Goal: Task Accomplishment & Management: Manage account settings

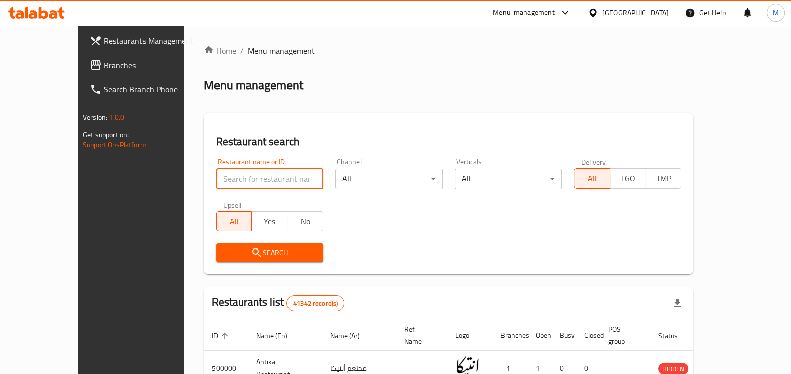
click at [216, 179] on input "search" at bounding box center [269, 179] width 107 height 20
paste input "680956"
type input "680956"
click button "Search" at bounding box center [269, 252] width 107 height 19
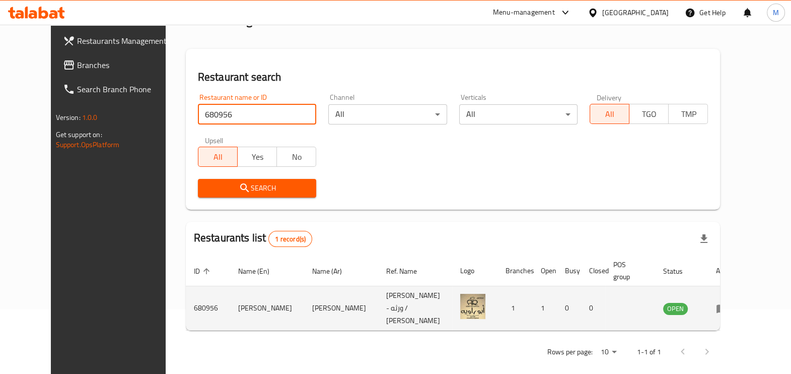
scroll to position [67, 0]
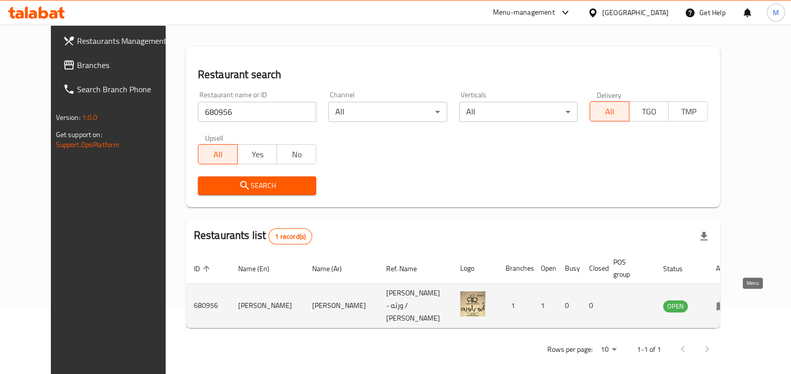
click at [728, 306] on icon "enhanced table" at bounding box center [722, 306] width 12 height 12
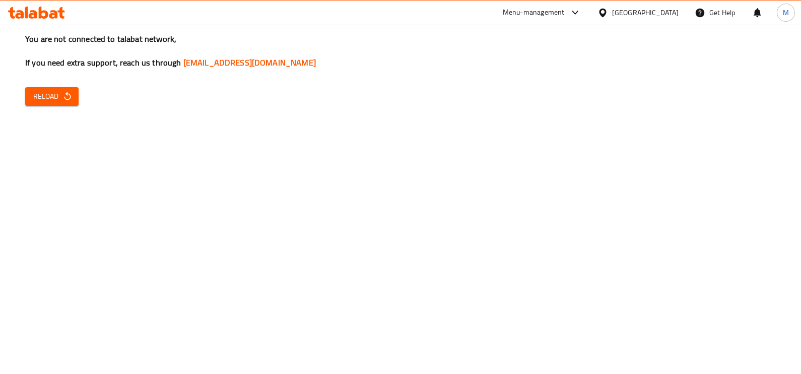
click at [48, 93] on span "Reload" at bounding box center [51, 96] width 37 height 13
click at [537, 160] on div "You are not connected to talabat network, If you need extra support, reach us t…" at bounding box center [400, 187] width 801 height 374
click at [64, 95] on icon "button" at bounding box center [67, 96] width 10 height 10
click at [36, 91] on span "Reload" at bounding box center [51, 96] width 37 height 13
click at [62, 93] on icon "button" at bounding box center [67, 96] width 10 height 10
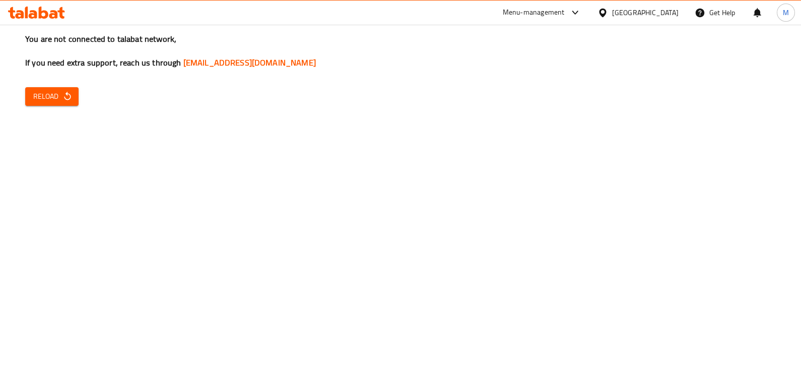
click at [55, 81] on div "You are not connected to talabat network, If you need extra support, reach us t…" at bounding box center [400, 187] width 801 height 374
click at [58, 98] on span "Reload" at bounding box center [51, 96] width 37 height 13
drag, startPoint x: 0, startPoint y: 0, endPoint x: 60, endPoint y: 99, distance: 115.9
click at [60, 99] on span "Reload" at bounding box center [51, 96] width 37 height 13
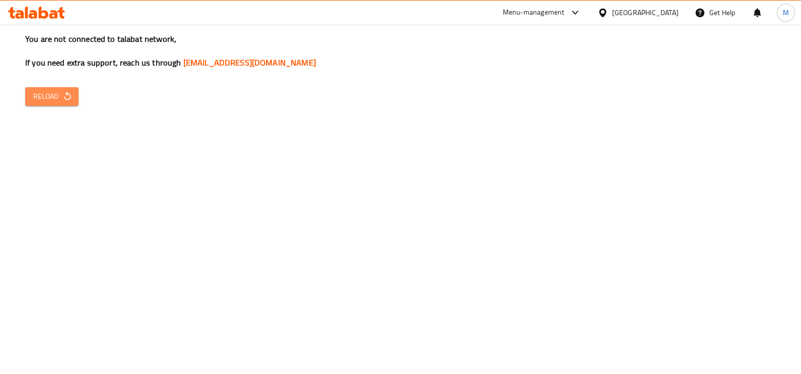
click at [54, 99] on span "Reload" at bounding box center [51, 96] width 37 height 13
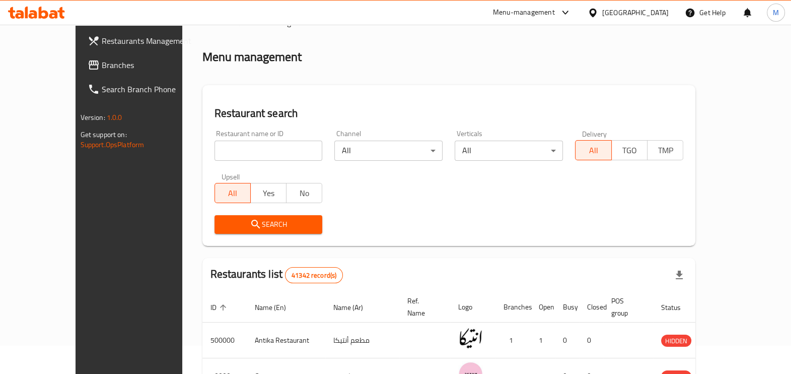
scroll to position [26, 0]
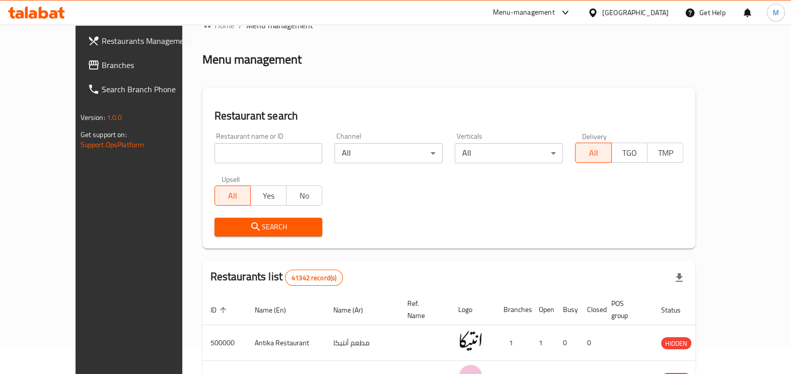
click at [215, 156] on input "search" at bounding box center [269, 153] width 108 height 20
paste input "680956"
type input "680956"
click button "Search" at bounding box center [269, 227] width 108 height 19
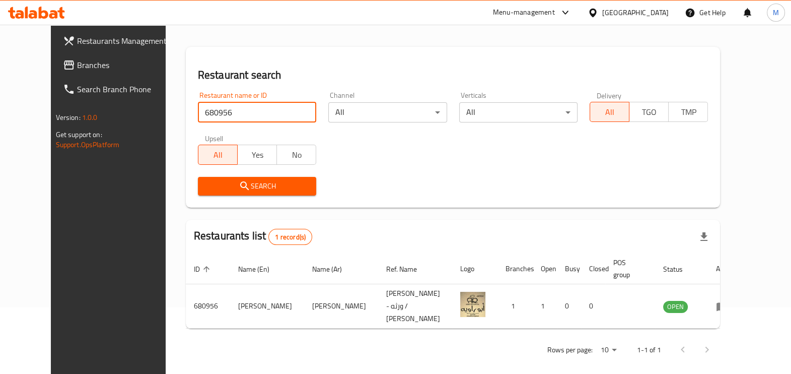
scroll to position [67, 0]
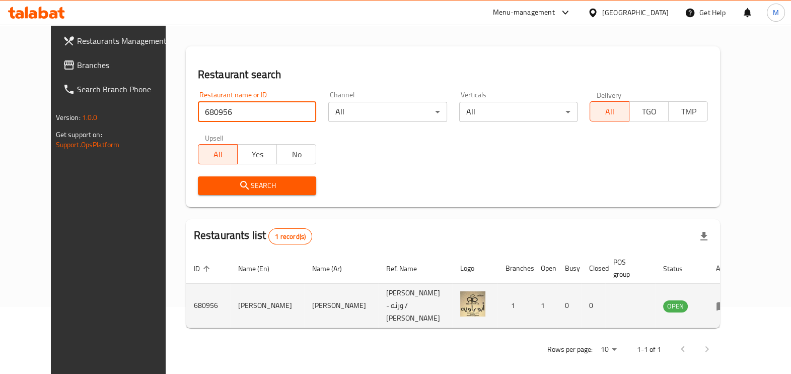
click at [743, 309] on td "enhanced table" at bounding box center [725, 306] width 35 height 44
click at [728, 306] on icon "enhanced table" at bounding box center [722, 306] width 11 height 9
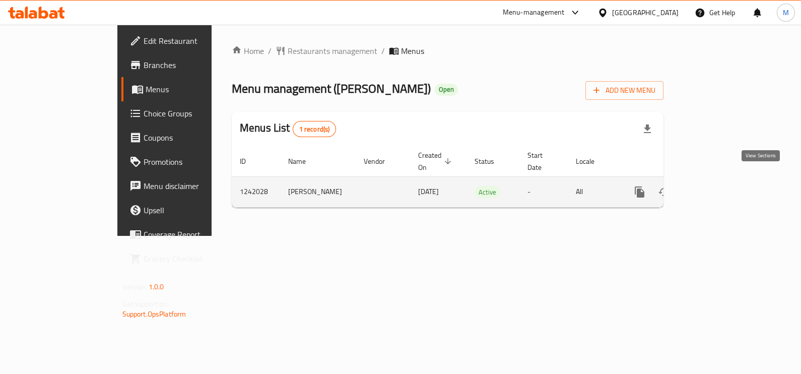
click at [718, 186] on icon "enhanced table" at bounding box center [712, 192] width 12 height 12
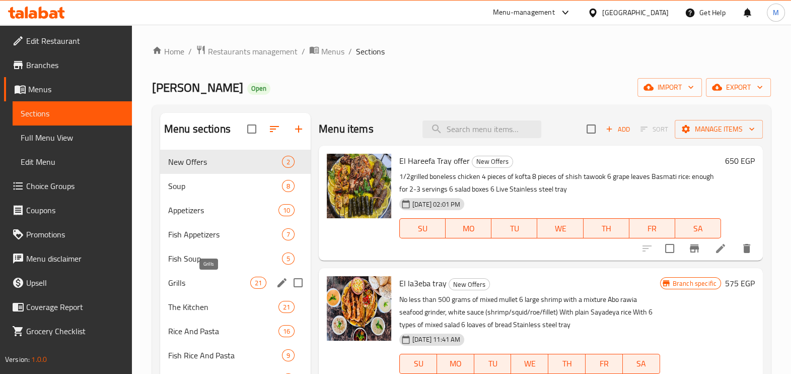
click at [211, 287] on span "Grills" at bounding box center [209, 283] width 82 height 12
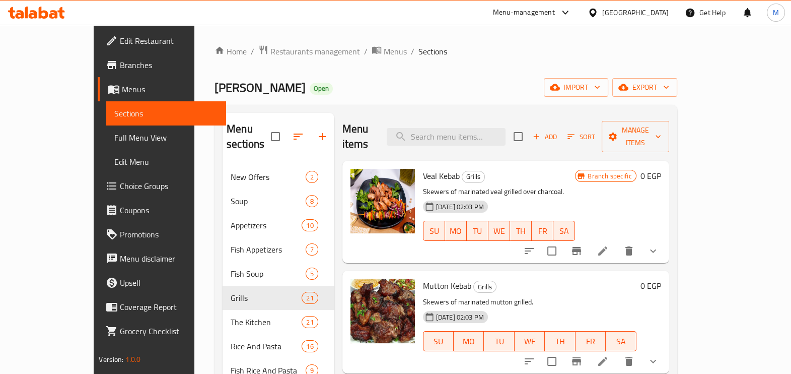
click at [423, 168] on span "Veal Kebab" at bounding box center [441, 175] width 37 height 15
copy h6 "Veal Kebab"
click at [609, 245] on icon at bounding box center [603, 251] width 12 height 12
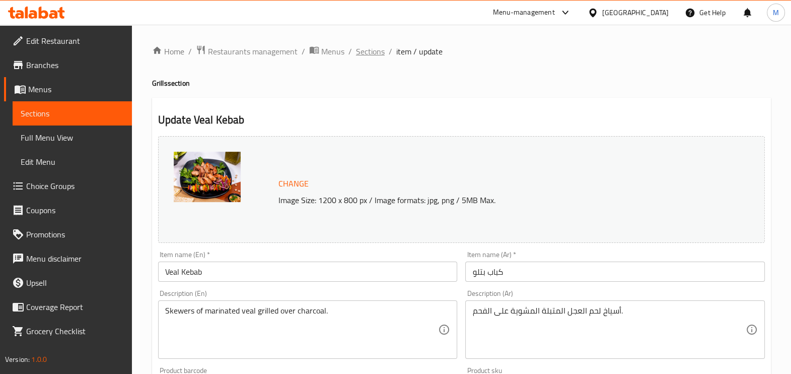
click at [365, 45] on span "Sections" at bounding box center [370, 51] width 29 height 12
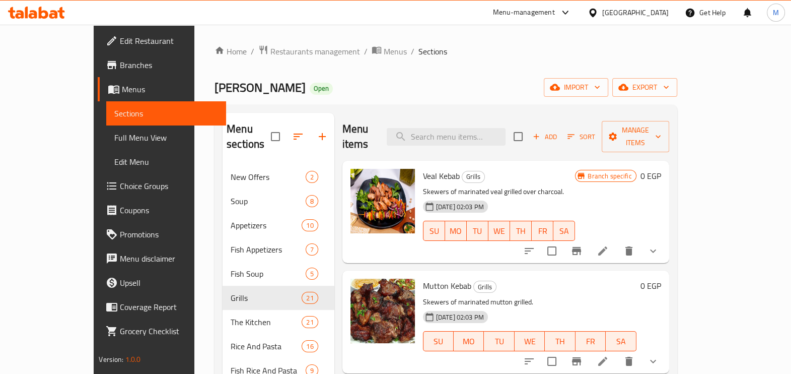
click at [665, 244] on button "show more" at bounding box center [653, 251] width 24 height 24
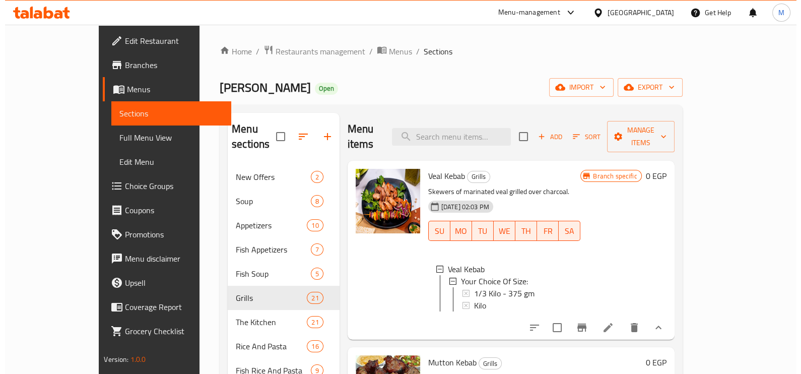
scroll to position [125, 0]
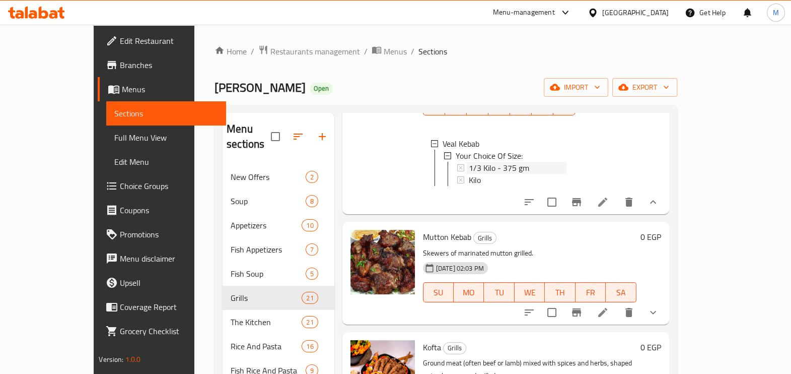
click at [475, 162] on span "1/3 Kilo - 375 gm" at bounding box center [499, 168] width 60 height 12
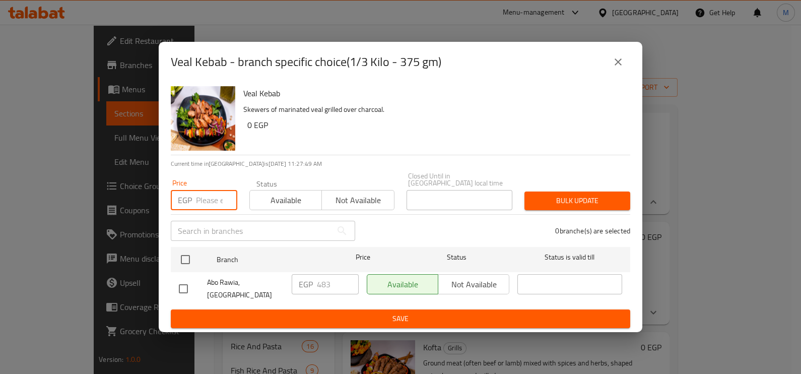
click at [197, 207] on input "number" at bounding box center [216, 200] width 41 height 20
click at [201, 203] on input "549.40" at bounding box center [216, 200] width 41 height 20
click at [202, 202] on input "549.40" at bounding box center [216, 200] width 41 height 20
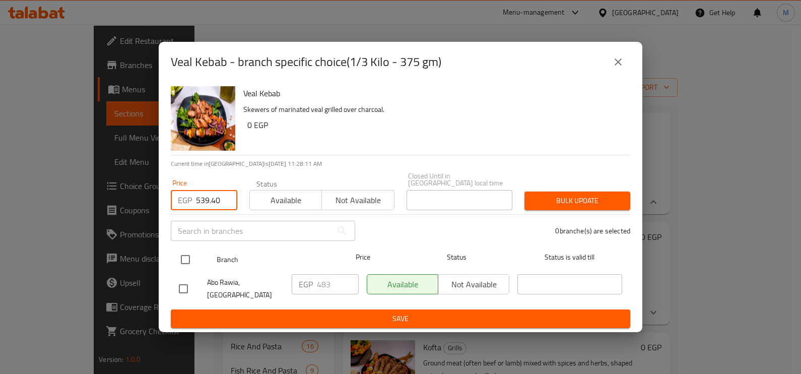
type input "539.40"
click at [190, 260] on input "checkbox" at bounding box center [185, 259] width 21 height 21
checkbox input "true"
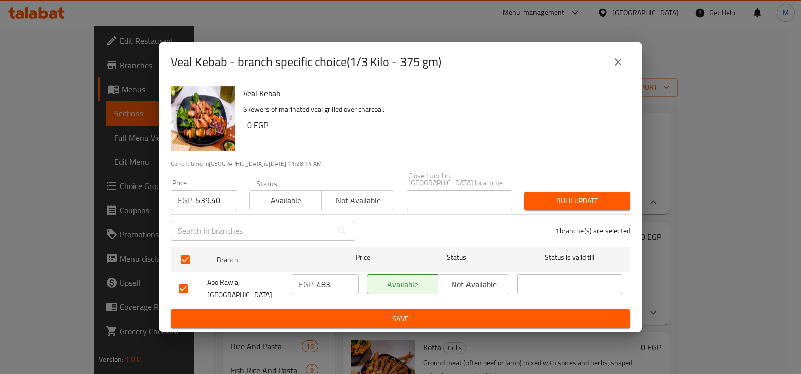
click at [589, 201] on span "Bulk update" at bounding box center [577, 200] width 90 height 13
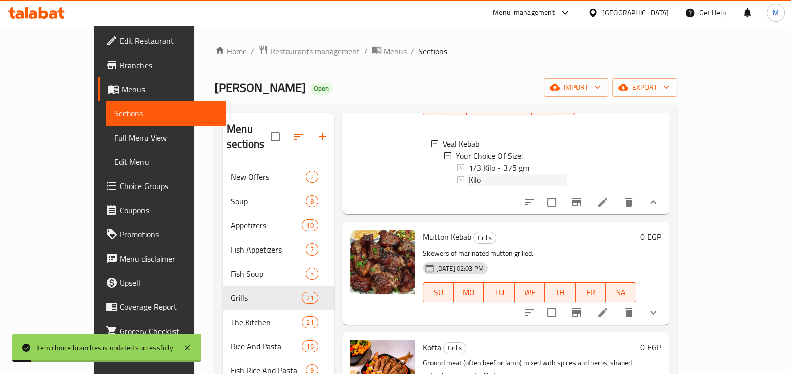
click at [481, 174] on div "Kilo" at bounding box center [518, 180] width 99 height 12
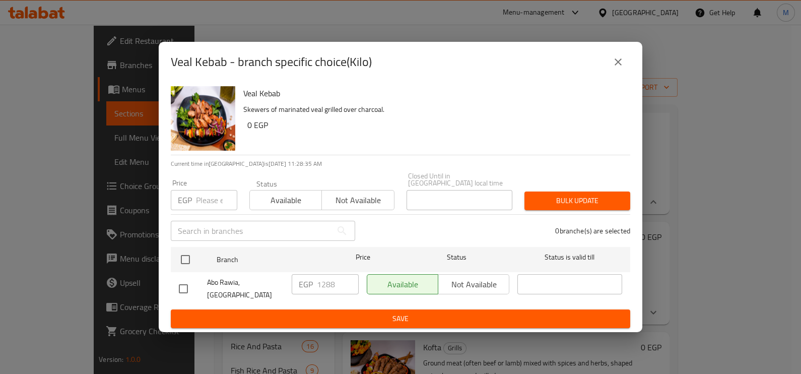
click at [198, 199] on input "number" at bounding box center [216, 200] width 41 height 20
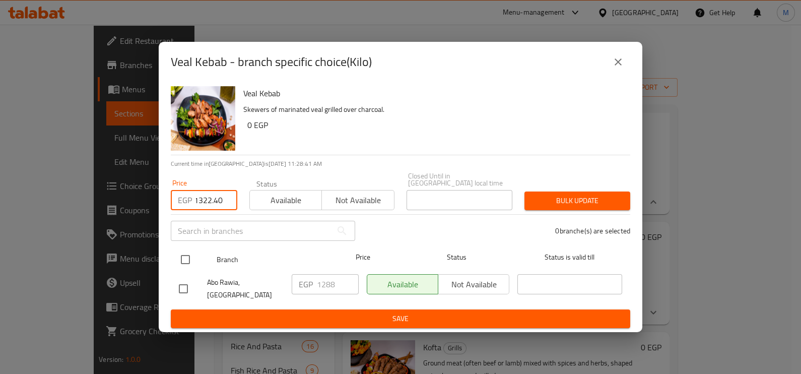
type input "1322.40"
click at [189, 269] on input "checkbox" at bounding box center [185, 259] width 21 height 21
checkbox input "true"
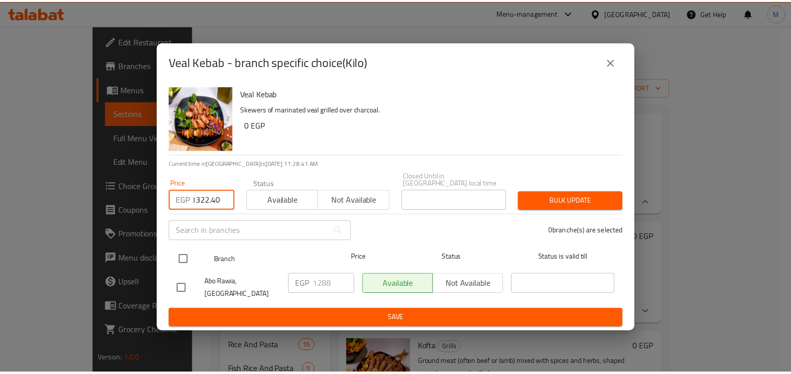
scroll to position [0, 0]
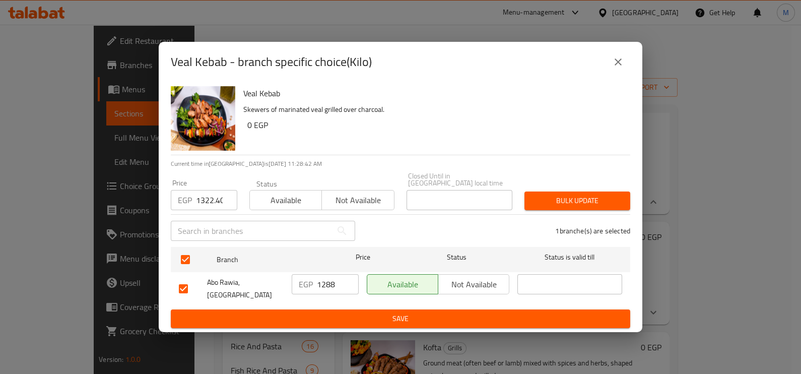
click at [594, 196] on span "Bulk update" at bounding box center [577, 200] width 90 height 13
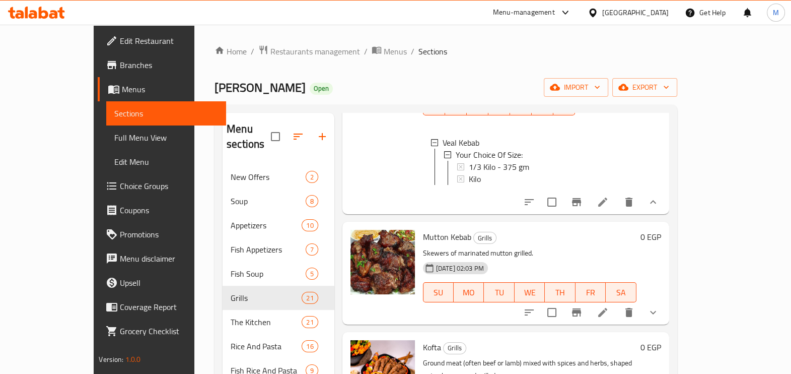
scroll to position [189, 0]
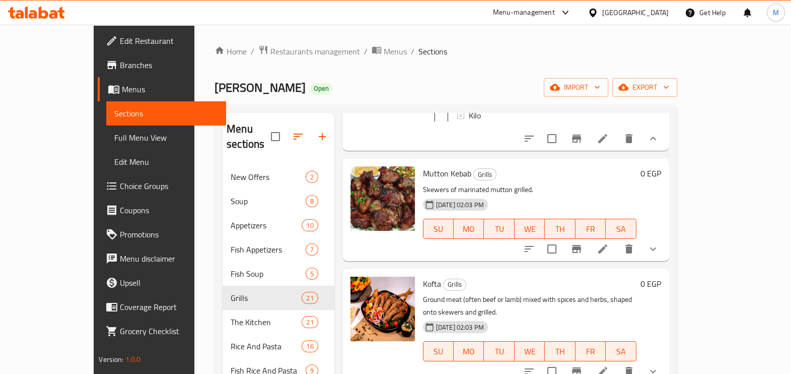
click at [617, 251] on li at bounding box center [603, 249] width 28 height 18
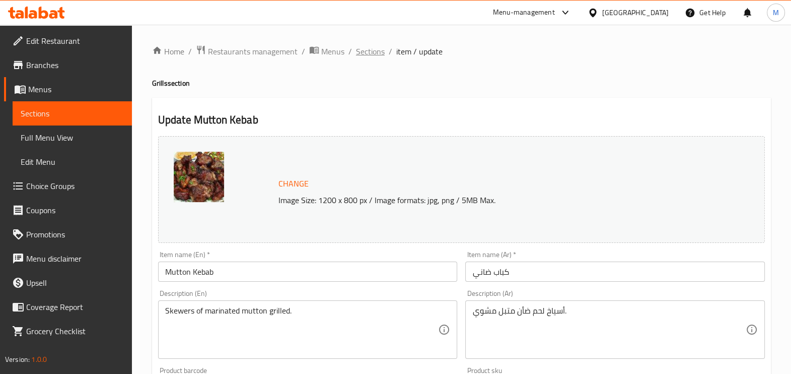
click at [375, 48] on span "Sections" at bounding box center [370, 51] width 29 height 12
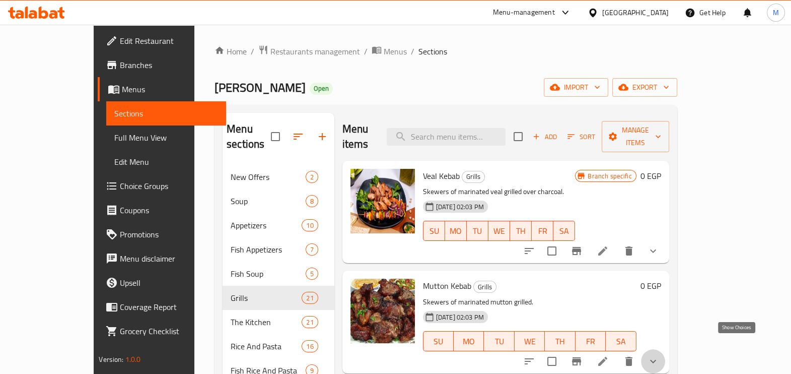
click at [659, 355] on icon "show more" at bounding box center [653, 361] width 12 height 12
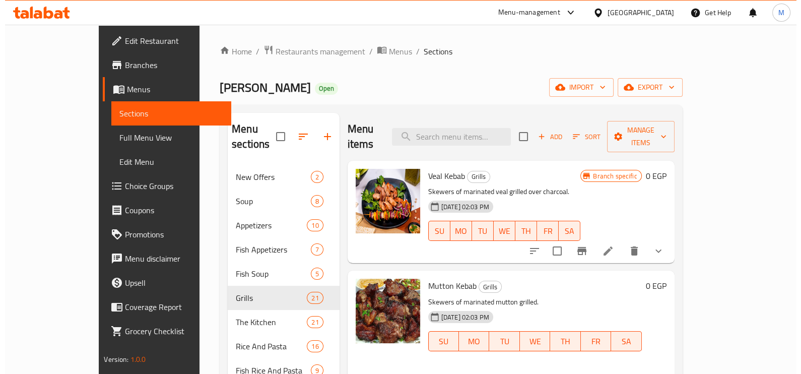
scroll to position [189, 0]
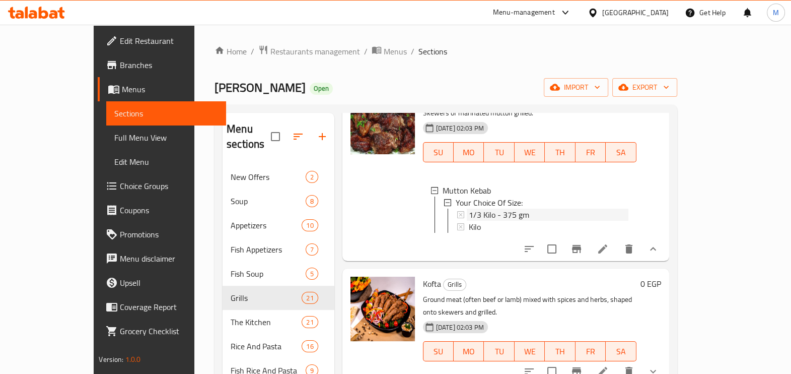
click at [469, 209] on span "1/3 Kilo - 375 gm" at bounding box center [499, 215] width 60 height 12
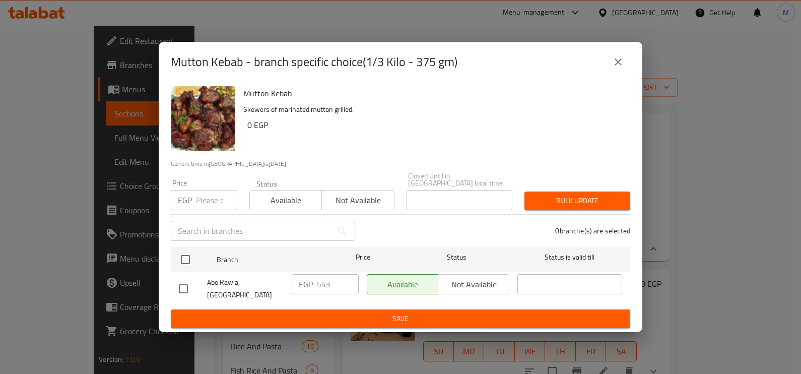
click at [203, 204] on input "number" at bounding box center [216, 200] width 41 height 20
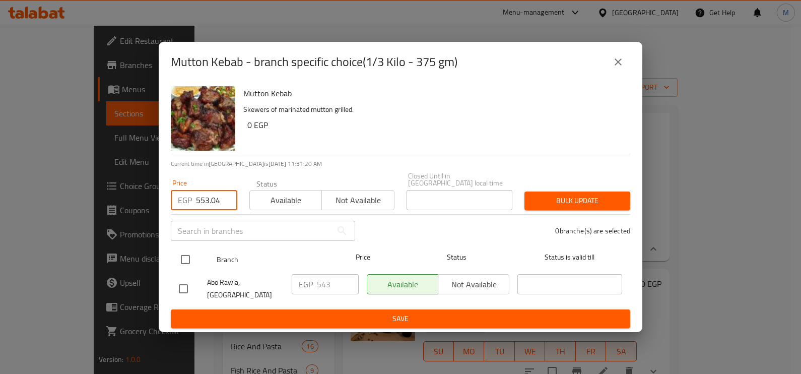
type input "553.04"
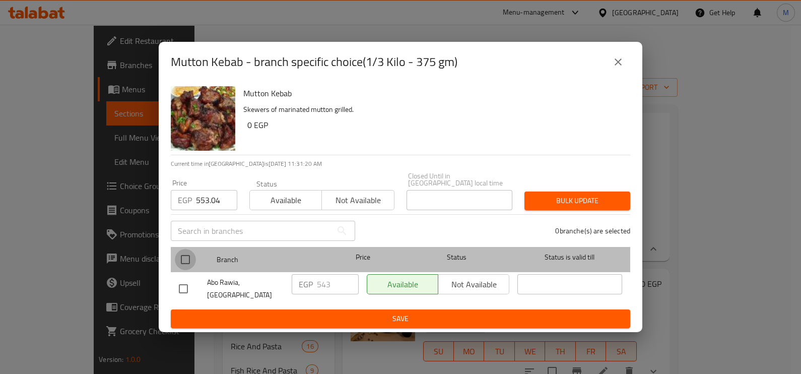
click at [181, 265] on input "checkbox" at bounding box center [185, 259] width 21 height 21
checkbox input "true"
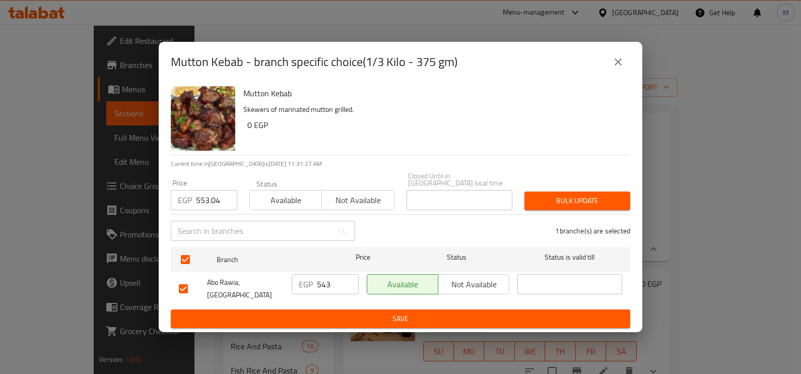
click at [573, 194] on span "Bulk update" at bounding box center [577, 200] width 90 height 13
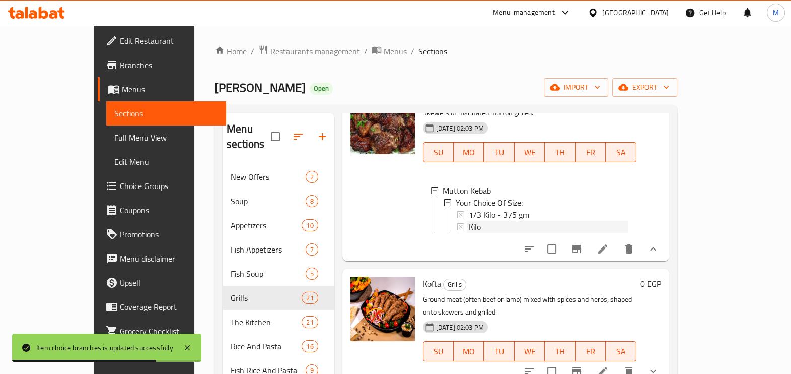
click at [489, 221] on div "Kilo" at bounding box center [549, 227] width 160 height 12
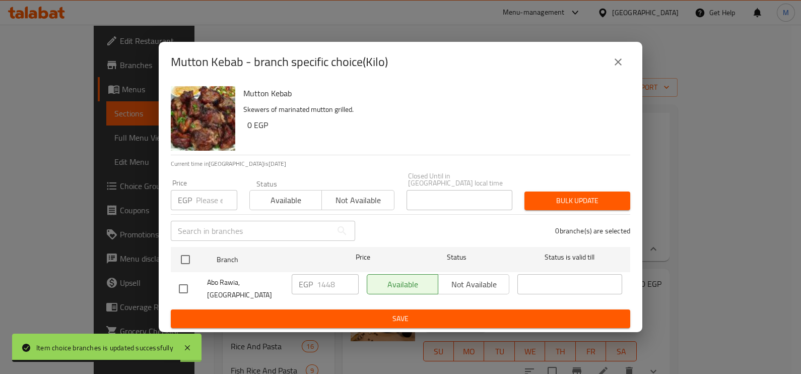
click at [207, 205] on input "number" at bounding box center [216, 200] width 41 height 20
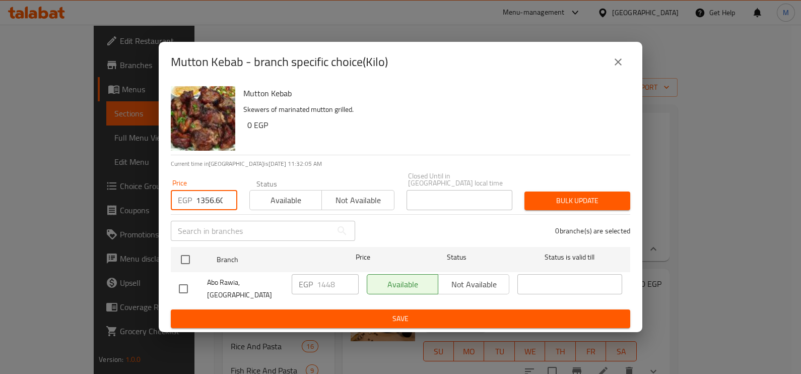
scroll to position [0, 2]
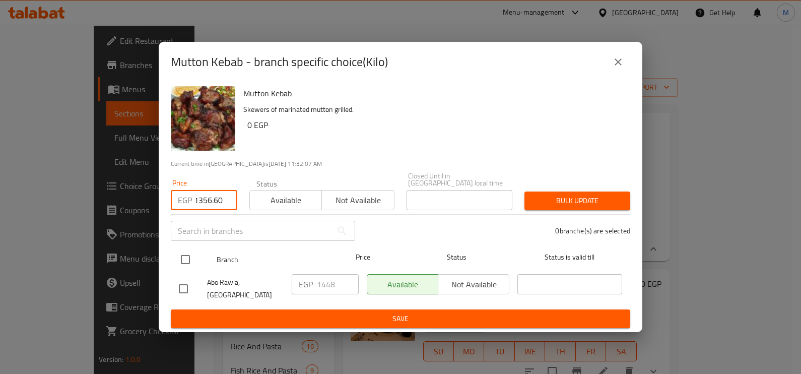
type input "1356.60"
click at [187, 264] on input "checkbox" at bounding box center [185, 259] width 21 height 21
checkbox input "true"
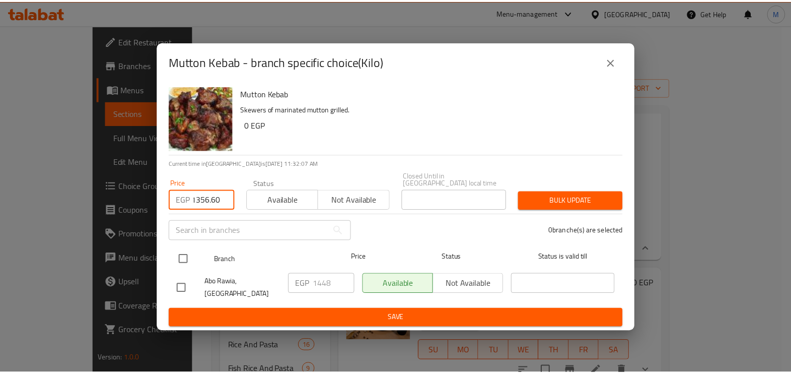
scroll to position [0, 0]
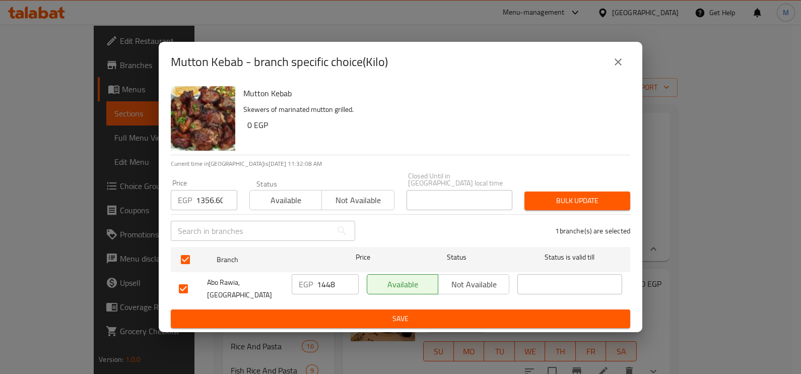
click at [545, 204] on span "Bulk update" at bounding box center [577, 200] width 90 height 13
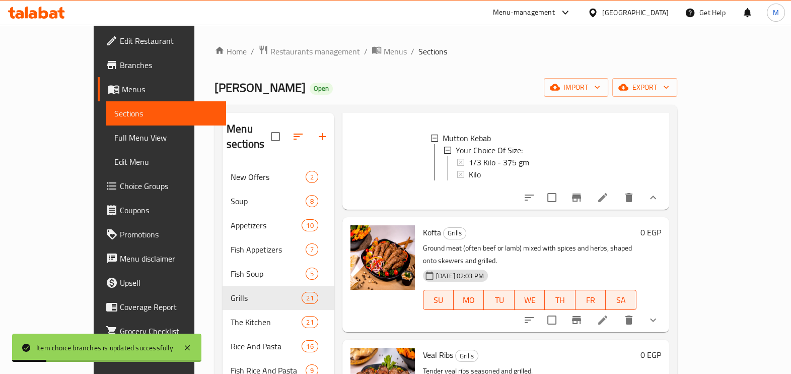
scroll to position [315, 0]
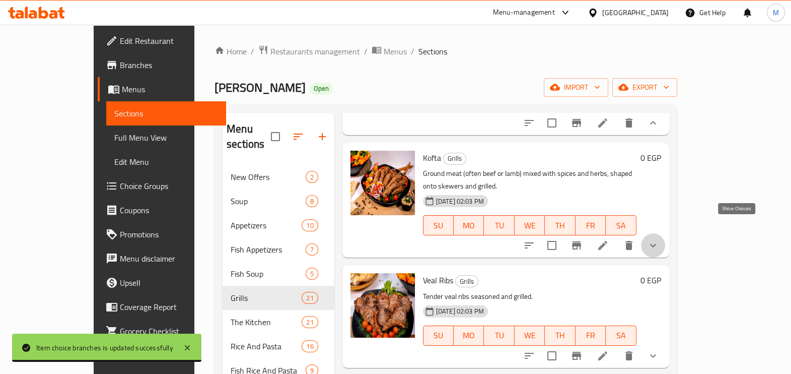
click at [659, 239] on icon "show more" at bounding box center [653, 245] width 12 height 12
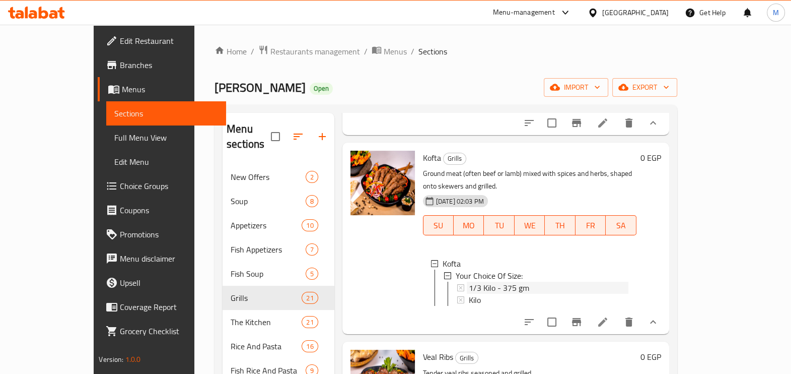
click at [484, 282] on span "1/3 Kilo - 375 gm" at bounding box center [499, 288] width 60 height 12
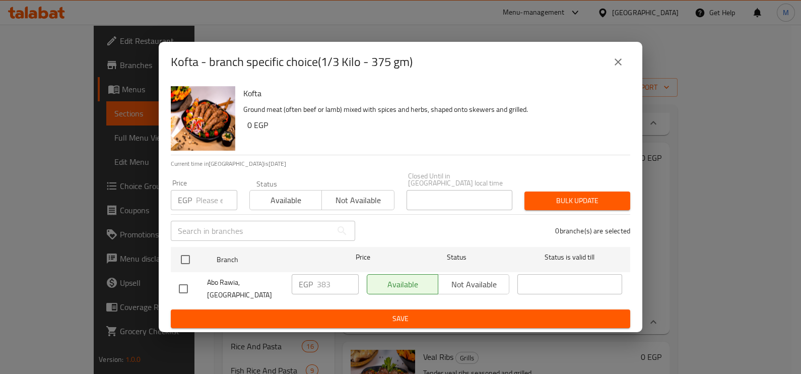
click at [204, 200] on input "number" at bounding box center [216, 200] width 41 height 20
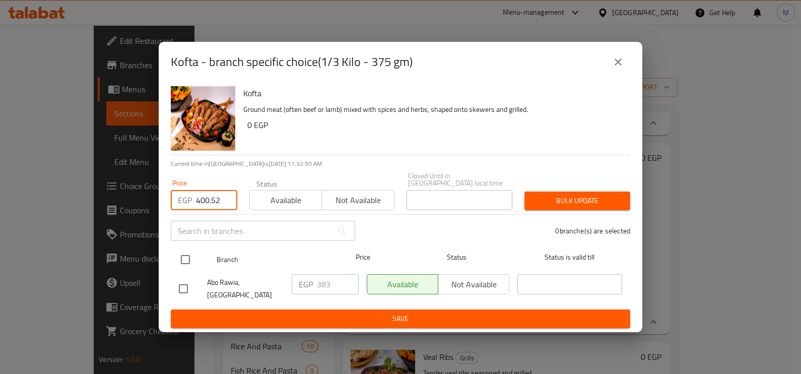
type input "400.52"
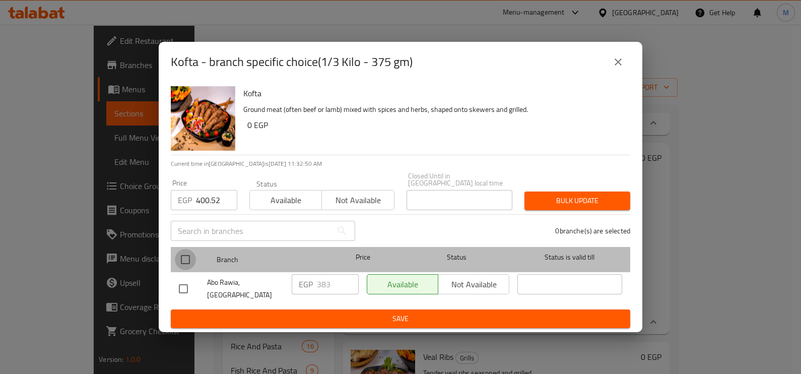
click at [184, 257] on input "checkbox" at bounding box center [185, 259] width 21 height 21
checkbox input "true"
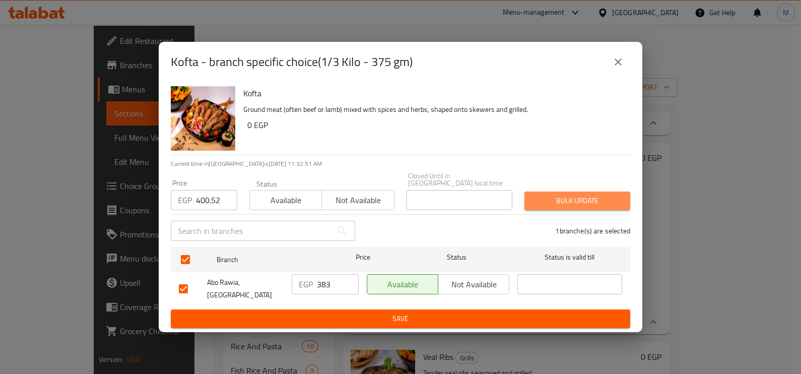
click at [583, 197] on span "Bulk update" at bounding box center [577, 200] width 90 height 13
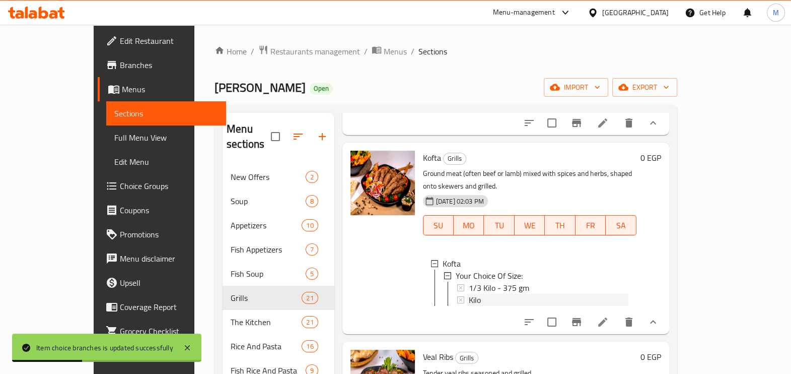
click at [469, 294] on span "Kilo" at bounding box center [475, 300] width 12 height 12
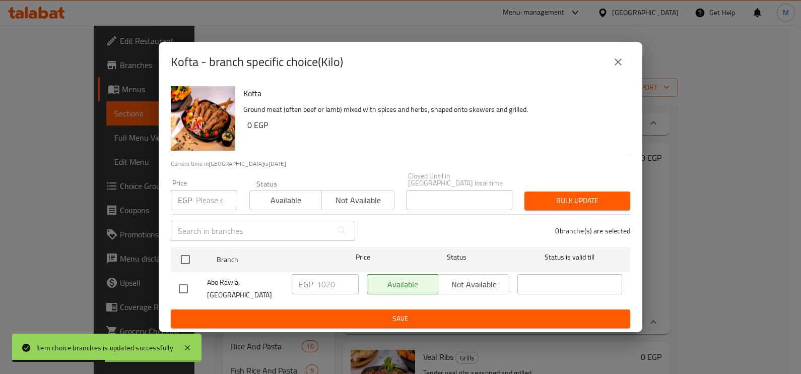
click at [193, 204] on div "EGP Price" at bounding box center [204, 200] width 66 height 20
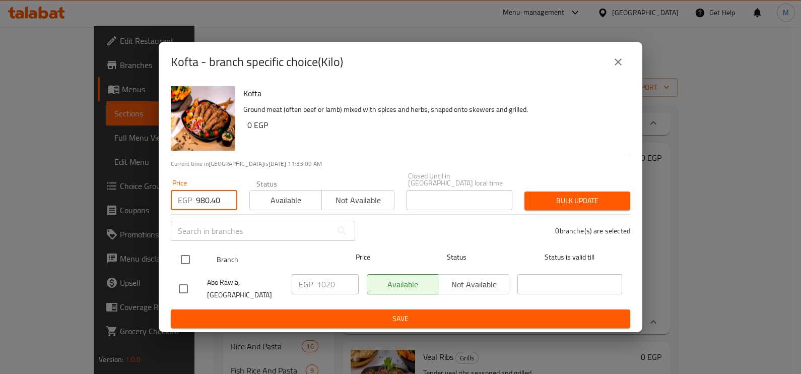
type input "980.40"
click at [186, 267] on input "checkbox" at bounding box center [185, 259] width 21 height 21
checkbox input "true"
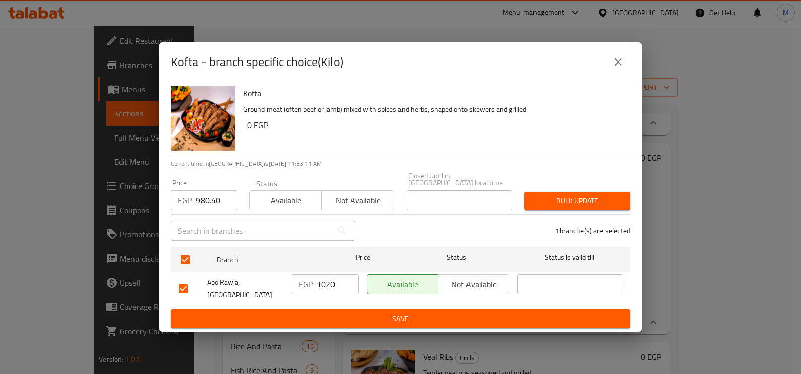
click at [544, 211] on div "Bulk update" at bounding box center [577, 200] width 118 height 31
click at [545, 207] on span "Bulk update" at bounding box center [577, 200] width 90 height 13
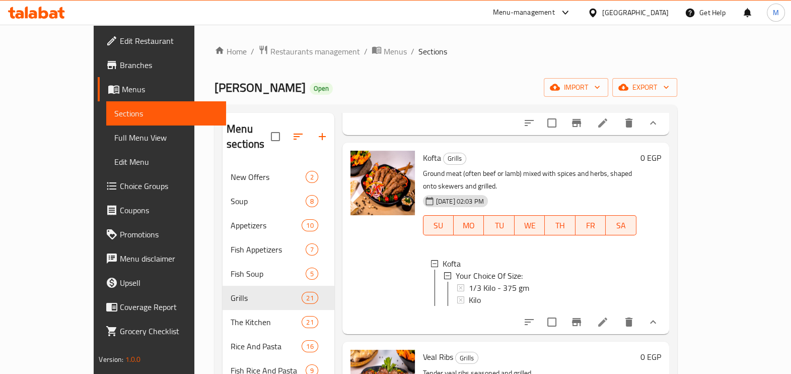
click at [503, 294] on div "Kilo" at bounding box center [549, 300] width 160 height 12
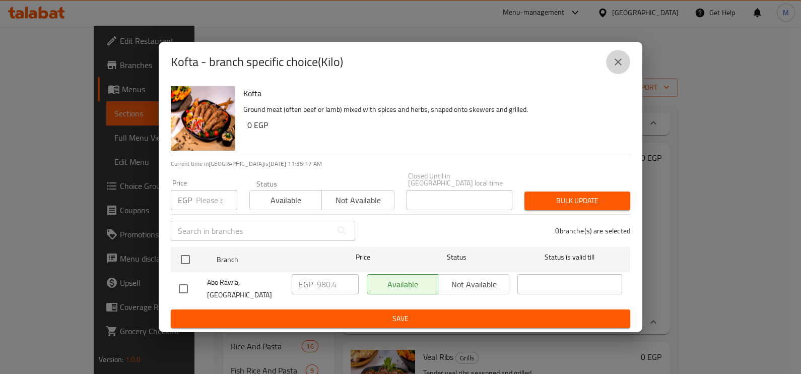
click at [623, 68] on icon "close" at bounding box center [618, 62] width 12 height 12
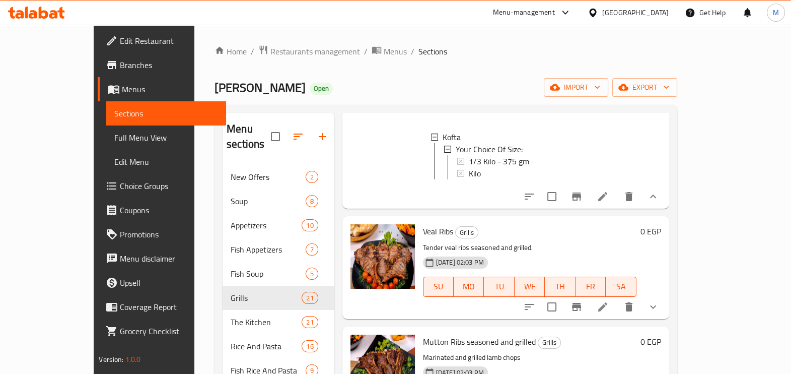
scroll to position [440, 0]
click at [665, 305] on button "show more" at bounding box center [653, 307] width 24 height 24
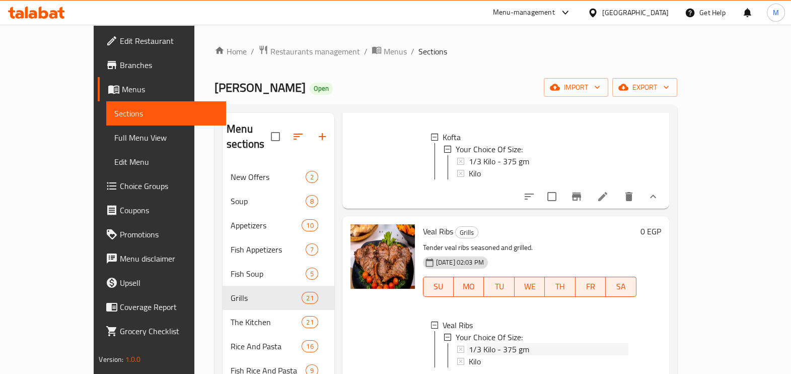
click at [515, 343] on div "1/3 Kilo - 375 gm" at bounding box center [549, 349] width 160 height 12
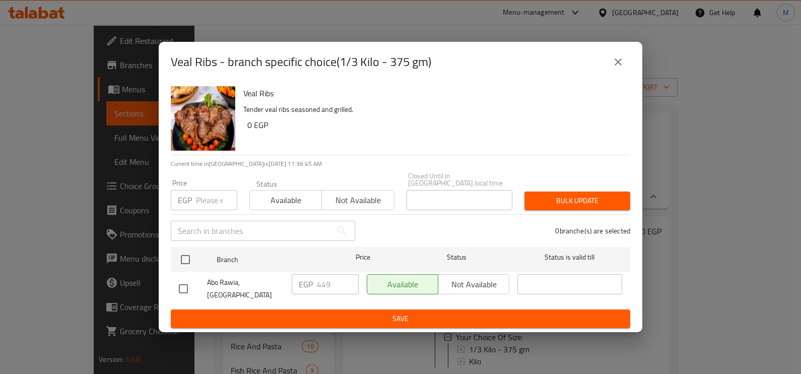
click at [213, 203] on input "number" at bounding box center [216, 200] width 41 height 20
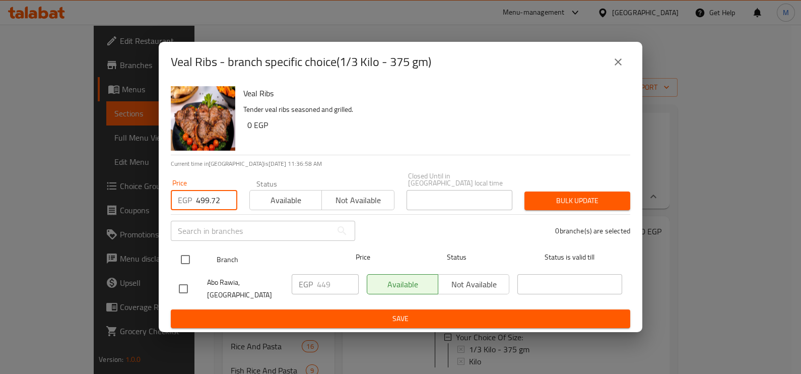
type input "499.72"
click at [191, 258] on input "checkbox" at bounding box center [185, 259] width 21 height 21
checkbox input "true"
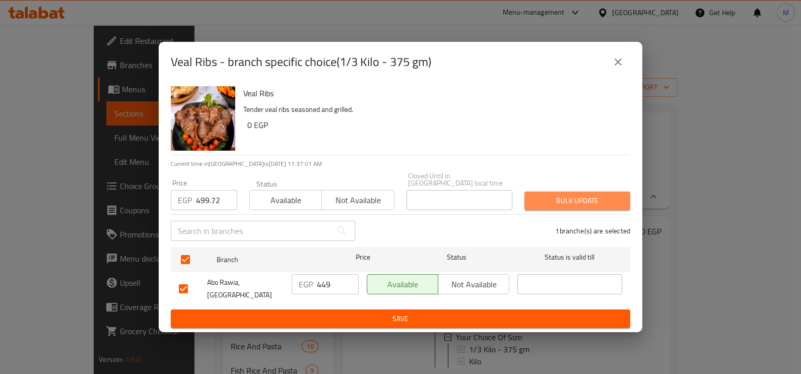
click at [567, 208] on button "Bulk update" at bounding box center [577, 200] width 106 height 19
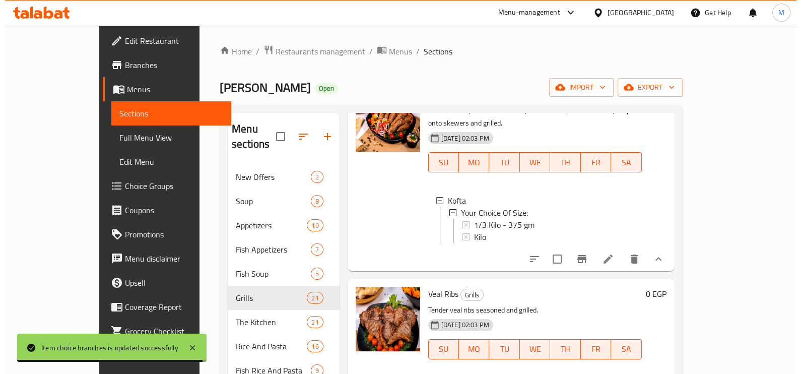
scroll to position [315, 0]
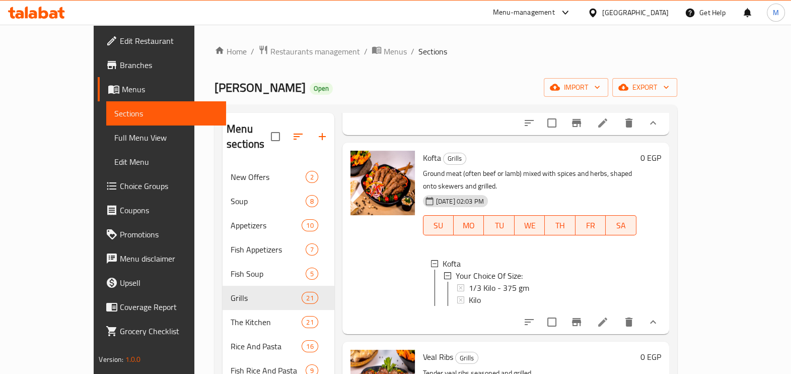
click at [469, 294] on span "Kilo" at bounding box center [475, 300] width 12 height 12
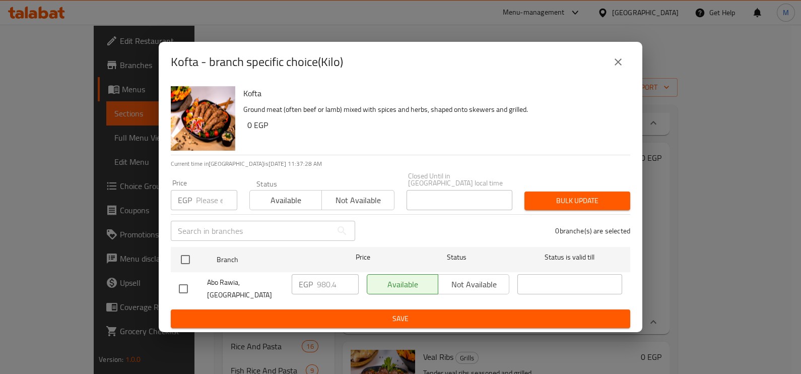
click at [212, 201] on input "number" at bounding box center [216, 200] width 41 height 20
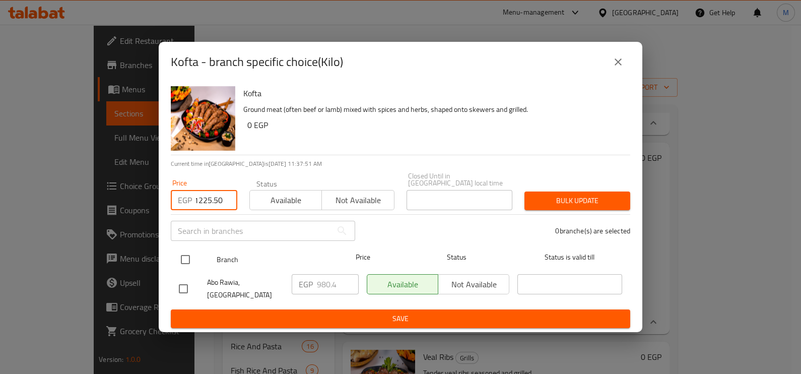
type input "1225.50"
click at [178, 257] on input "checkbox" at bounding box center [185, 259] width 21 height 21
checkbox input "true"
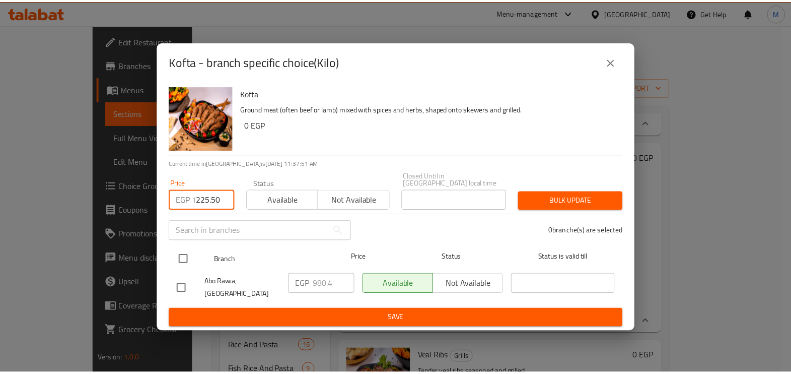
scroll to position [0, 0]
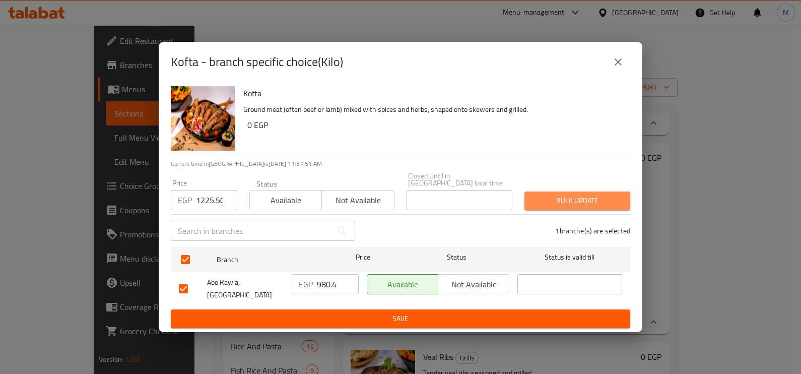
click at [616, 199] on span "Bulk update" at bounding box center [577, 200] width 90 height 13
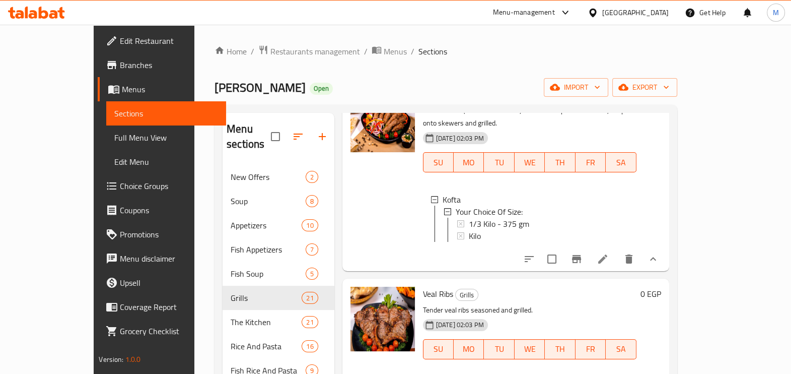
scroll to position [503, 0]
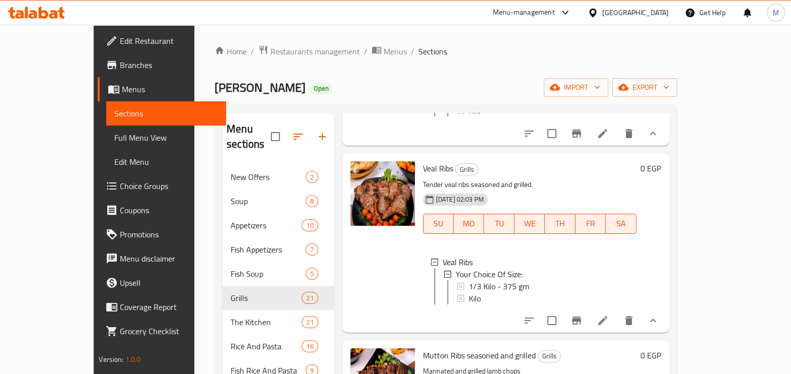
click at [469, 280] on span "1/3 Kilo - 375 gm" at bounding box center [499, 286] width 60 height 12
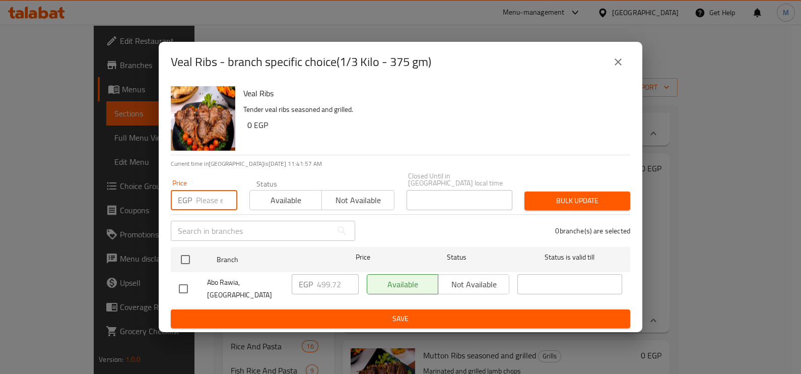
click at [196, 195] on input "number" at bounding box center [216, 200] width 41 height 20
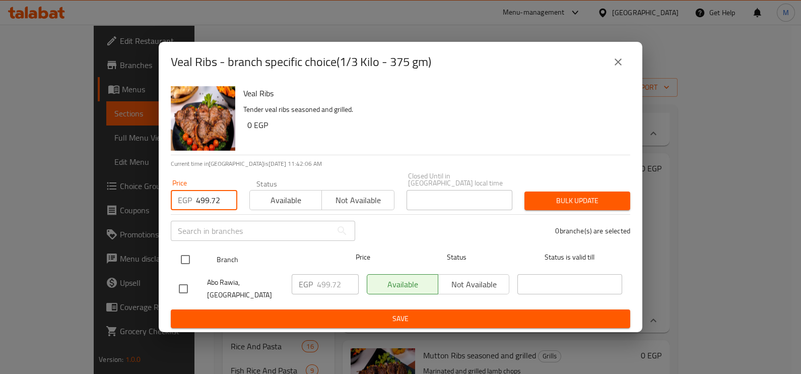
type input "499.72"
click at [189, 258] on input "checkbox" at bounding box center [185, 259] width 21 height 21
checkbox input "true"
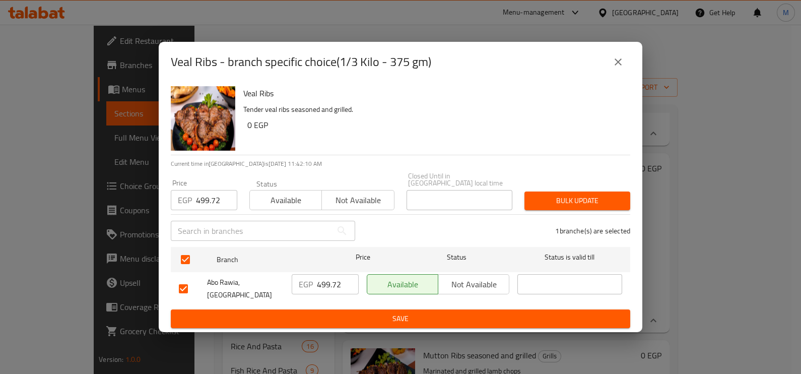
click at [562, 202] on span "Bulk update" at bounding box center [577, 200] width 90 height 13
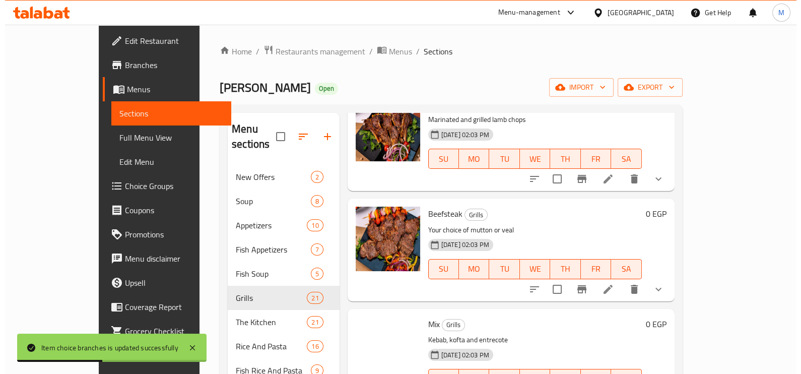
scroll to position [756, 0]
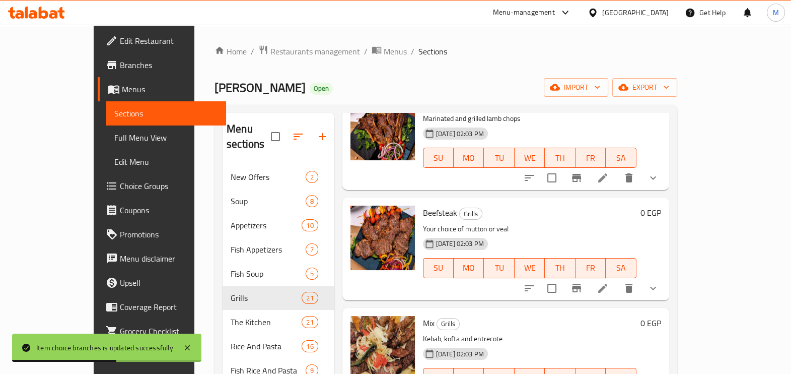
click at [665, 186] on button "show more" at bounding box center [653, 178] width 24 height 24
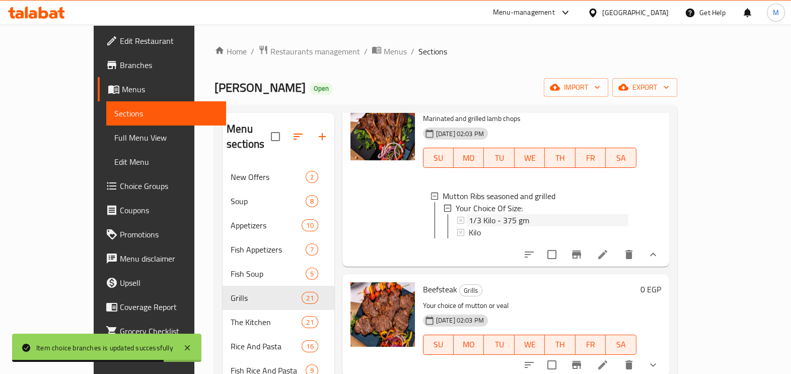
click at [501, 226] on span "1/3 Kilo - 375 gm" at bounding box center [499, 220] width 60 height 12
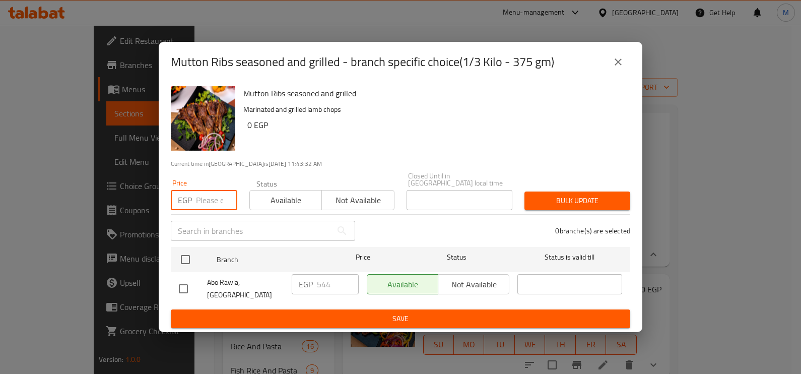
click at [218, 201] on input "number" at bounding box center [216, 200] width 41 height 20
type input "6"
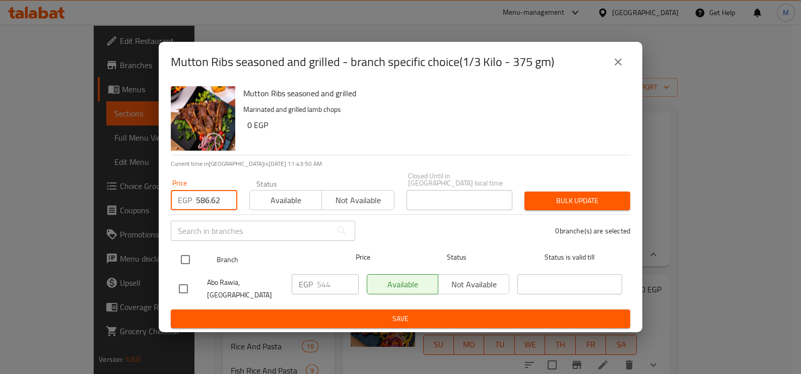
type input "586.62"
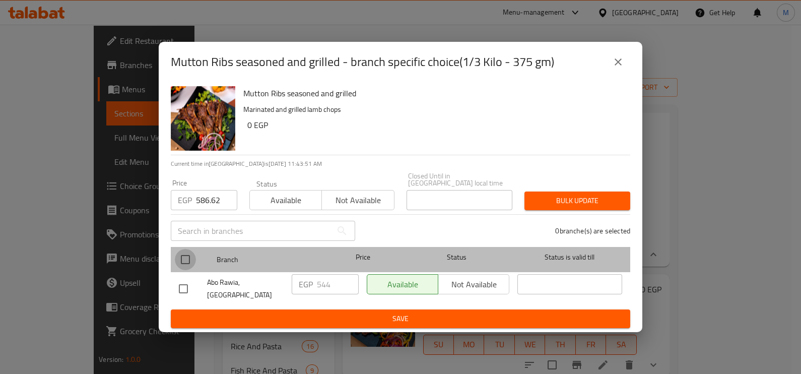
click at [177, 259] on input "checkbox" at bounding box center [185, 259] width 21 height 21
checkbox input "true"
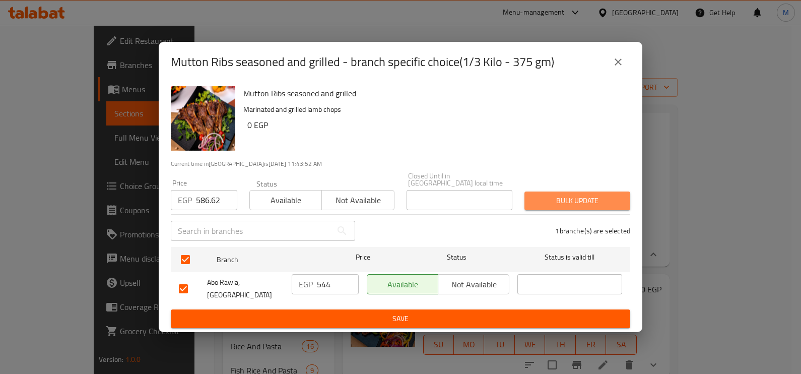
click at [592, 203] on span "Bulk update" at bounding box center [577, 200] width 90 height 13
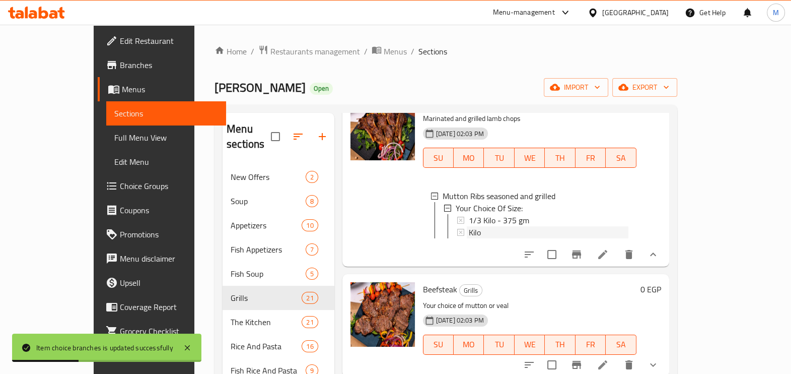
click at [474, 233] on div "Kilo" at bounding box center [549, 232] width 160 height 12
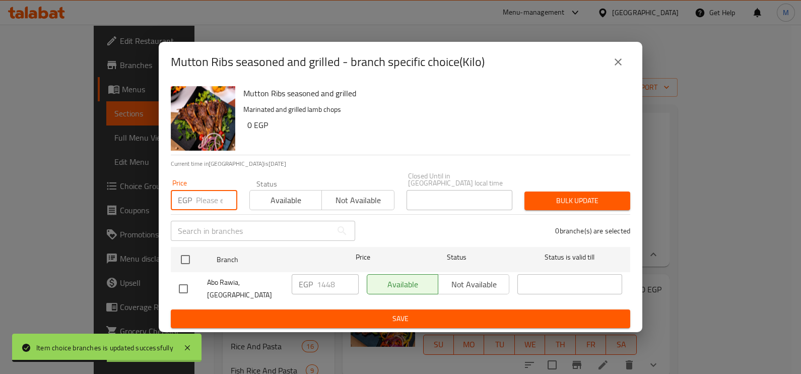
click at [199, 199] on input "number" at bounding box center [216, 200] width 41 height 20
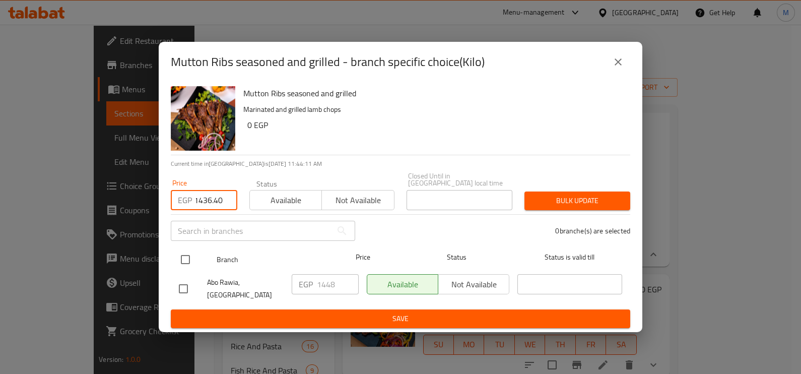
type input "1436.40"
click at [189, 258] on input "checkbox" at bounding box center [185, 259] width 21 height 21
checkbox input "true"
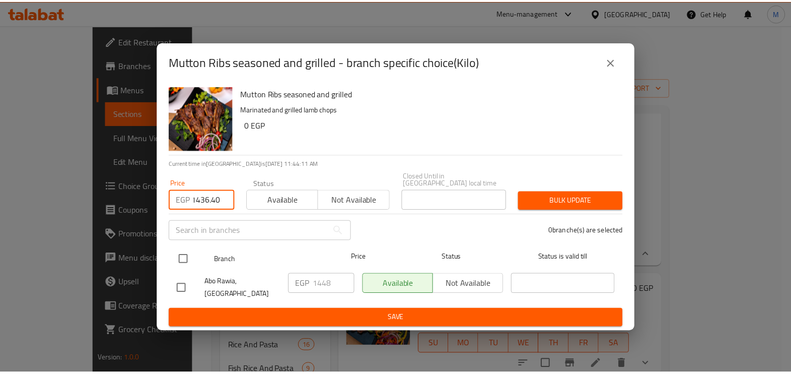
scroll to position [0, 0]
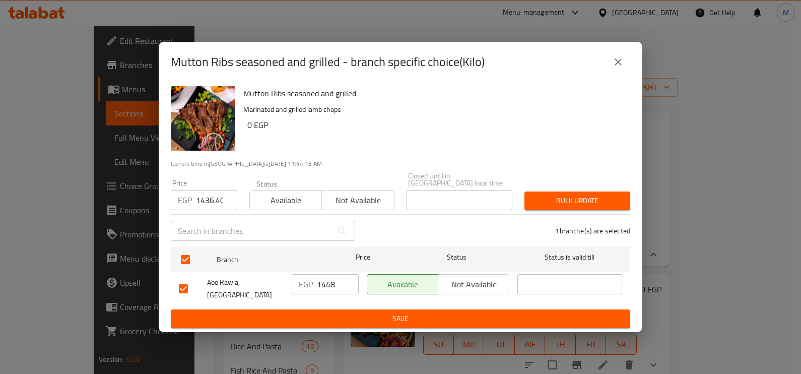
click at [609, 196] on span "Bulk update" at bounding box center [577, 200] width 90 height 13
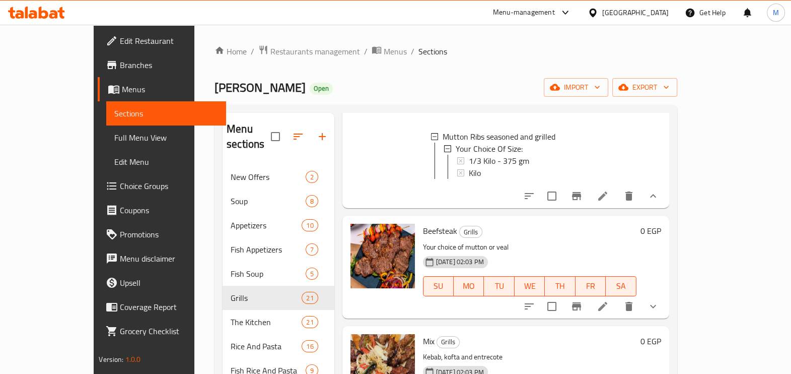
scroll to position [881, 0]
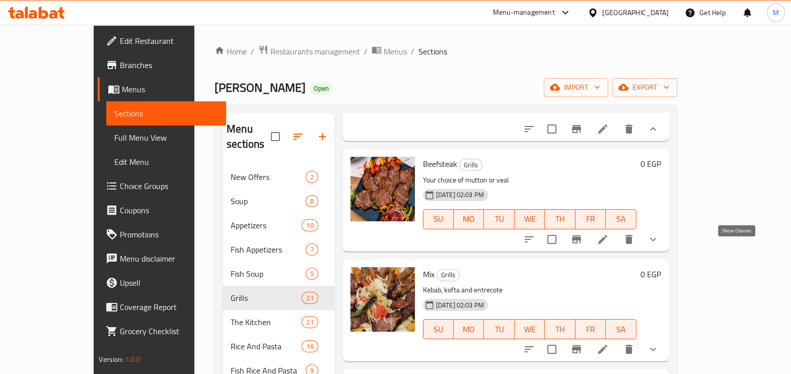
click at [659, 245] on icon "show more" at bounding box center [653, 239] width 12 height 12
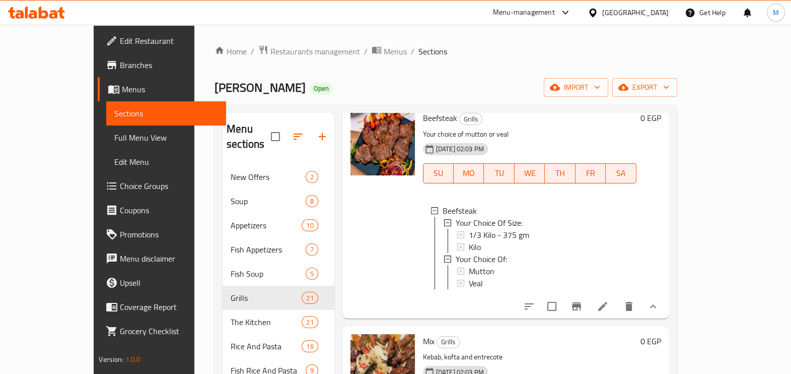
scroll to position [944, 0]
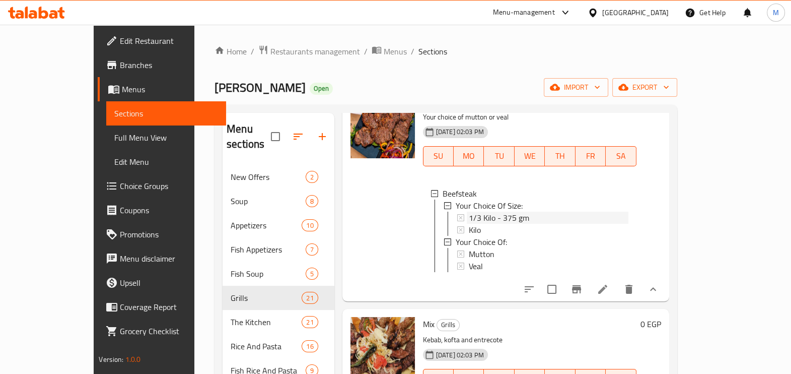
click at [469, 224] on span "1/3 Kilo - 375 gm" at bounding box center [499, 218] width 60 height 12
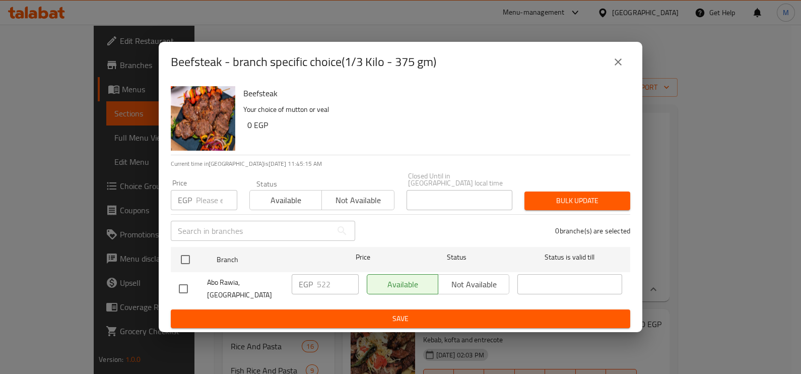
click at [217, 201] on input "number" at bounding box center [216, 200] width 41 height 20
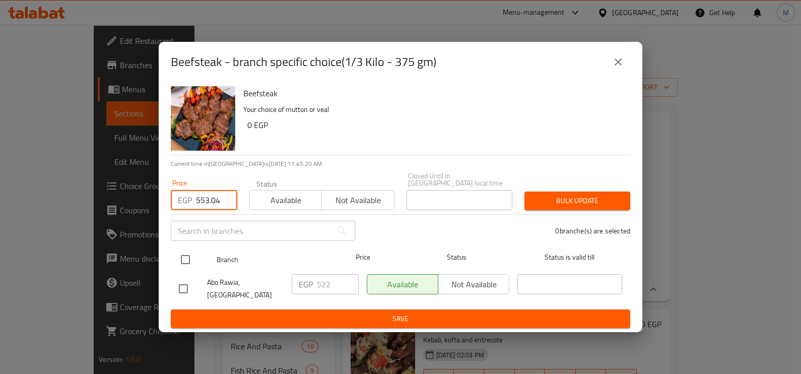
type input "553.04"
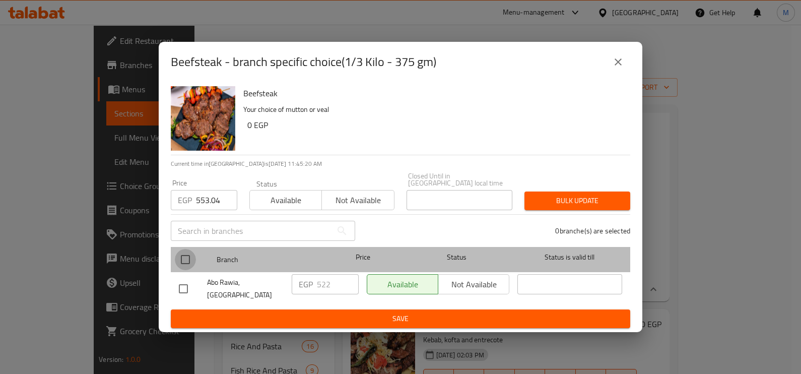
click at [193, 265] on input "checkbox" at bounding box center [185, 259] width 21 height 21
checkbox input "true"
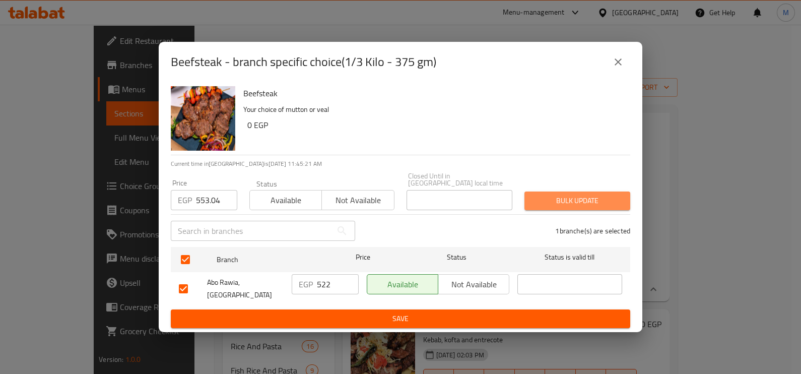
click at [575, 196] on span "Bulk update" at bounding box center [577, 200] width 90 height 13
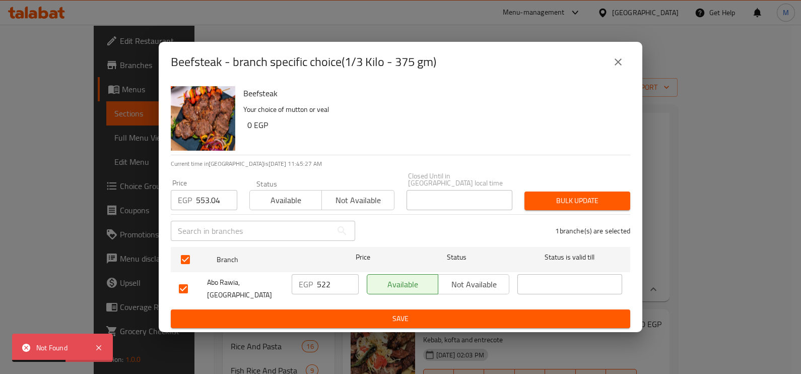
click at [614, 68] on icon "close" at bounding box center [618, 62] width 12 height 12
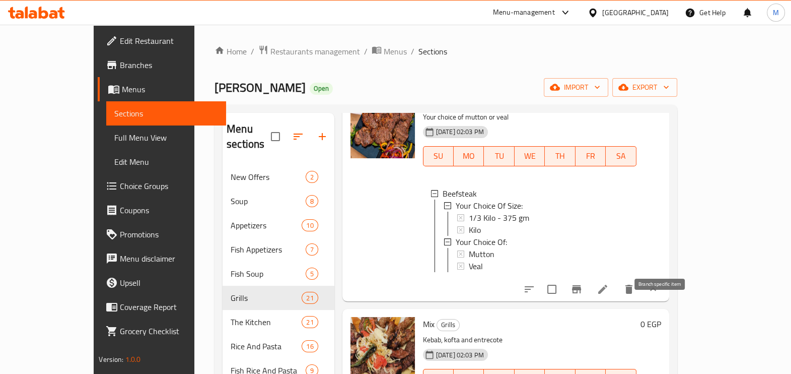
click at [581, 293] on icon "Branch-specific-item" at bounding box center [576, 289] width 9 height 8
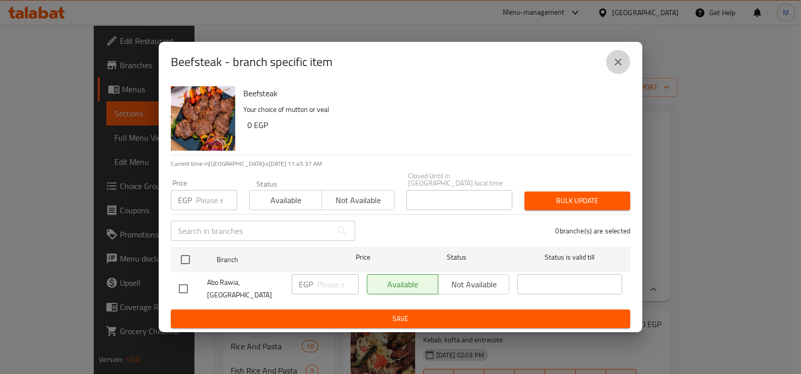
click at [611, 71] on button "close" at bounding box center [618, 62] width 24 height 24
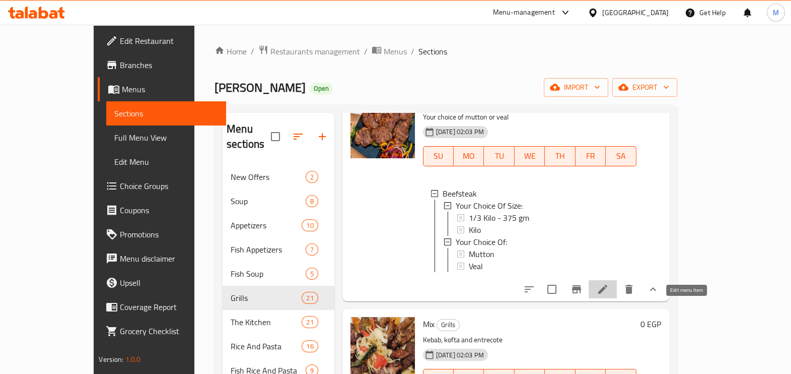
click at [609, 295] on icon at bounding box center [603, 289] width 12 height 12
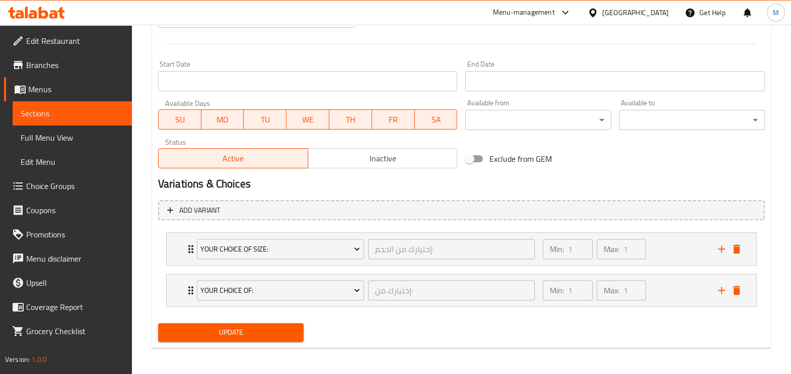
scroll to position [409, 0]
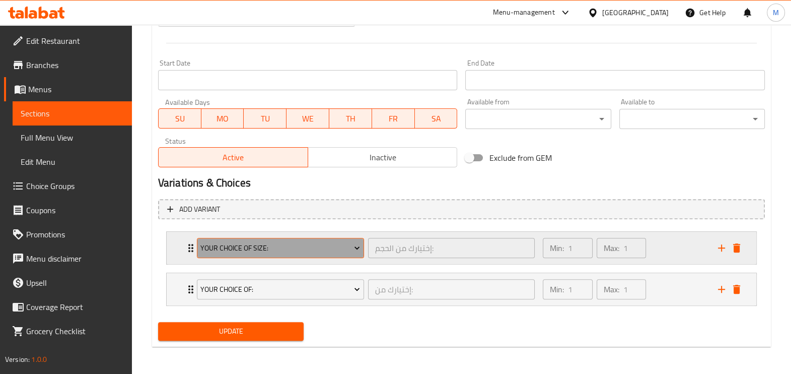
click at [309, 251] on span "Your Choice Of Size:" at bounding box center [280, 248] width 160 height 13
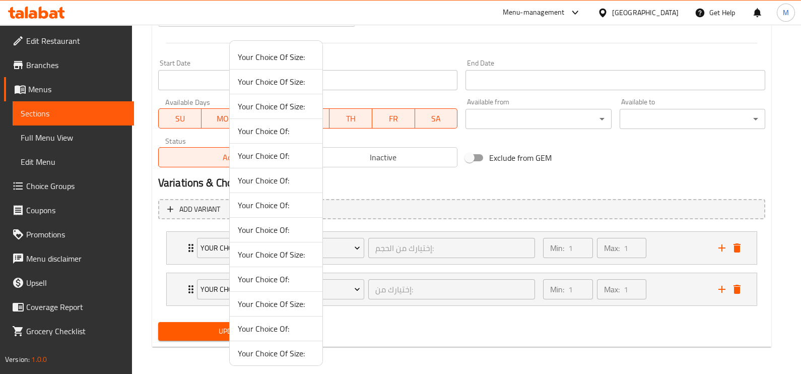
click at [776, 167] on div at bounding box center [400, 187] width 801 height 374
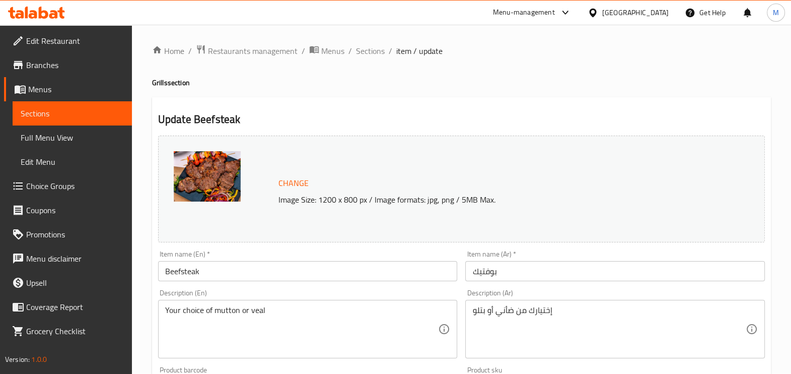
scroll to position [0, 0]
click at [373, 49] on span "Sections" at bounding box center [370, 51] width 29 height 12
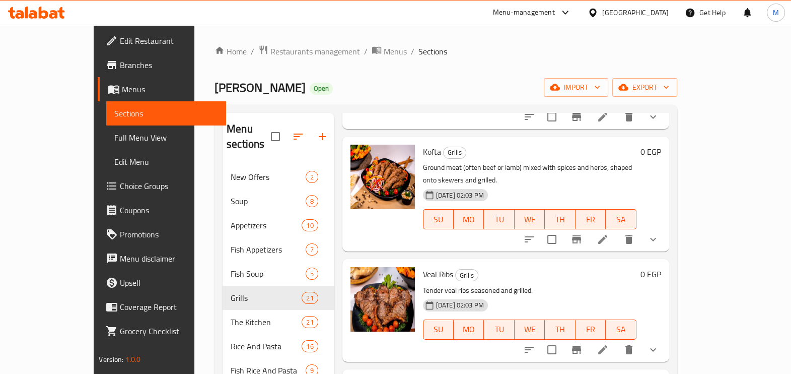
scroll to position [251, 0]
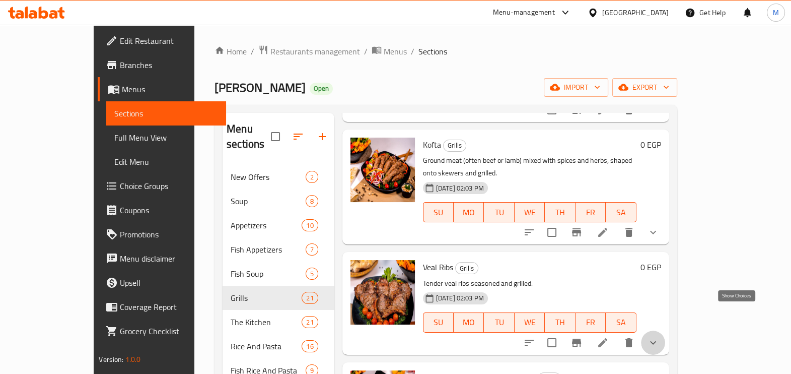
click at [659, 336] on icon "show more" at bounding box center [653, 342] width 12 height 12
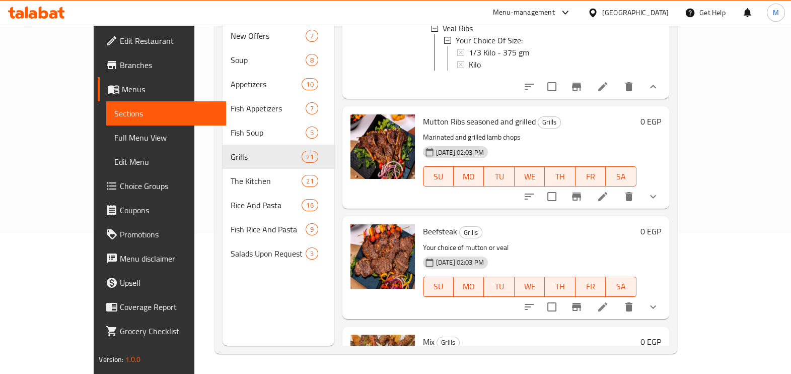
scroll to position [503, 0]
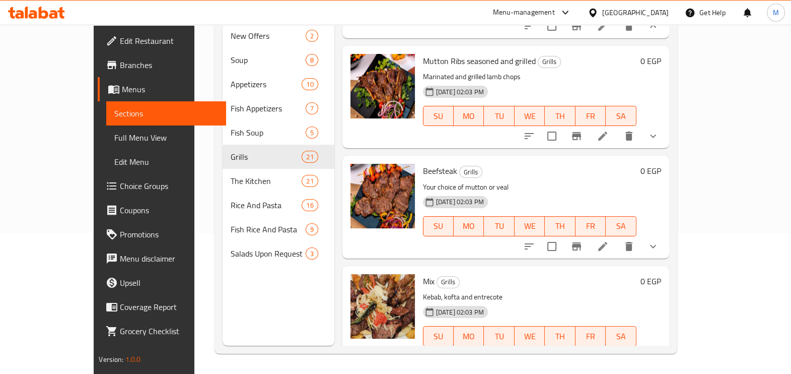
click at [665, 236] on button "show more" at bounding box center [653, 246] width 24 height 24
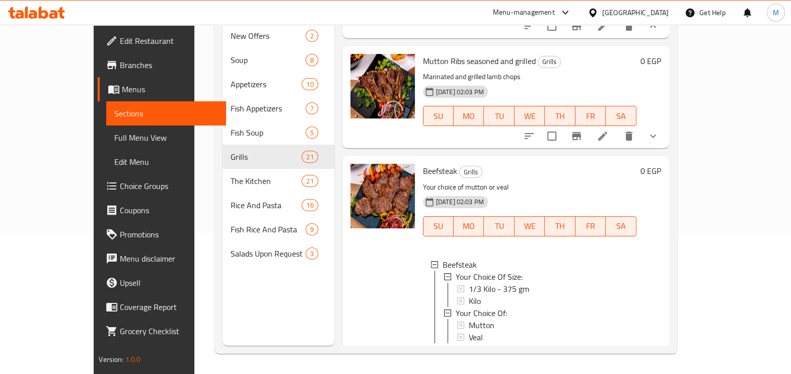
scroll to position [1, 0]
click at [469, 282] on span "1/3 Kilo - 375 gm" at bounding box center [499, 288] width 60 height 12
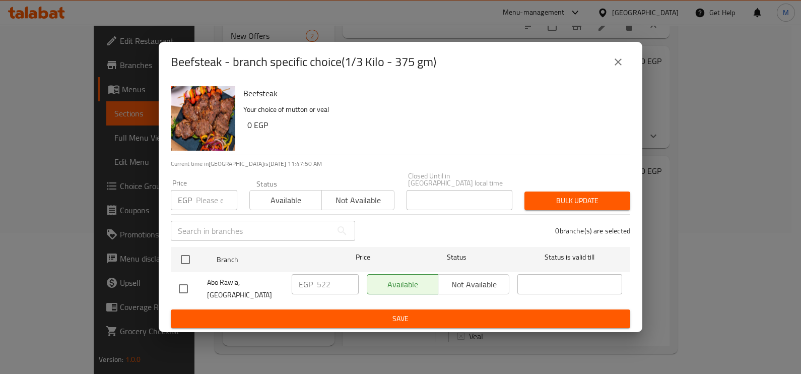
click at [205, 197] on input "number" at bounding box center [216, 200] width 41 height 20
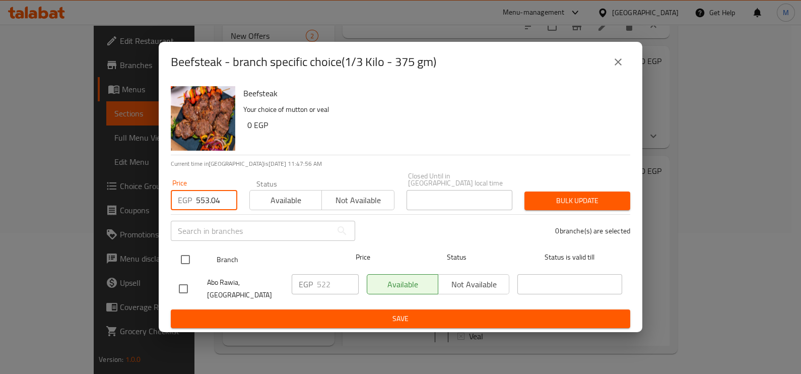
type input "553.04"
click at [188, 261] on input "checkbox" at bounding box center [185, 259] width 21 height 21
checkbox input "true"
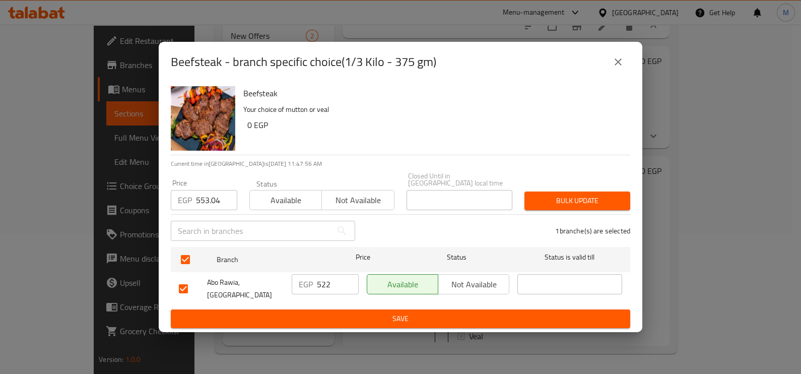
click at [551, 207] on span "Bulk update" at bounding box center [577, 200] width 90 height 13
click at [624, 68] on icon "close" at bounding box center [618, 62] width 12 height 12
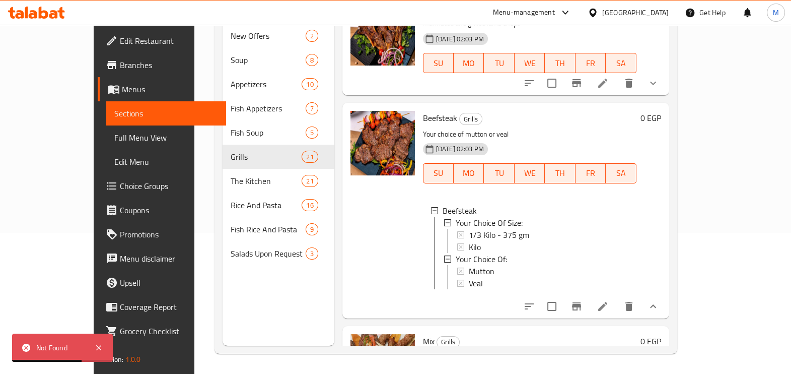
scroll to position [630, 0]
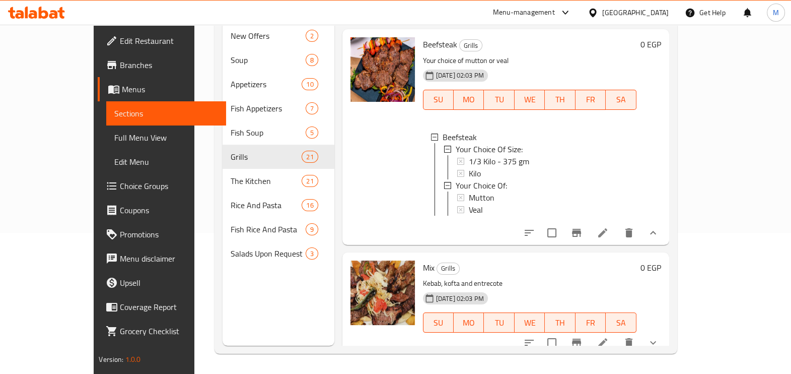
click at [120, 186] on span "Choice Groups" at bounding box center [169, 186] width 98 height 12
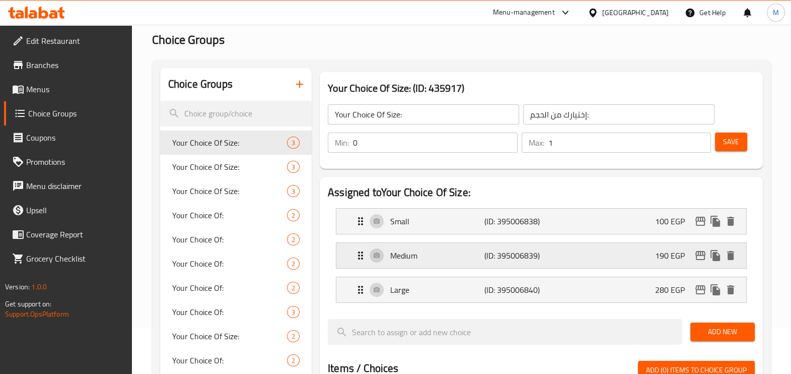
scroll to position [62, 0]
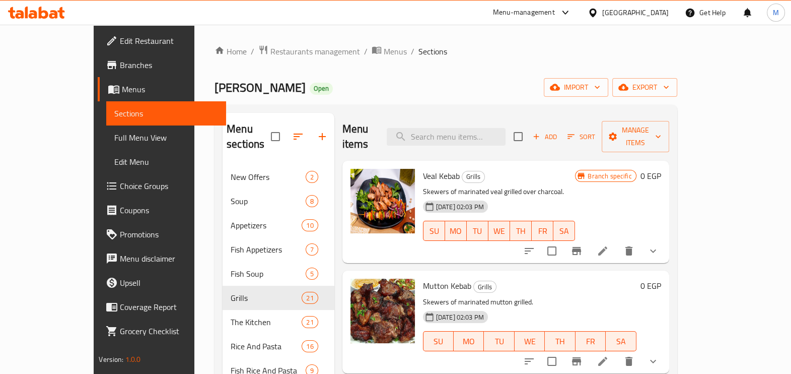
click at [63, 10] on icon at bounding box center [60, 13] width 7 height 12
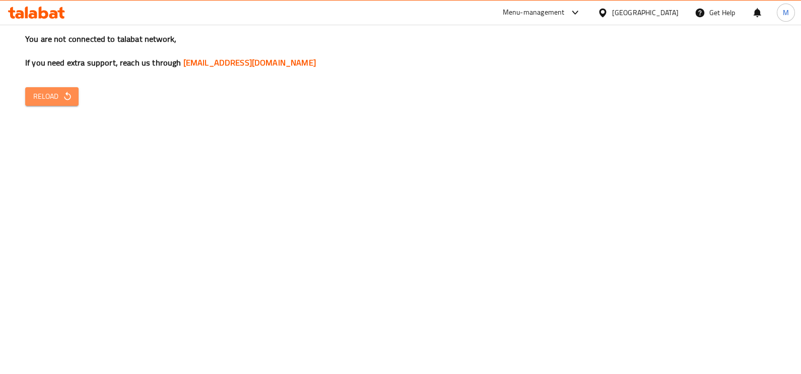
click at [34, 92] on span "Reload" at bounding box center [51, 96] width 37 height 13
click at [668, 183] on div "You are not connected to talabat network, If you need extra support, reach us t…" at bounding box center [400, 187] width 801 height 374
click at [55, 98] on span "Reload" at bounding box center [51, 96] width 37 height 13
click at [67, 94] on icon "button" at bounding box center [67, 96] width 7 height 9
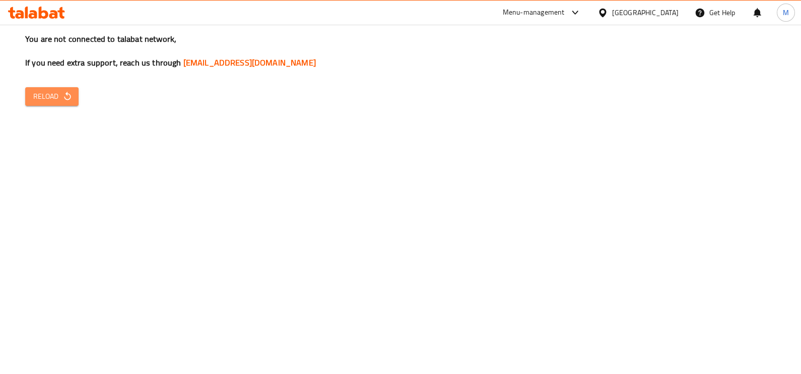
click at [40, 101] on span "Reload" at bounding box center [51, 96] width 37 height 13
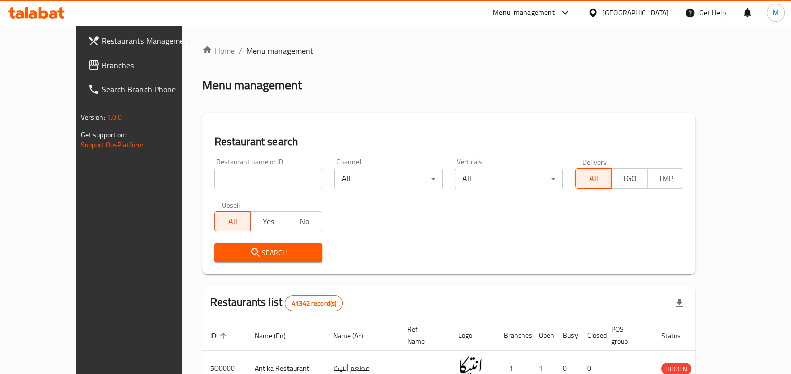
click at [53, 14] on icon at bounding box center [53, 14] width 9 height 9
click at [230, 170] on input "search" at bounding box center [269, 179] width 108 height 20
paste input "501110"
type input "501110"
click button "Search" at bounding box center [269, 252] width 108 height 19
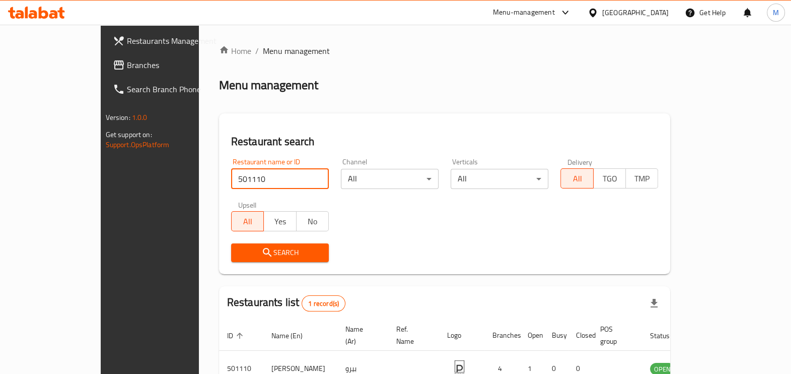
scroll to position [55, 0]
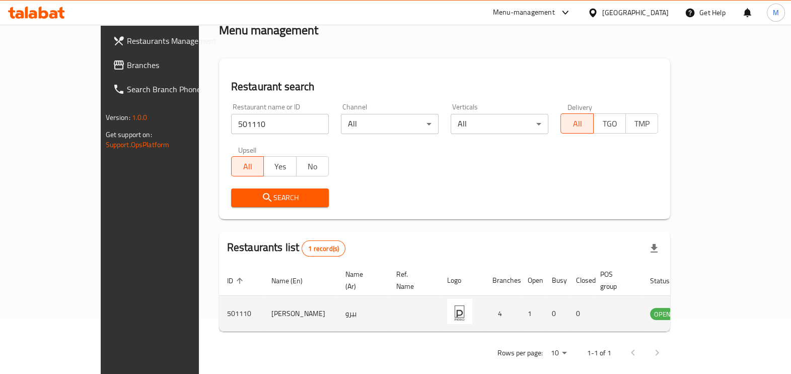
click at [730, 296] on td "enhanced table" at bounding box center [712, 314] width 35 height 36
click at [715, 310] on icon "enhanced table" at bounding box center [709, 314] width 11 height 9
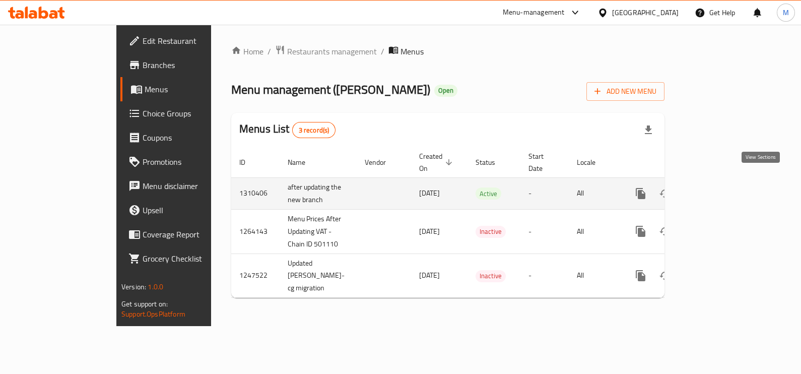
click at [719, 187] on icon "enhanced table" at bounding box center [713, 193] width 12 height 12
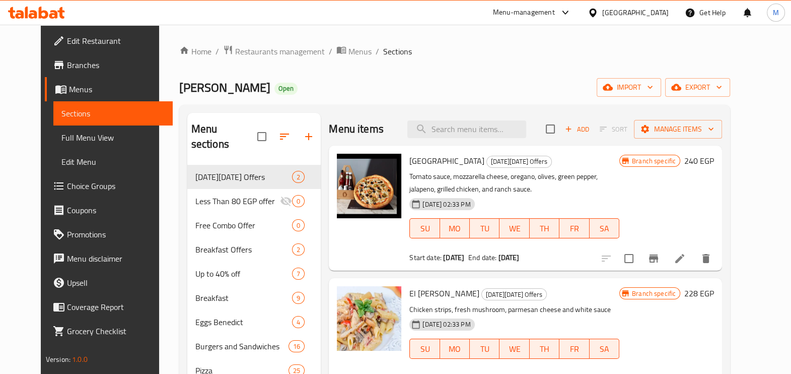
click at [84, 258] on span "Menu disclaimer" at bounding box center [116, 258] width 98 height 12
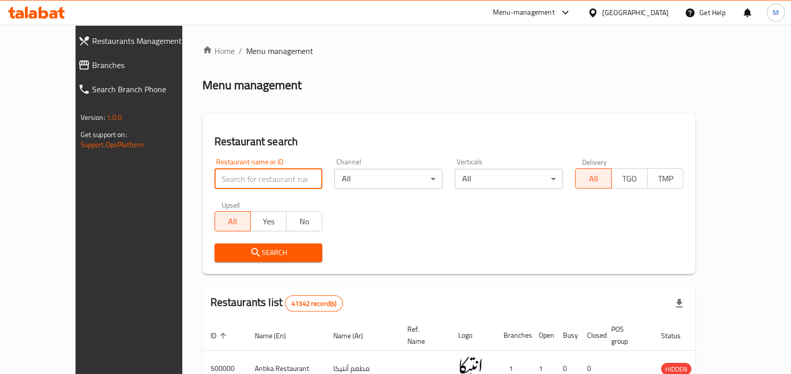
click at [282, 185] on input "search" at bounding box center [269, 179] width 108 height 20
paste input "501110"
type input "501110"
click button "Search" at bounding box center [269, 252] width 108 height 19
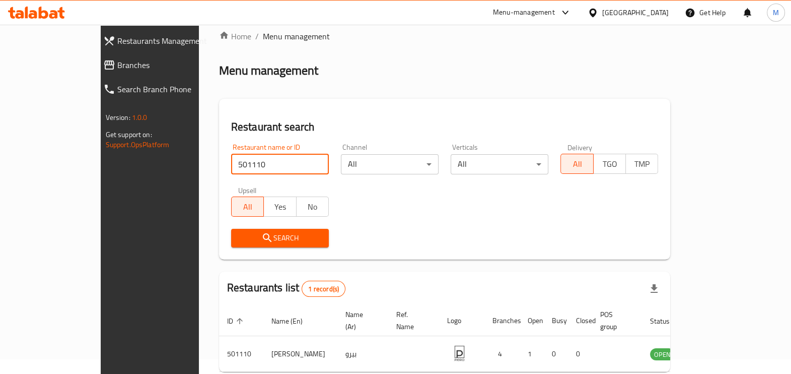
scroll to position [55, 0]
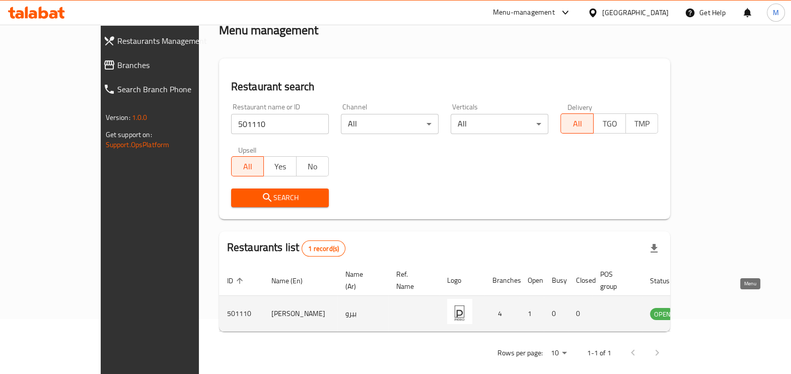
click at [715, 310] on icon "enhanced table" at bounding box center [709, 314] width 11 height 9
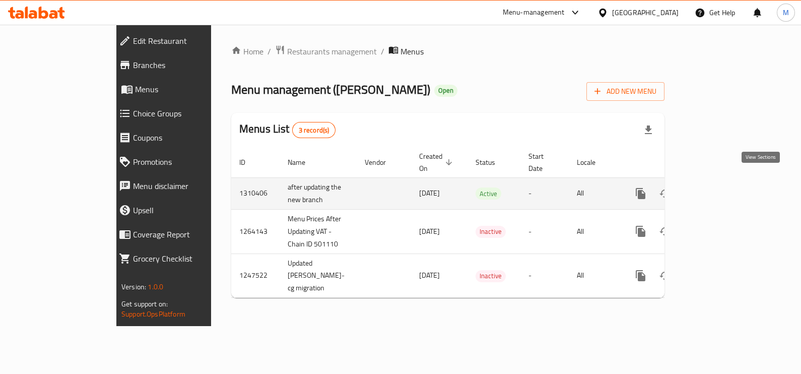
click at [719, 187] on icon "enhanced table" at bounding box center [713, 193] width 12 height 12
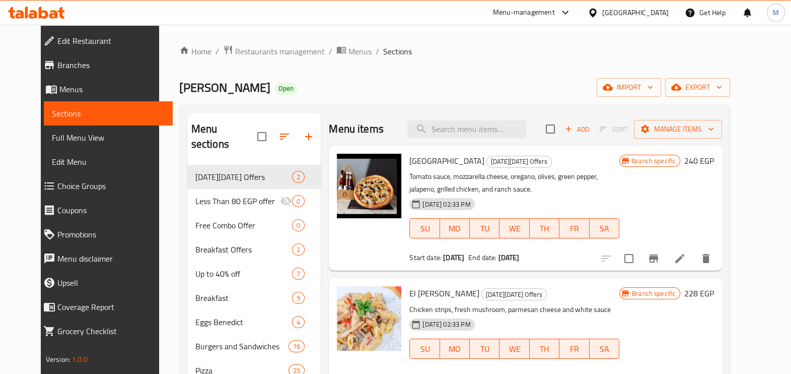
click at [29, 7] on icon at bounding box center [36, 13] width 57 height 12
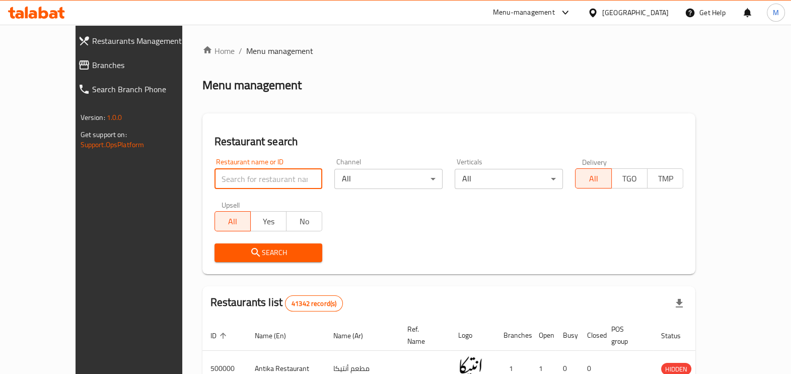
click at [249, 179] on input "search" at bounding box center [269, 179] width 108 height 20
paste input "700732"
type input "700732"
click button "Search" at bounding box center [269, 252] width 108 height 19
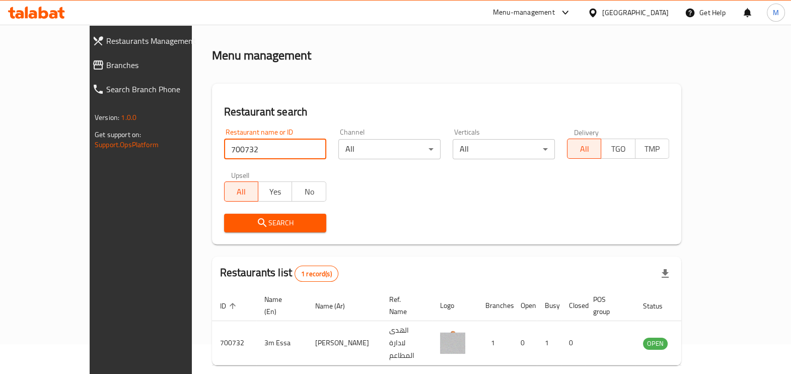
scroll to position [55, 0]
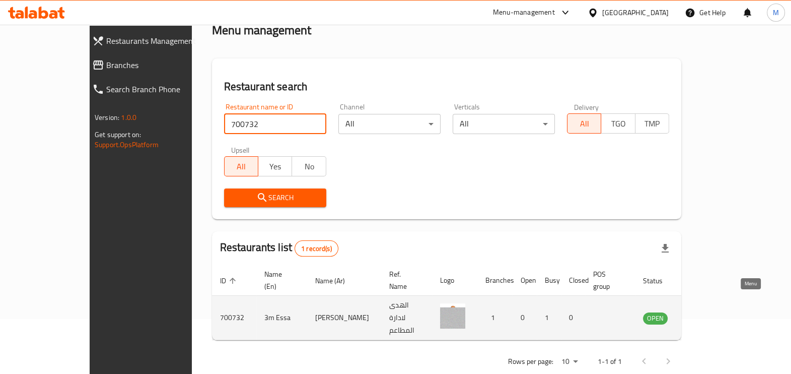
click at [708, 314] on icon "enhanced table" at bounding box center [702, 318] width 11 height 9
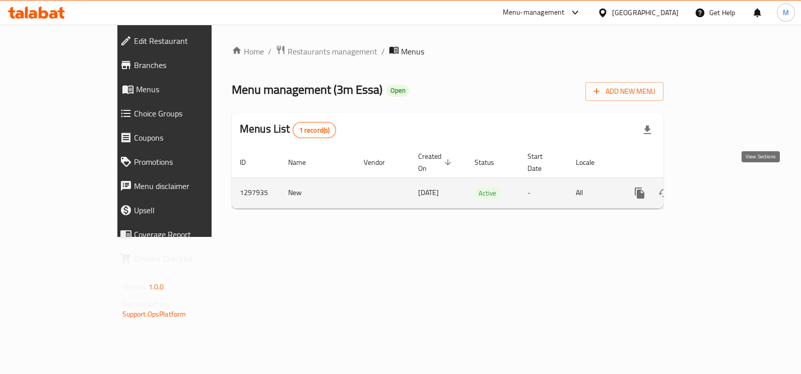
click at [718, 187] on icon "enhanced table" at bounding box center [712, 193] width 12 height 12
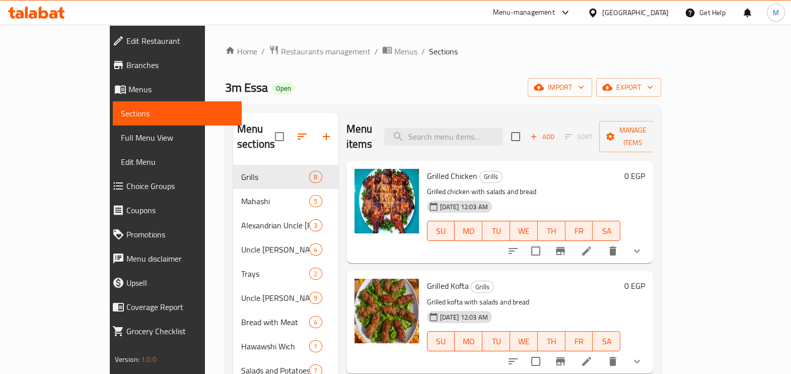
click at [54, 9] on icon at bounding box center [36, 13] width 57 height 12
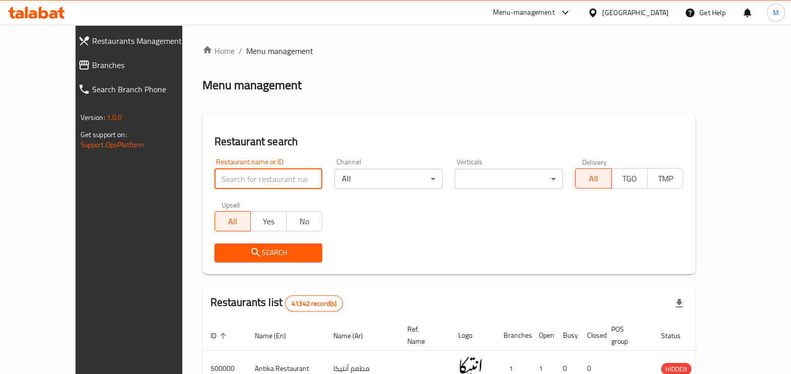
click at [238, 172] on input "search" at bounding box center [269, 179] width 108 height 20
paste input "700732"
type input "700732"
click button "Search" at bounding box center [269, 252] width 108 height 19
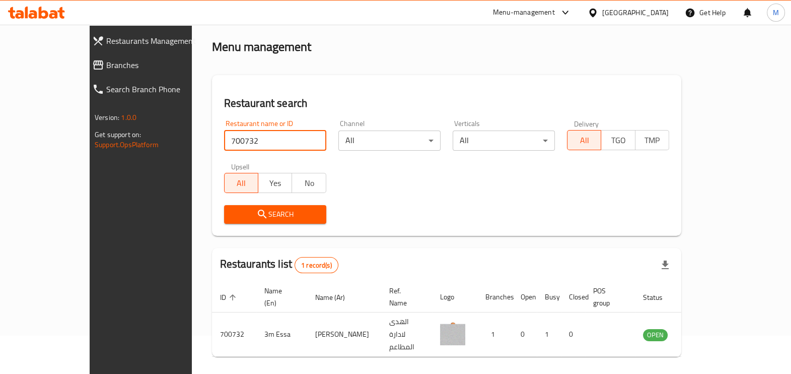
scroll to position [55, 0]
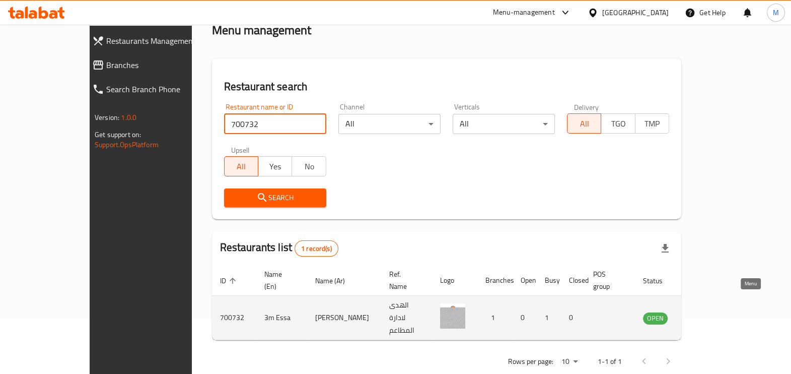
click at [708, 314] on icon "enhanced table" at bounding box center [702, 318] width 11 height 9
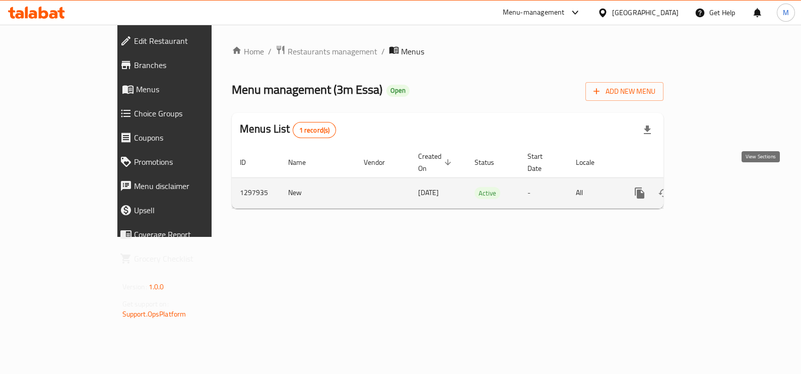
click at [717, 188] on icon "enhanced table" at bounding box center [712, 192] width 9 height 9
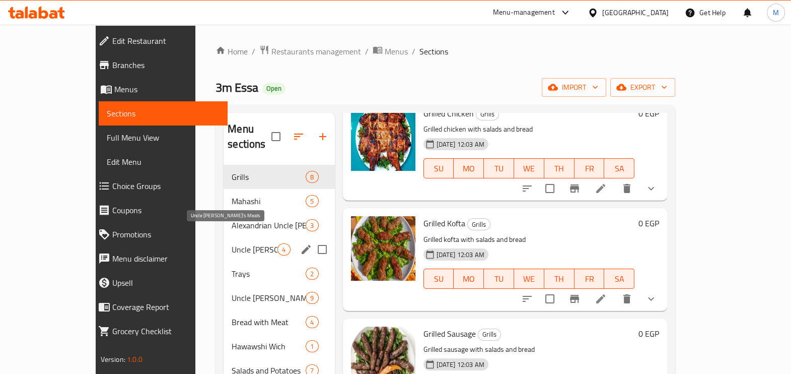
click at [232, 243] on span "Uncle [PERSON_NAME]'s Meals" at bounding box center [255, 249] width 46 height 12
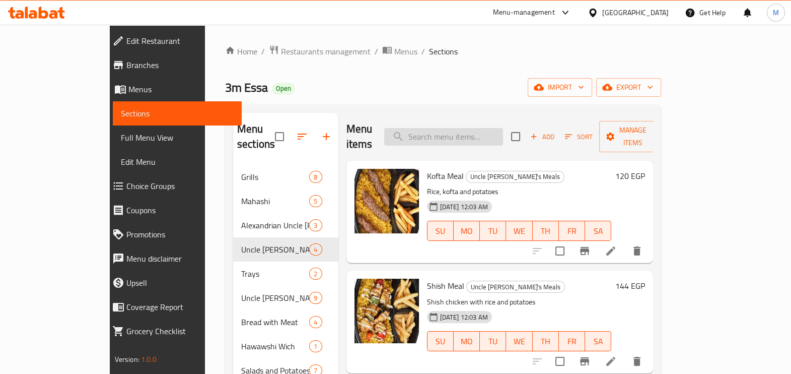
click at [472, 129] on input "search" at bounding box center [443, 137] width 119 height 18
click at [394, 52] on span "Menus" at bounding box center [405, 51] width 23 height 12
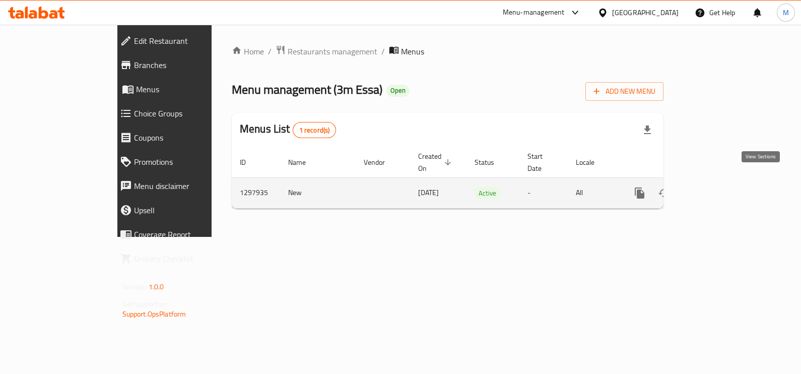
click at [718, 187] on icon "enhanced table" at bounding box center [712, 193] width 12 height 12
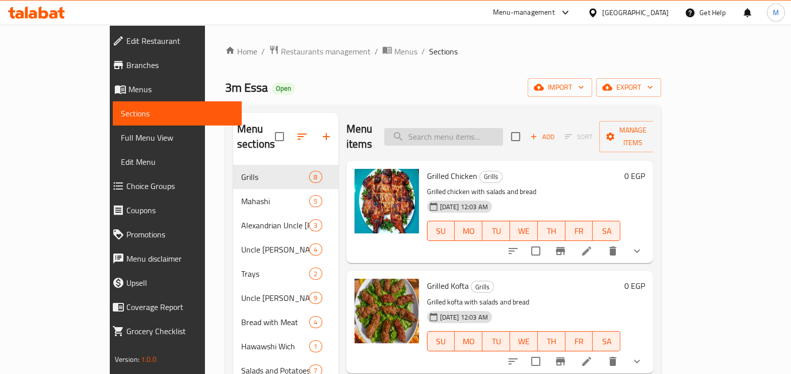
click at [485, 128] on input "search" at bounding box center [443, 137] width 119 height 18
click at [484, 128] on input "search" at bounding box center [443, 137] width 119 height 18
type input "]"
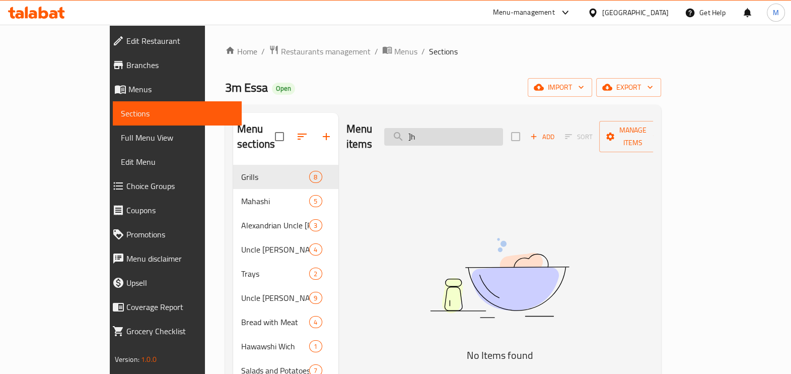
type input "]"
type input "د"
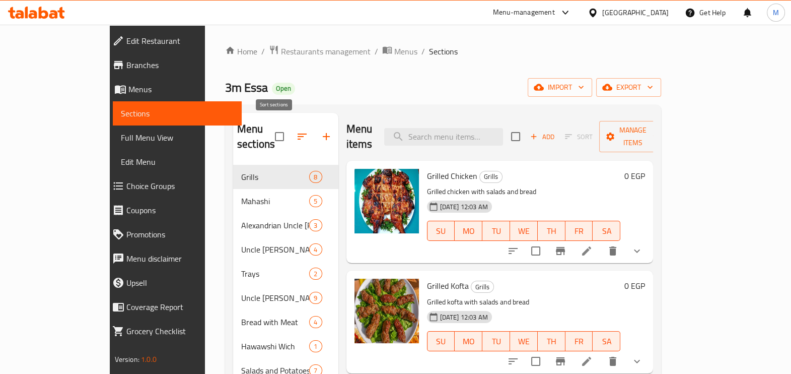
click at [296, 130] on icon "button" at bounding box center [302, 136] width 12 height 12
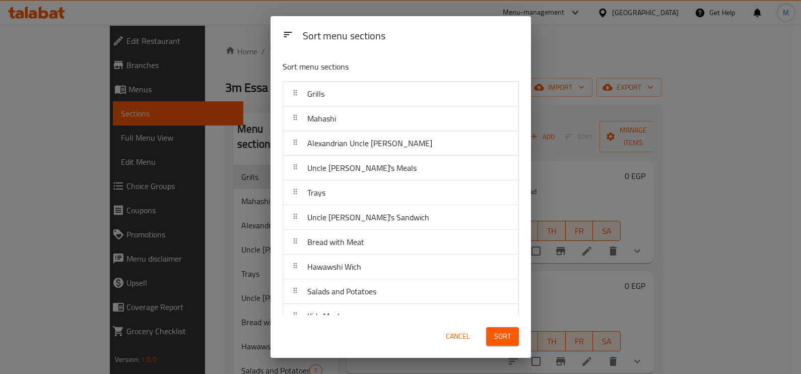
click at [590, 56] on div "Sort menu sections Sort menu sections Grills Mahashi Alexandrian Uncle Issa Unc…" at bounding box center [400, 187] width 801 height 374
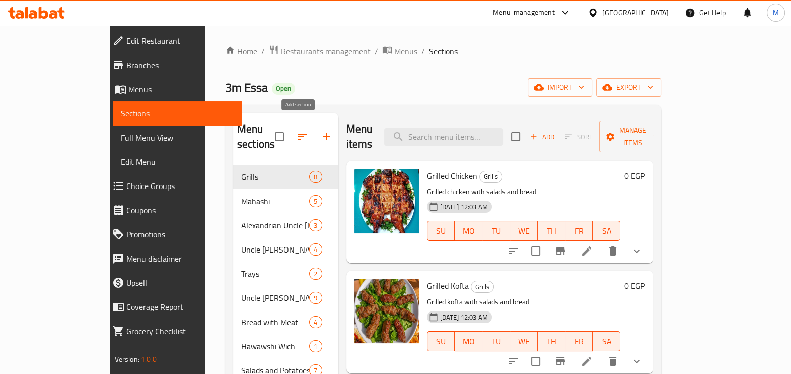
click at [314, 126] on button "button" at bounding box center [326, 136] width 24 height 24
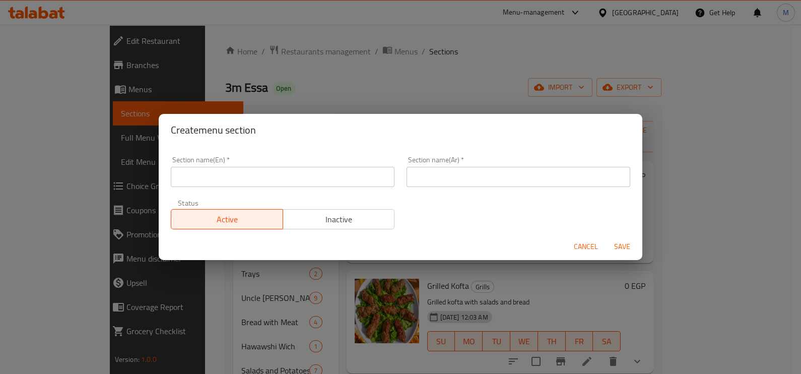
click at [288, 177] on input "text" at bounding box center [283, 177] width 224 height 20
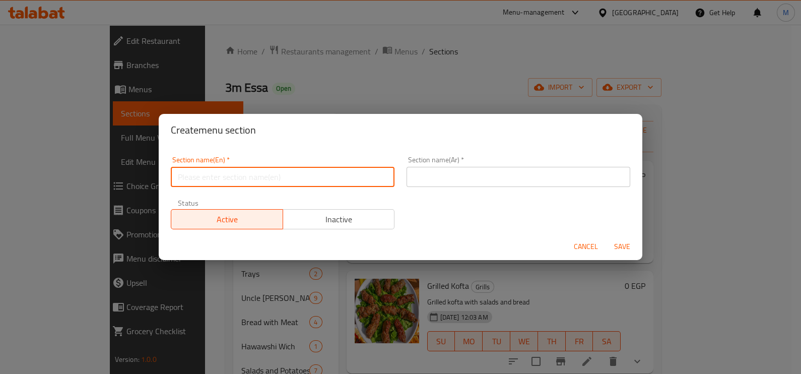
type input "offers"
click at [508, 182] on input "text" at bounding box center [518, 177] width 224 height 20
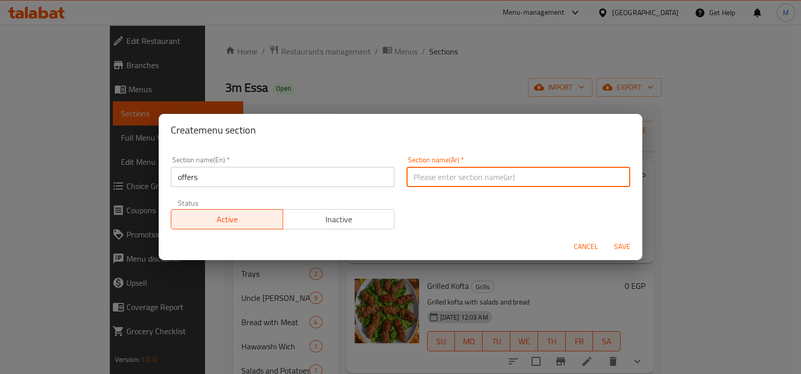
click at [508, 182] on input "text" at bounding box center [518, 177] width 224 height 20
type input "عروض"
click at [606, 237] on button "Save" at bounding box center [622, 246] width 32 height 19
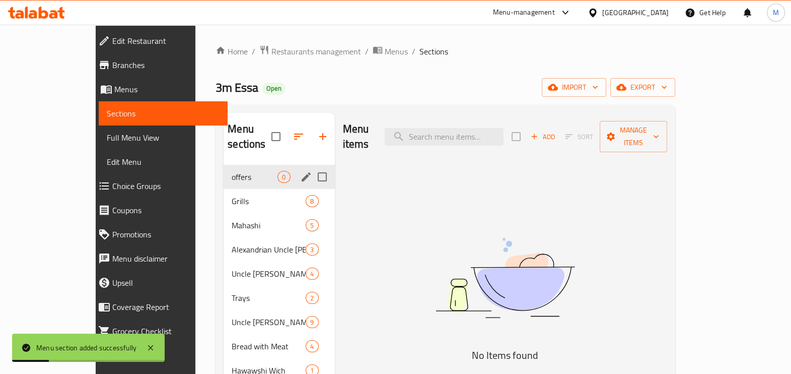
click at [224, 165] on div "offers 0" at bounding box center [279, 177] width 111 height 24
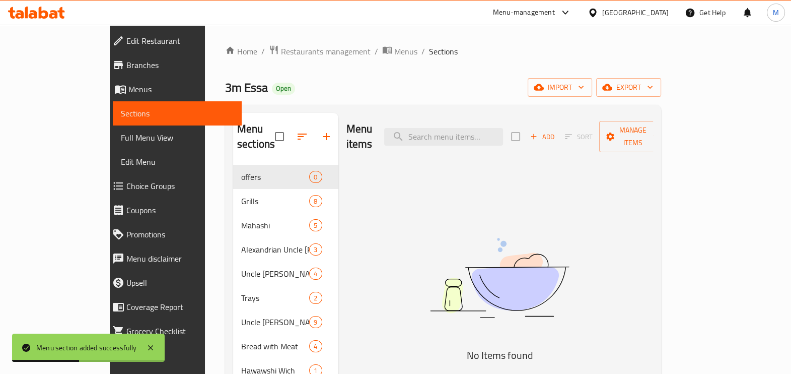
click at [559, 135] on button "Add" at bounding box center [542, 137] width 32 height 16
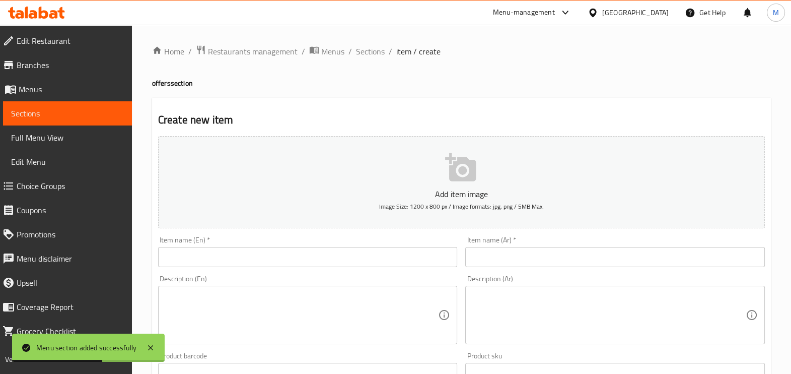
click at [337, 237] on div "Item name (En)   * Item name (En) *" at bounding box center [308, 251] width 300 height 31
click at [338, 252] on input "text" at bounding box center [308, 257] width 300 height 20
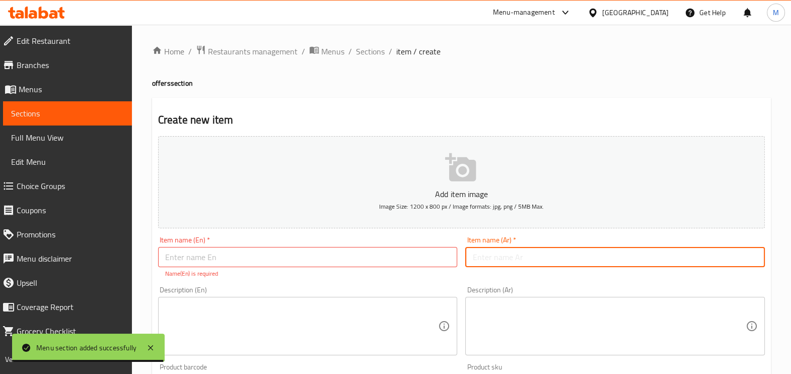
click at [485, 257] on input "text" at bounding box center [615, 257] width 300 height 20
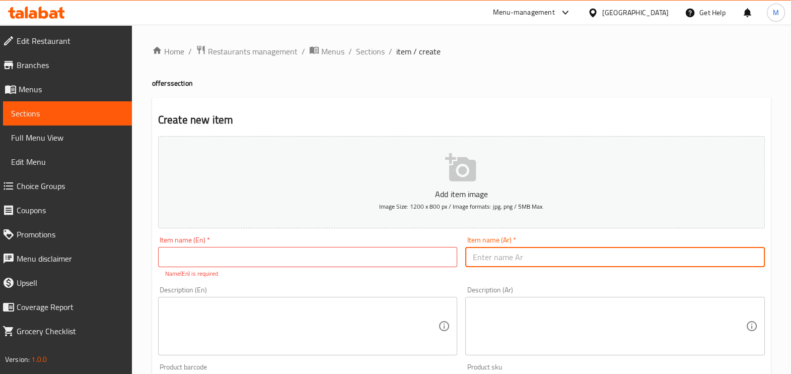
paste input "بوكس دلع نفسك"
type input "بوكس دلع نفسك"
click at [364, 249] on input "text" at bounding box center [308, 257] width 300 height 20
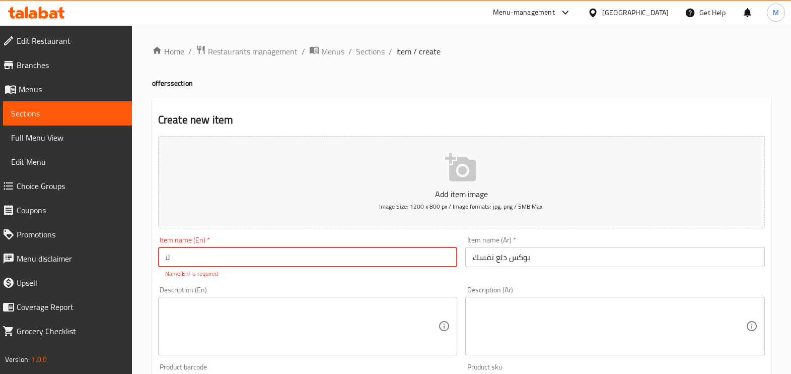
type input "ل"
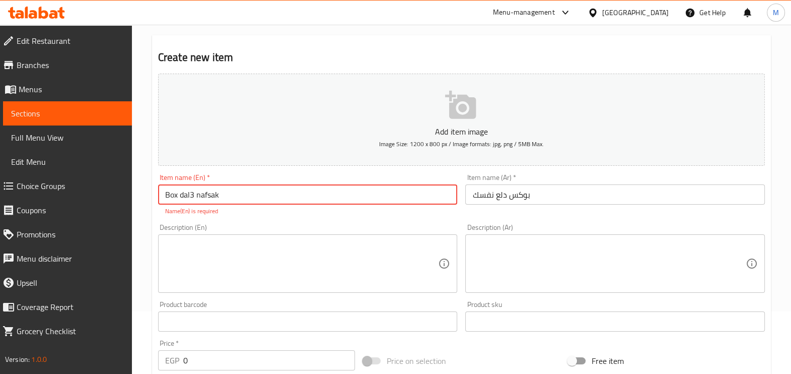
scroll to position [125, 0]
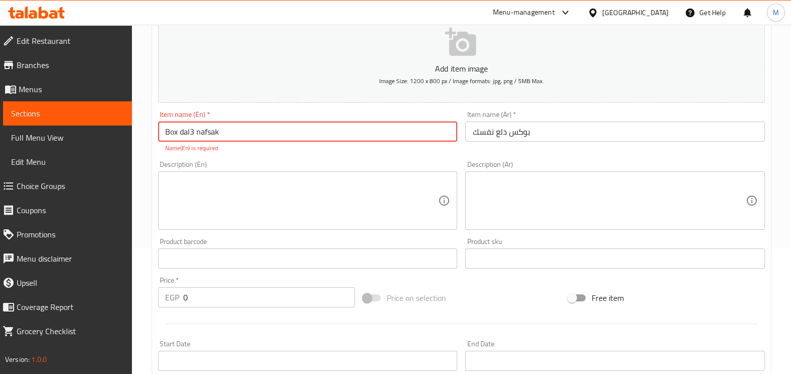
type input "Box dal3 nafsak"
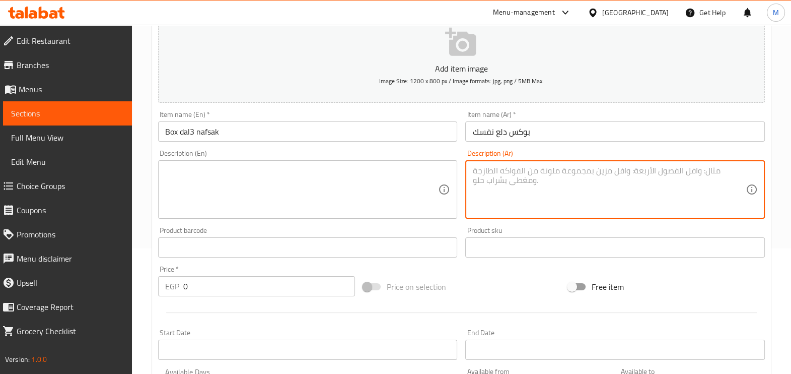
click at [566, 176] on textarea at bounding box center [608, 190] width 273 height 48
paste textarea "٢ كبدة اسكندراني فينو ١ سجق اسكندراني فينو ١ كلاوي اسكندراني فينو وبطاطس هديه و…"
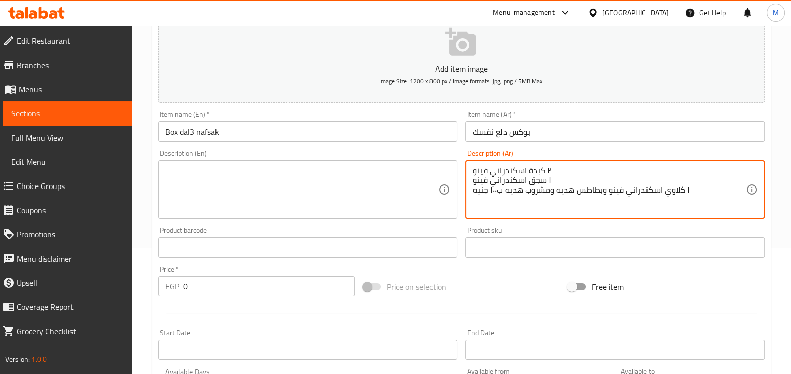
type textarea "٢ كبدة اسكندراني فينو ١ سجق اسكندراني فينو ١ كلاوي اسكندراني فينو وبطاطس هديه و…"
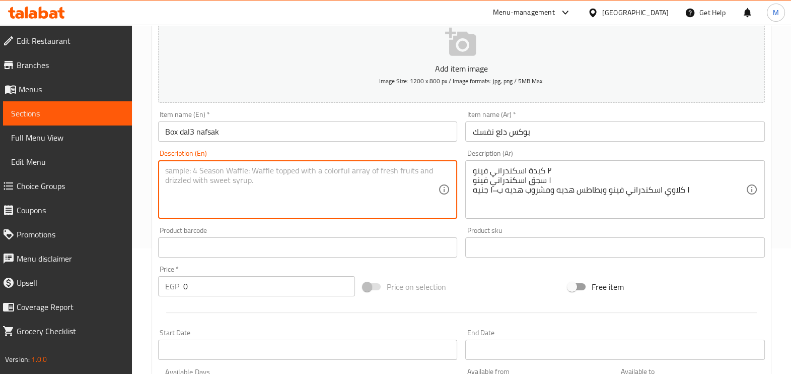
click at [378, 186] on textarea at bounding box center [301, 190] width 273 height 48
paste textarea "Alexandrani Vinoo liver Alexandrian Vinoo sausage Kalawi Iskandarani Vinoo, gif…"
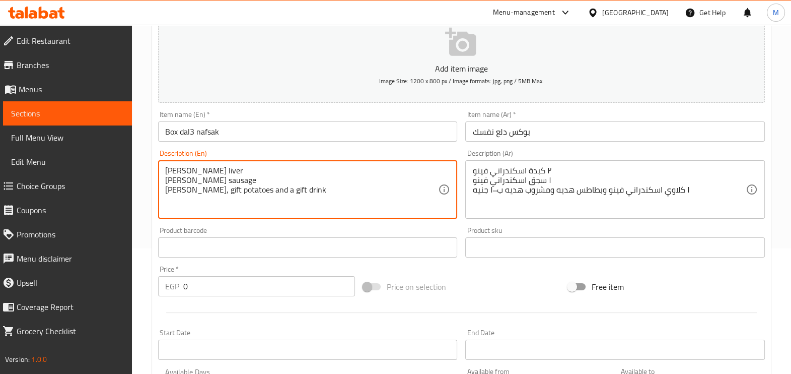
click at [167, 166] on textarea "Alexandrani Vinoo liver Alexandrian Vinoo sausage Kalawi Iskandarani Vinoo, gif…" at bounding box center [301, 190] width 273 height 48
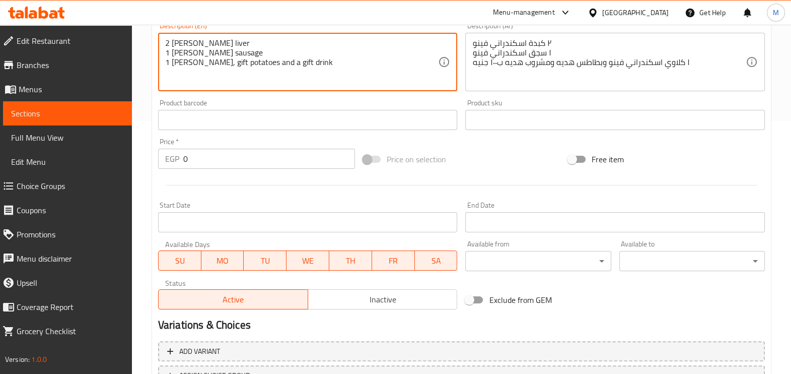
scroll to position [315, 0]
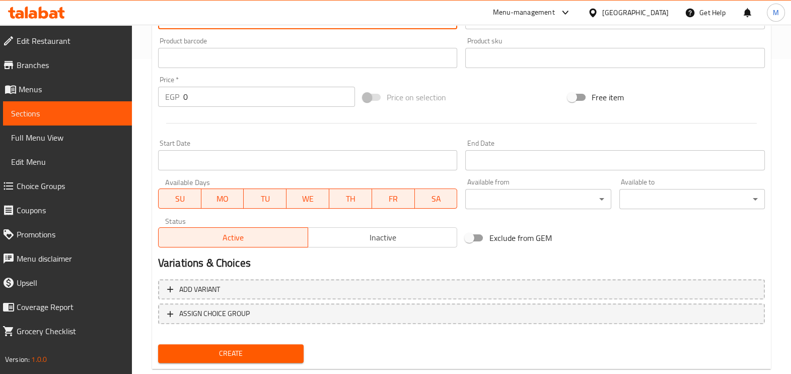
type textarea "2 Alexandrani Vinoo liver 1 Alexandrian Vinoo sausage 1 Kalawi Iskandarani Vino…"
click at [464, 113] on div at bounding box center [461, 123] width 615 height 25
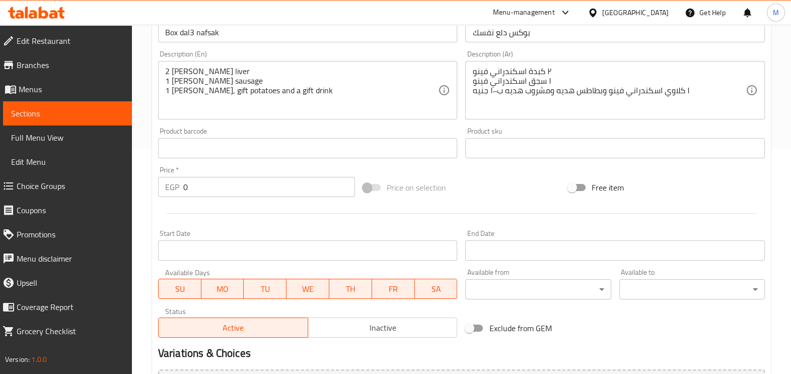
scroll to position [251, 0]
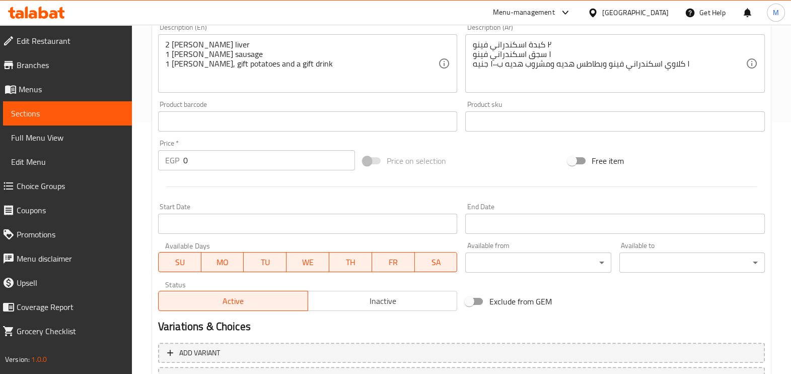
click at [229, 155] on input "0" at bounding box center [269, 160] width 172 height 20
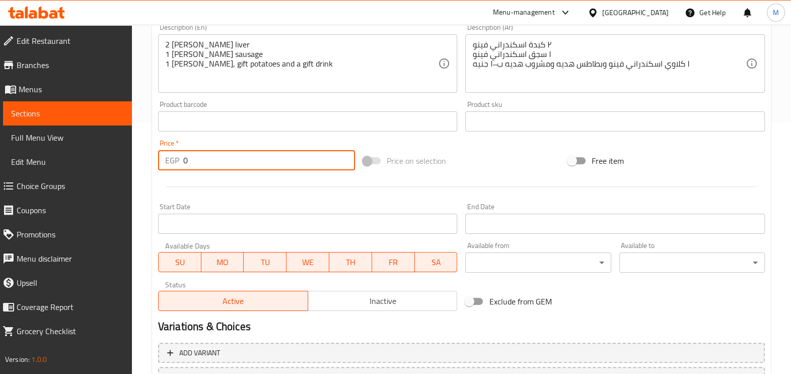
click at [229, 155] on input "0" at bounding box center [269, 160] width 172 height 20
click at [229, 156] on input "0" at bounding box center [269, 160] width 172 height 20
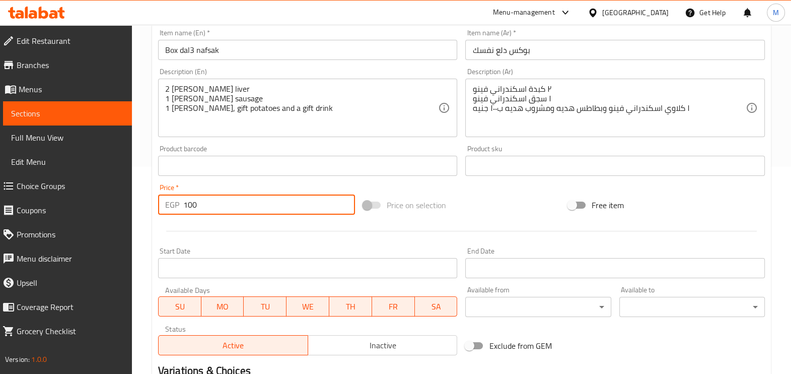
scroll to position [337, 0]
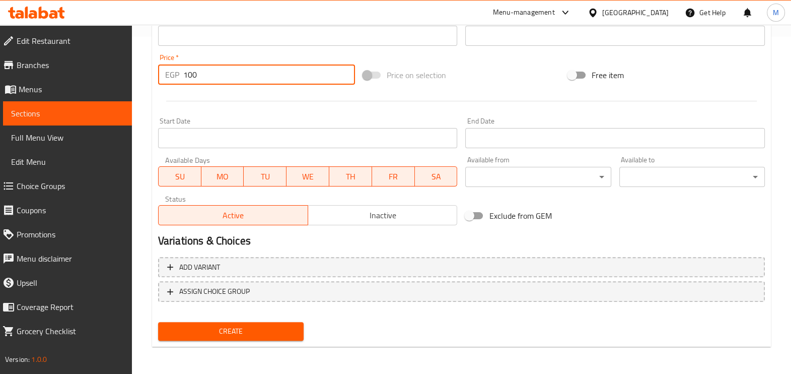
type input "100"
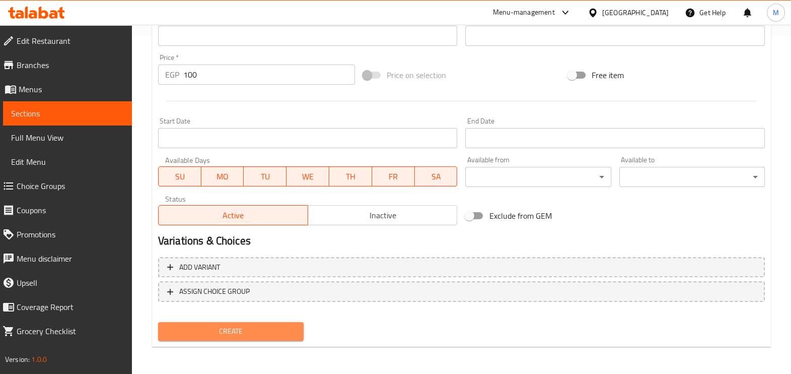
click at [270, 331] on span "Create" at bounding box center [230, 331] width 129 height 13
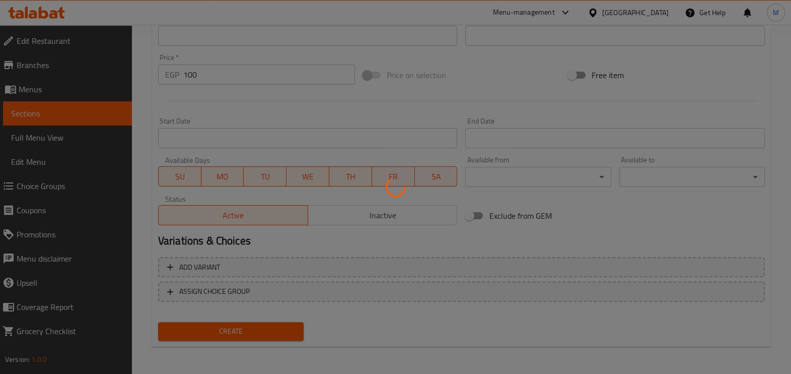
type input "0"
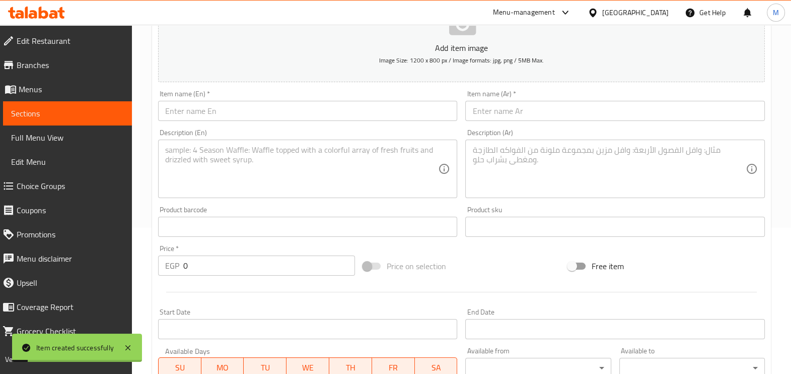
scroll to position [0, 0]
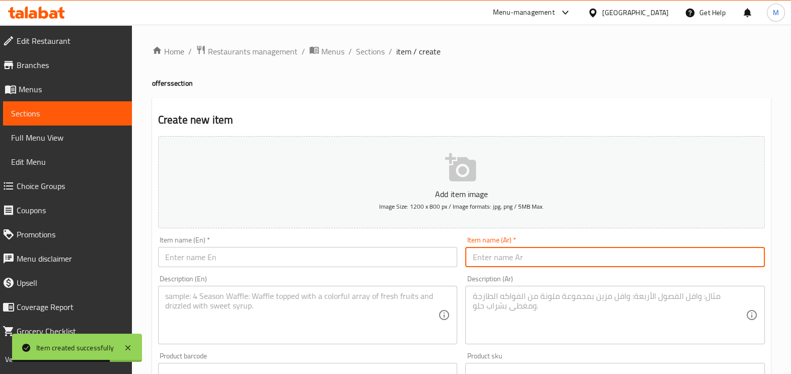
click at [494, 248] on input "text" at bounding box center [615, 257] width 300 height 20
paste input "بوكس اللمه"
type input "بوكس اللمه"
click at [405, 265] on input "text" at bounding box center [308, 257] width 300 height 20
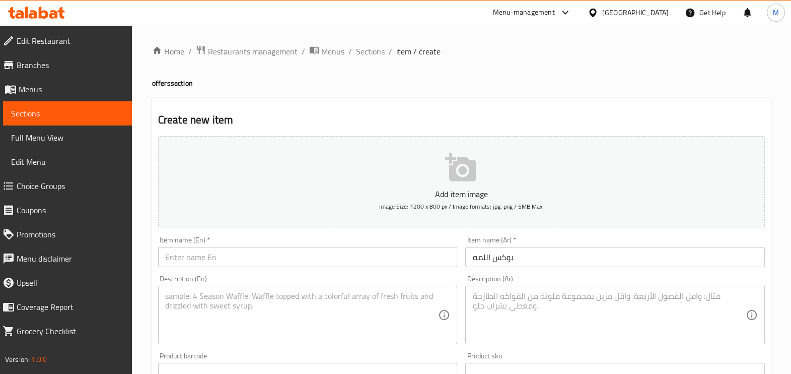
drag, startPoint x: 405, startPoint y: 265, endPoint x: 263, endPoint y: 261, distance: 142.1
click at [263, 261] on input "text" at bounding box center [308, 257] width 300 height 20
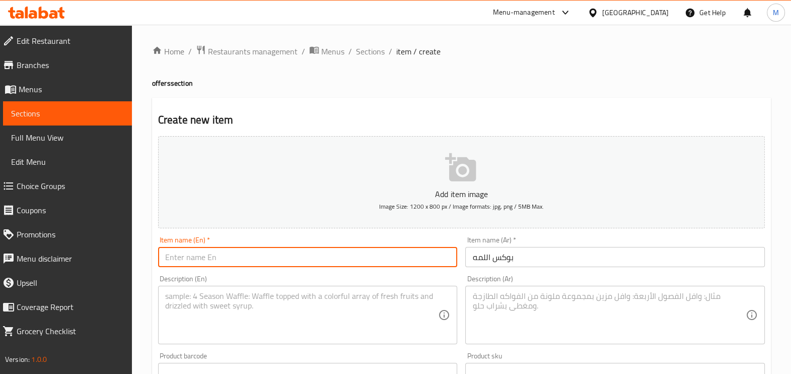
click at [263, 261] on input "text" at bounding box center [308, 257] width 300 height 20
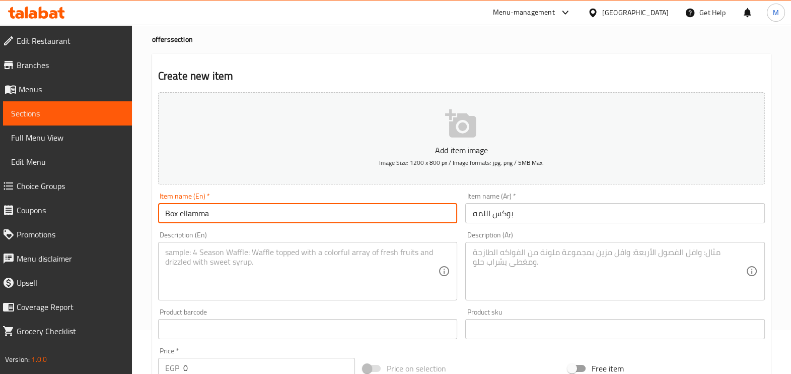
scroll to position [62, 0]
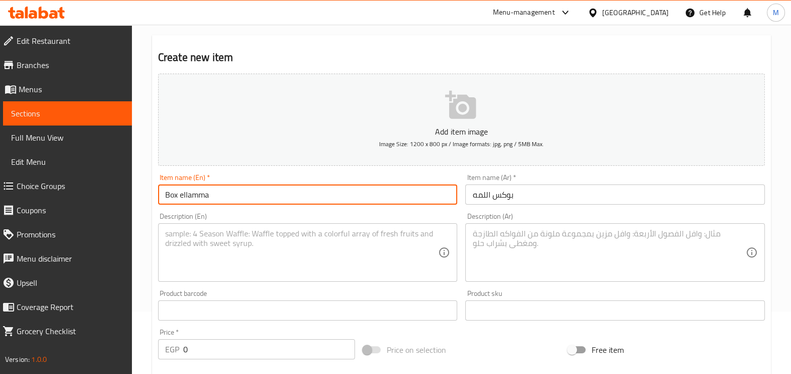
type input "Box ellamma"
click at [487, 243] on textarea at bounding box center [608, 253] width 273 height 48
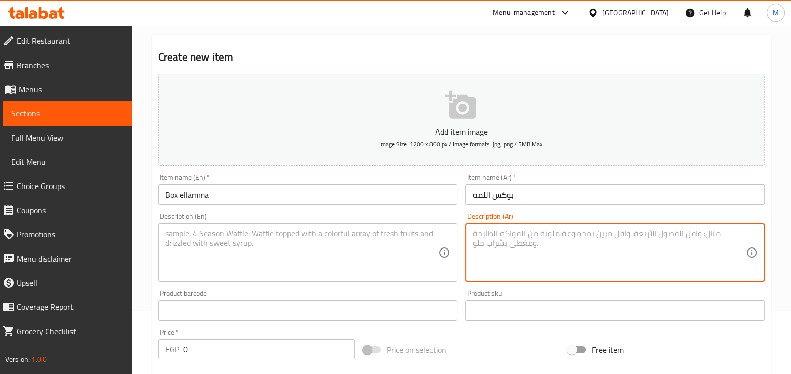
paste textarea "٣ كفته مشويه فحم شامي ٢ شيش طاوق مشوي شامي ٢ سدق مشوي فحم شامي ١ حواوشي وتش سدق…"
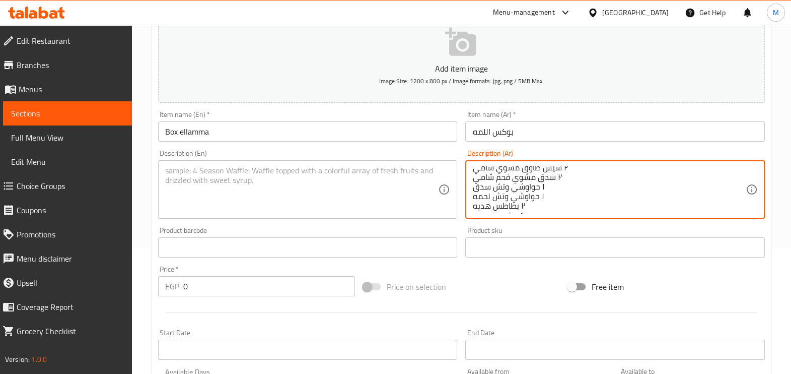
scroll to position [0, 0]
type textarea "٣ كفته مشويه فحم شامي ٢ شيش طاوق مشوي شامي ٢ سدق مشوي فحم شامي ١ حواوشي وتش سدق…"
click at [370, 183] on textarea at bounding box center [301, 190] width 273 height 48
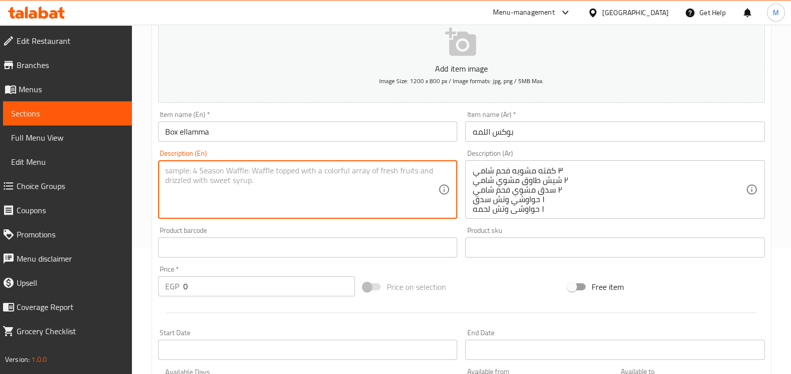
paste textarea "Grilled kofteh, Shami charcoal Shish taouk grilled Shami Shami charcoal grilled…"
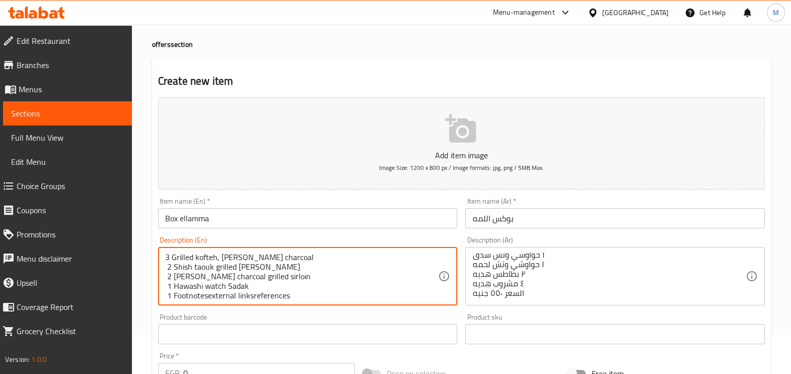
scroll to position [38, 0]
type textarea "3 Grilled kofteh, Shami charcoal 2 Shish taouk grilled Shami 2 Shami charcoal g…"
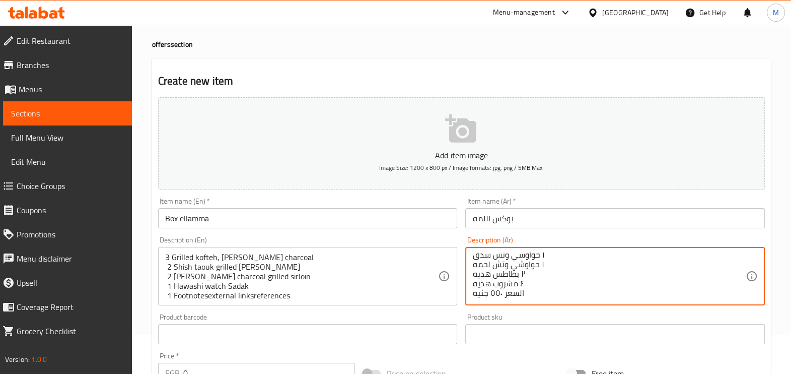
click at [514, 282] on textarea "٣ كفته مشويه فحم شامي ٢ شيش طاوق مشوي شامي ٢ سدق مشوي فحم شامي ١ حواوشي وتش سدق…" at bounding box center [608, 276] width 273 height 48
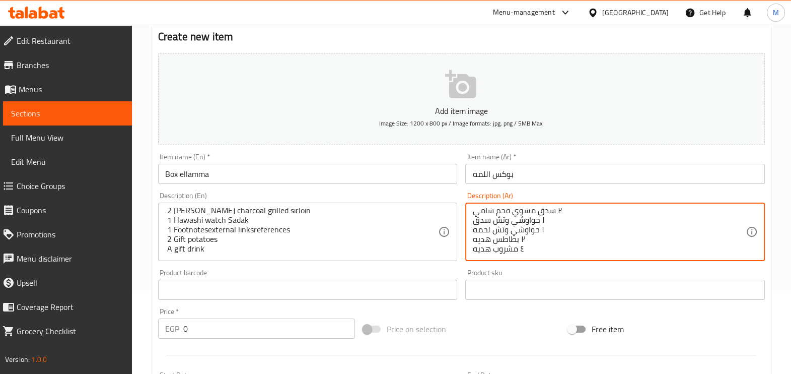
scroll to position [102, 0]
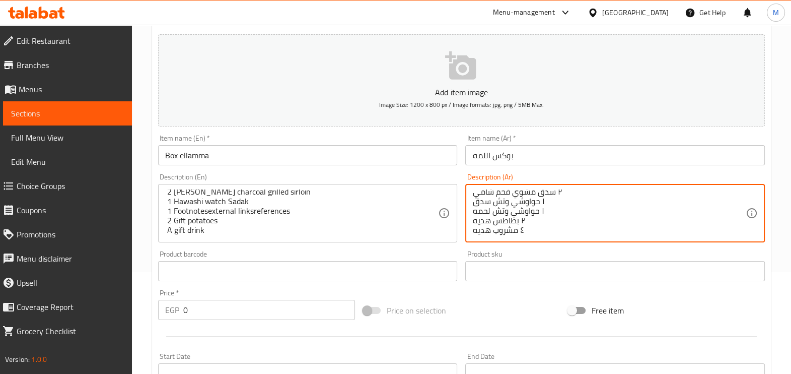
type textarea "٣ كفته مشويه فحم شامي ٢ شيش طاوق مشوي شامي ٢ سدق مشوي فحم شامي ١ حواوشي وتش سدق…"
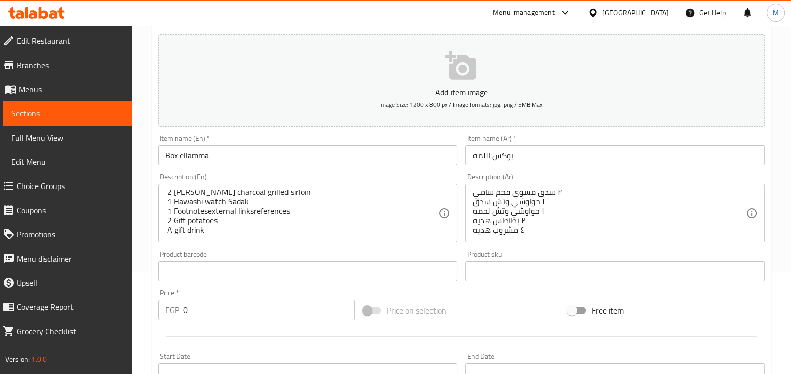
click at [163, 227] on div "3 Grilled kofteh, Shami charcoal 2 Shish taouk grilled Shami 2 Shami charcoal g…" at bounding box center [308, 213] width 300 height 58
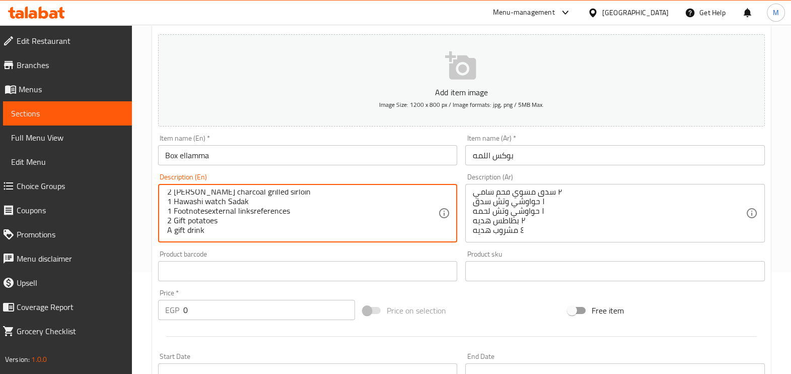
click at [167, 229] on textarea "3 Grilled kofteh, Shami charcoal 2 Shish taouk grilled Shami 2 Shami charcoal g…" at bounding box center [301, 213] width 273 height 48
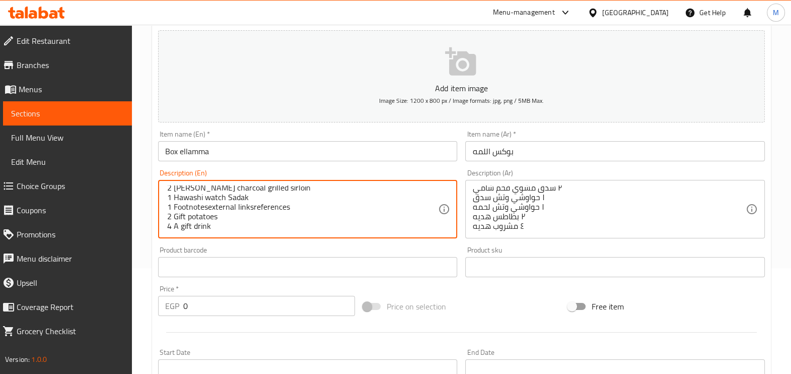
scroll to position [228, 0]
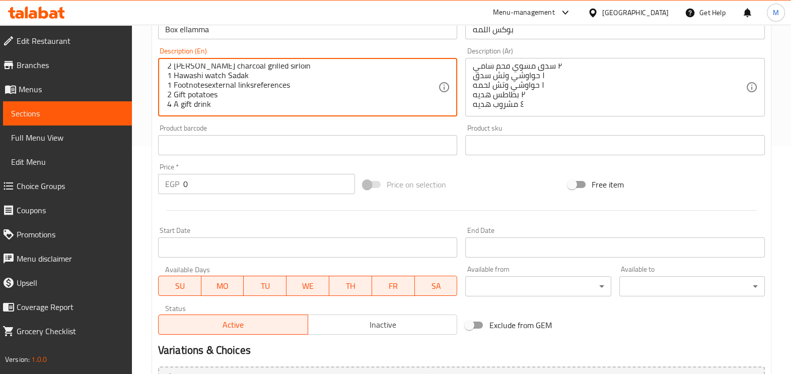
type textarea "3 Grilled kofteh, Shami charcoal 2 Shish taouk grilled Shami 2 Shami charcoal g…"
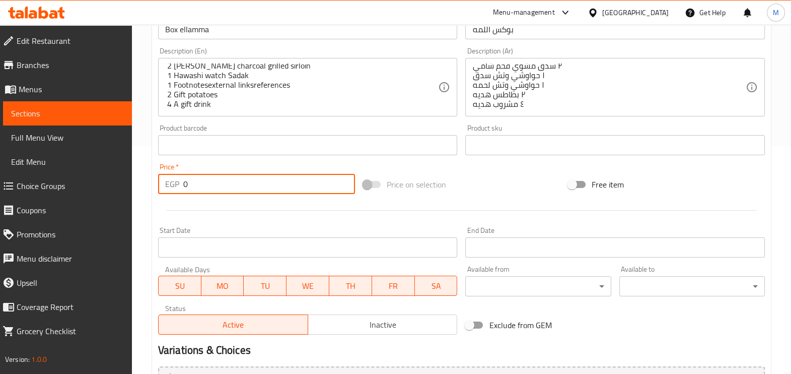
click at [201, 187] on input "0" at bounding box center [269, 184] width 172 height 20
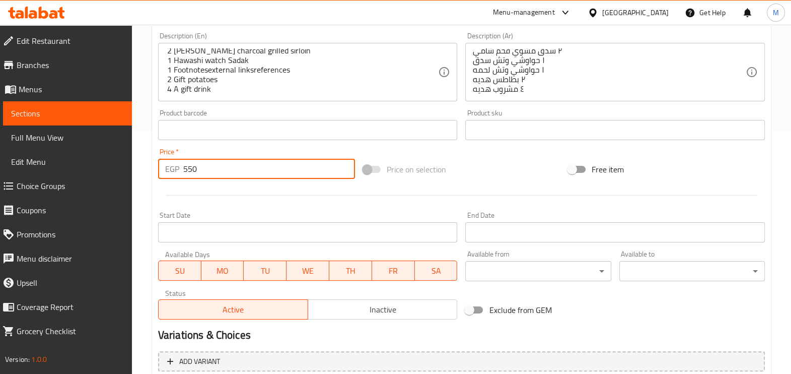
scroll to position [337, 0]
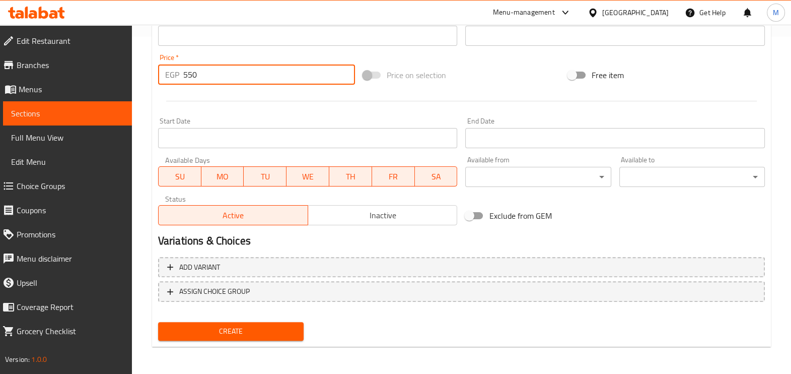
type input "550"
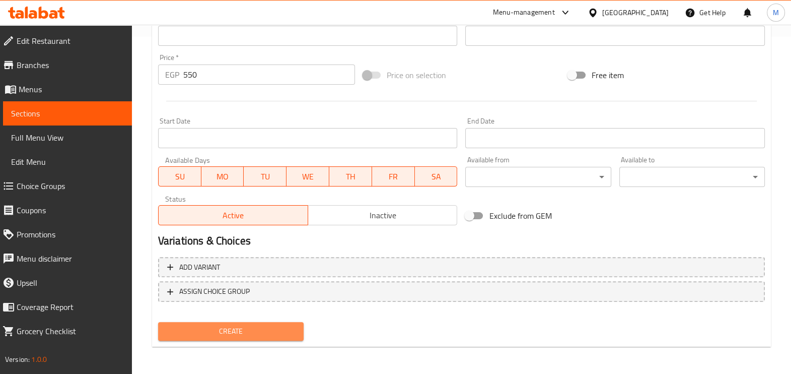
click at [255, 333] on span "Create" at bounding box center [230, 331] width 129 height 13
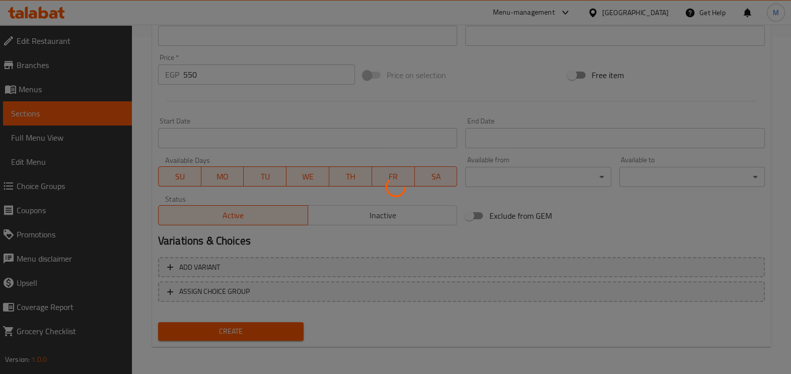
type input "0"
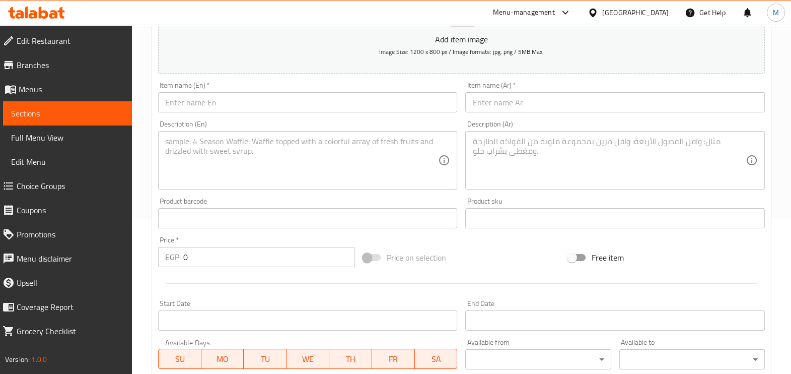
scroll to position [0, 0]
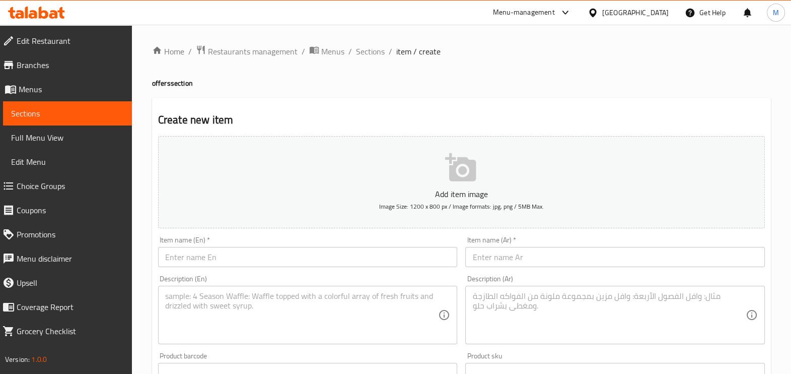
click at [37, 13] on icon at bounding box center [33, 14] width 9 height 9
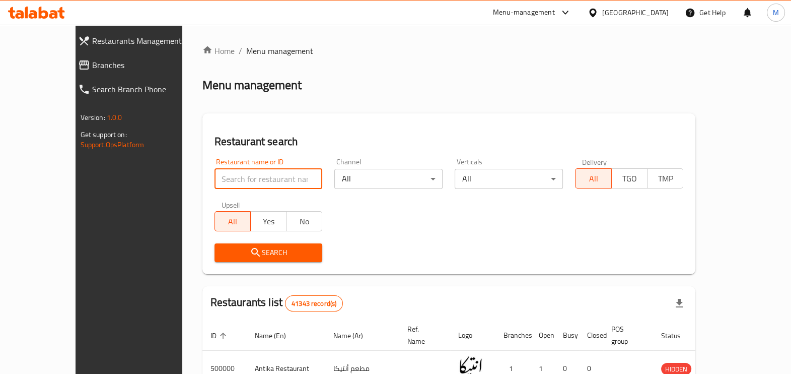
click at [254, 180] on input "search" at bounding box center [269, 179] width 108 height 20
paste input "693660"
type input "693660"
click button "Search" at bounding box center [269, 252] width 108 height 19
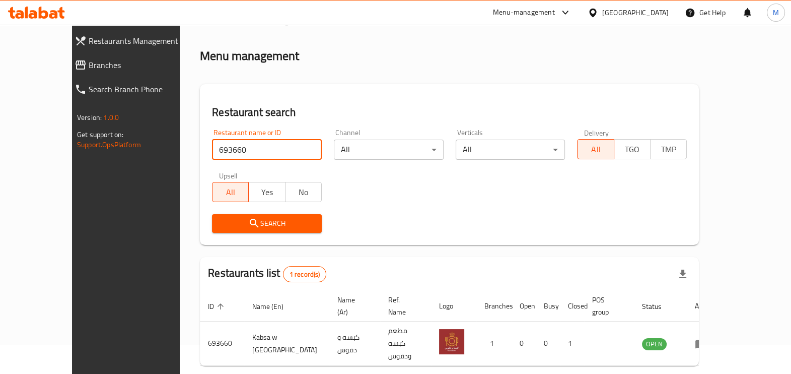
scroll to position [55, 0]
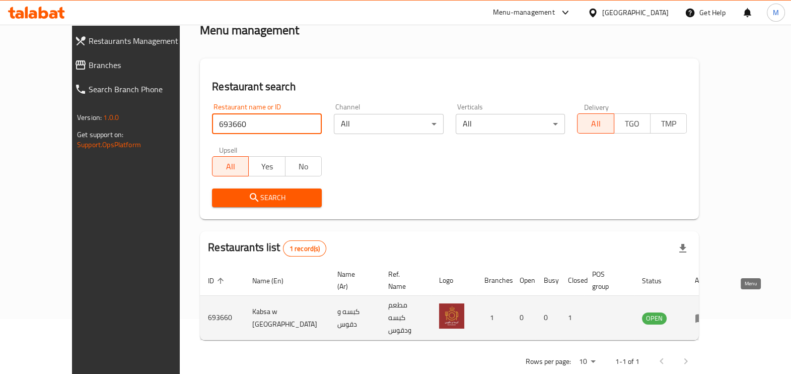
click at [707, 314] on icon "enhanced table" at bounding box center [701, 318] width 11 height 9
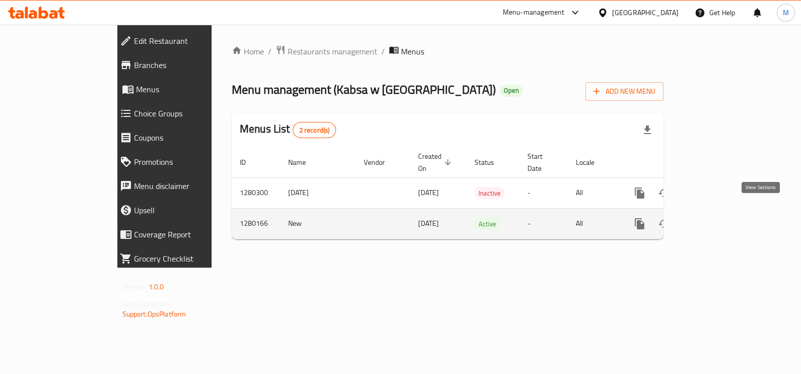
click at [718, 218] on icon "enhanced table" at bounding box center [712, 224] width 12 height 12
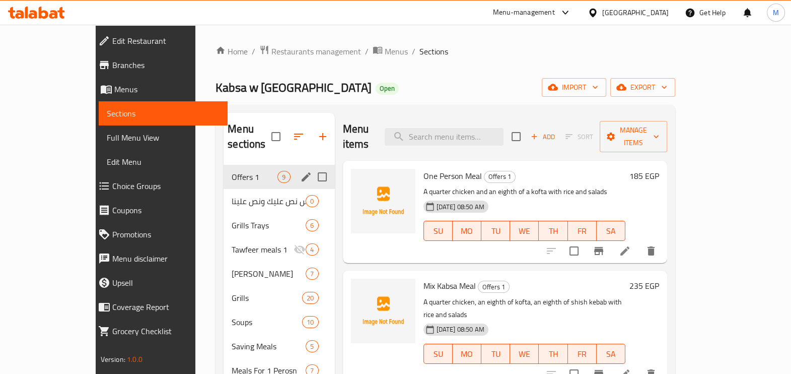
click at [267, 165] on div "Offers 1 9" at bounding box center [279, 177] width 111 height 24
click at [224, 171] on div "Offers 1 9" at bounding box center [279, 177] width 111 height 24
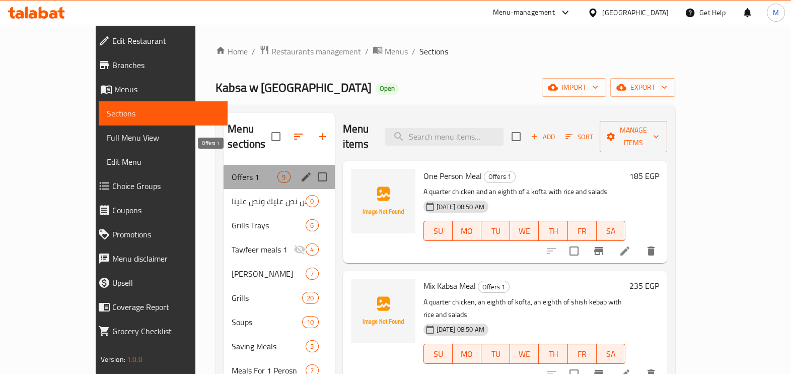
click at [232, 171] on span "Offers 1" at bounding box center [255, 177] width 46 height 12
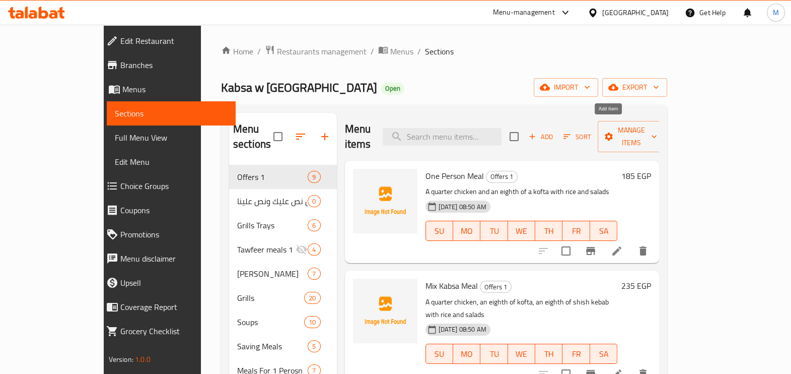
click at [555, 134] on span "Add" at bounding box center [540, 137] width 27 height 12
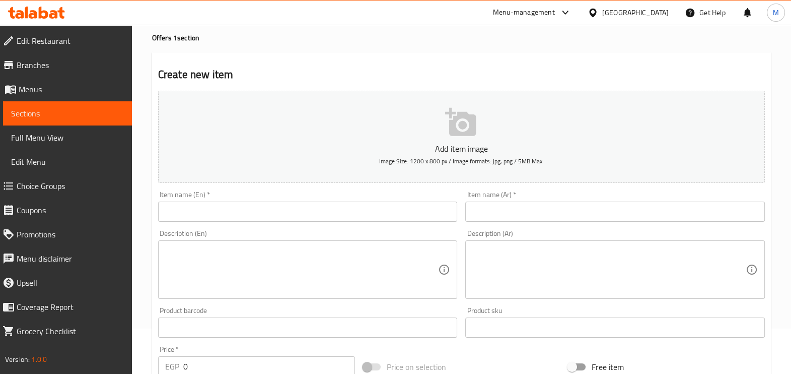
click at [521, 198] on div "Item name (Ar)   * Item name (Ar) *" at bounding box center [615, 206] width 300 height 31
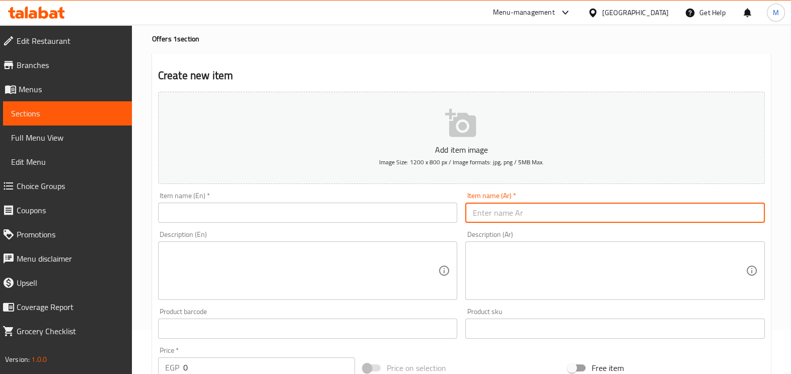
scroll to position [62, 0]
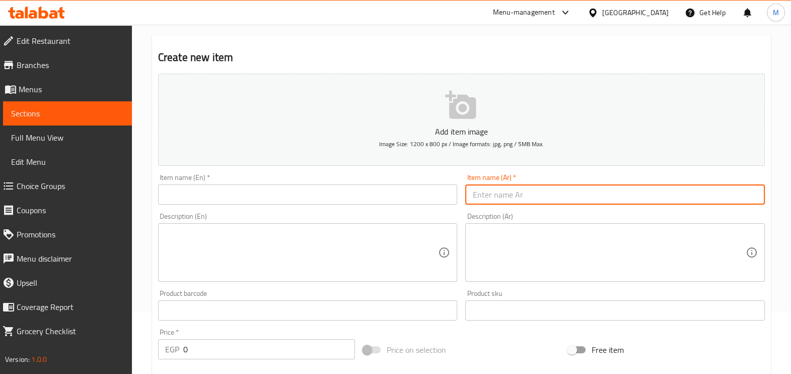
paste input "وجبه الفرسان"
type input "وجبه الفرسان"
click at [377, 198] on input "text" at bounding box center [308, 194] width 300 height 20
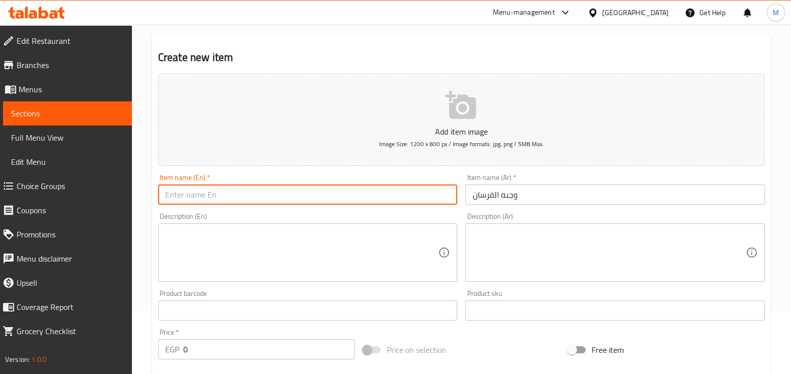
click at [379, 199] on input "text" at bounding box center [308, 194] width 300 height 20
type input "m"
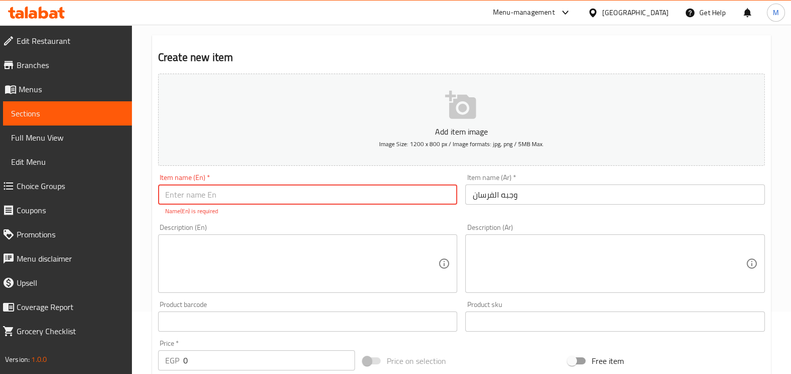
click at [349, 186] on input "text" at bounding box center [308, 194] width 300 height 20
paste input "Meal"
type input "Elforsan Meal"
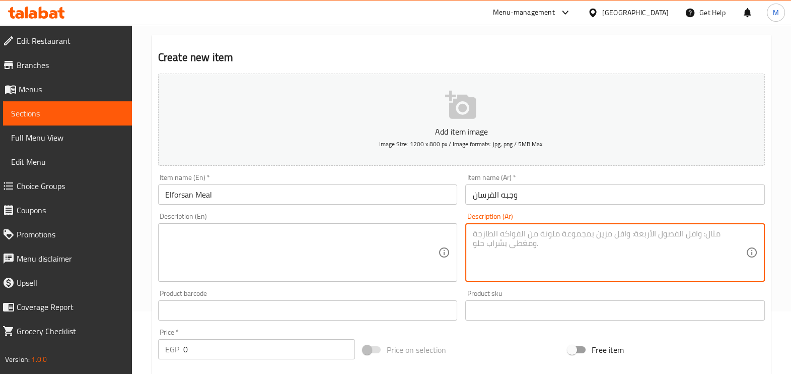
click at [526, 235] on textarea at bounding box center [608, 253] width 273 height 48
paste textarea "ثلاثه ربع فرخه مشوي 3 سيخ كفته مشوي 3 قطعه شيش طاووق مشوي مع رز وسلطات"
type textarea "ثلاثه ربع فرخه مشوي 3 سيخ كفته مشوي 3 قطعه شيش طاووق مشوي مع رز وسلطات"
click at [393, 230] on textarea at bounding box center [301, 253] width 273 height 48
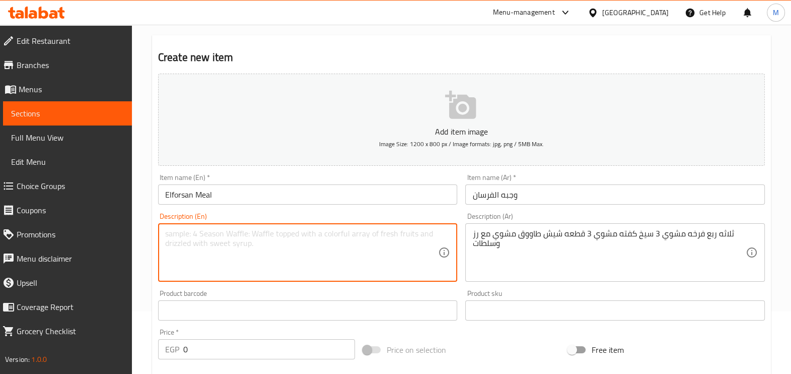
paste textarea "Three quarter grilled chicken 3 skewers grilled kofta 3 pieces grilled shish ta…"
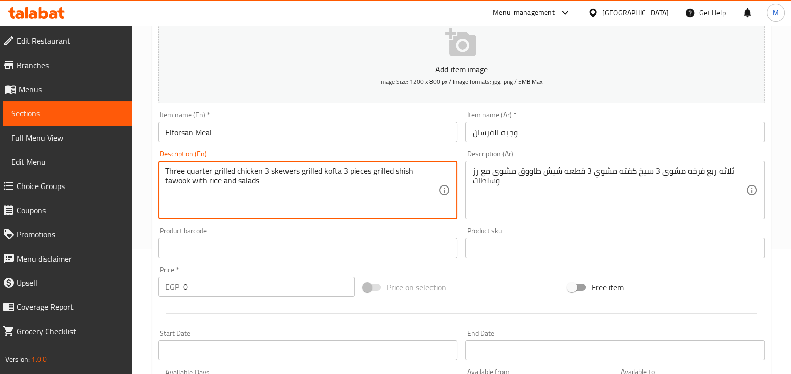
scroll to position [189, 0]
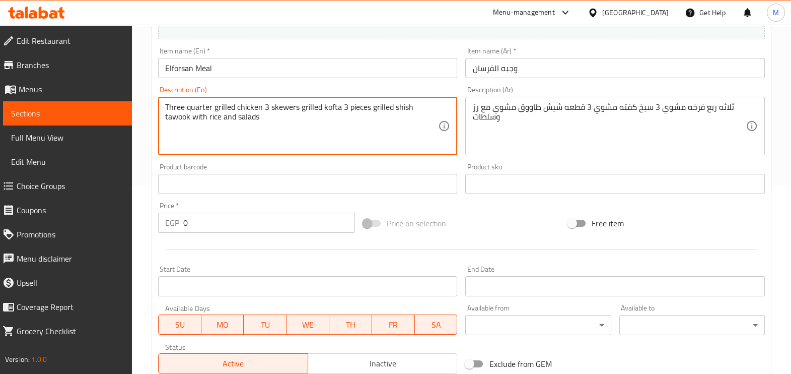
type textarea "Three quarter grilled chicken 3 skewers grilled kofta 3 pieces grilled shish ta…"
click at [230, 238] on div at bounding box center [461, 249] width 615 height 25
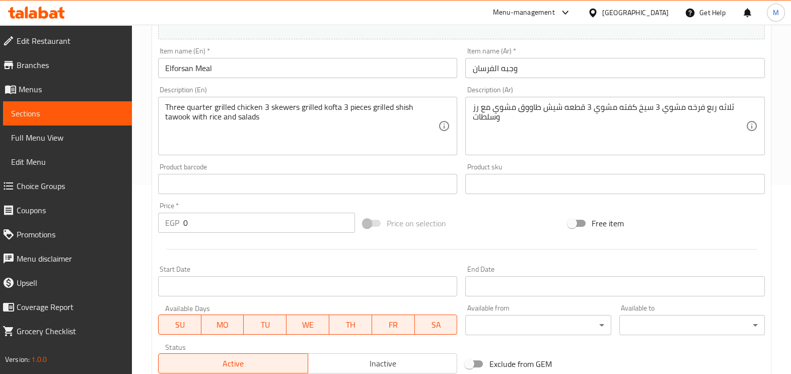
click at [229, 230] on input "0" at bounding box center [269, 223] width 172 height 20
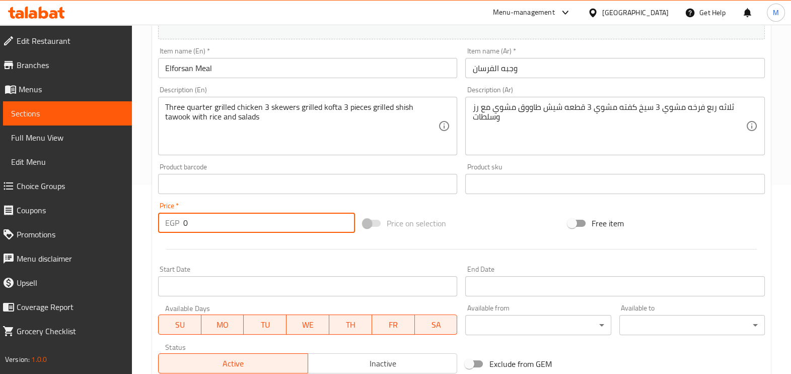
click at [229, 230] on input "0" at bounding box center [269, 223] width 172 height 20
click at [229, 229] on input "0" at bounding box center [269, 223] width 172 height 20
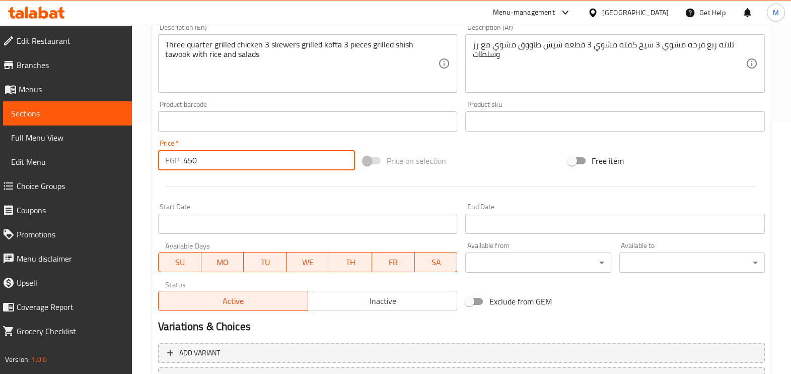
scroll to position [337, 0]
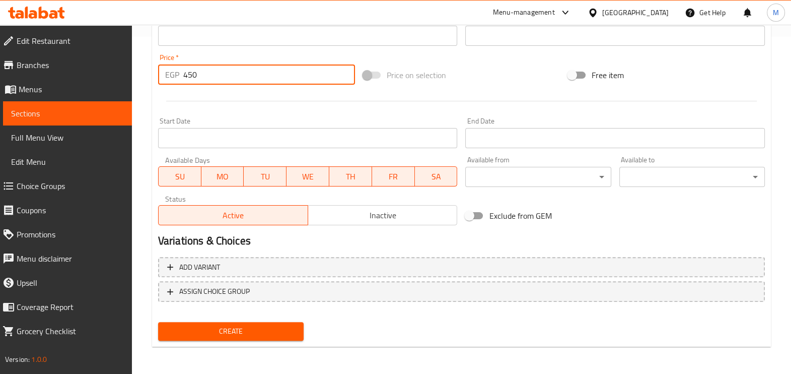
type input "450"
click at [282, 330] on span "Create" at bounding box center [230, 331] width 129 height 13
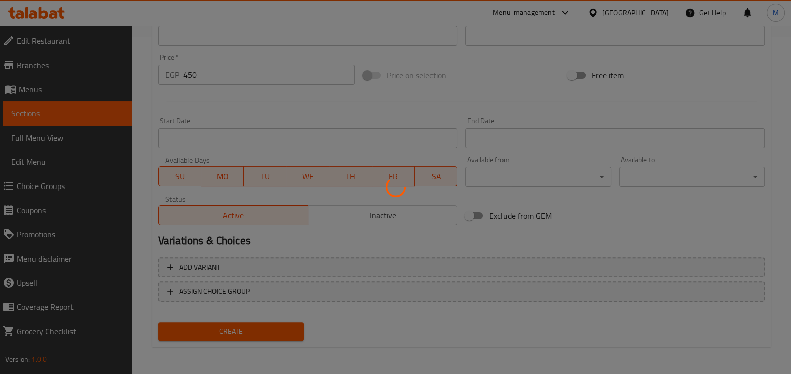
type input "0"
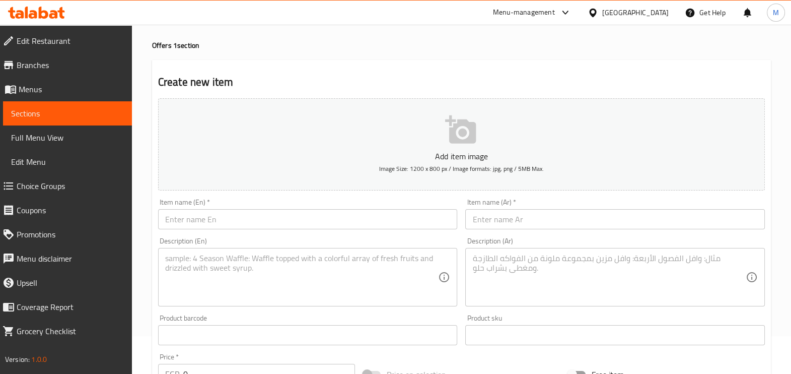
scroll to position [22, 0]
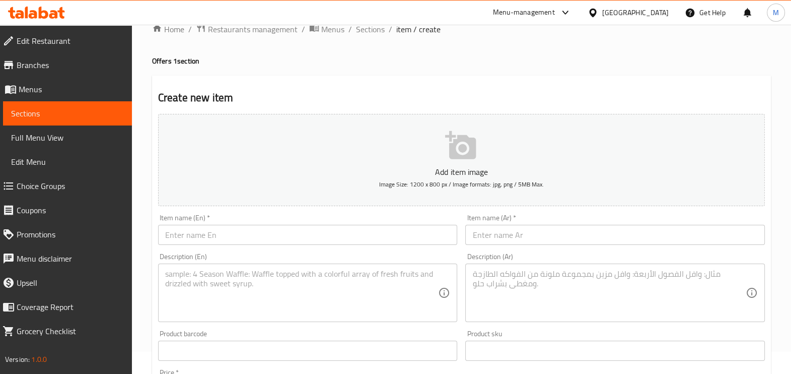
click at [550, 243] on input "text" at bounding box center [615, 235] width 300 height 20
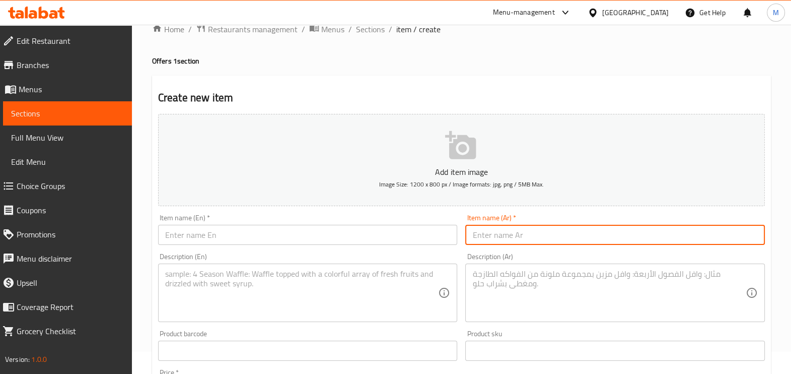
paste input "ميكس دجاج سوبر"
type input "ميكس دجاج سوبر"
click at [388, 241] on input "text" at bounding box center [308, 235] width 300 height 20
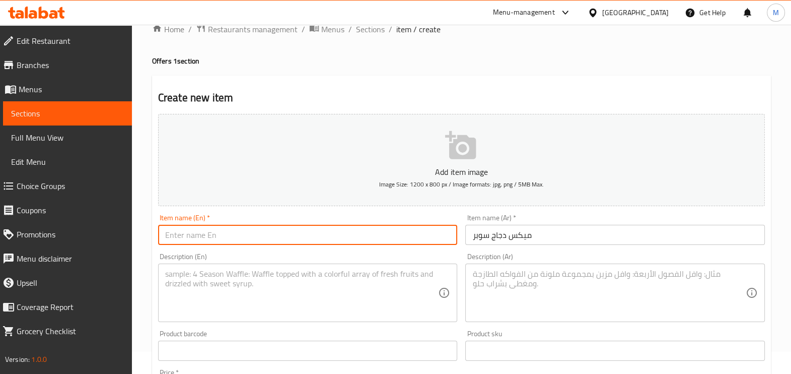
paste input "Super chicken mix"
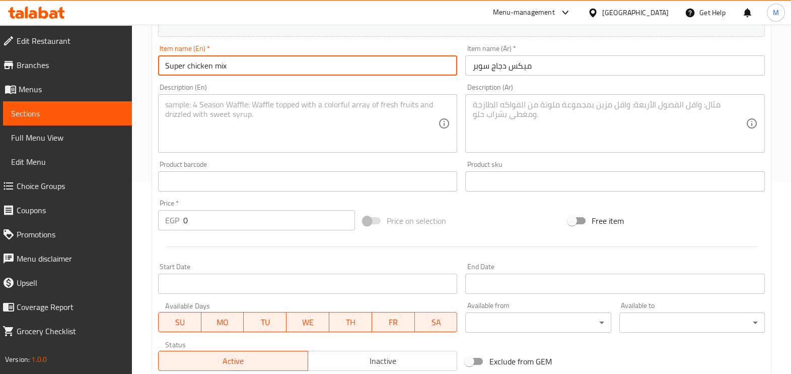
scroll to position [211, 0]
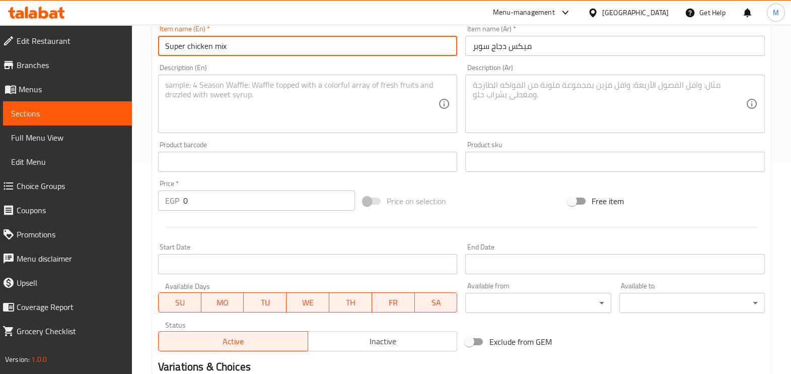
type input "Super chicken mix"
click at [520, 98] on textarea at bounding box center [608, 104] width 273 height 48
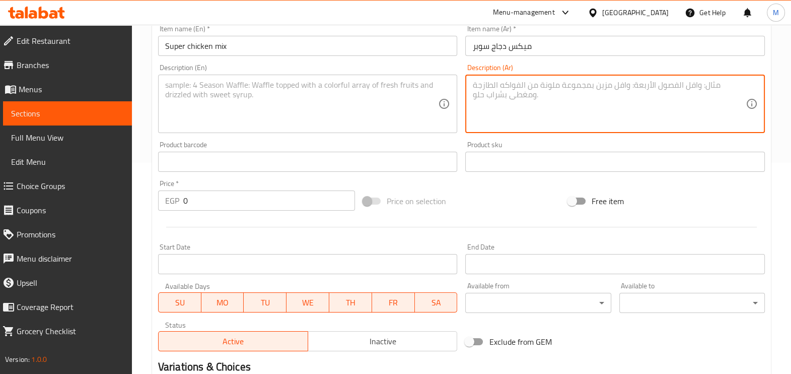
paste textarea "نص فرخه مندي نص شيش طاووق نص سدق مع رز وسلطات"
type textarea "نص فرخه مندي نص شيش طاووق نص سدق مع رز وسلطات"
click at [349, 89] on textarea at bounding box center [301, 104] width 273 height 48
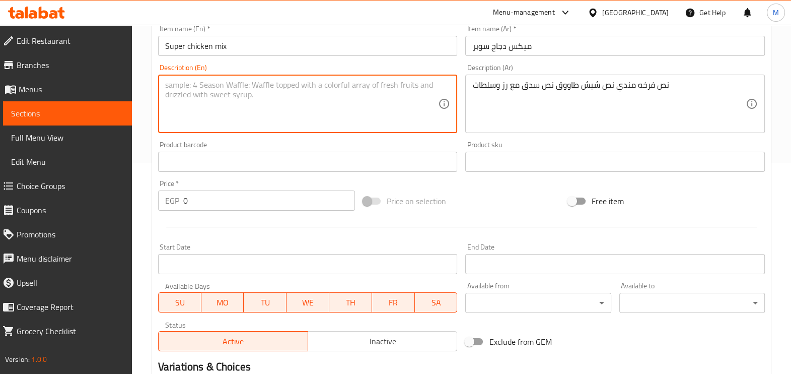
paste textarea "The text of a chicken mandi the text of a [DEMOGRAPHIC_DATA] tawook the text of…"
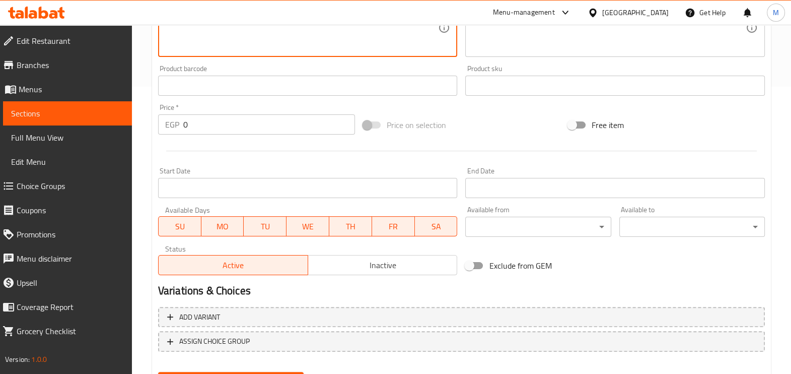
scroll to position [337, 0]
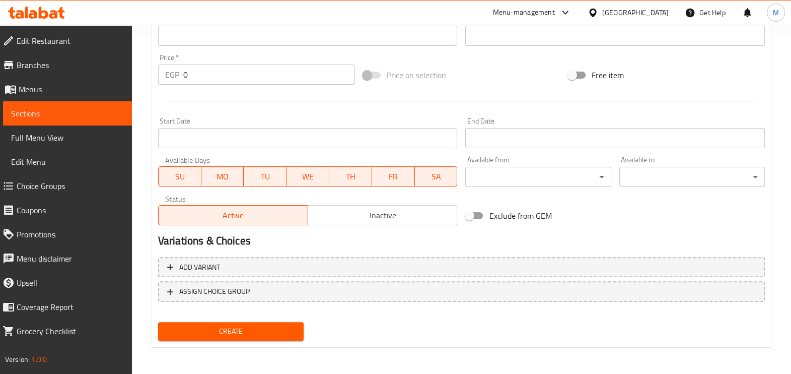
type textarea "The text of a chicken mandi the text of a [DEMOGRAPHIC_DATA] tawook the text of…"
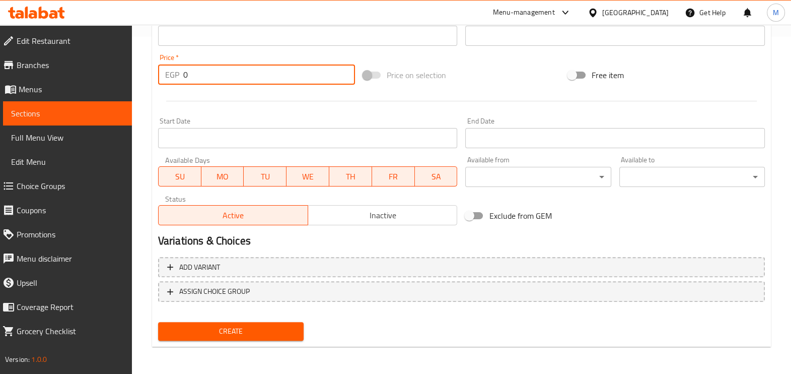
click at [224, 77] on input "0" at bounding box center [269, 74] width 172 height 20
type input "590"
click at [252, 332] on span "Create" at bounding box center [230, 331] width 129 height 13
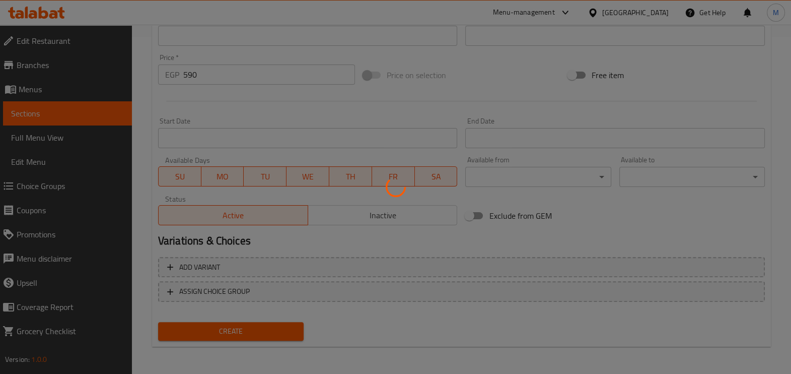
type input "0"
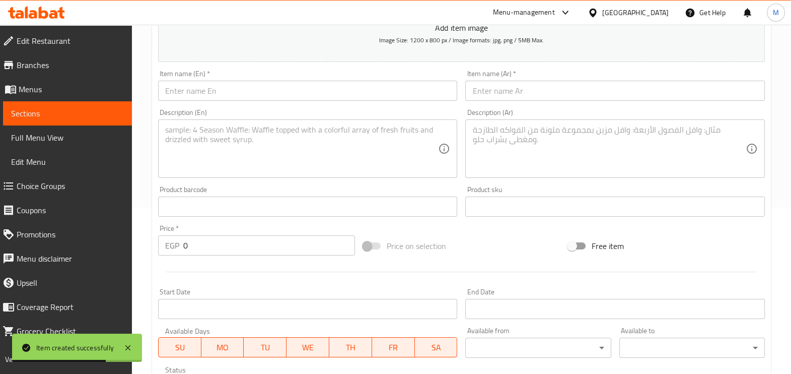
scroll to position [85, 0]
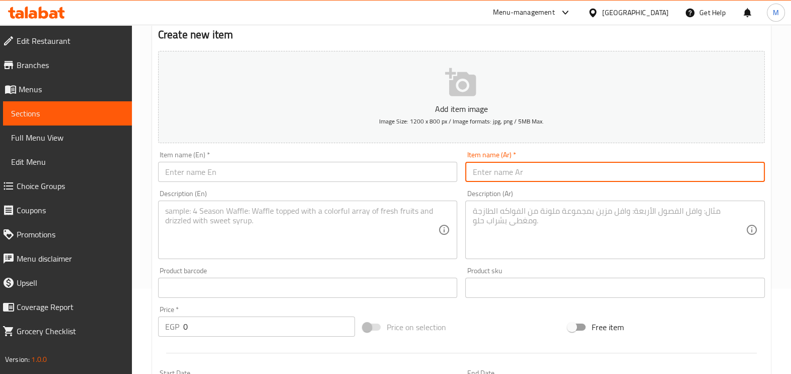
click at [486, 174] on input "text" at bounding box center [615, 172] width 300 height 20
paste input "مشاوي ميكس"
type input "مشاوي ميكس"
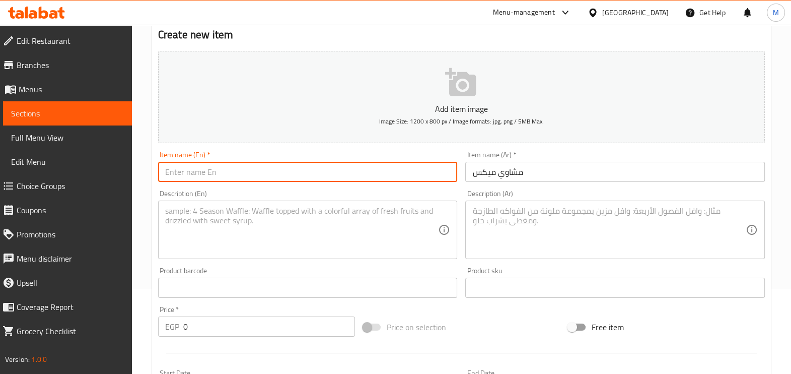
click at [355, 170] on input "text" at bounding box center [308, 172] width 300 height 20
type input "v"
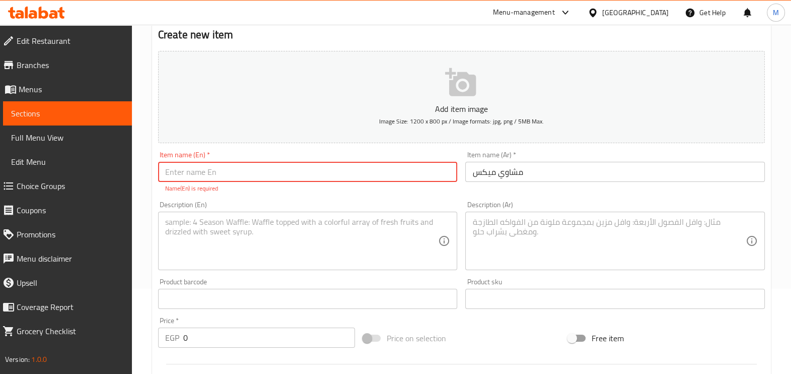
paste input "Mix grills"
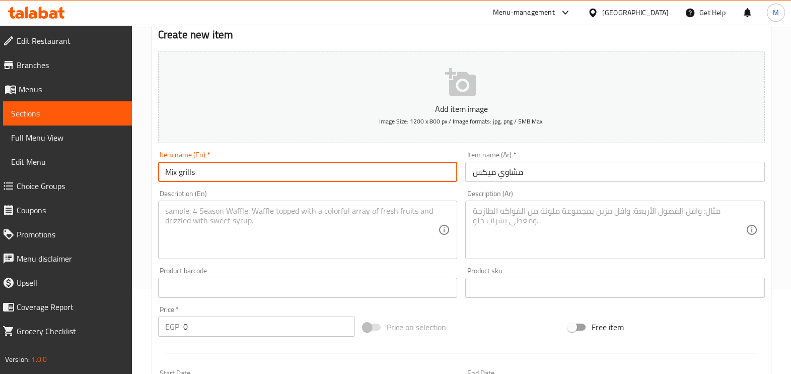
type input "Mix grills"
click at [493, 218] on textarea at bounding box center [608, 230] width 273 height 48
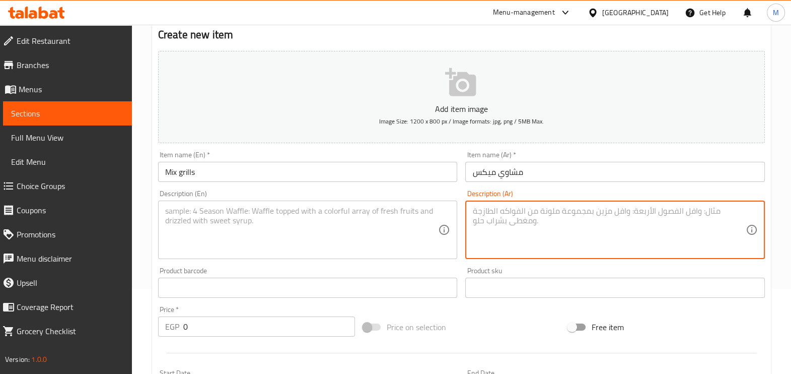
paste textarea "فرخه مشويه زائد كيلو كفته مع رز وسلطات"
type textarea "فرخه مشويه زائد كيلو كفته مع رز وسلطات"
click at [424, 209] on textarea at bounding box center [301, 230] width 273 height 48
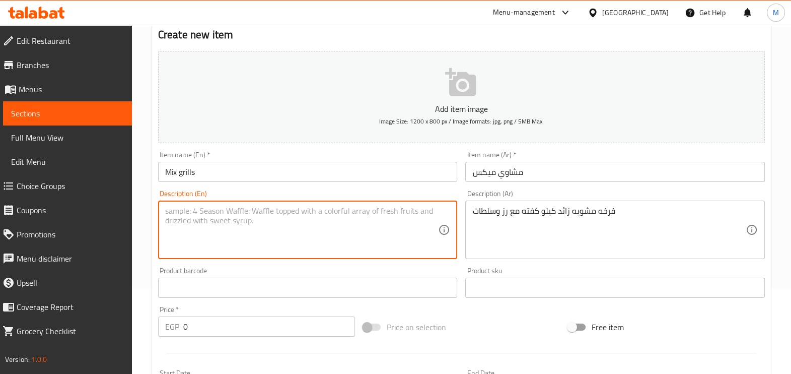
paste textarea "Grilled chicken plus a kilo of kofta with rice and salads"
type textarea "Grilled chicken plus a kilo of kofta with rice and salads"
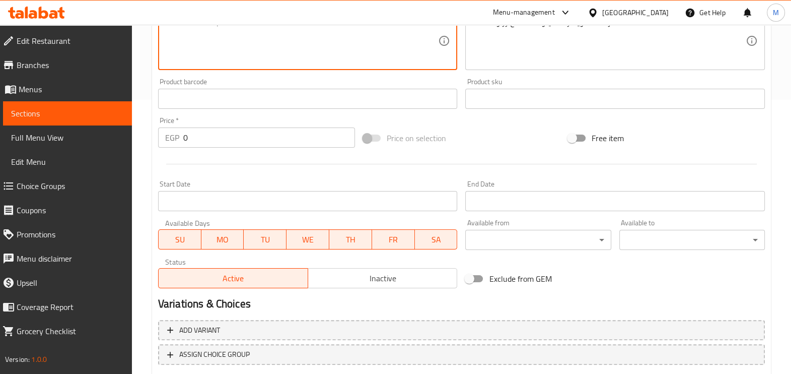
click at [254, 141] on input "0" at bounding box center [269, 137] width 172 height 20
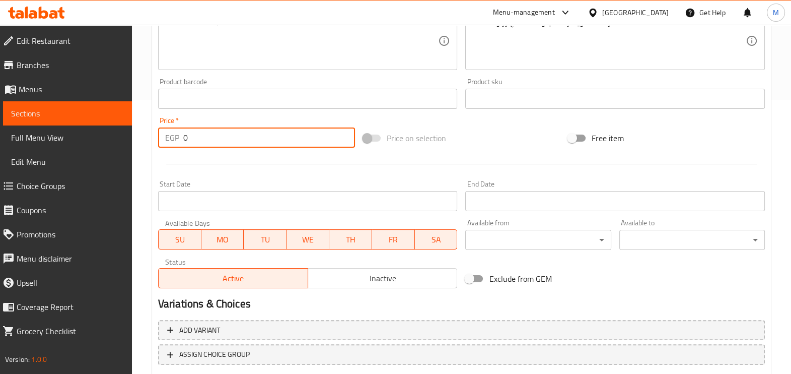
click at [254, 141] on input "0" at bounding box center [269, 137] width 172 height 20
click at [254, 140] on input "0" at bounding box center [269, 137] width 172 height 20
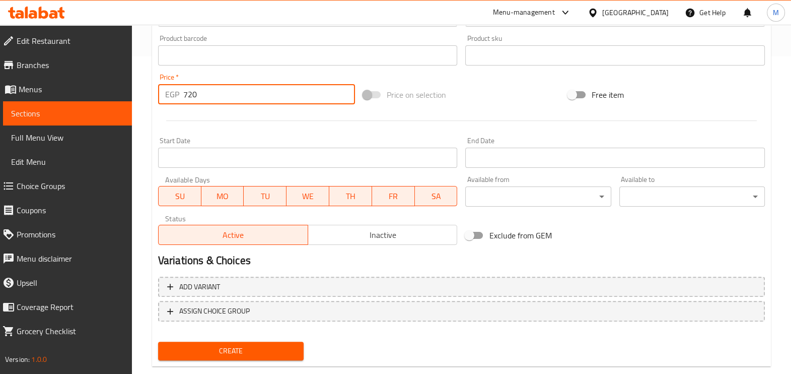
scroll to position [337, 0]
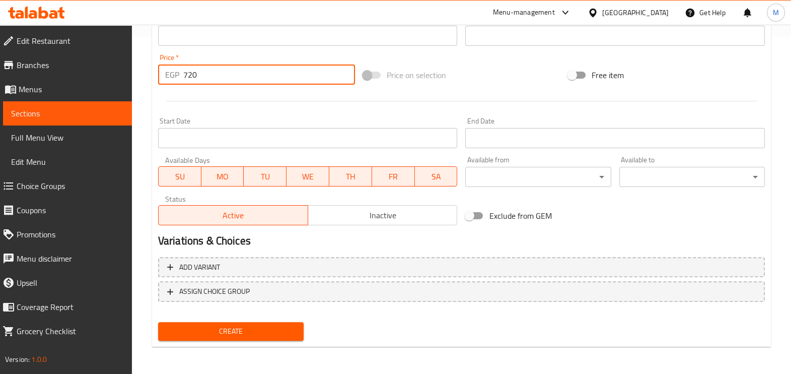
type input "720"
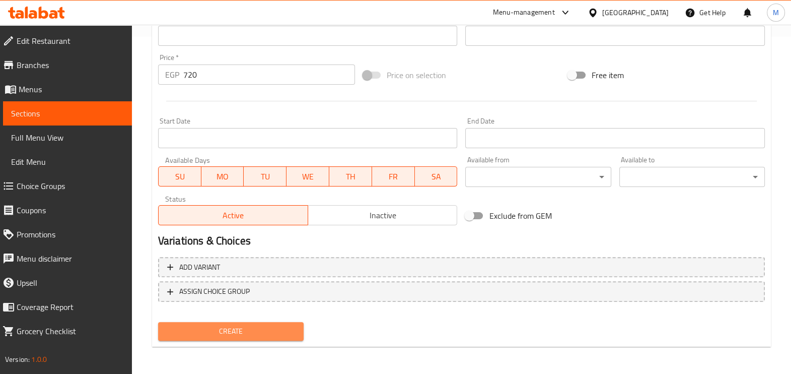
click at [239, 322] on button "Create" at bounding box center [231, 331] width 146 height 19
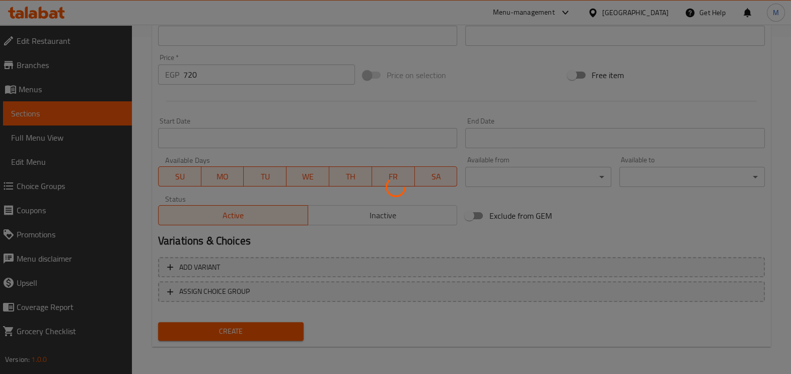
type input "0"
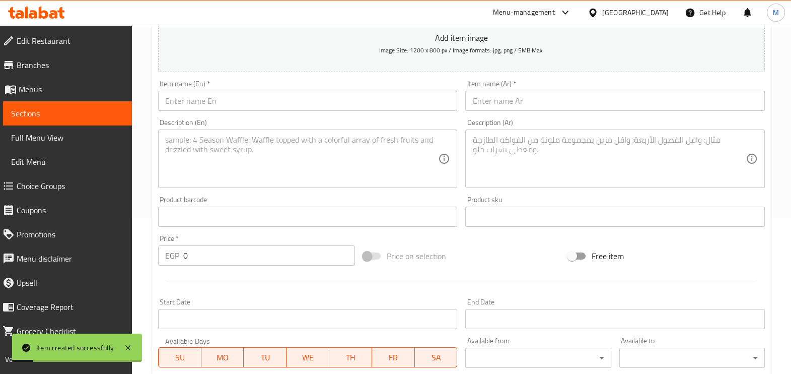
scroll to position [148, 0]
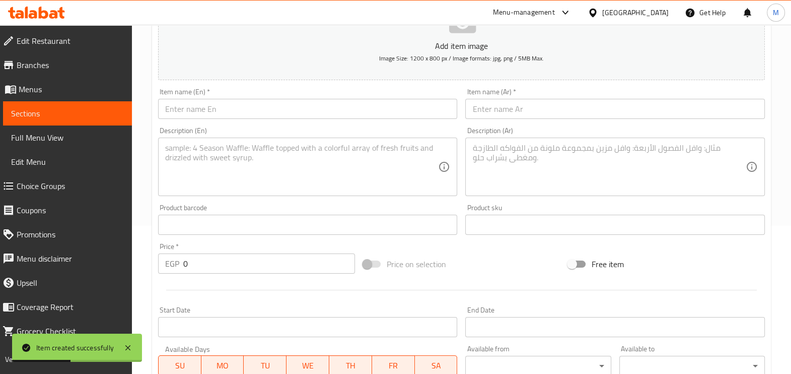
click at [519, 109] on input "text" at bounding box center [615, 109] width 300 height 20
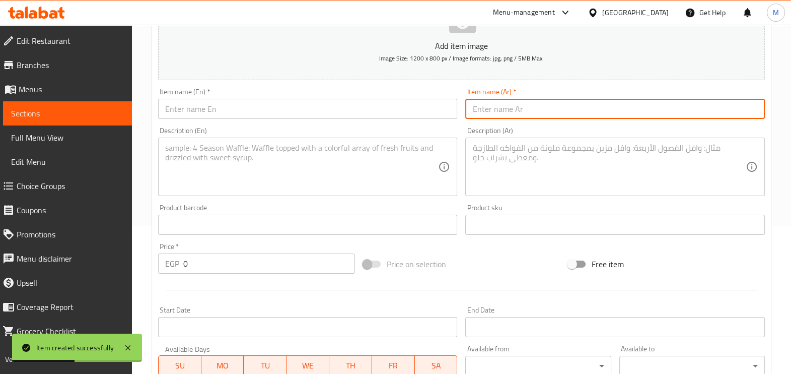
paste input "وجبه الخير"
type input "وجبه الخير"
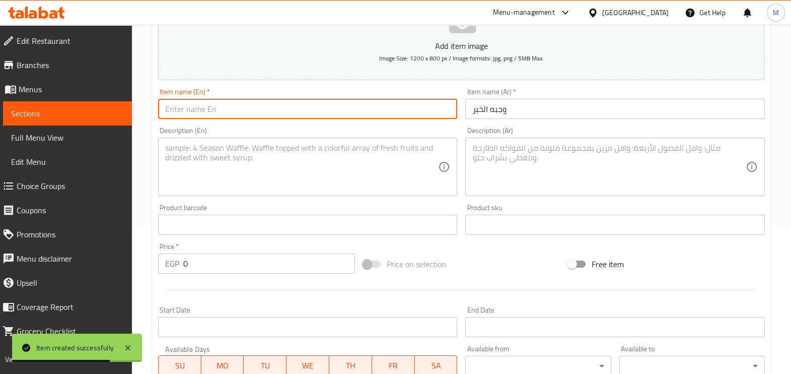
drag, startPoint x: 407, startPoint y: 99, endPoint x: 406, endPoint y: 106, distance: 7.1
click at [407, 99] on input "text" at bounding box center [308, 109] width 300 height 20
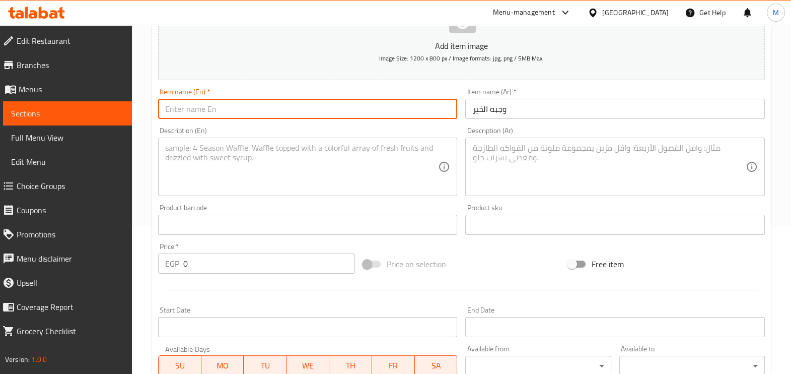
type input "e"
type input "Elkher meal"
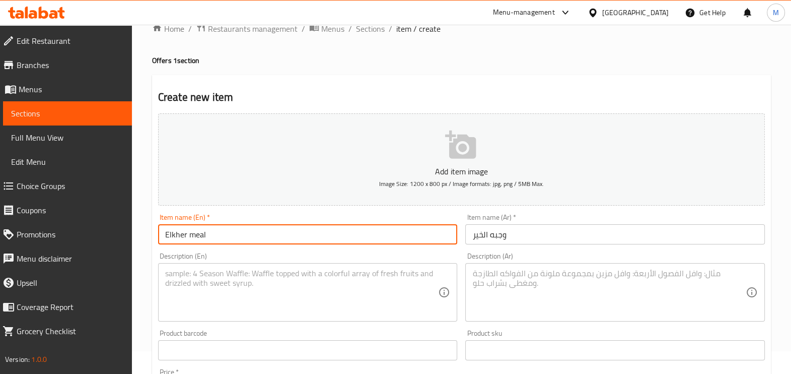
scroll to position [22, 0]
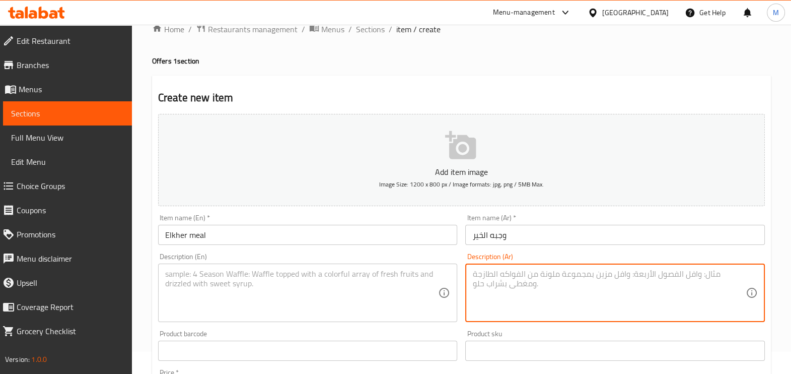
click at [507, 275] on textarea at bounding box center [608, 293] width 273 height 48
paste textarea "2 قطعه كفته مع ارز طحينه"
type textarea "2 قطعه كفته مع ارز طحينه"
click at [378, 297] on textarea at bounding box center [301, 293] width 273 height 48
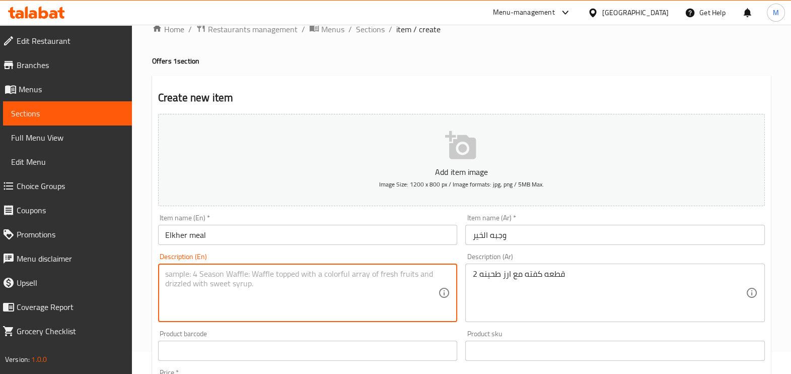
paste textarea "2 pieces of kofta with rice flour"
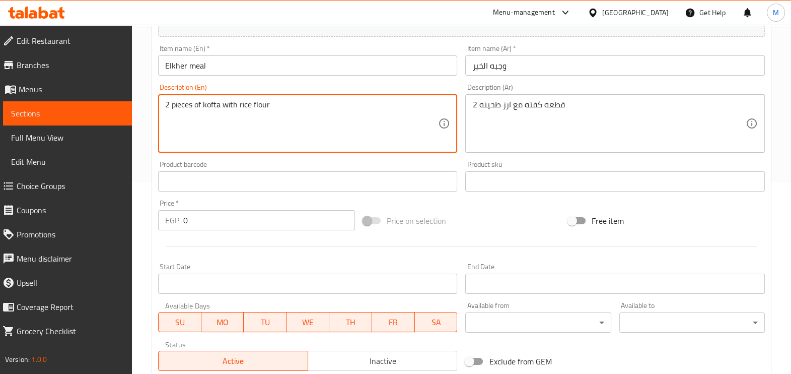
scroll to position [211, 0]
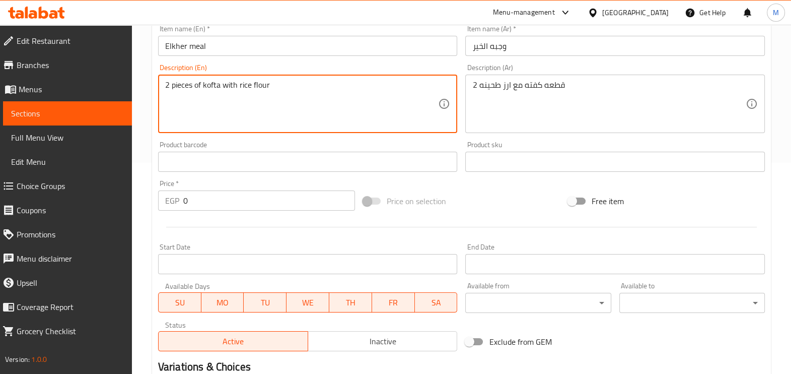
type textarea "2 pieces of kofta with rice flour"
click at [216, 195] on input "0" at bounding box center [269, 200] width 172 height 20
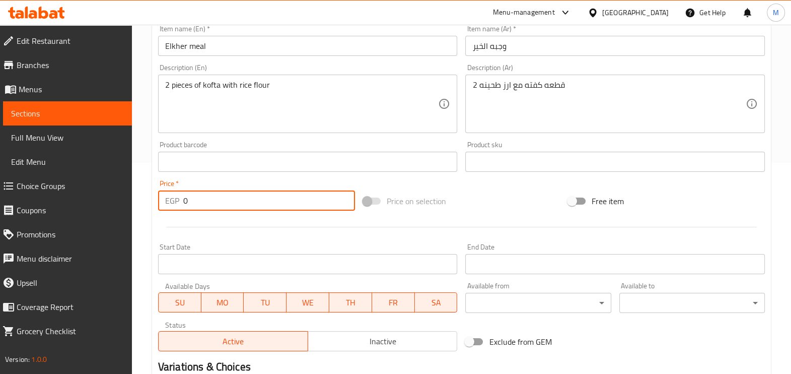
click at [216, 195] on input "0" at bounding box center [269, 200] width 172 height 20
click at [244, 191] on input "55" at bounding box center [269, 200] width 172 height 20
click at [243, 191] on input "55" at bounding box center [269, 200] width 172 height 20
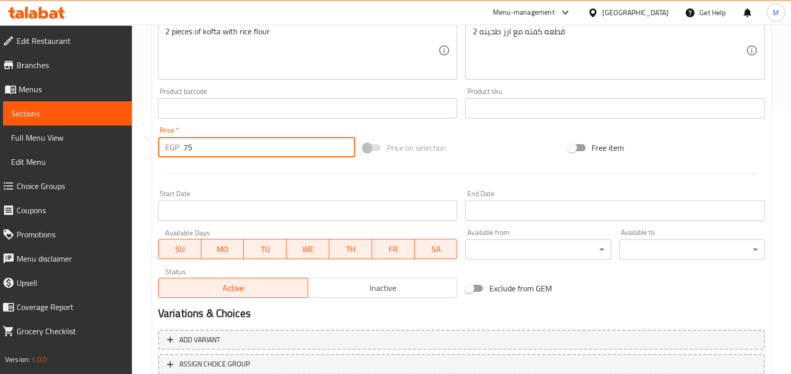
scroll to position [337, 0]
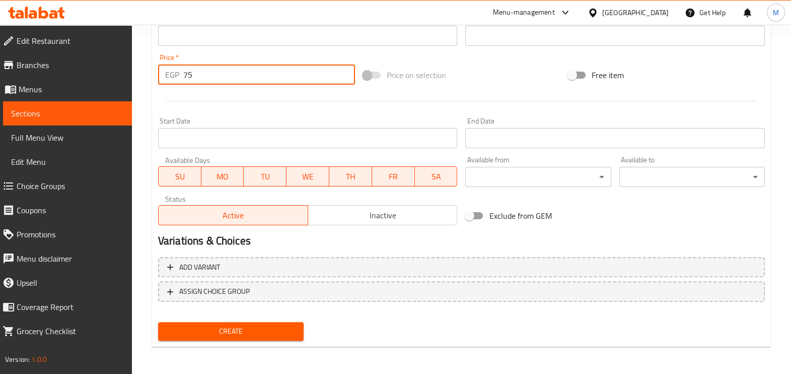
type input "75"
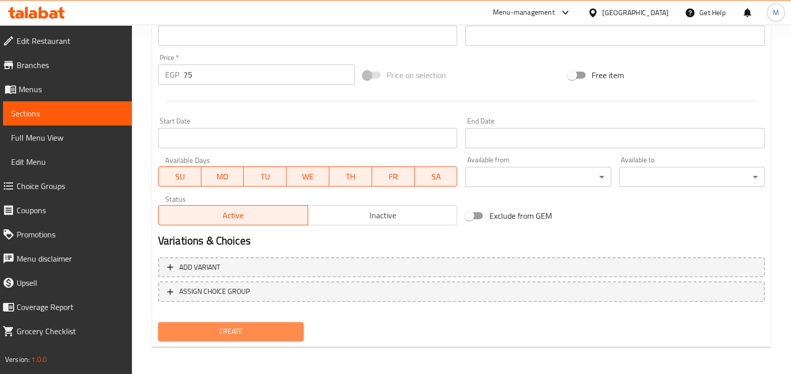
click at [235, 328] on span "Create" at bounding box center [230, 331] width 129 height 13
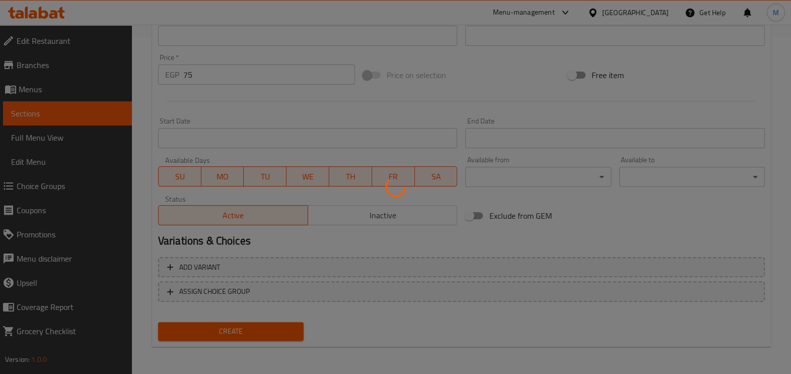
type input "0"
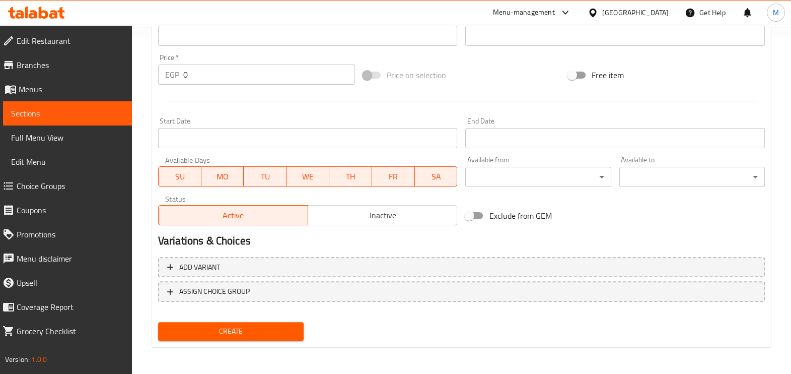
scroll to position [22, 0]
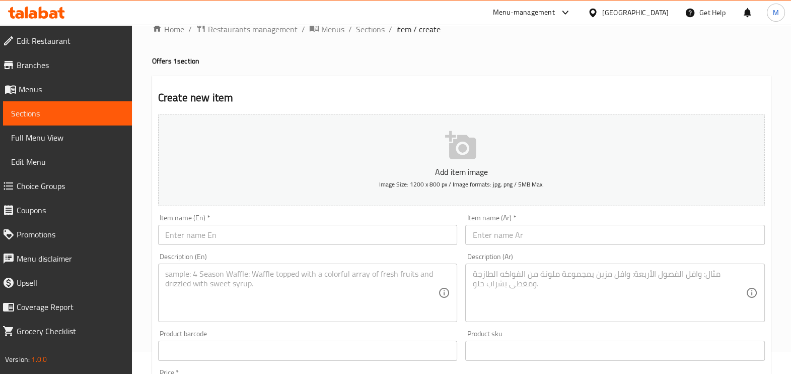
click at [561, 234] on input "text" at bounding box center [615, 235] width 300 height 20
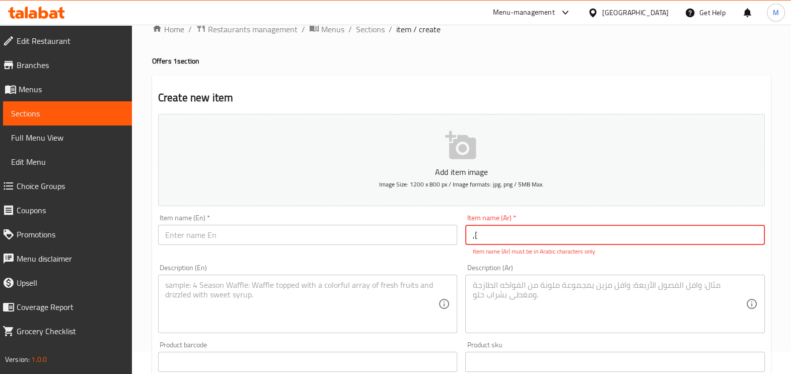
type input ","
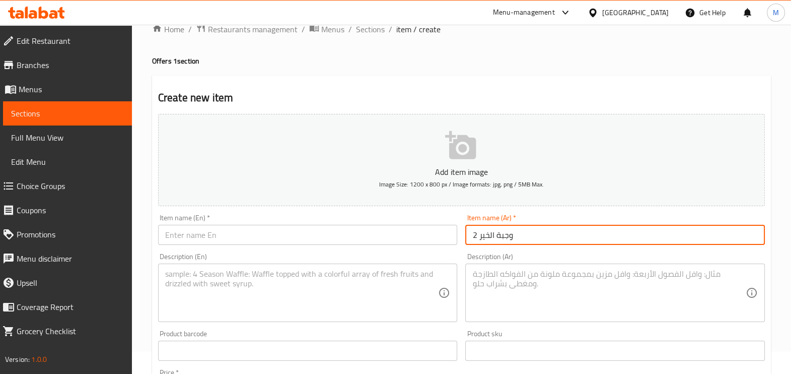
type input "وجبة الخير 2"
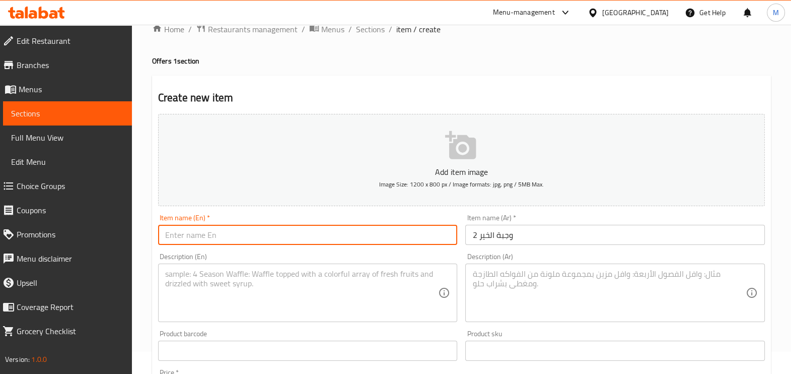
click at [421, 236] on input "text" at bounding box center [308, 235] width 300 height 20
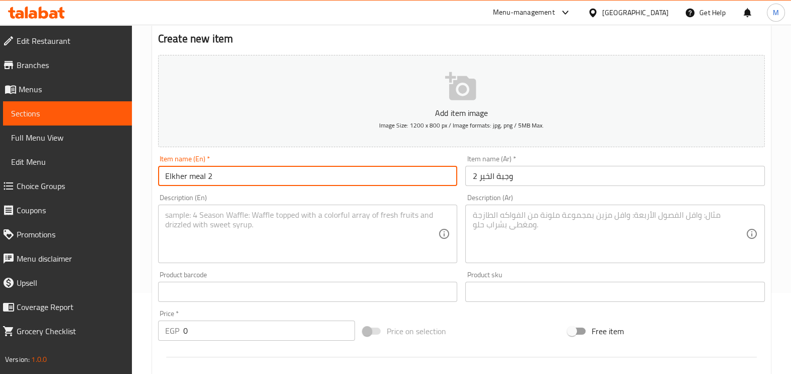
scroll to position [148, 0]
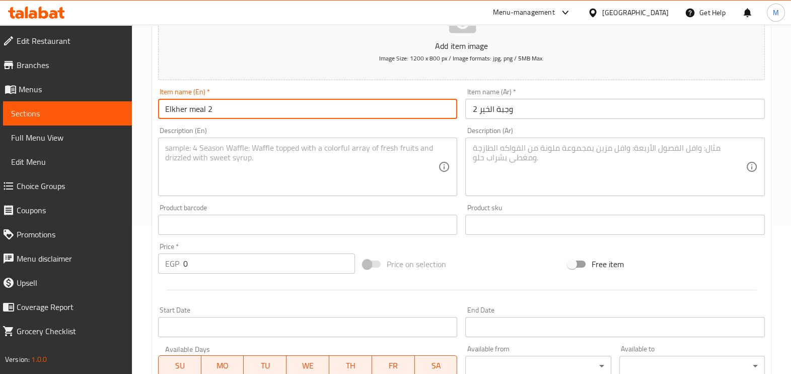
type input "Elkher meal 2"
click at [500, 155] on textarea at bounding box center [608, 167] width 273 height 48
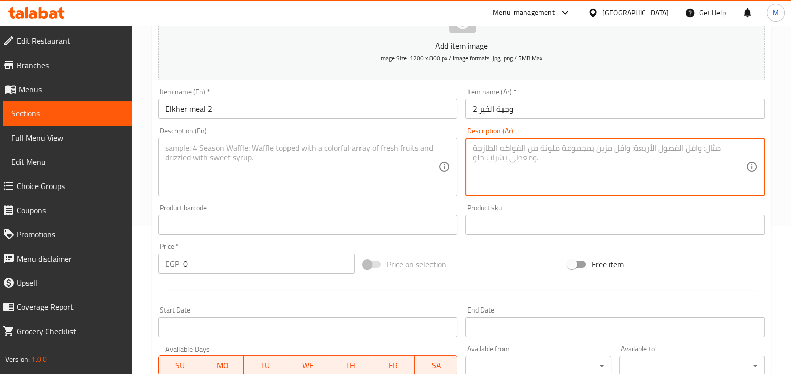
paste textarea "قطعه شيش مع ارز وطحينه"
type textarea "قطعه شيش مع ارز وطحينه"
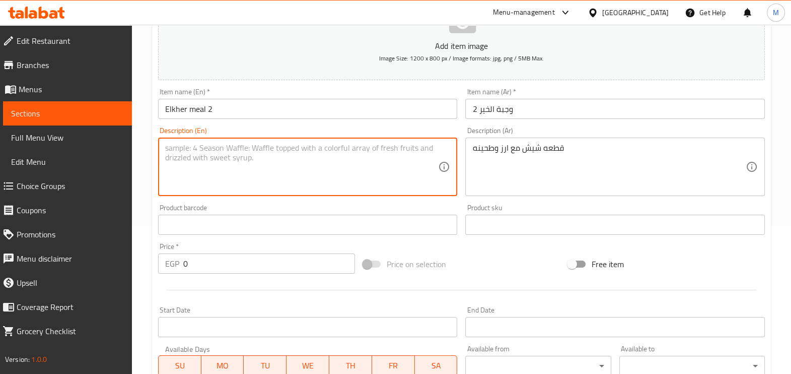
click at [310, 147] on textarea at bounding box center [301, 167] width 273 height 48
paste textarea "A piece of shish with rice and flour"
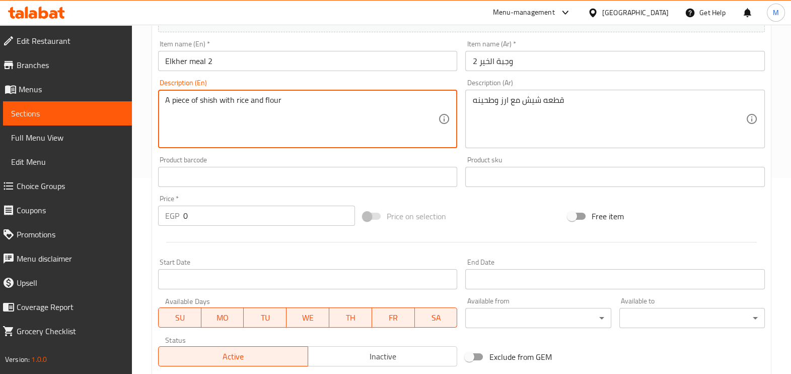
scroll to position [274, 0]
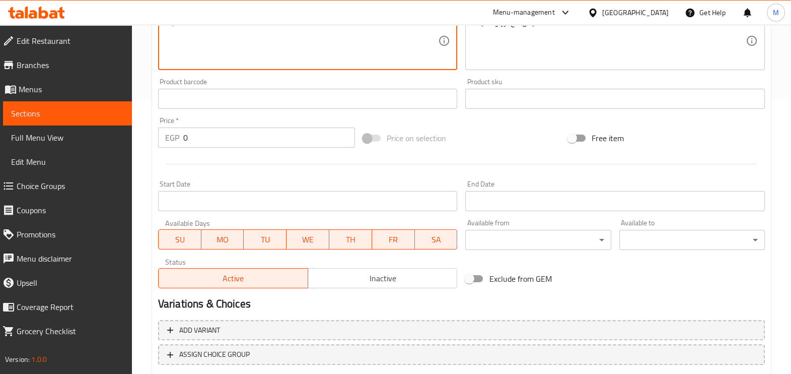
type textarea "A piece of shish with rice and flour"
click at [201, 141] on input "0" at bounding box center [269, 137] width 172 height 20
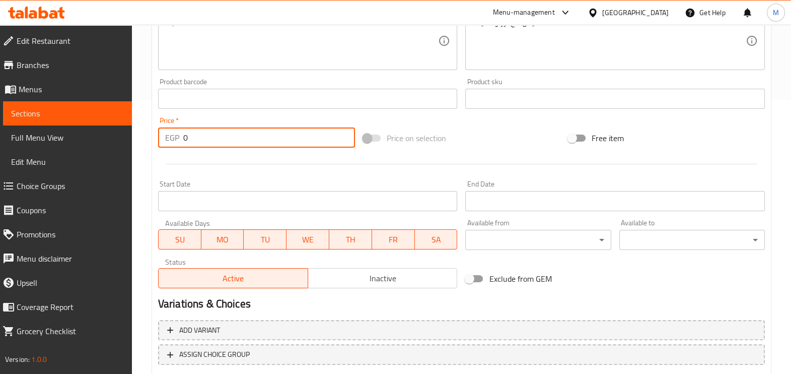
click at [201, 141] on input "0" at bounding box center [269, 137] width 172 height 20
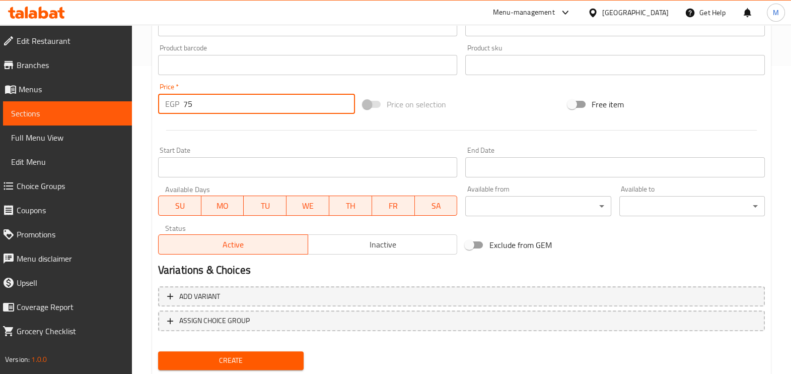
scroll to position [337, 0]
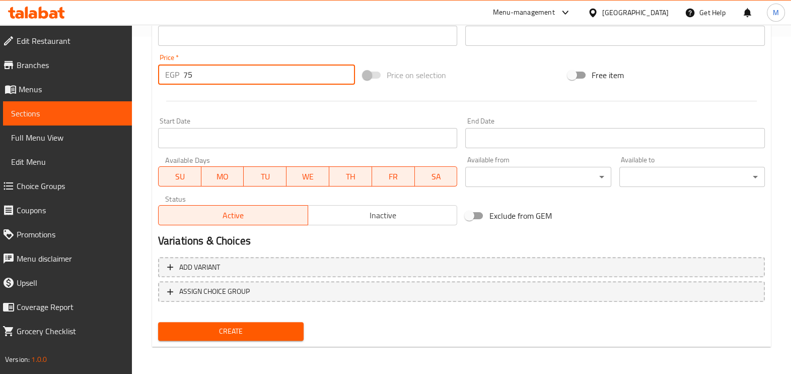
type input "75"
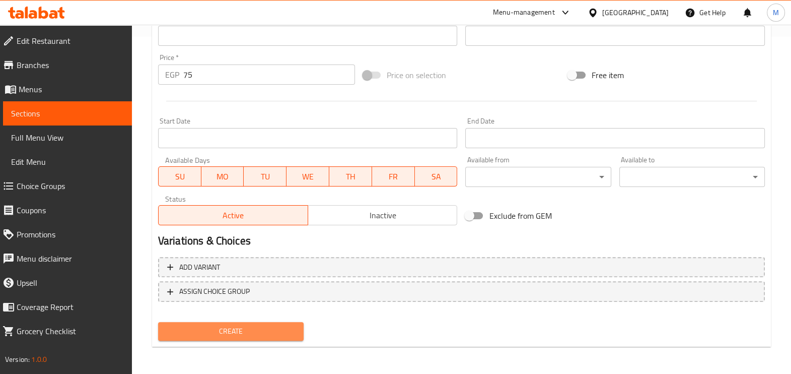
click at [204, 330] on span "Create" at bounding box center [230, 331] width 129 height 13
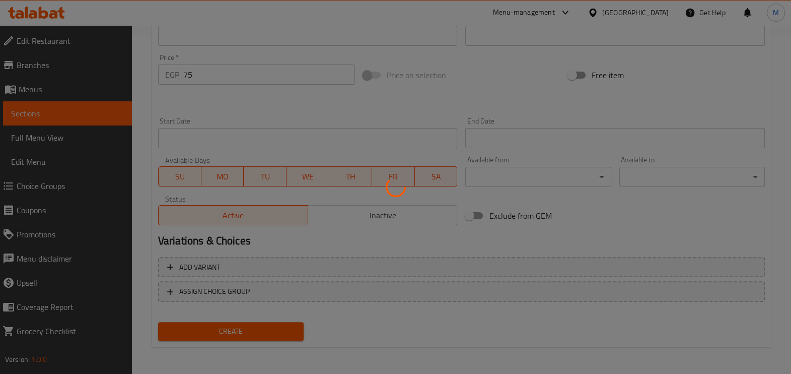
type input "0"
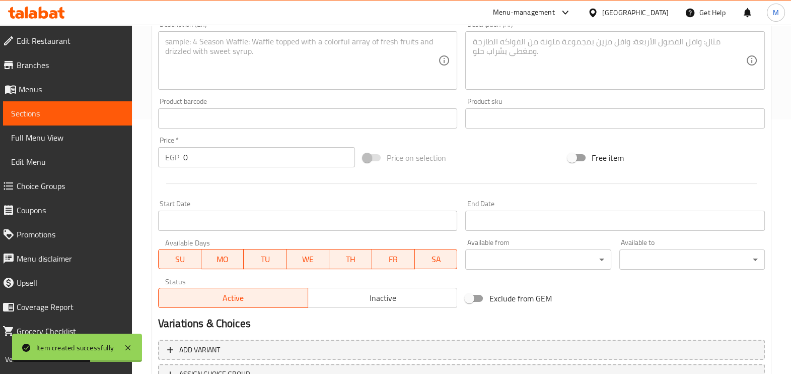
scroll to position [85, 0]
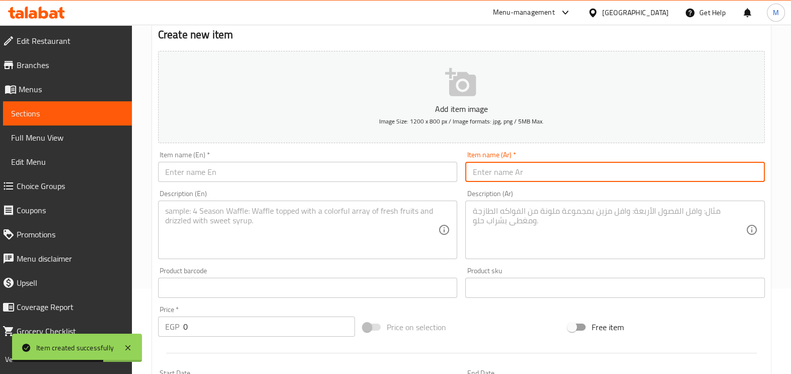
click at [520, 178] on input "text" at bounding box center [615, 172] width 300 height 20
type input ","
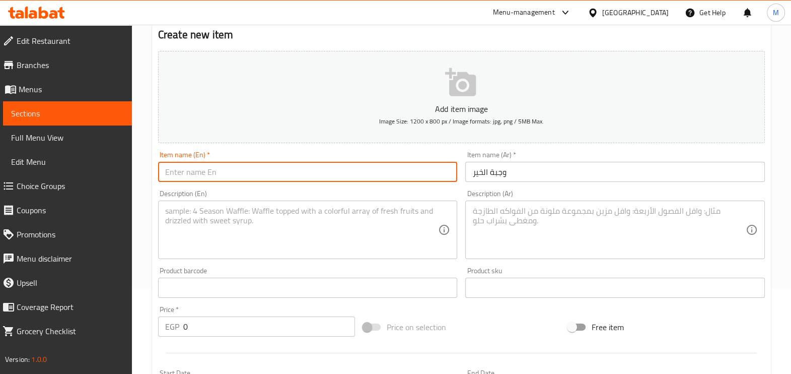
click at [350, 162] on input "text" at bounding box center [308, 172] width 300 height 20
click at [566, 173] on input "وجبة الخير" at bounding box center [615, 172] width 300 height 20
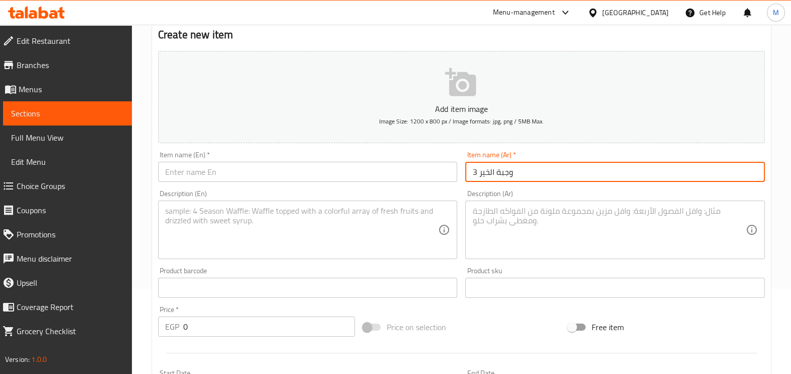
type input "وجبة الخير 3"
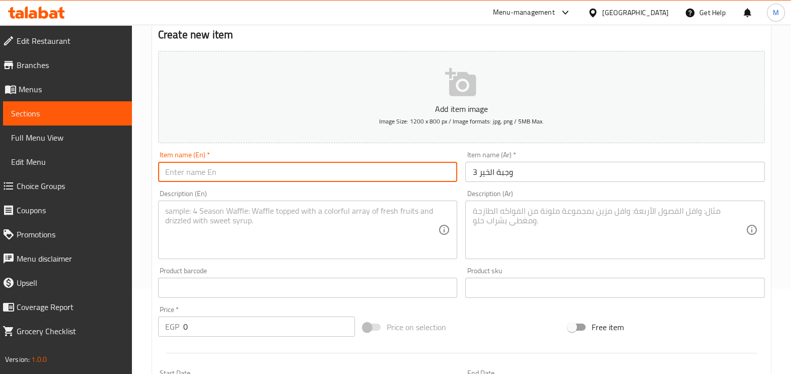
click at [345, 165] on input "text" at bounding box center [308, 172] width 300 height 20
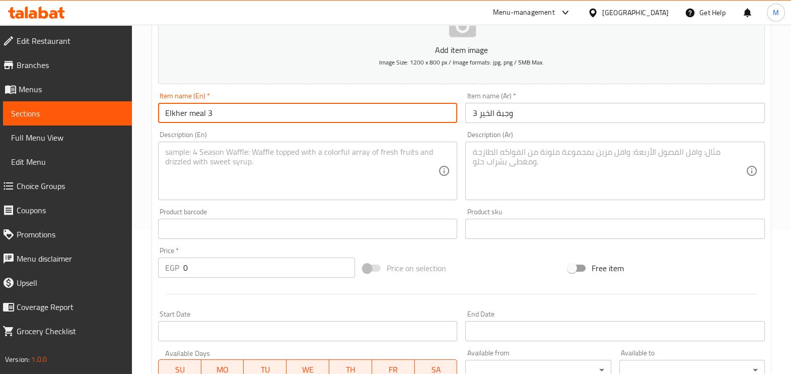
scroll to position [211, 0]
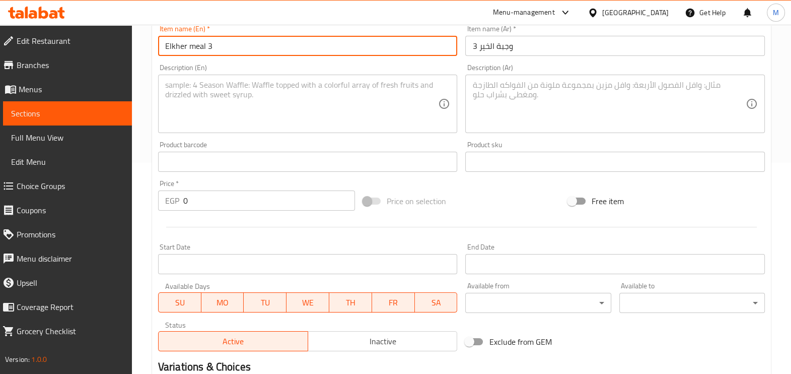
type input "Elkher meal 3"
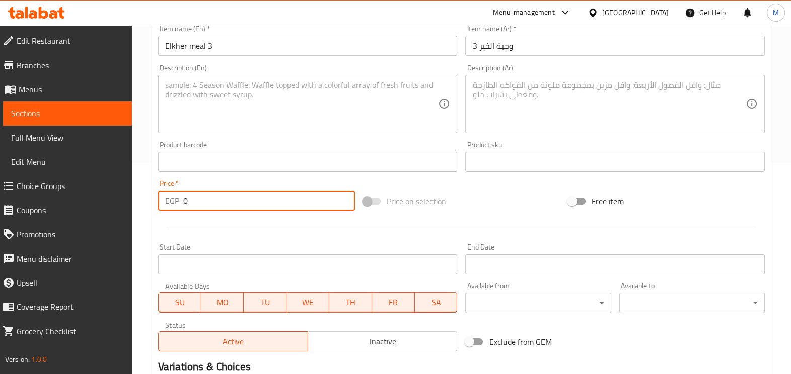
click at [252, 203] on input "0" at bounding box center [269, 200] width 172 height 20
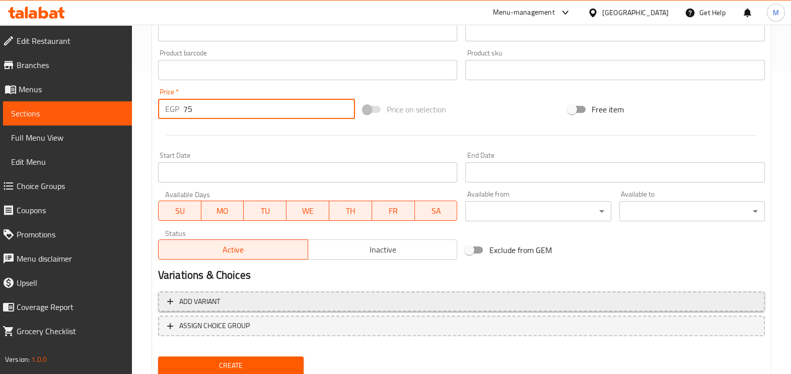
scroll to position [337, 0]
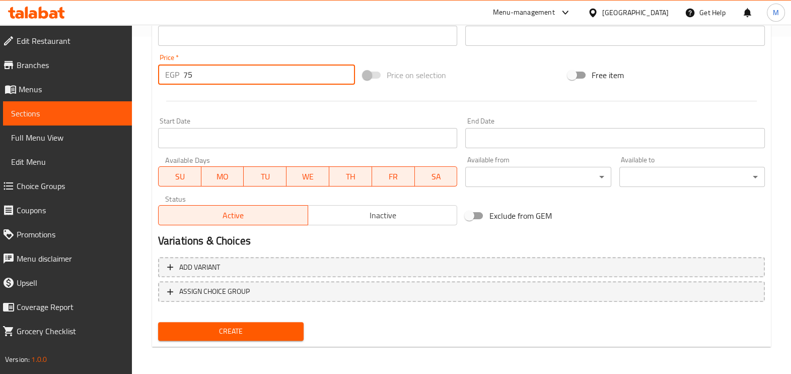
type input "75"
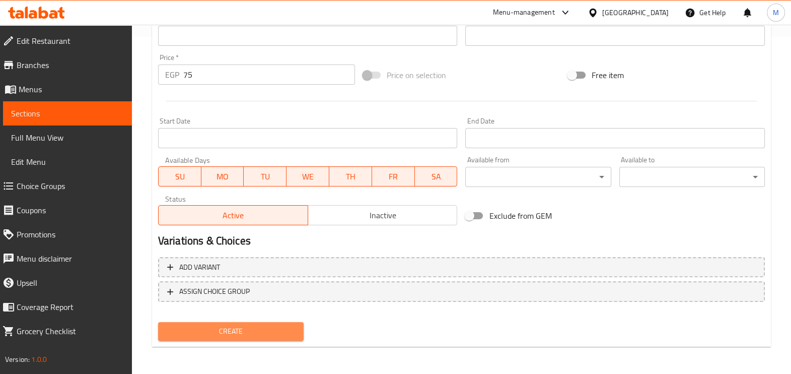
click at [213, 328] on span "Create" at bounding box center [230, 331] width 129 height 13
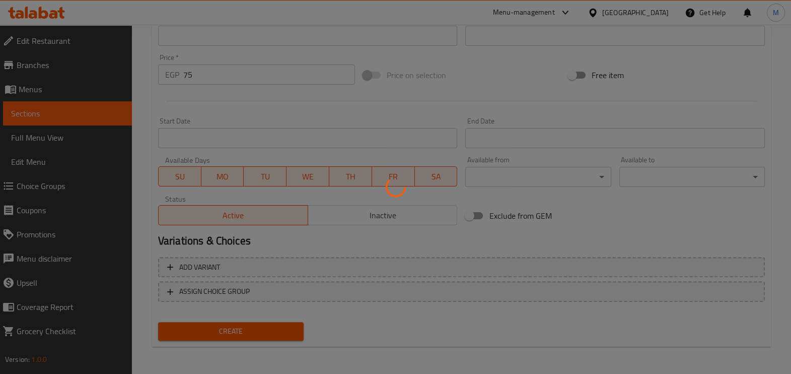
type input "0"
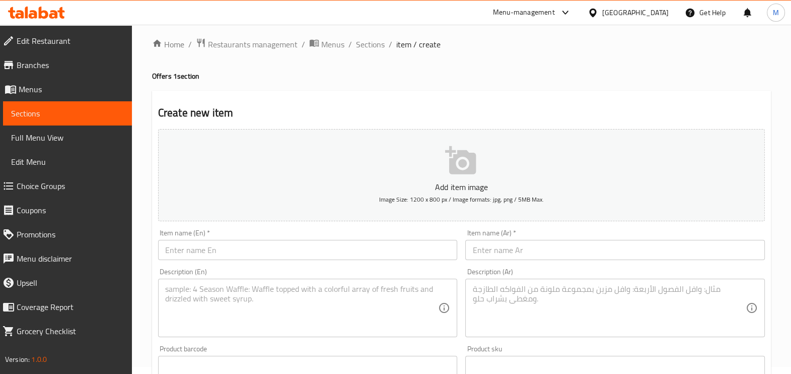
scroll to position [0, 0]
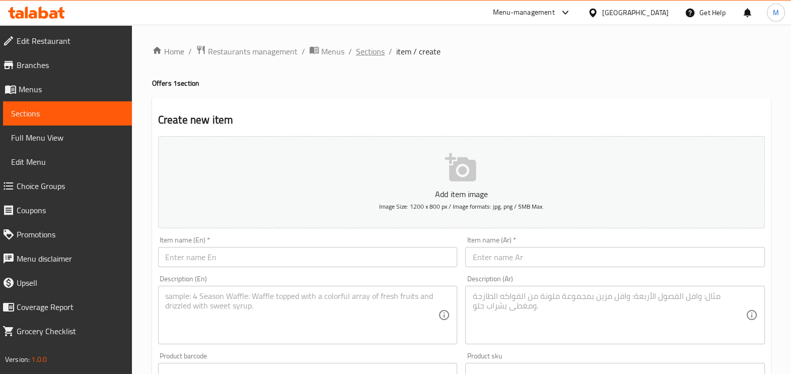
click at [362, 54] on span "Sections" at bounding box center [370, 51] width 29 height 12
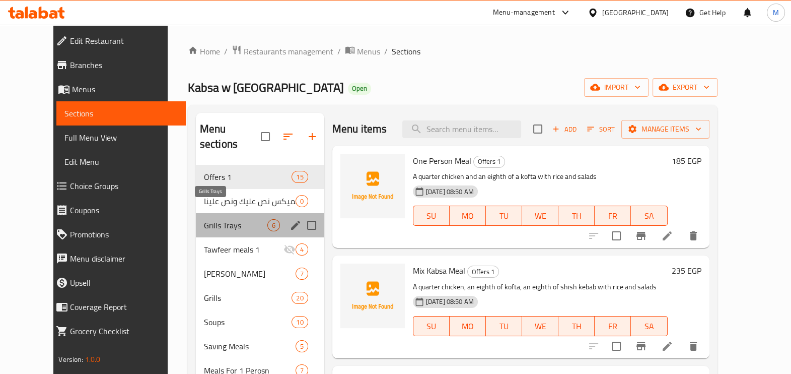
click at [204, 219] on span "Grills Trays" at bounding box center [235, 225] width 63 height 12
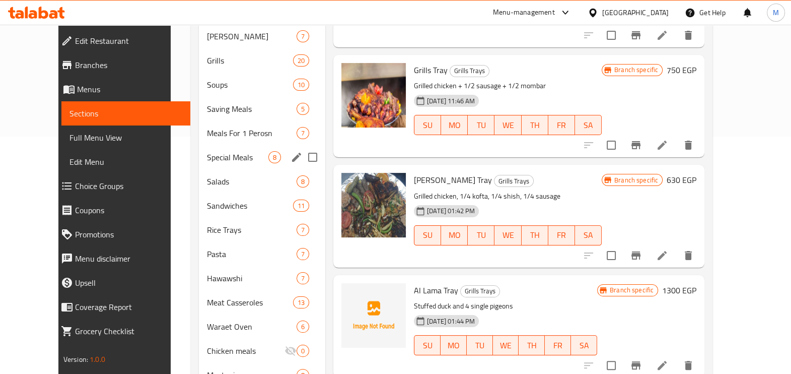
scroll to position [174, 0]
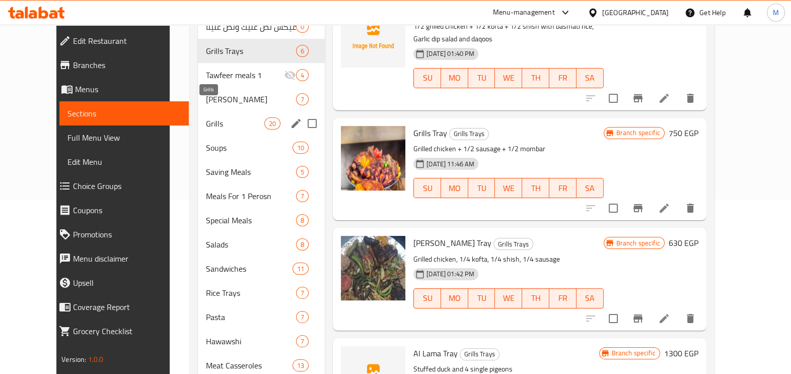
click at [232, 117] on span "Grills" at bounding box center [235, 123] width 58 height 12
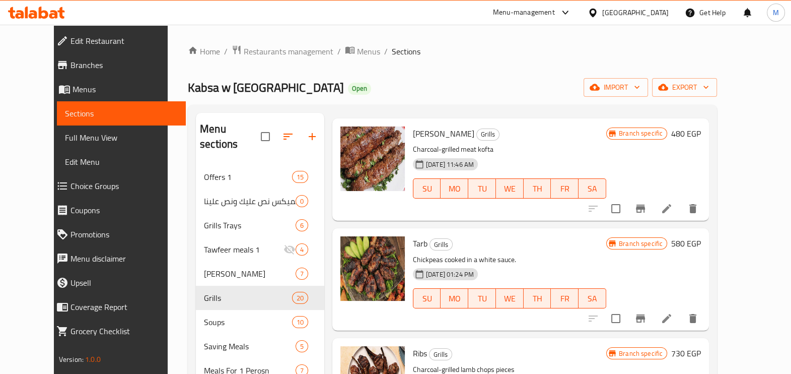
scroll to position [1133, 0]
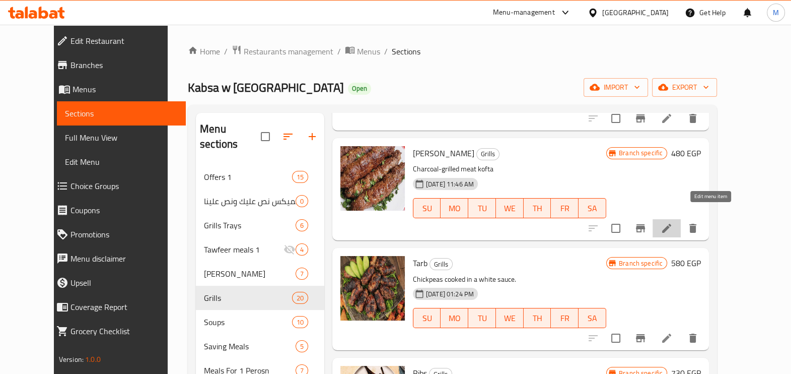
click at [673, 222] on icon at bounding box center [667, 228] width 12 height 12
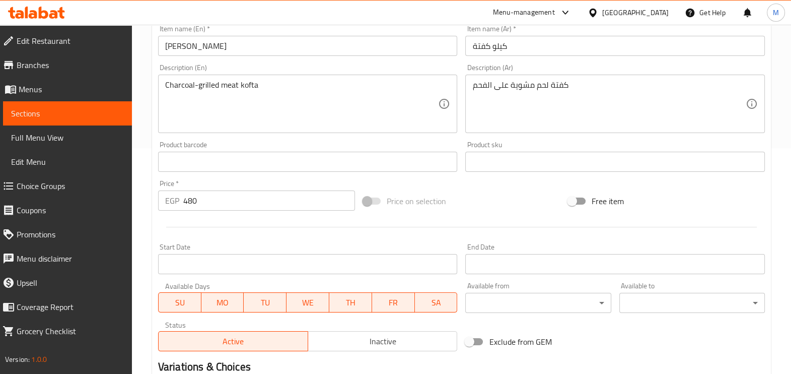
scroll to position [352, 0]
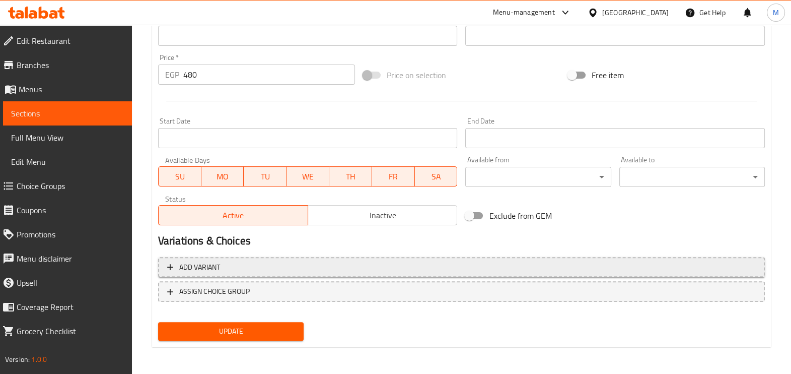
click at [282, 271] on span "Add variant" at bounding box center [461, 267] width 589 height 13
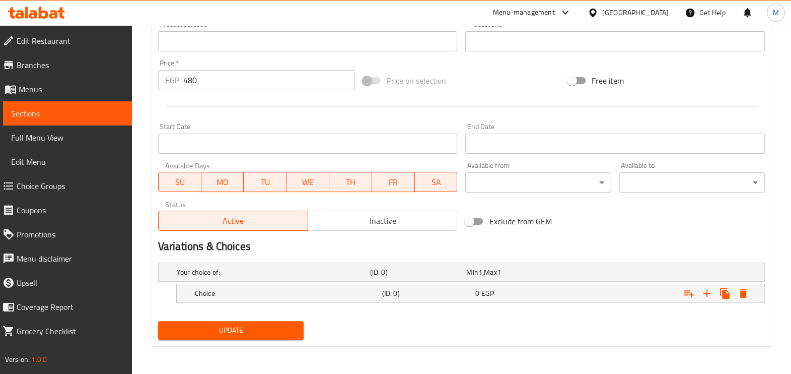
scroll to position [345, 0]
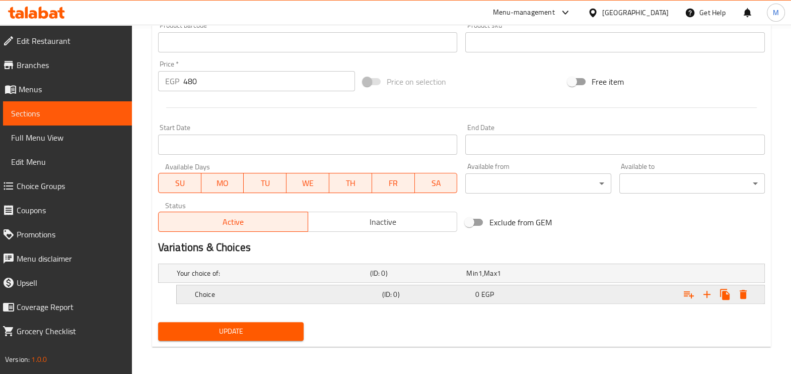
click at [291, 294] on h5 "Choice" at bounding box center [286, 294] width 183 height 10
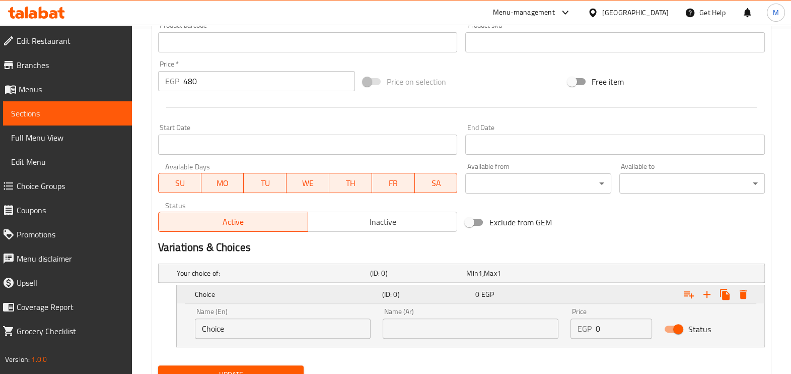
click at [302, 295] on h5 "Choice" at bounding box center [286, 294] width 183 height 10
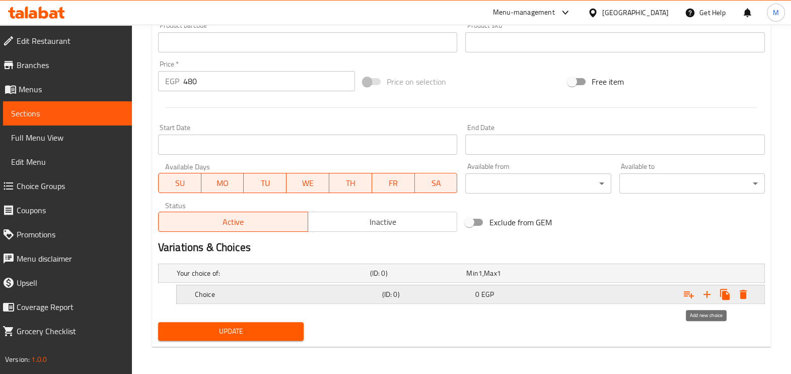
click at [709, 295] on icon "Expand" at bounding box center [707, 294] width 12 height 12
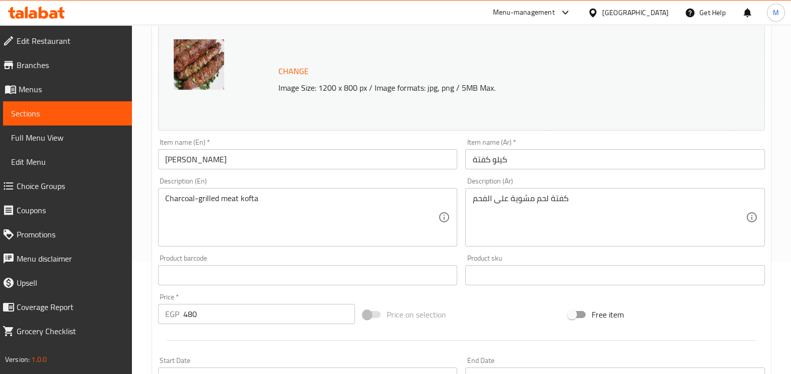
scroll to position [110, 0]
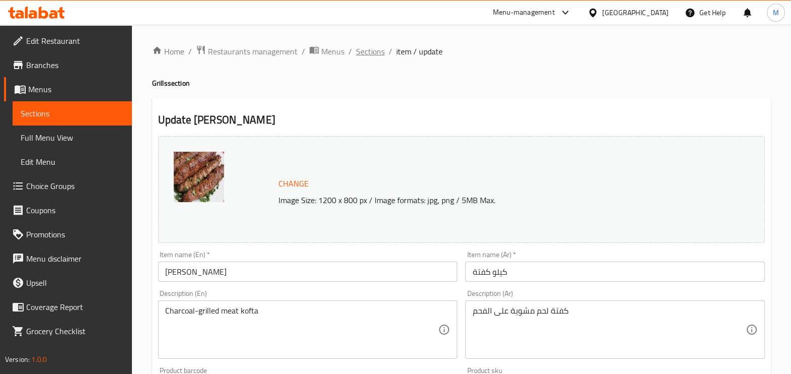
click at [356, 51] on span "Sections" at bounding box center [370, 51] width 29 height 12
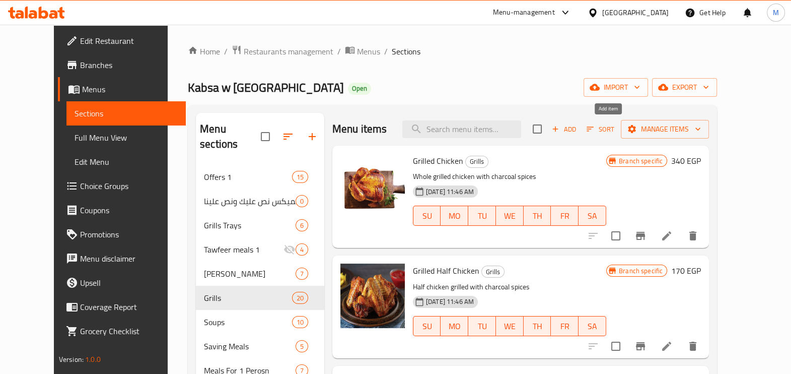
click at [578, 130] on span "Add" at bounding box center [564, 129] width 27 height 12
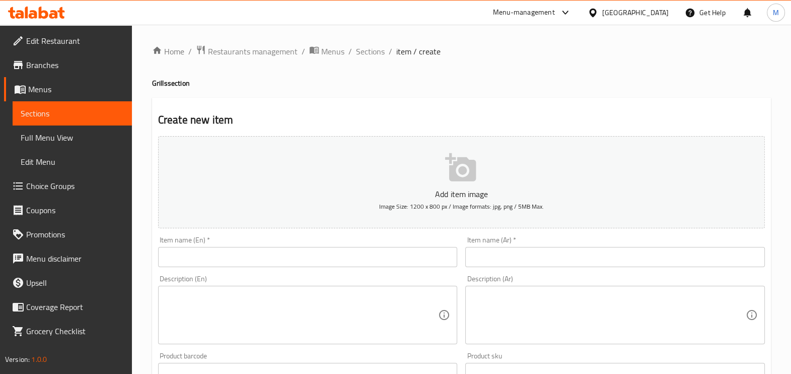
click at [501, 251] on input "text" at bounding box center [615, 257] width 300 height 20
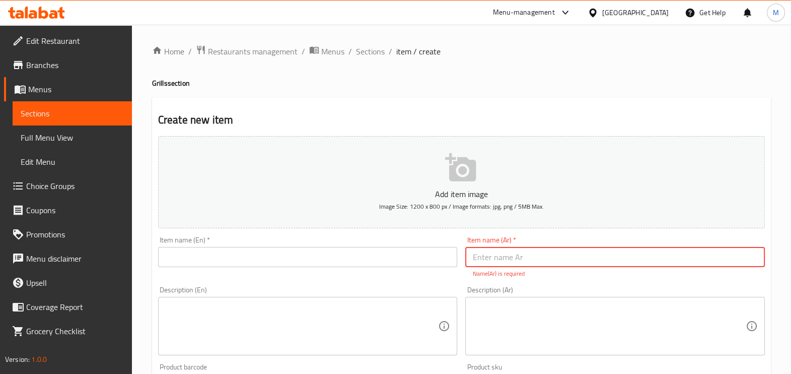
click at [511, 259] on input "text" at bounding box center [615, 257] width 300 height 20
paste input "نص كيلو كفته"
type input "نص كيلو كفته"
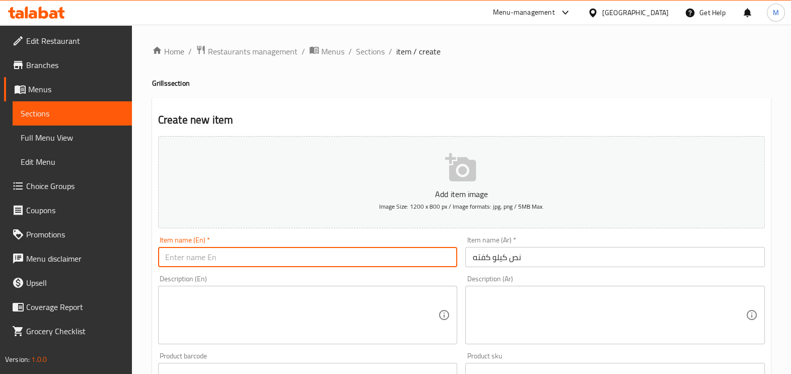
click at [357, 251] on input "text" at bounding box center [308, 257] width 300 height 20
click at [312, 250] on input "text" at bounding box center [308, 257] width 300 height 20
paste input "Half a kilo"
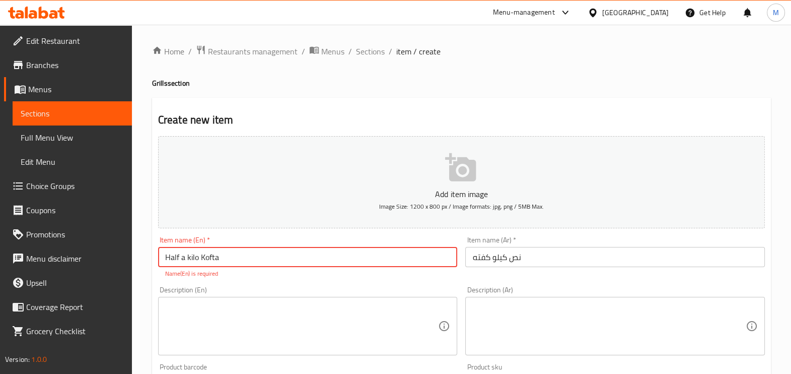
click at [312, 250] on input "Half a kilo Kofta" at bounding box center [308, 257] width 300 height 20
type input "Half a kilo Kofta"
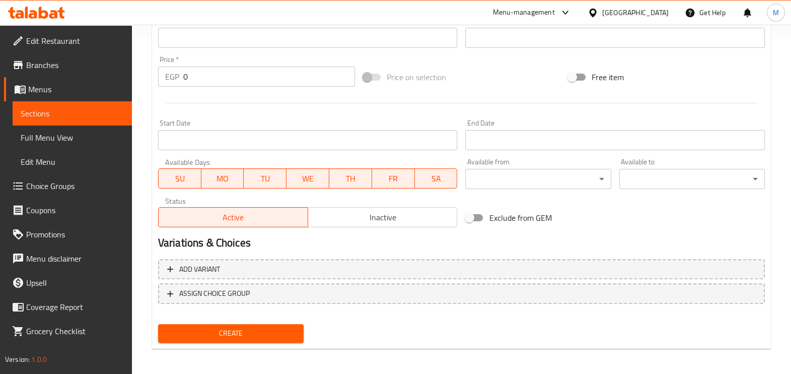
scroll to position [337, 0]
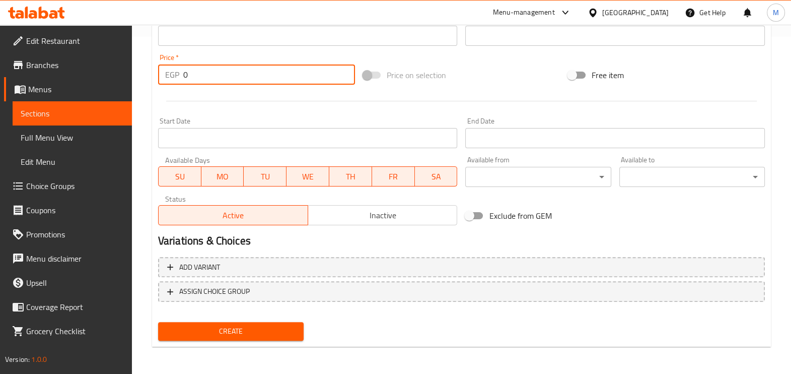
click at [237, 78] on input "0" at bounding box center [269, 74] width 172 height 20
type input "235"
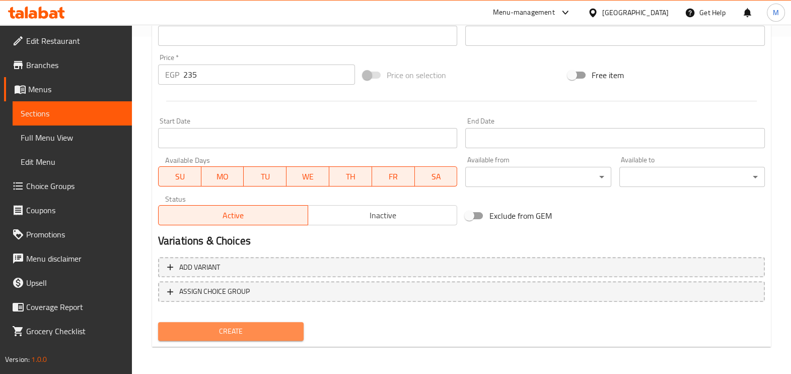
click at [225, 338] on button "Create" at bounding box center [231, 331] width 146 height 19
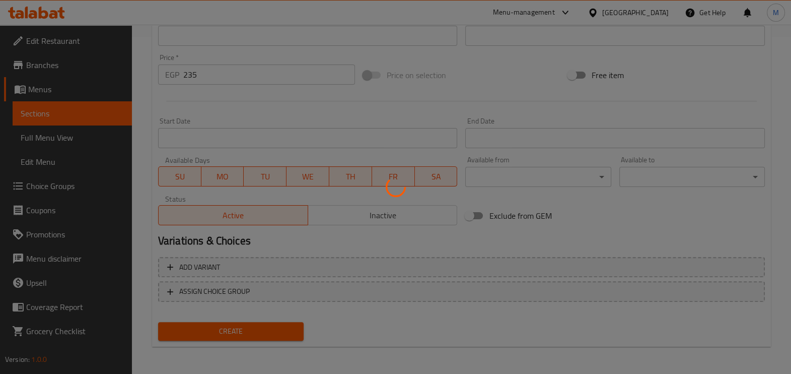
type input "0"
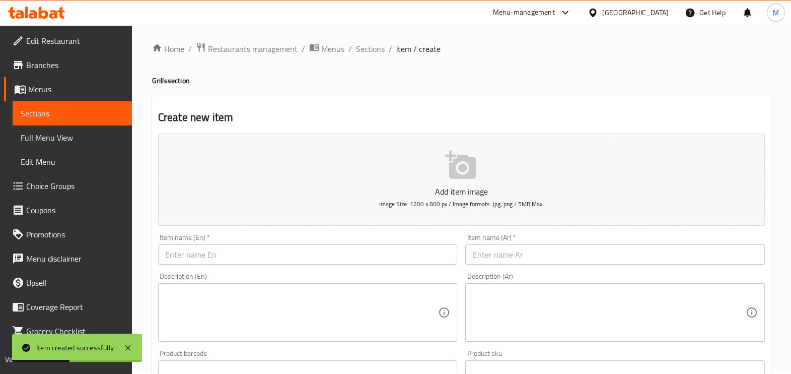
scroll to position [0, 0]
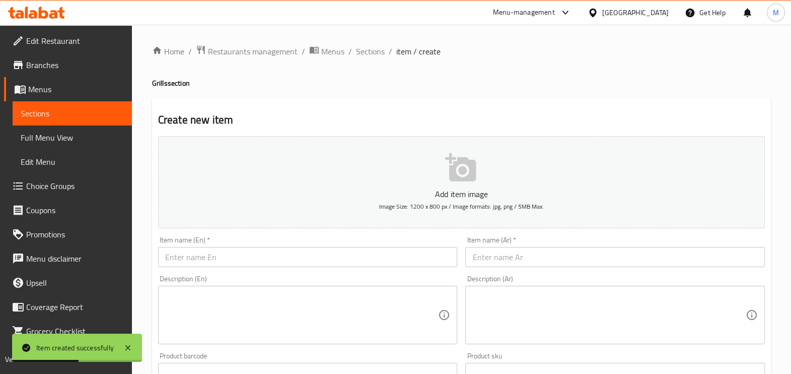
click at [519, 255] on input "text" at bounding box center [615, 257] width 300 height 20
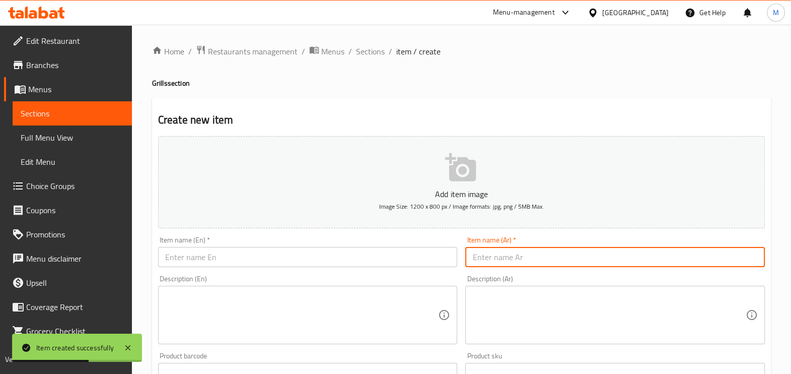
paste input "نص كيلو شيش"
type input "نص كيلو شيش"
click at [260, 259] on input "text" at bounding box center [308, 257] width 300 height 20
paste input "Half a kilo"
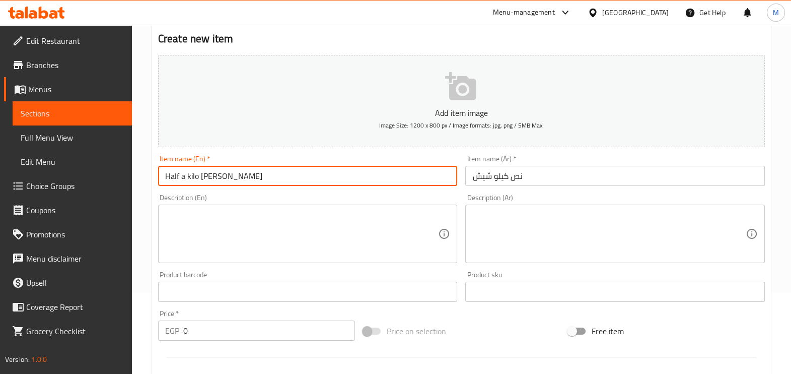
scroll to position [125, 0]
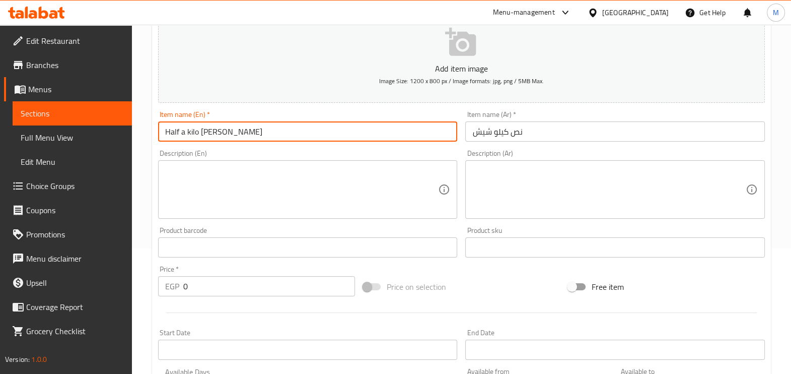
type input "Half a kilo Shiesh Tawok"
click at [227, 282] on input "0" at bounding box center [269, 286] width 172 height 20
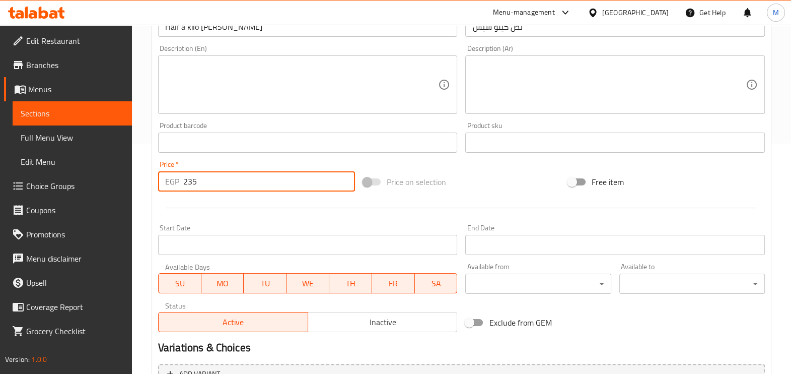
scroll to position [315, 0]
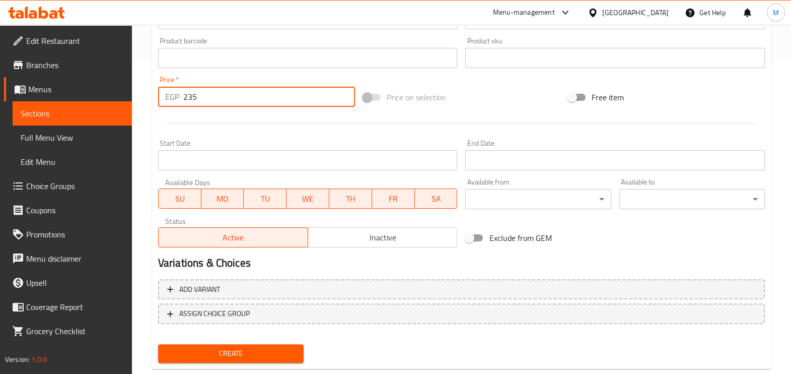
type input "235"
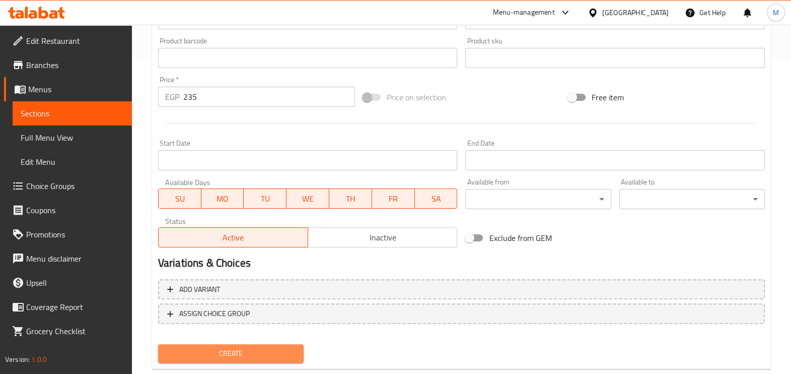
click at [217, 352] on span "Create" at bounding box center [230, 353] width 129 height 13
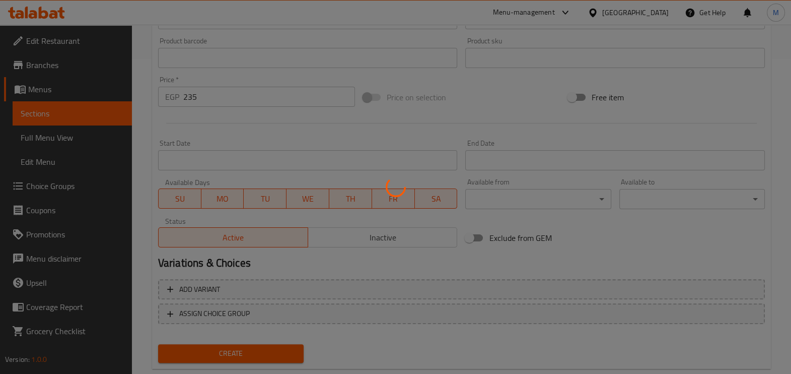
type input "0"
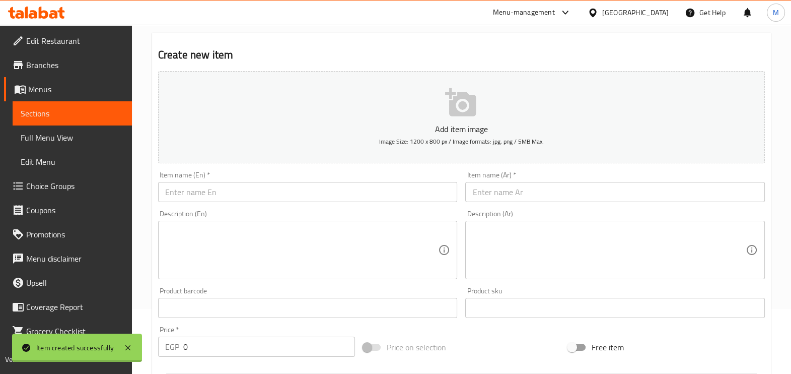
scroll to position [62, 0]
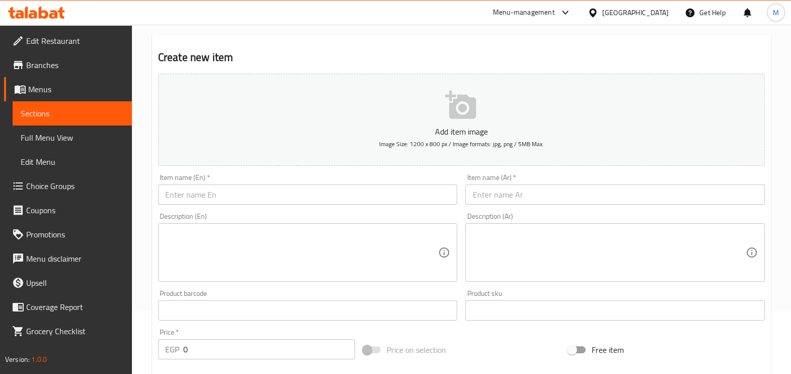
click at [519, 200] on input "text" at bounding box center [615, 194] width 300 height 20
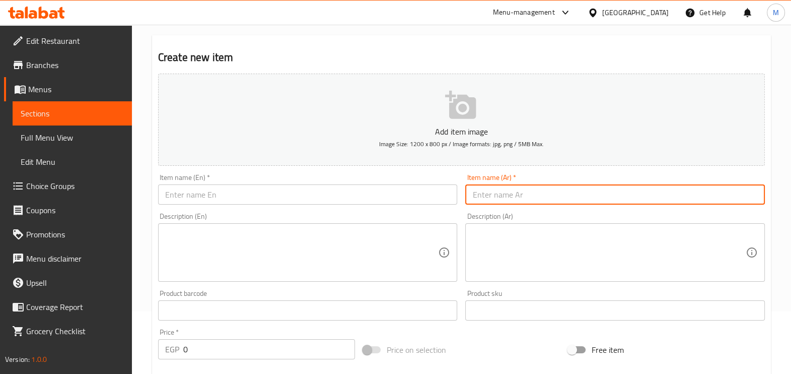
paste input "نص كيلو سدق"
type input "نص كيلو سدق"
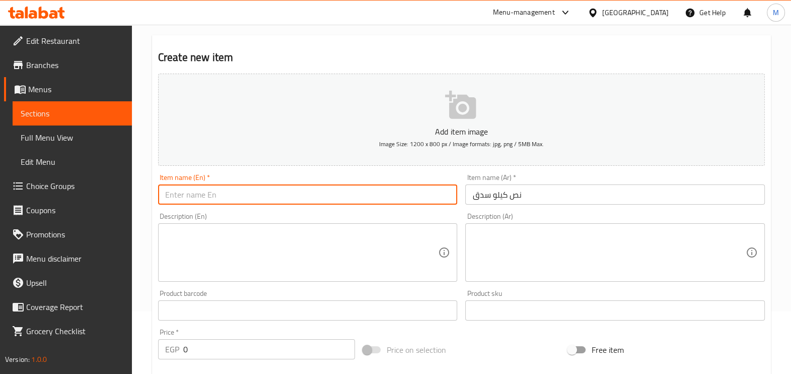
click at [400, 186] on input "text" at bounding box center [308, 194] width 300 height 20
paste input "Half a kilo"
paste input "sausage"
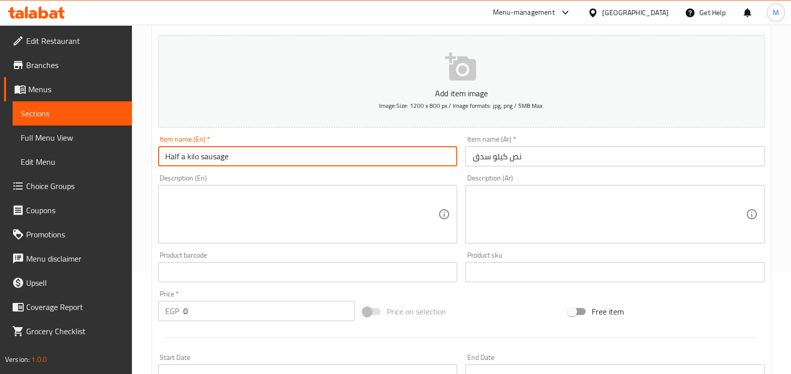
scroll to position [189, 0]
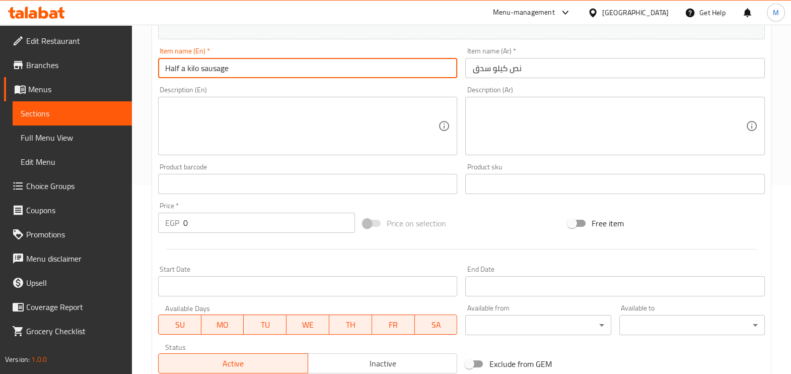
type input "Half a kilo sausage"
click at [239, 224] on input "0" at bounding box center [269, 223] width 172 height 20
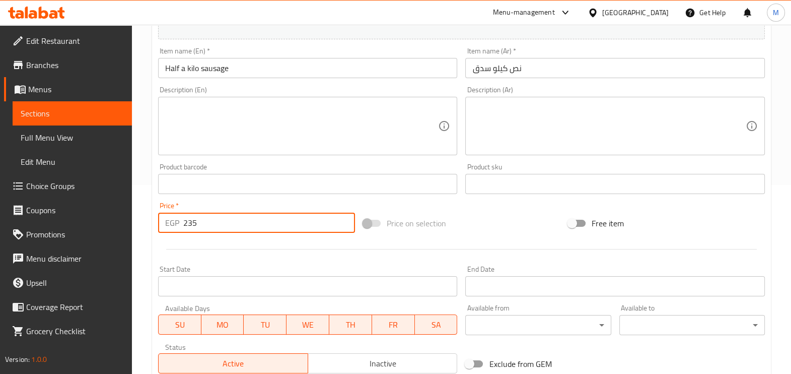
scroll to position [337, 0]
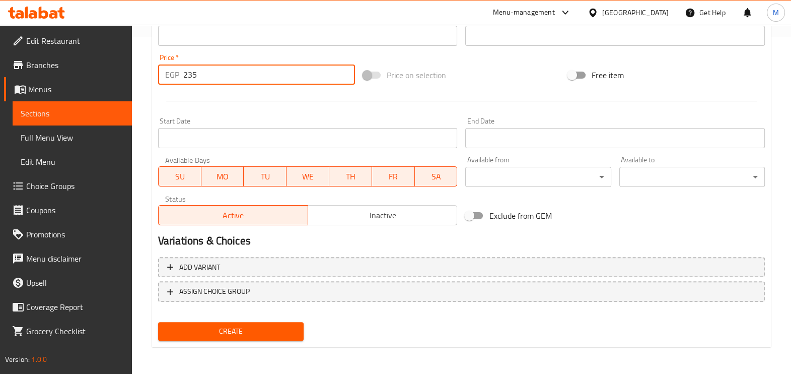
type input "235"
click at [214, 322] on button "Create" at bounding box center [231, 331] width 146 height 19
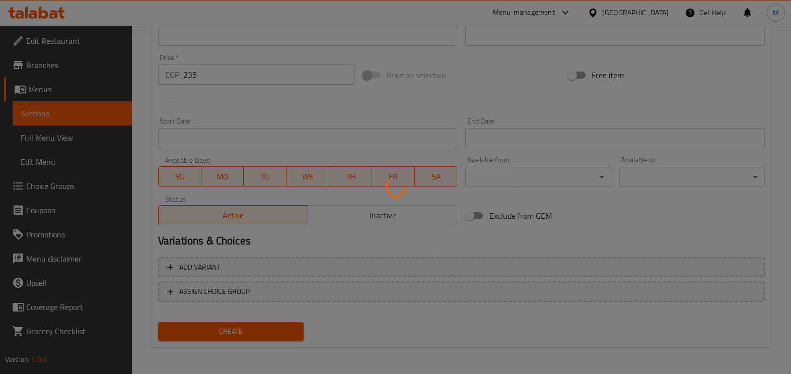
type input "0"
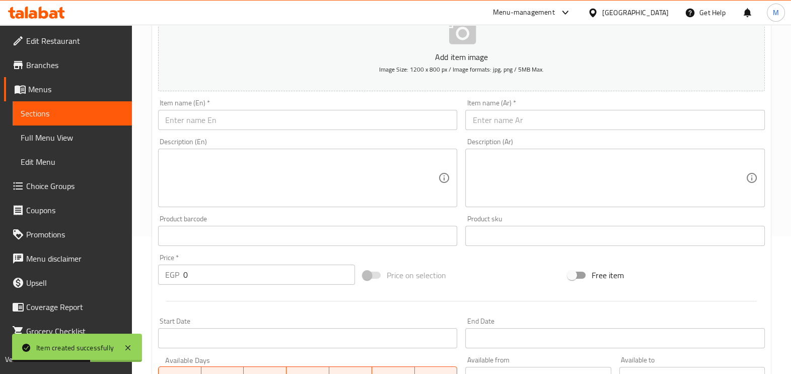
scroll to position [85, 0]
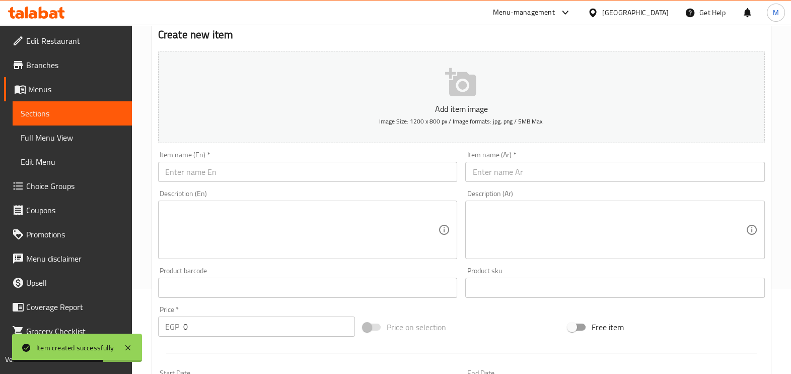
click at [383, 166] on input "text" at bounding box center [308, 172] width 300 height 20
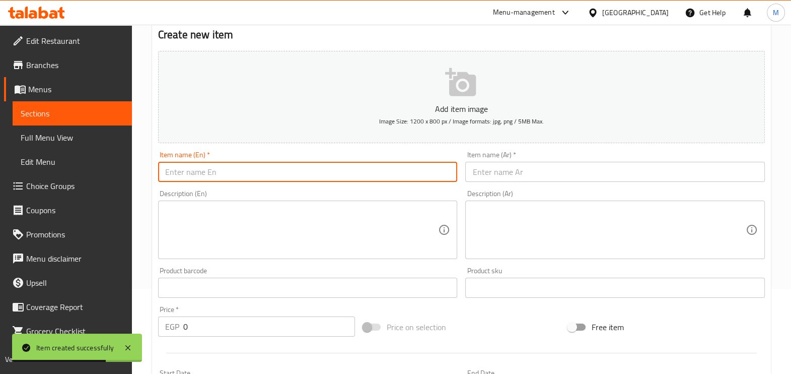
paste input "Half a kilo"
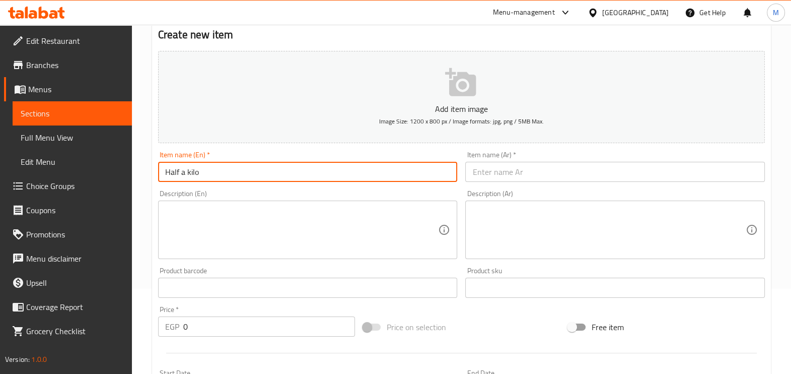
paste input "straps"
type input "Half a kilo straps"
click at [528, 176] on input "text" at bounding box center [615, 172] width 300 height 20
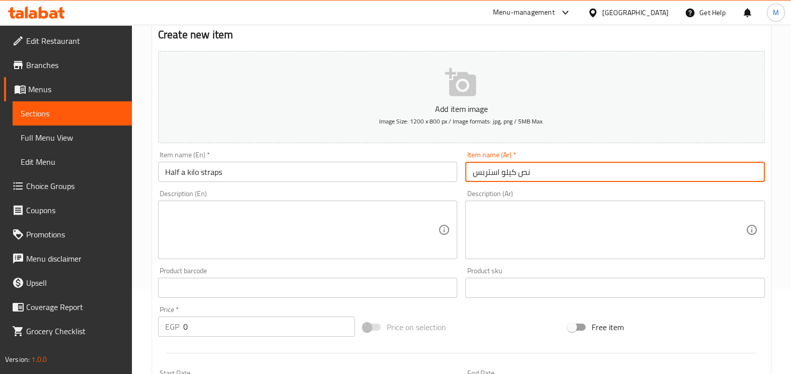
scroll to position [211, 0]
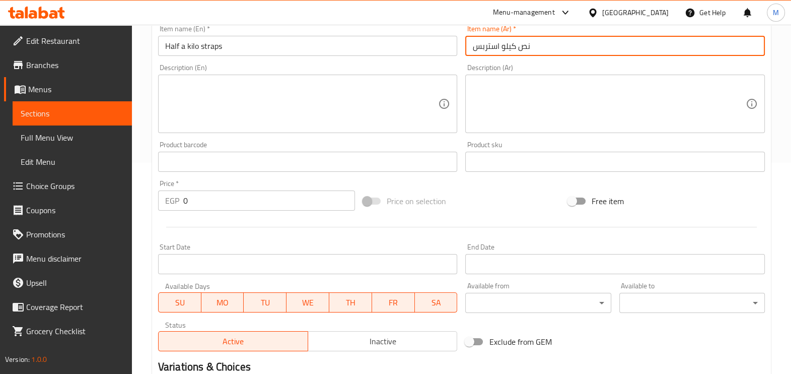
type input "نص كيلو استربس"
click at [225, 196] on input "0" at bounding box center [269, 200] width 172 height 20
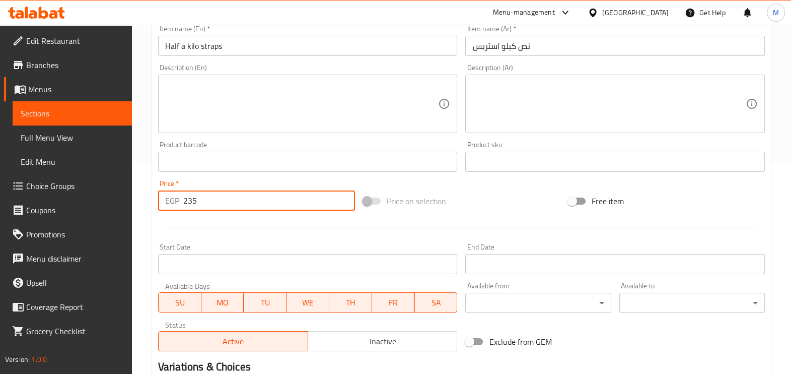
type input "235"
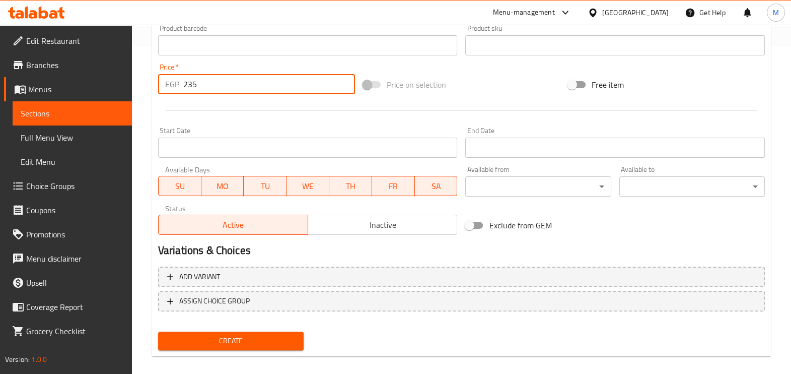
scroll to position [337, 0]
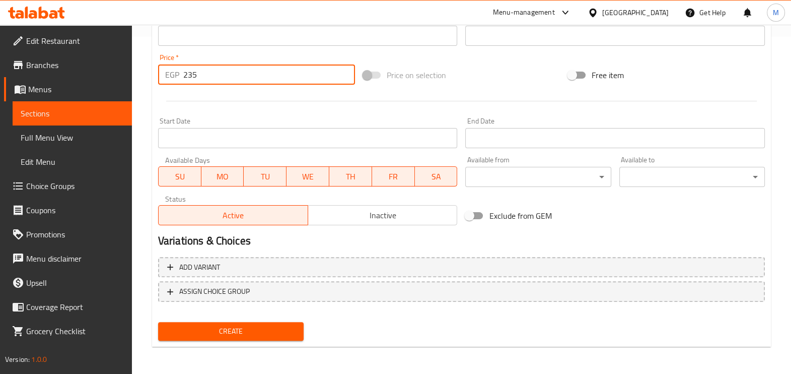
click at [197, 331] on span "Create" at bounding box center [230, 331] width 129 height 13
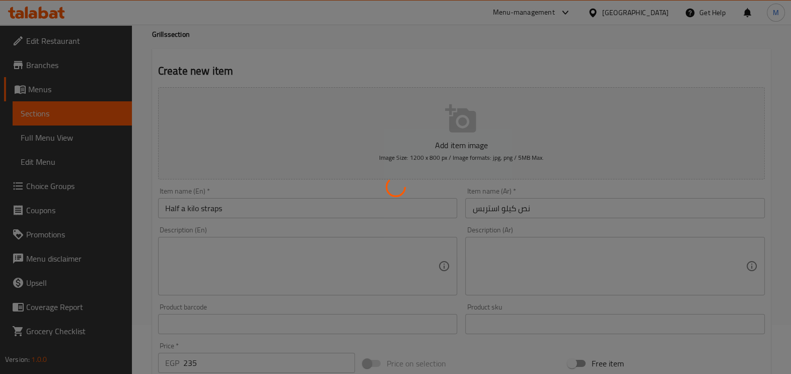
scroll to position [0, 0]
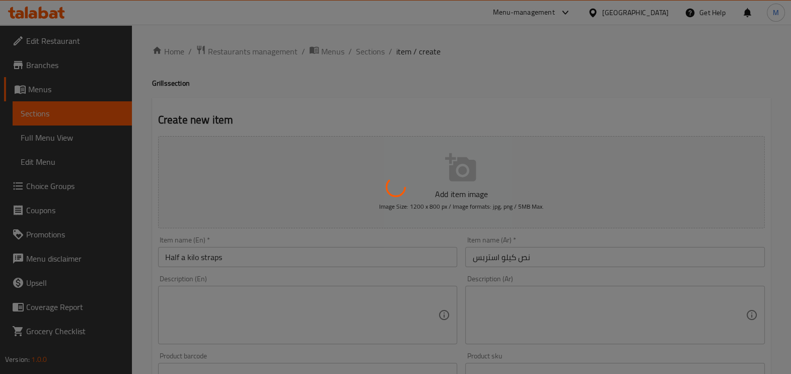
type input "0"
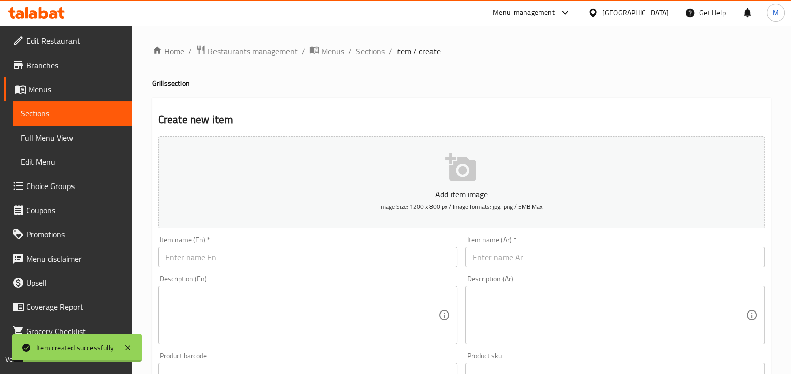
click at [509, 252] on input "text" at bounding box center [615, 257] width 300 height 20
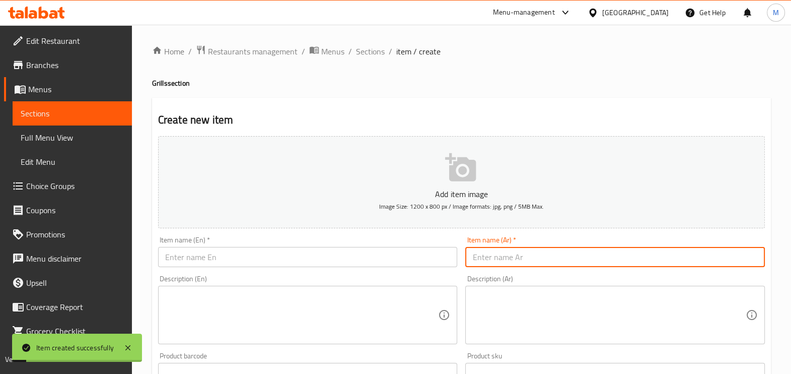
paste input "وجبه الكرم نص فرخه مندي زائد 2 قطعه لحمه مندي"
type input "وجبه الكرم نص فرخه مندي زائد 2 قطعه لحمه مندي"
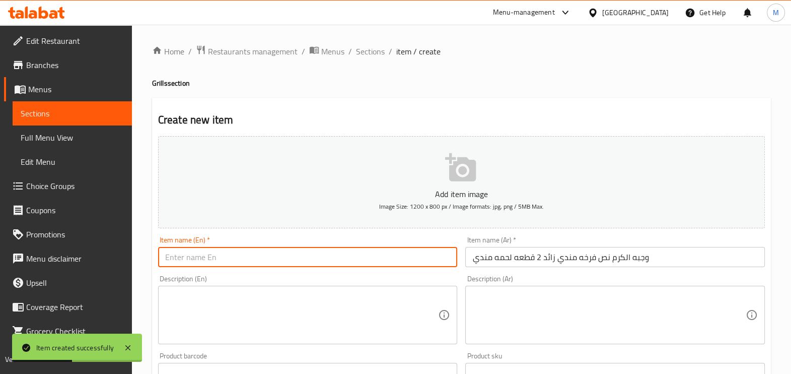
click at [363, 262] on input "text" at bounding box center [308, 257] width 300 height 20
paste input "Half a soggy Chick plus 2 pieces of soggy meat"
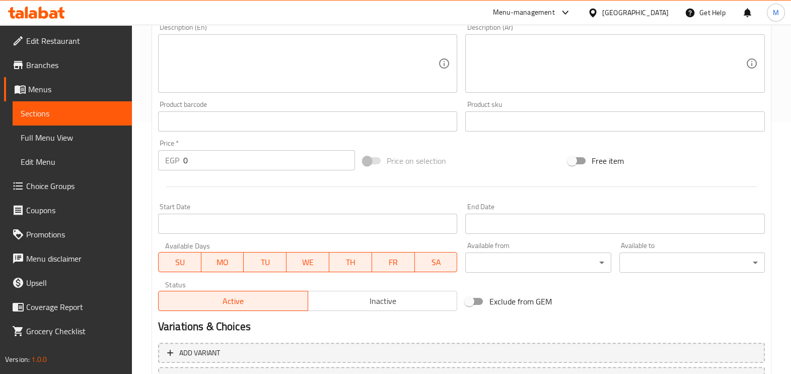
scroll to position [249, 0]
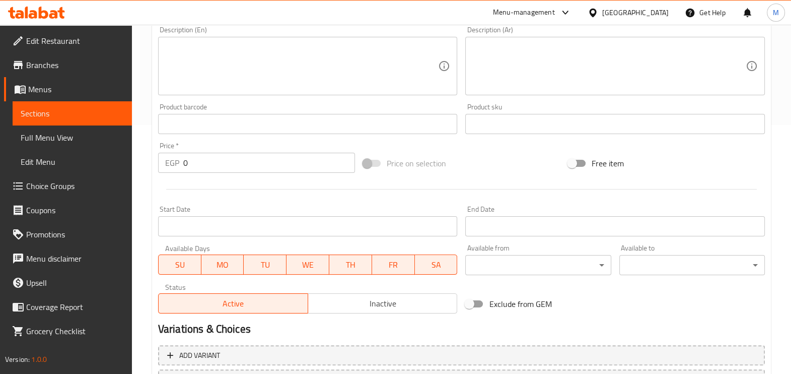
type input "Half a soggy Chick plus 2 pieces of soggy me250"
click at [207, 157] on input "0" at bounding box center [269, 163] width 172 height 20
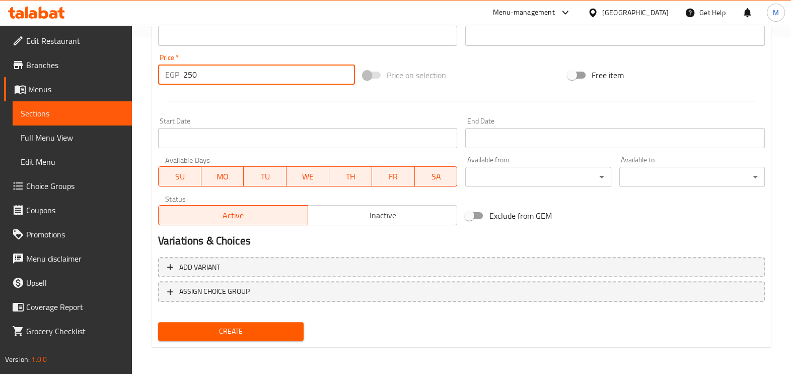
type input "250"
click at [220, 325] on span "Create" at bounding box center [230, 331] width 129 height 13
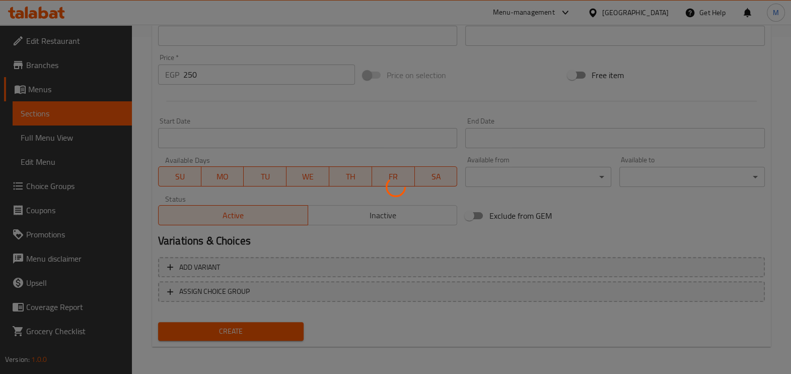
type input "0"
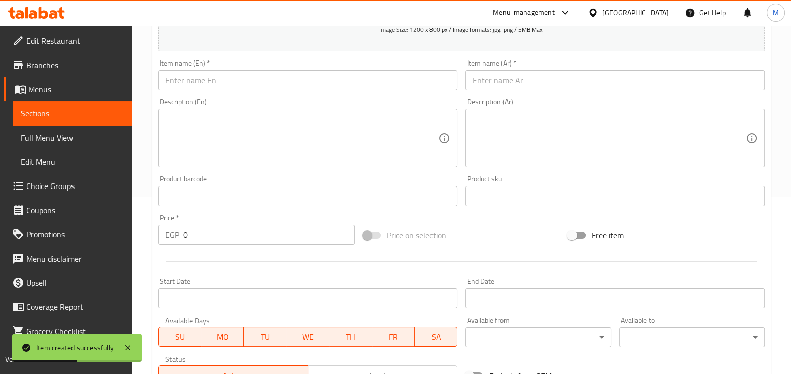
scroll to position [148, 0]
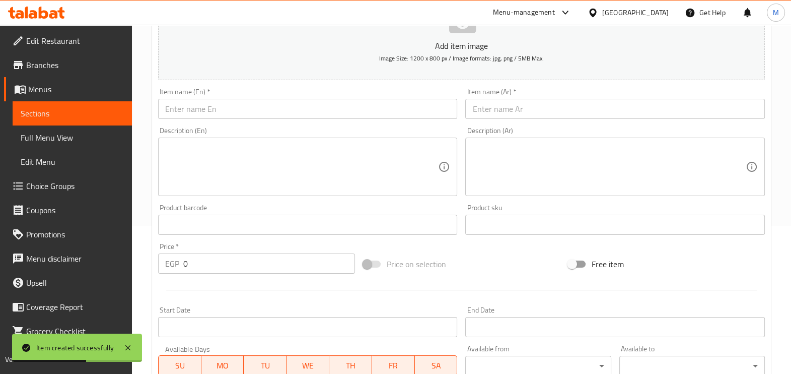
click at [534, 102] on input "text" at bounding box center [615, 109] width 300 height 20
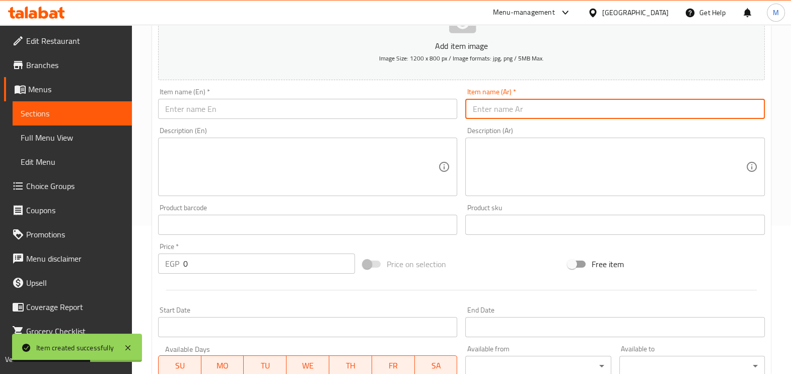
paste input "A generous Mix Meal, half a roast Chick plus two pieces of kofta"
type input "A generous Mix Meal, half a roast Chick plus two pieces of kofta"
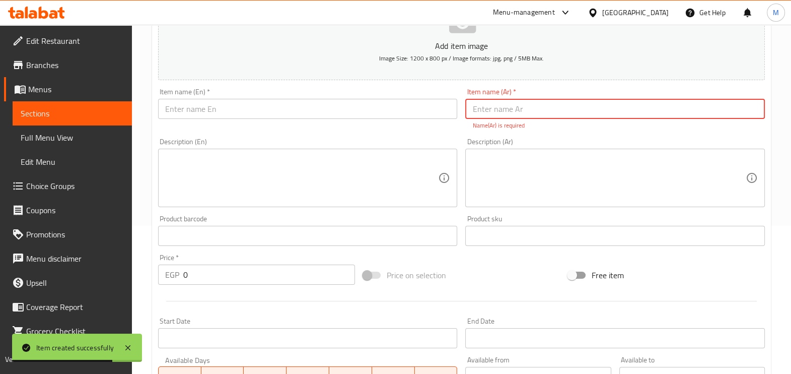
click at [391, 113] on input "text" at bounding box center [308, 109] width 300 height 20
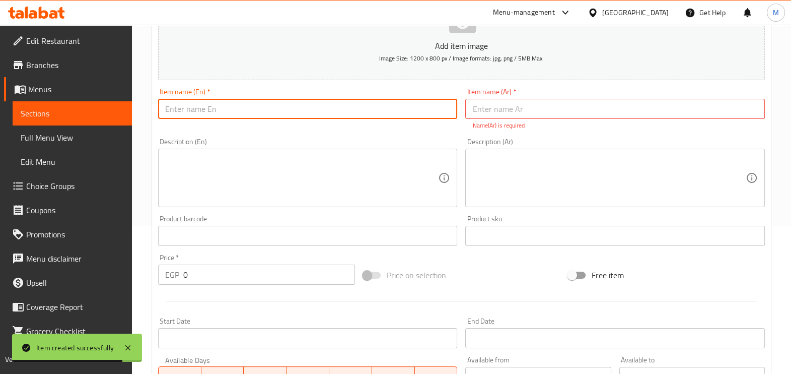
paste input "A generous Mix Meal, half a roast Chick plus two pieces of kofta"
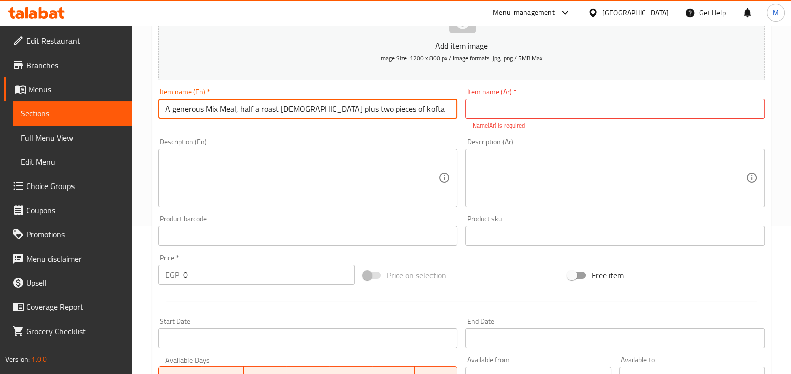
type input "A generous Mix Meal, half a roast Chick plus two pieces of kofta"
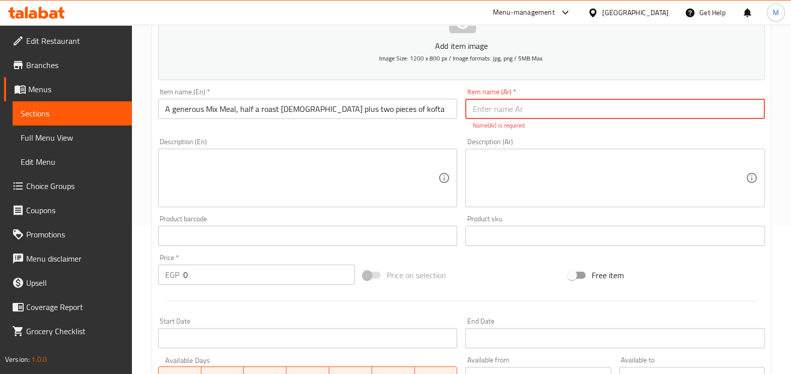
click at [498, 106] on input "text" at bounding box center [615, 109] width 300 height 20
paste input "وجبه ميكس الكرم نص فرخه مشوي زائد اثنين قطعه كفته"
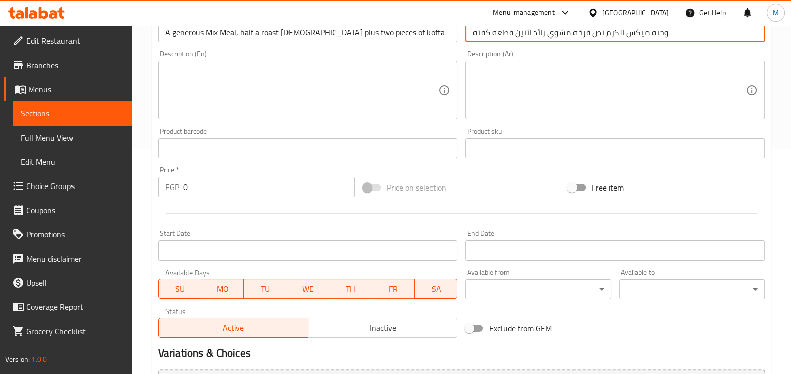
scroll to position [337, 0]
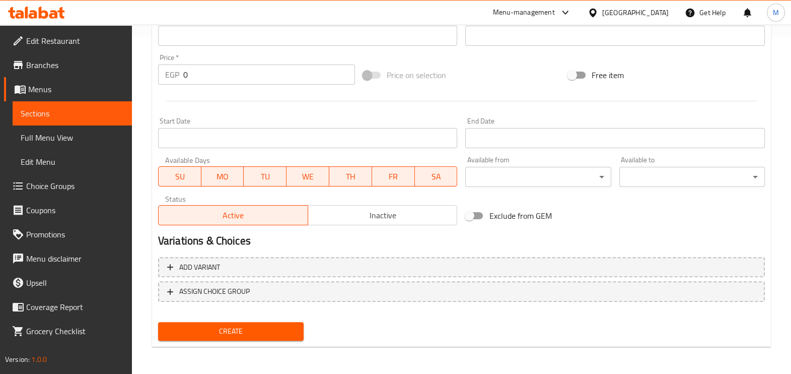
type input "وجبه ميكس الكرم نص فرخه مشوي زائد اثنين قطعه كفته"
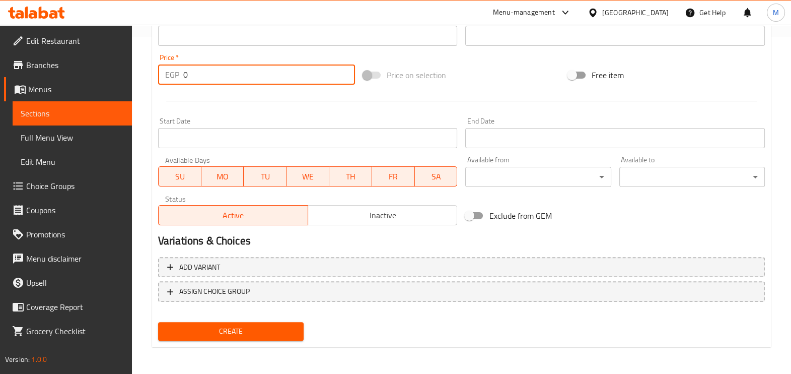
click at [220, 81] on input "0" at bounding box center [269, 74] width 172 height 20
type input "250"
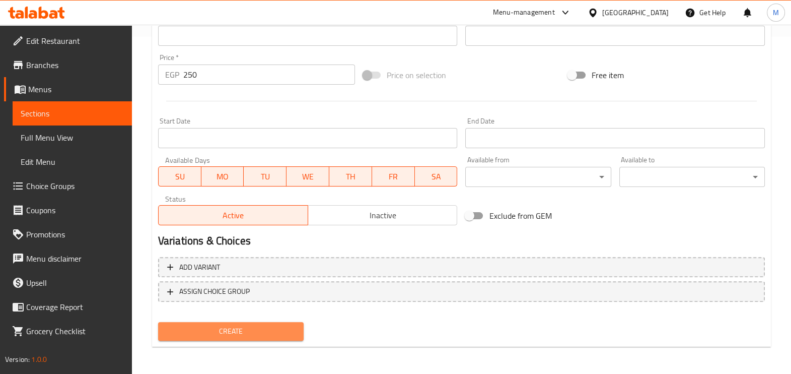
click at [262, 336] on span "Create" at bounding box center [230, 331] width 129 height 13
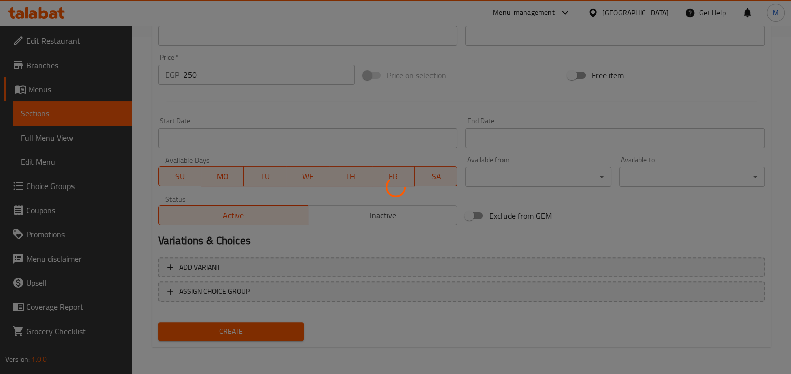
type input "0"
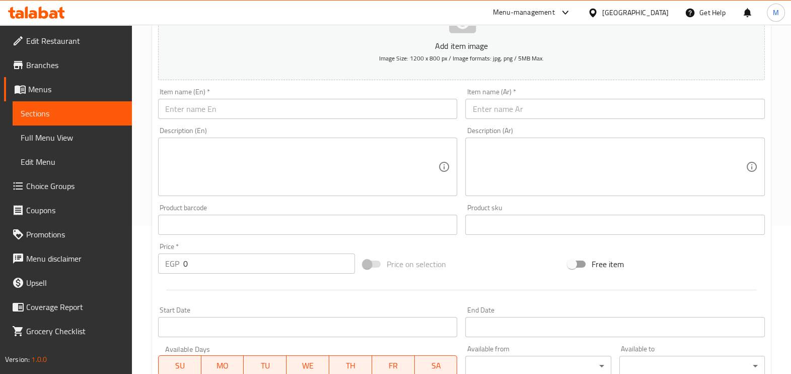
scroll to position [0, 0]
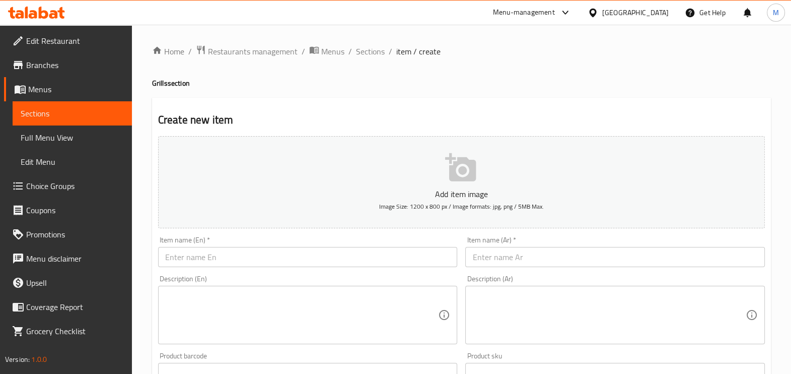
click at [66, 10] on div at bounding box center [36, 13] width 73 height 20
click at [366, 56] on span "Sections" at bounding box center [370, 51] width 29 height 12
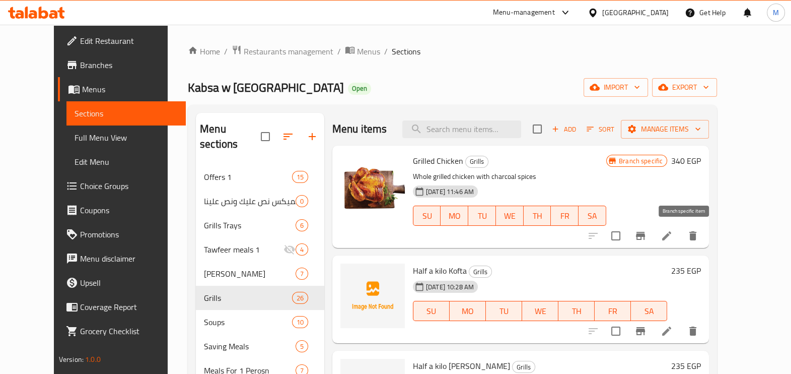
click at [645, 239] on icon "Branch-specific-item" at bounding box center [640, 236] width 9 height 8
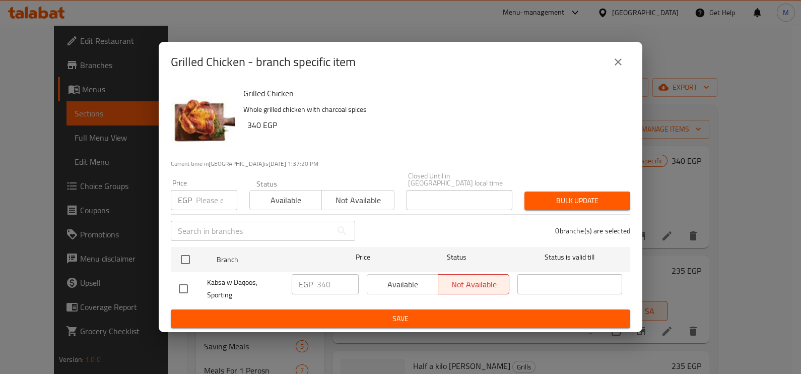
click at [621, 66] on icon "close" at bounding box center [618, 62] width 12 height 12
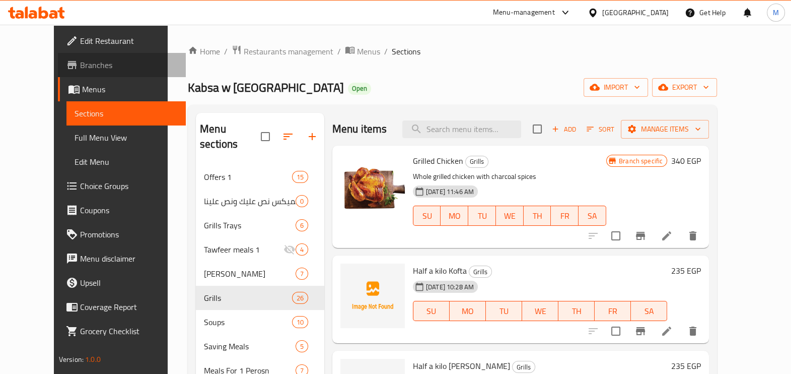
click at [80, 62] on span "Branches" at bounding box center [129, 65] width 98 height 12
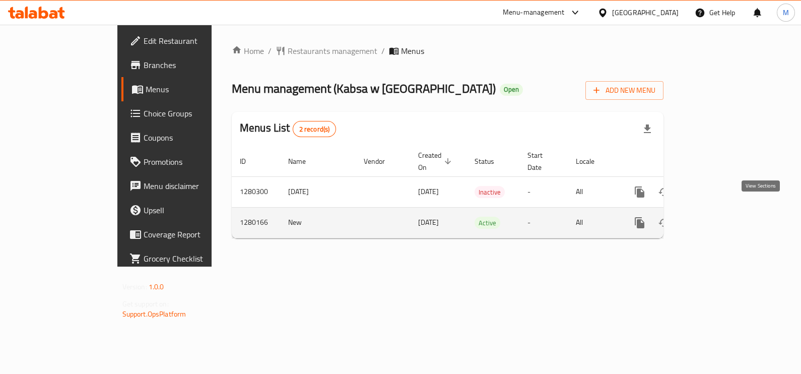
click at [724, 211] on link "enhanced table" at bounding box center [712, 223] width 24 height 24
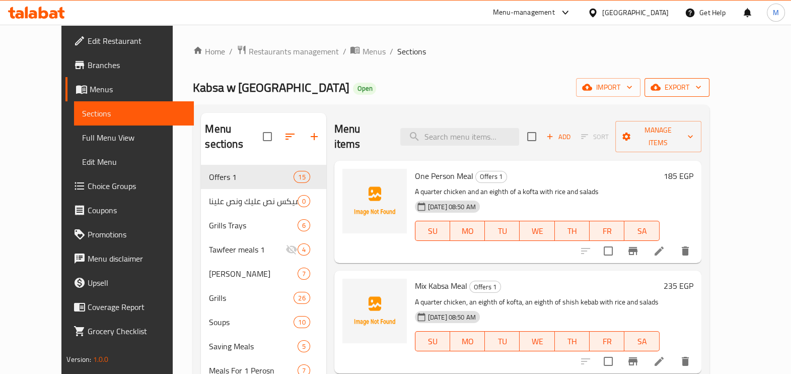
click at [702, 85] on span "export" at bounding box center [677, 87] width 49 height 13
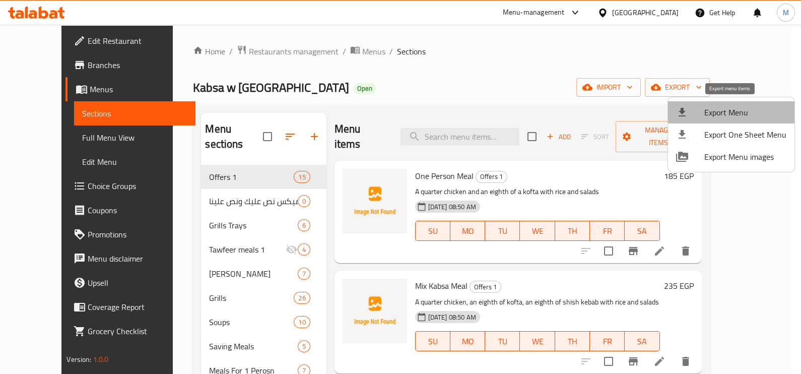
click at [770, 112] on span "Export Menu" at bounding box center [745, 112] width 82 height 12
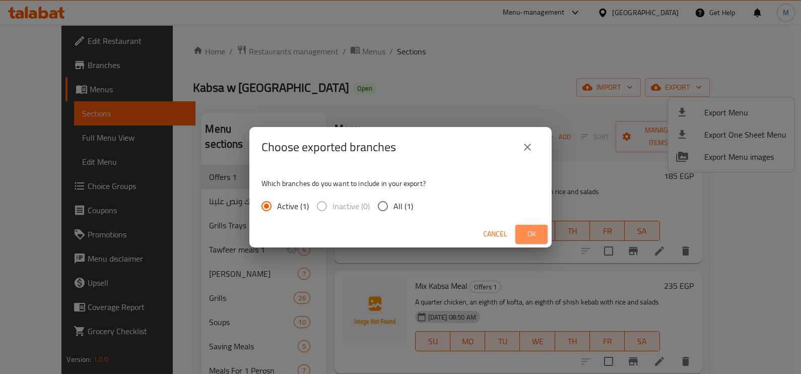
click at [528, 231] on span "Ok" at bounding box center [531, 234] width 16 height 13
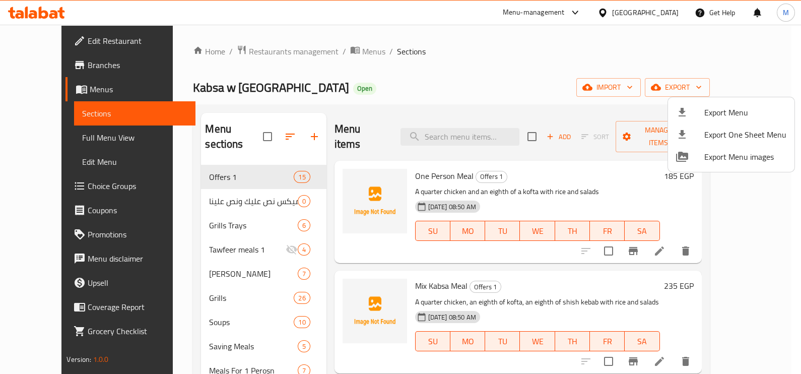
click at [419, 83] on div at bounding box center [400, 187] width 801 height 374
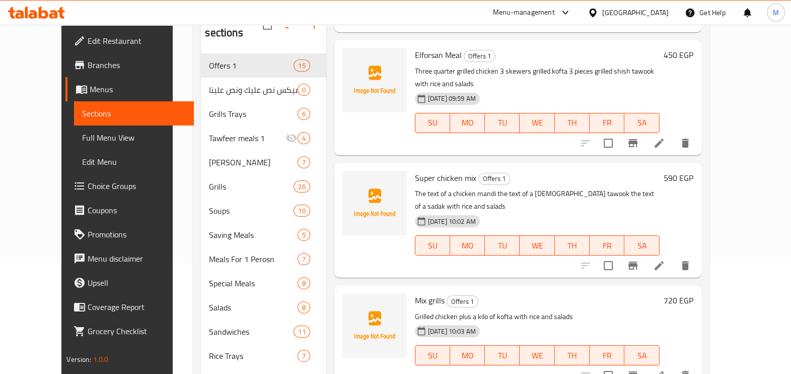
scroll to position [937, 0]
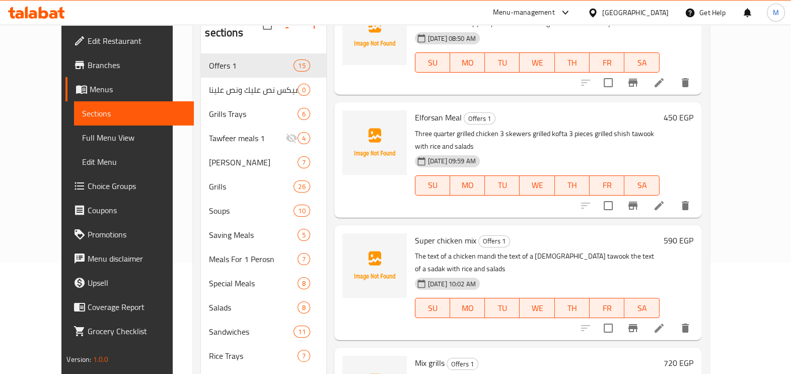
click at [729, 91] on div "Home / Restaurants management / Menus / Sections Kabsa w Daqoos Open import exp…" at bounding box center [451, 277] width 557 height 728
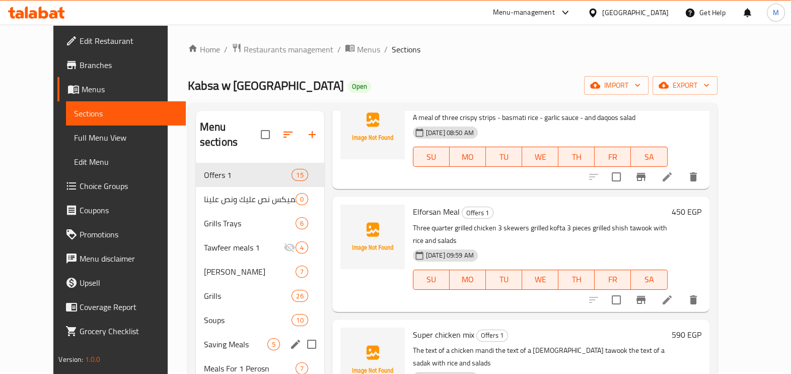
scroll to position [0, 0]
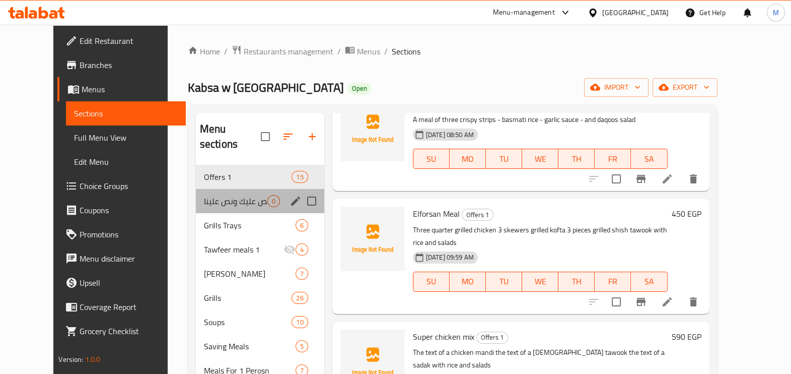
click at [225, 189] on div "وجبات الميكس نص عليك ونص علينا 0" at bounding box center [260, 201] width 128 height 24
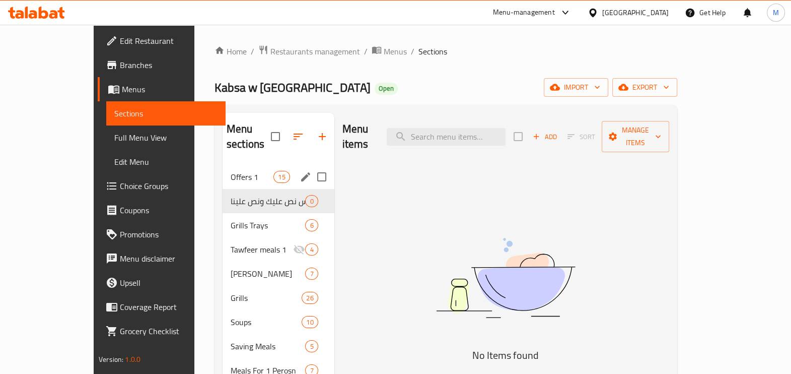
click at [245, 169] on div "Offers 1 15" at bounding box center [279, 177] width 112 height 24
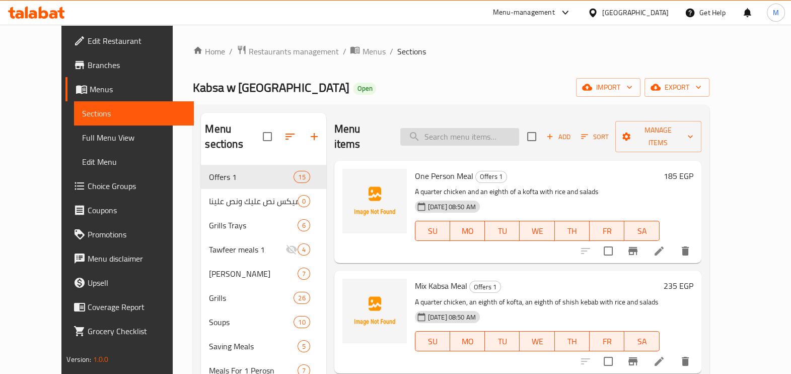
click at [519, 129] on input "search" at bounding box center [459, 137] width 119 height 18
type input ","
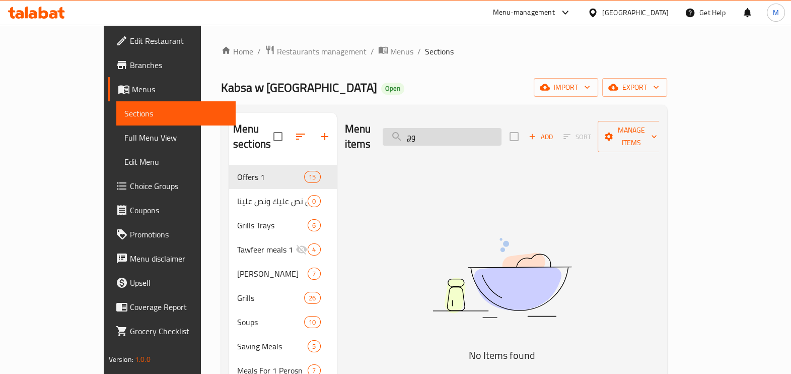
type input "و"
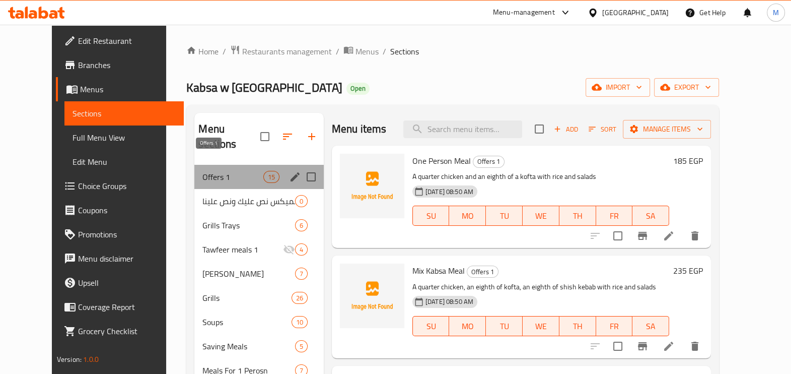
click at [220, 171] on span "Offers 1" at bounding box center [232, 177] width 60 height 12
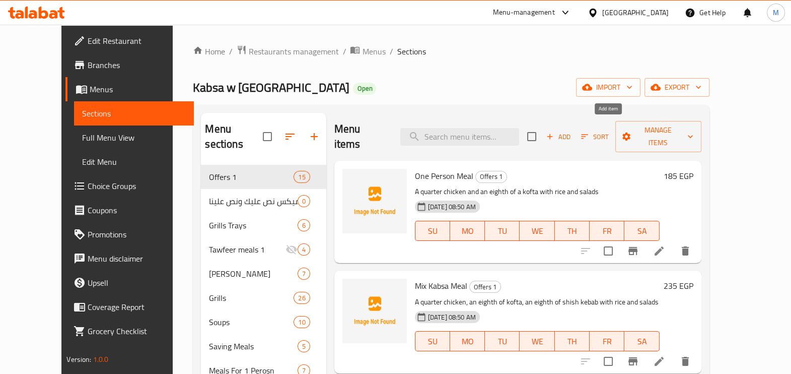
click at [572, 131] on span "Add" at bounding box center [558, 137] width 27 height 12
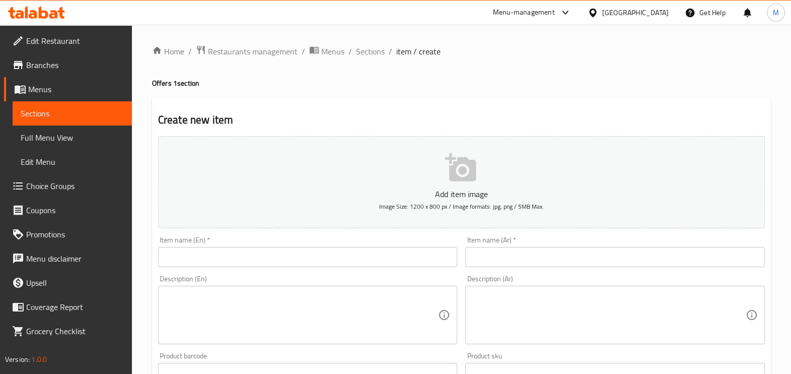
click at [435, 259] on input "text" at bounding box center [308, 257] width 300 height 20
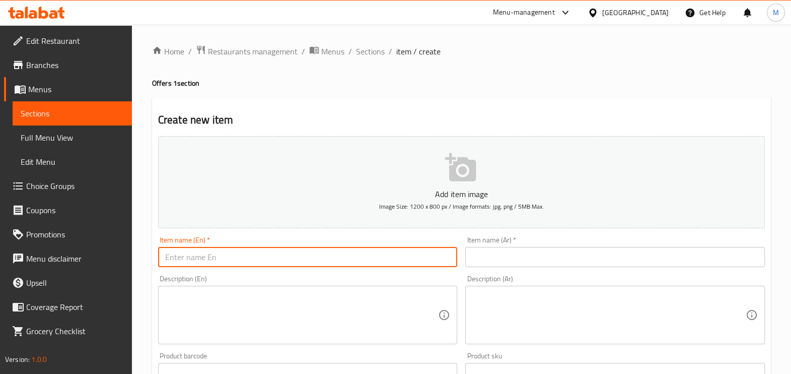
click at [502, 250] on input "text" at bounding box center [615, 257] width 300 height 20
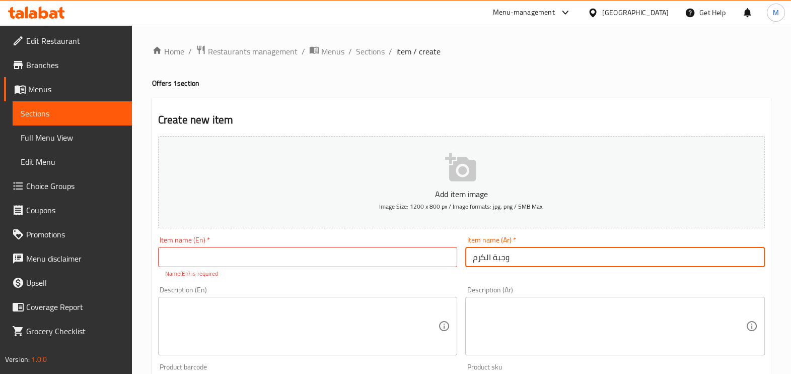
type input "وجبة الكرم"
click at [273, 255] on input "text" at bounding box center [308, 257] width 300 height 20
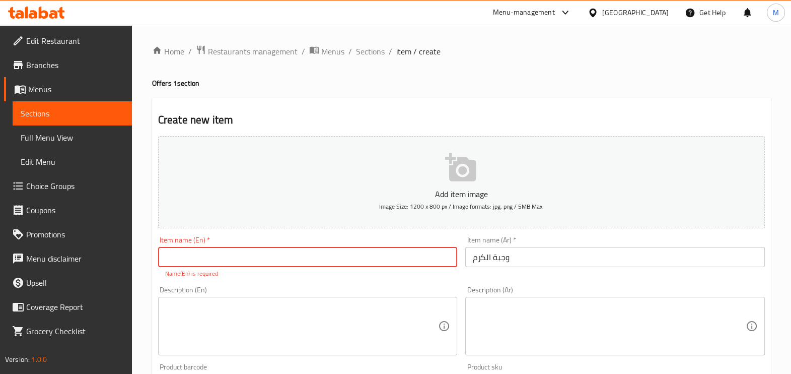
type input "ث"
type input "Elkarm meal"
click at [523, 295] on textarea at bounding box center [608, 315] width 273 height 48
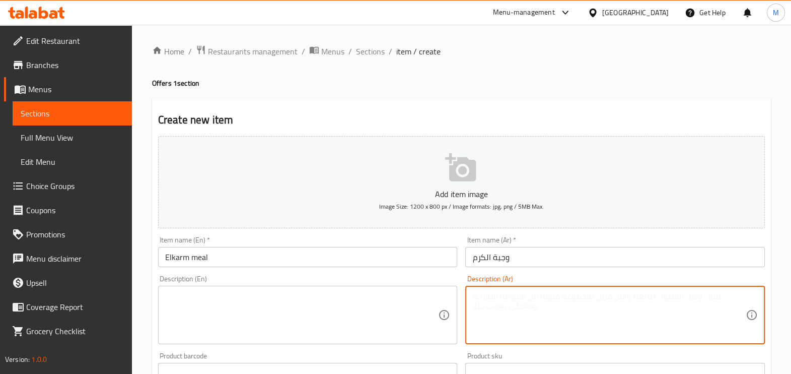
paste textarea "نص فرخه مندي زائد 2 قطعه لحمه مندي"
type textarea "نص فرخه مندي زائد 2 قطعه لحمه مندي"
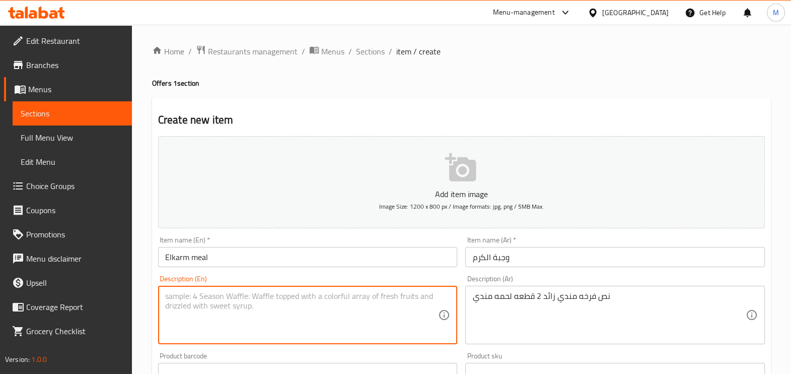
click at [397, 319] on textarea at bounding box center [301, 315] width 273 height 48
paste textarea "Half a soggy [DEMOGRAPHIC_DATA] plus 2 pieces of soggy meat"
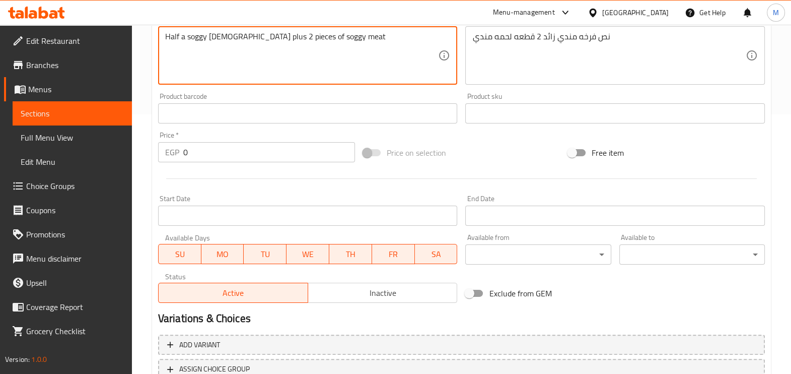
scroll to position [315, 0]
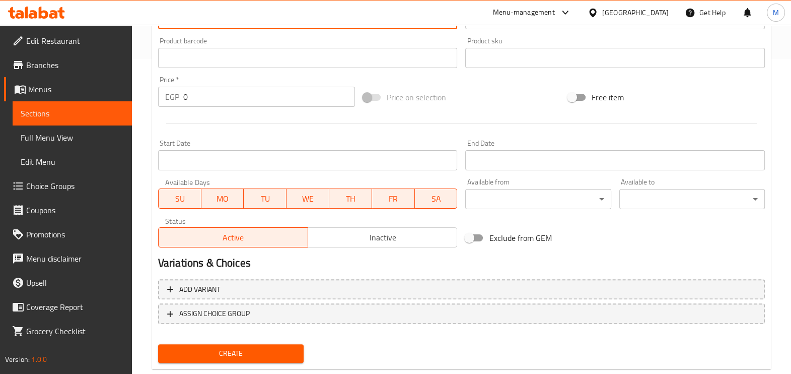
type textarea "Half a soggy [DEMOGRAPHIC_DATA] plus 2 pieces of soggy meat"
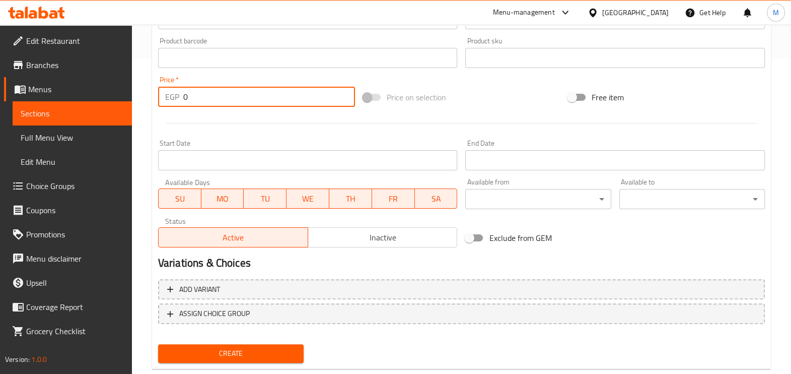
click at [285, 95] on input "0" at bounding box center [269, 97] width 172 height 20
type input "250"
click at [237, 351] on span "Create" at bounding box center [230, 353] width 129 height 13
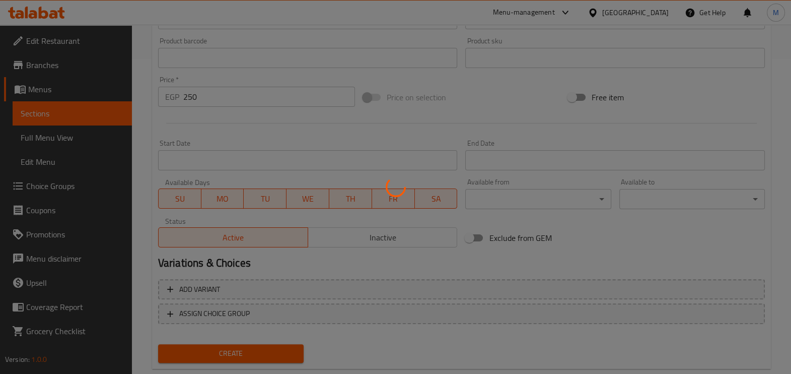
type input "0"
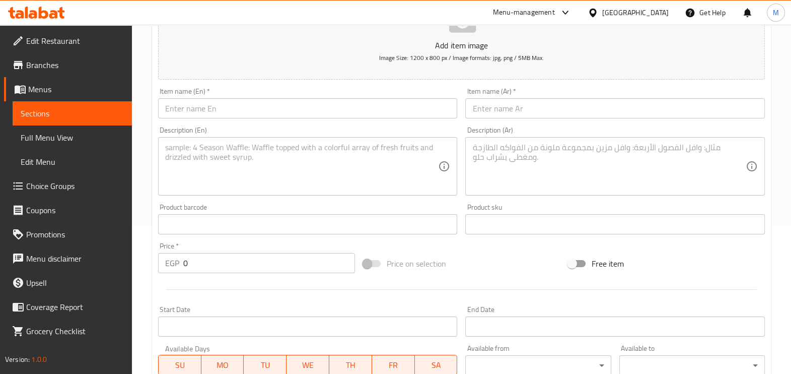
scroll to position [0, 0]
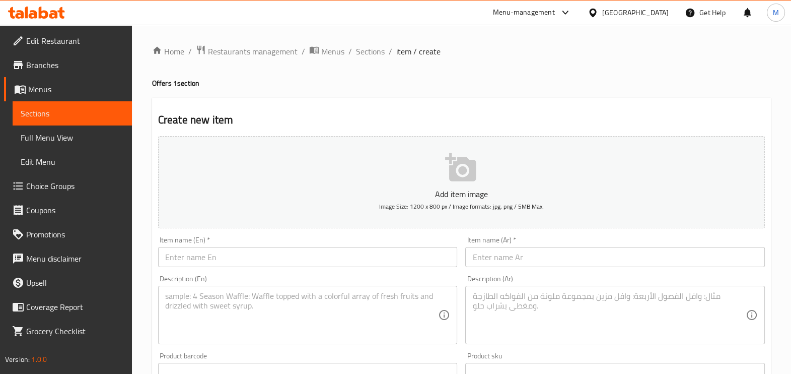
drag, startPoint x: 373, startPoint y: 43, endPoint x: 373, endPoint y: 66, distance: 23.2
click at [373, 45] on span "Sections" at bounding box center [370, 51] width 29 height 12
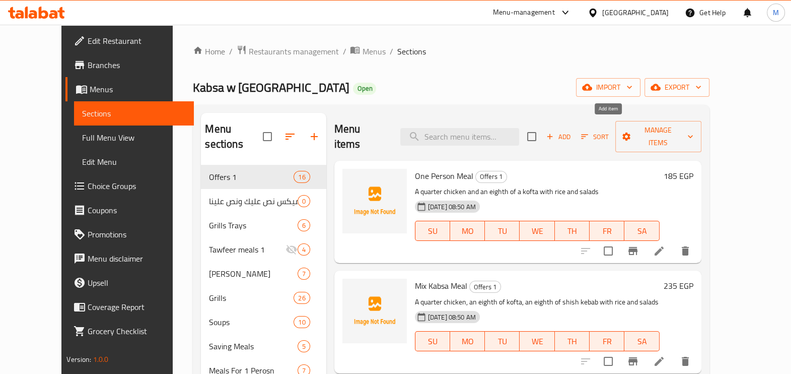
click at [572, 133] on span "Add" at bounding box center [558, 137] width 27 height 12
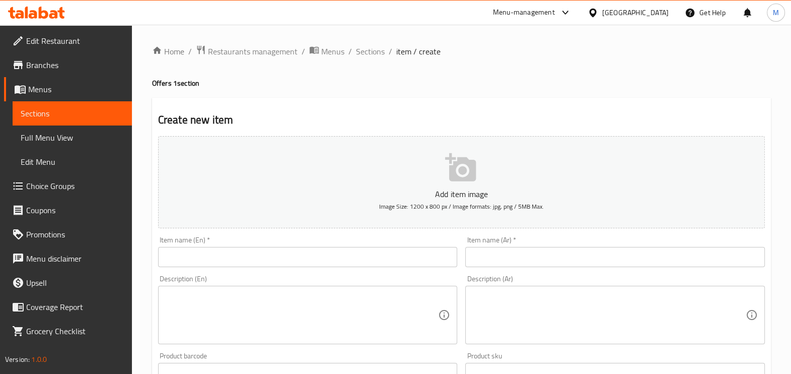
click at [508, 261] on input "text" at bounding box center [615, 257] width 300 height 20
paste input "وجبه ميكس الكرم"
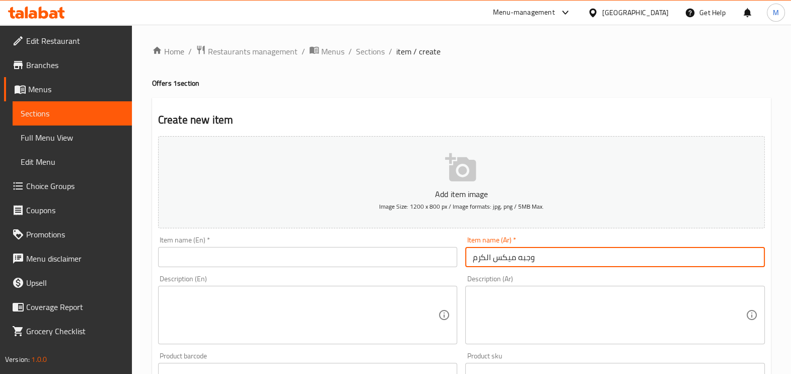
type input "وجبه ميكس الكرم"
click at [394, 255] on input "text" at bounding box center [308, 257] width 300 height 20
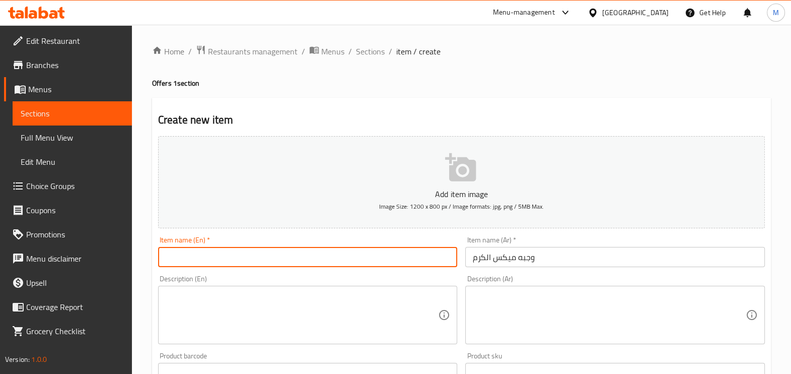
type input "e"
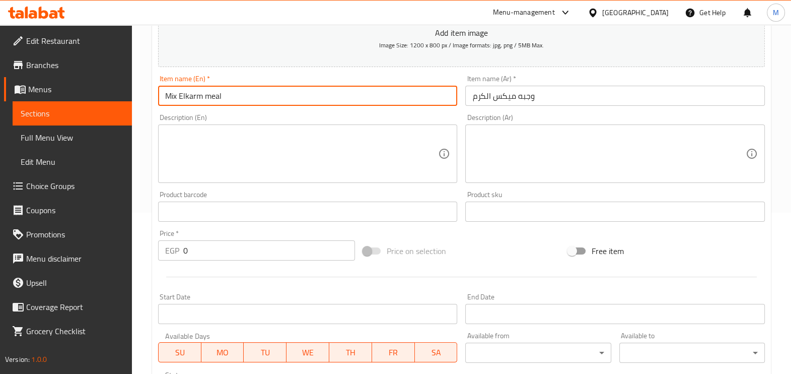
scroll to position [189, 0]
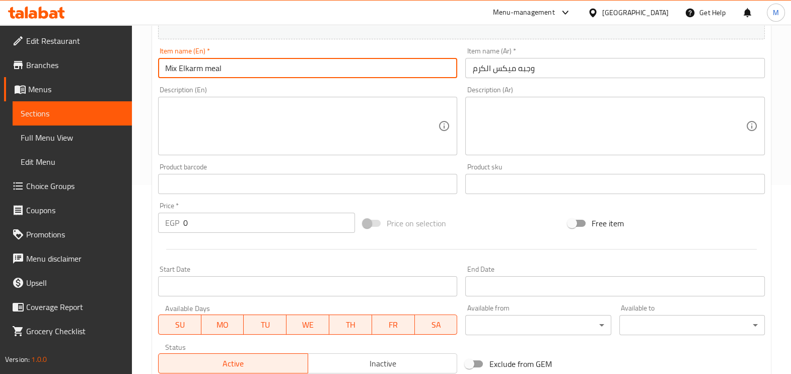
type input "Mix Elkarm meal"
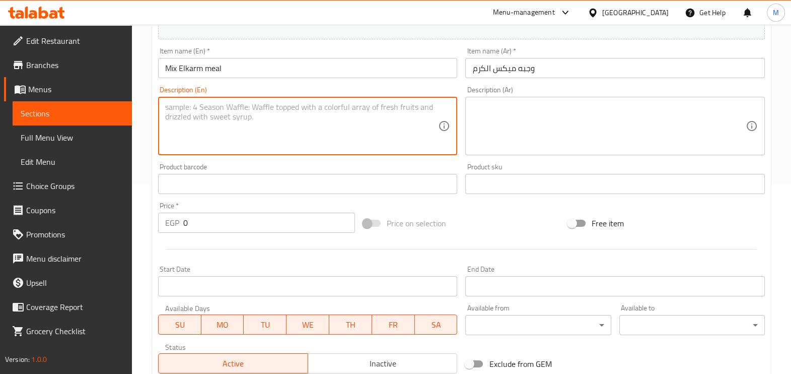
click at [420, 116] on textarea at bounding box center [301, 126] width 273 height 48
paste textarea "Half a roast [DEMOGRAPHIC_DATA] plus two pieces of kofta"
type textarea "Half a roast [DEMOGRAPHIC_DATA] plus two pieces of kofta"
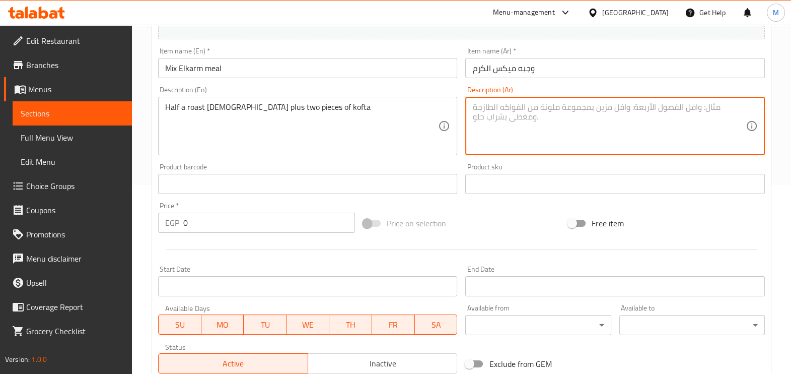
click at [507, 121] on textarea at bounding box center [608, 126] width 273 height 48
paste textarea "نص فرخه مشوي زائد اثنين قطعه كفته"
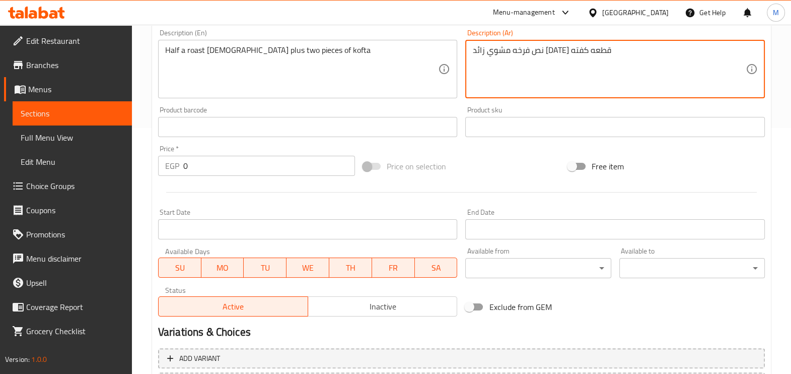
scroll to position [315, 0]
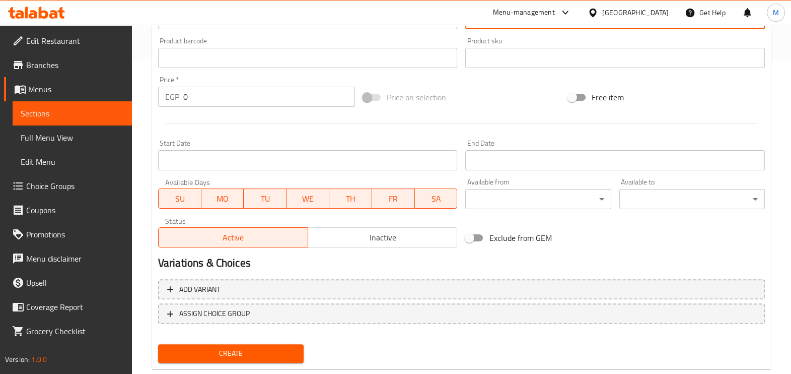
type textarea "نص فرخه مشوي زائد اثنين قطعه كفته"
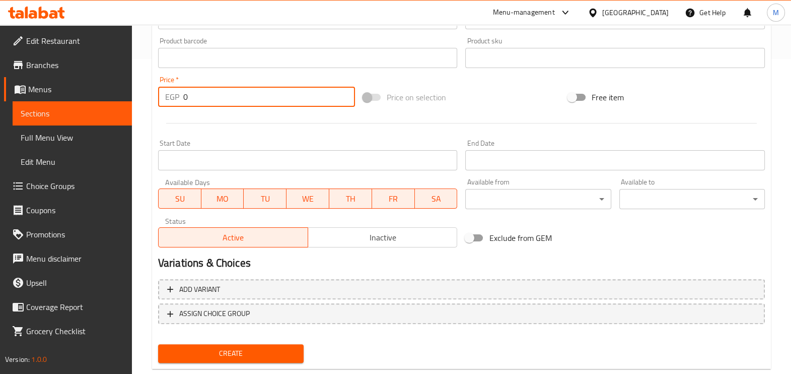
click at [210, 101] on input "0" at bounding box center [269, 97] width 172 height 20
type input "250"
click at [246, 344] on button "Create" at bounding box center [231, 353] width 146 height 19
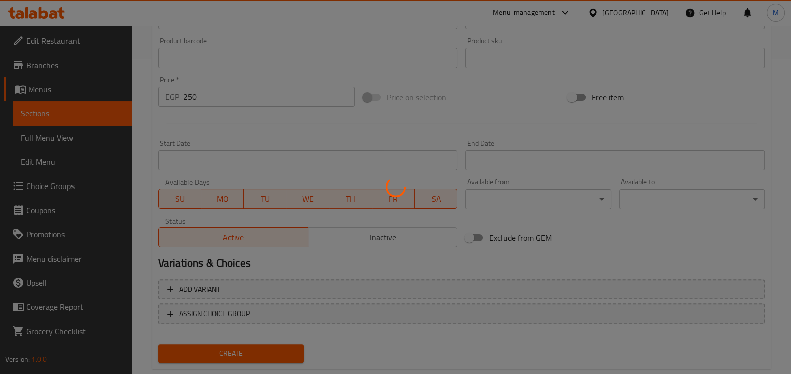
type input "0"
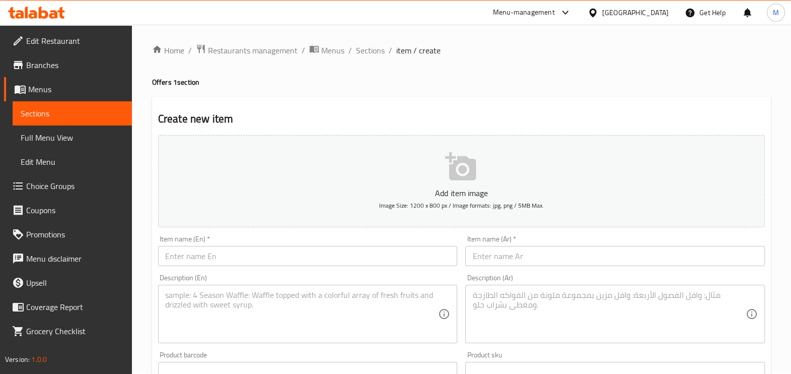
scroll to position [0, 0]
click at [377, 53] on span "Sections" at bounding box center [370, 51] width 29 height 12
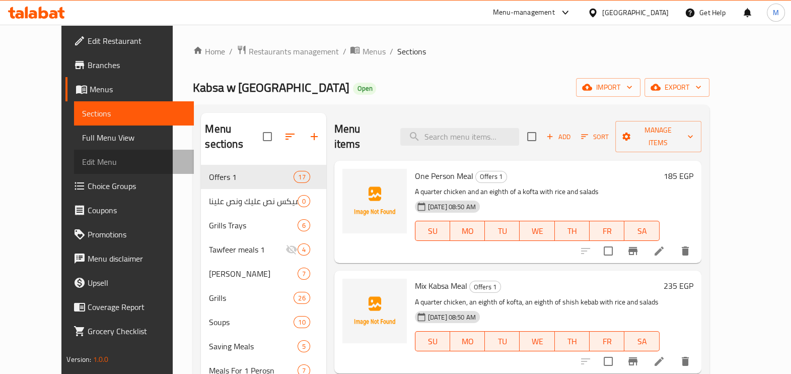
click at [82, 162] on span "Edit Menu" at bounding box center [133, 162] width 103 height 12
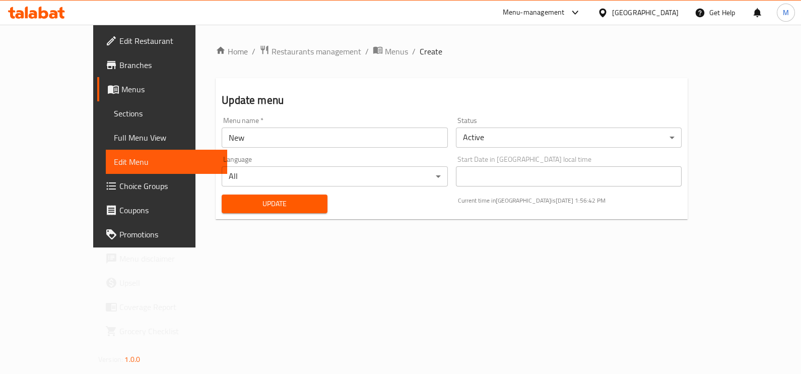
click at [114, 138] on span "Full Menu View" at bounding box center [166, 137] width 105 height 12
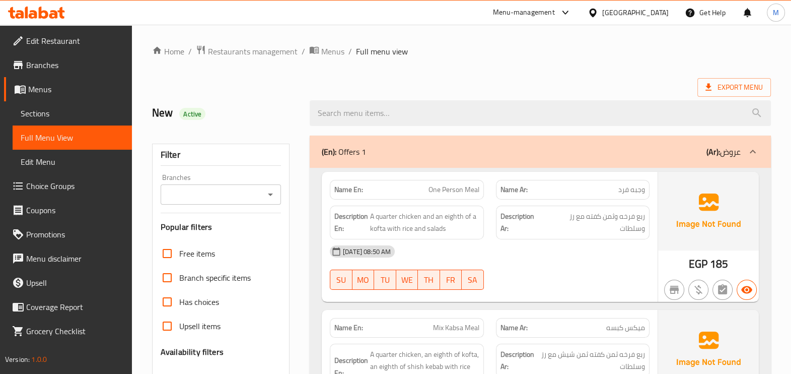
click at [83, 80] on link "Menus" at bounding box center [68, 89] width 128 height 24
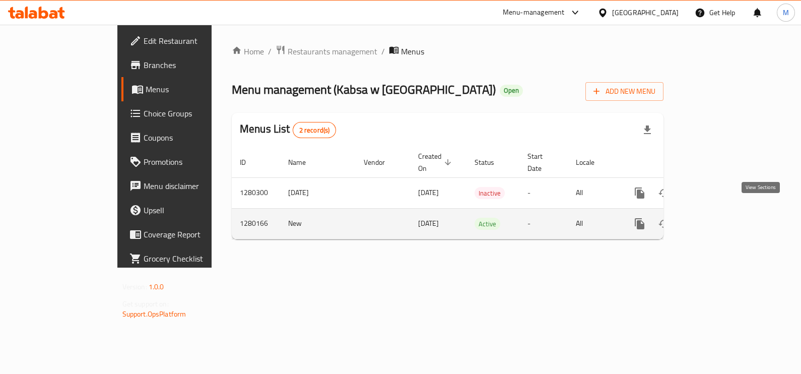
click at [717, 219] on icon "enhanced table" at bounding box center [712, 223] width 9 height 9
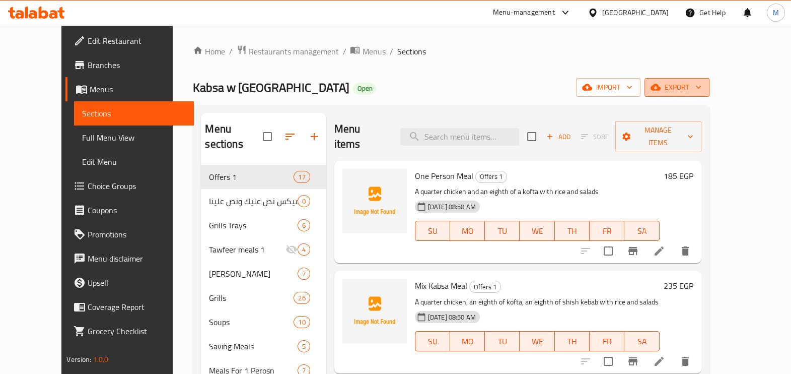
click at [702, 83] on span "export" at bounding box center [677, 87] width 49 height 13
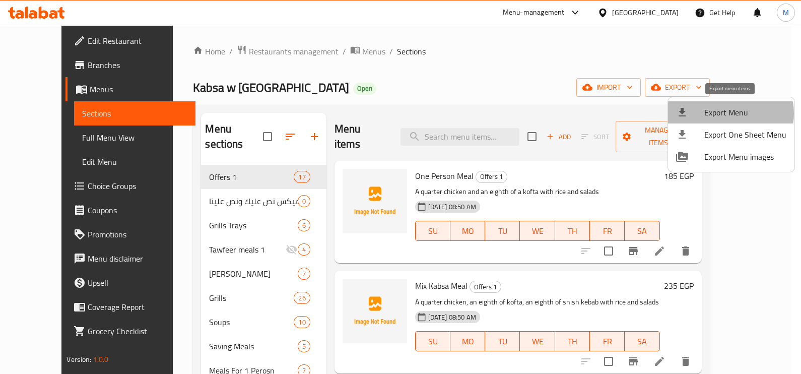
click at [730, 114] on span "Export Menu" at bounding box center [745, 112] width 82 height 12
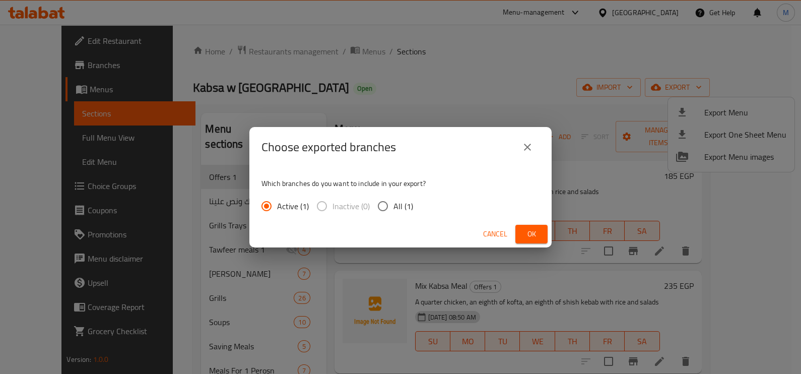
click at [525, 236] on span "Ok" at bounding box center [531, 234] width 16 height 13
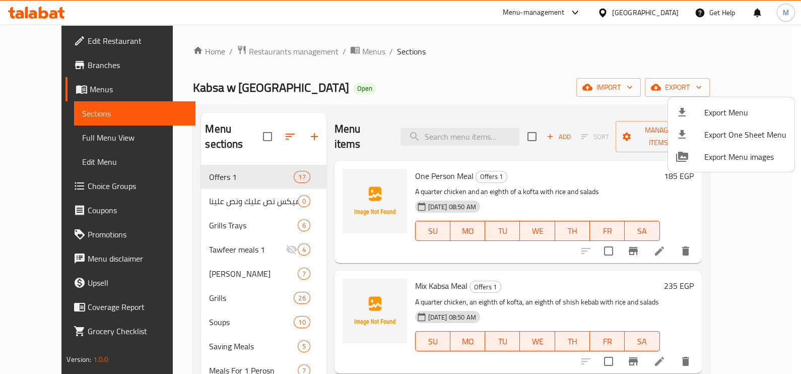
click at [585, 46] on div at bounding box center [400, 187] width 801 height 374
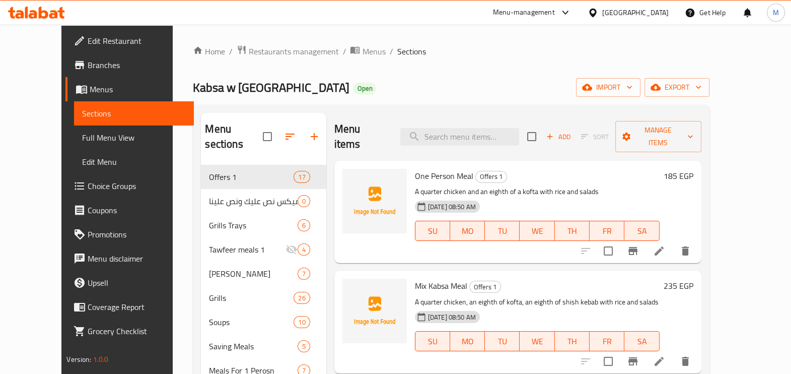
click at [54, 14] on icon at bounding box center [53, 14] width 9 height 9
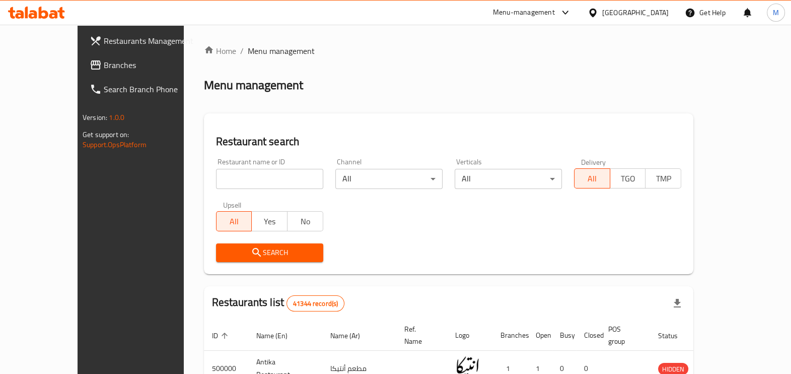
click at [247, 175] on input "search" at bounding box center [269, 179] width 107 height 20
paste input "680956"
type input "680956"
click button "Search" at bounding box center [269, 252] width 107 height 19
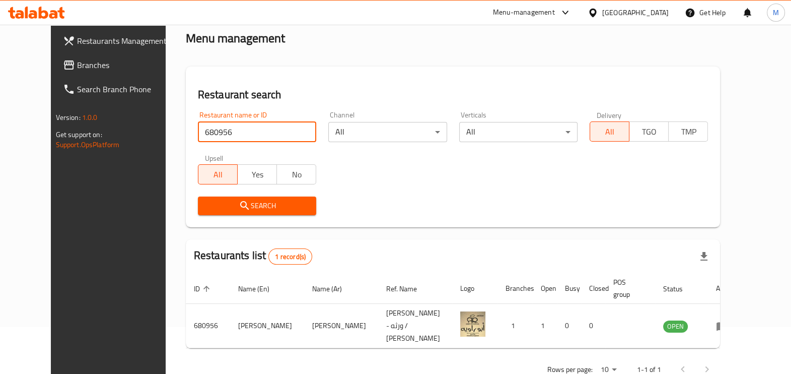
scroll to position [67, 0]
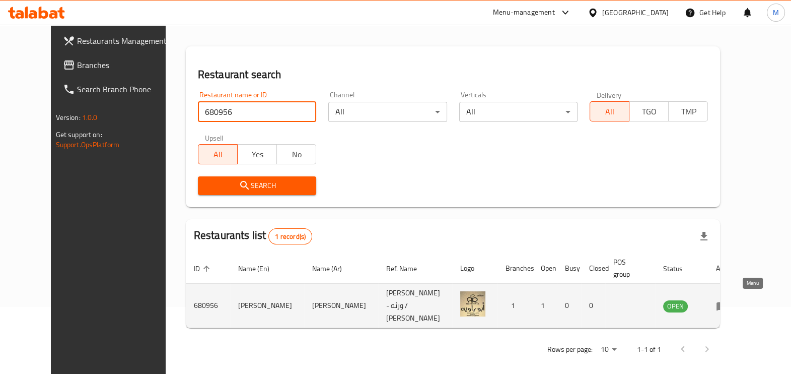
click at [728, 303] on icon "enhanced table" at bounding box center [722, 306] width 11 height 9
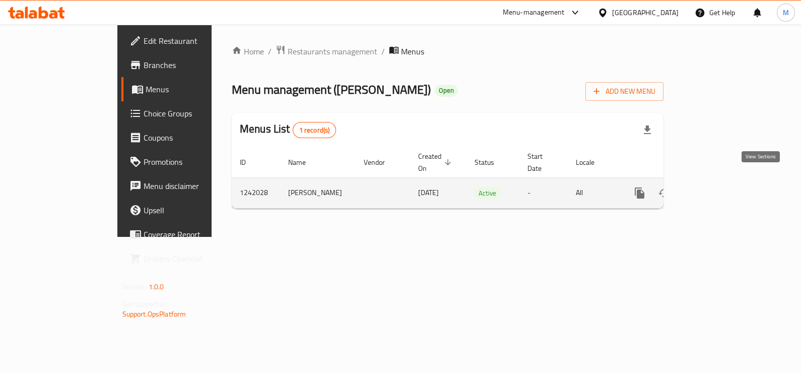
click at [718, 187] on icon "enhanced table" at bounding box center [712, 193] width 12 height 12
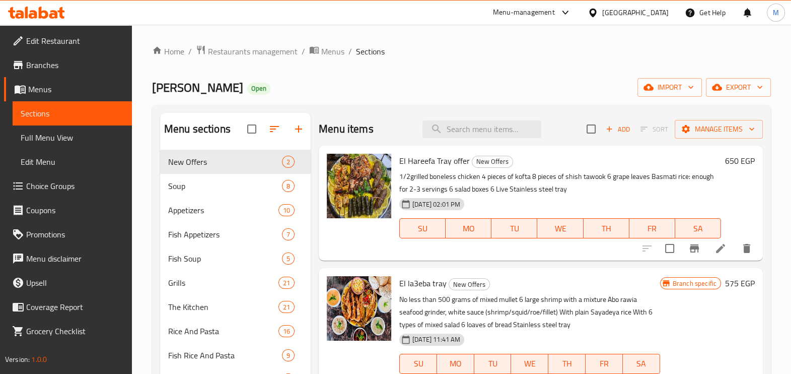
click at [53, 10] on icon at bounding box center [36, 13] width 57 height 12
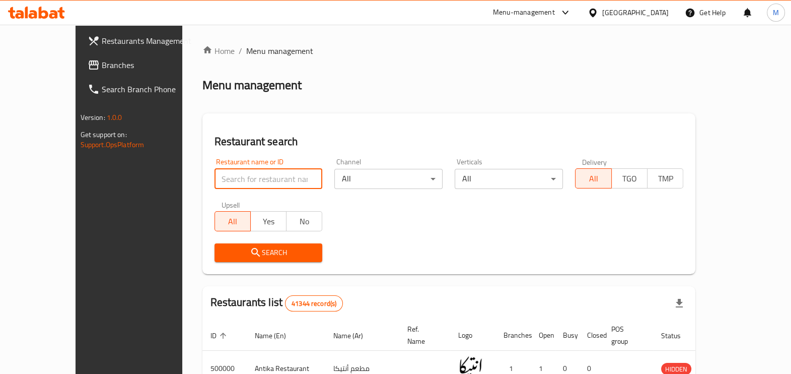
click at [267, 183] on input "search" at bounding box center [269, 179] width 108 height 20
paste input "693660"
type input "693660"
click button "Search" at bounding box center [269, 252] width 108 height 19
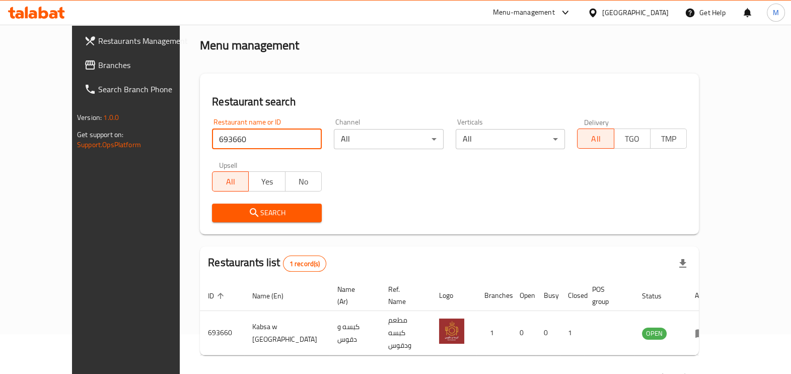
scroll to position [55, 0]
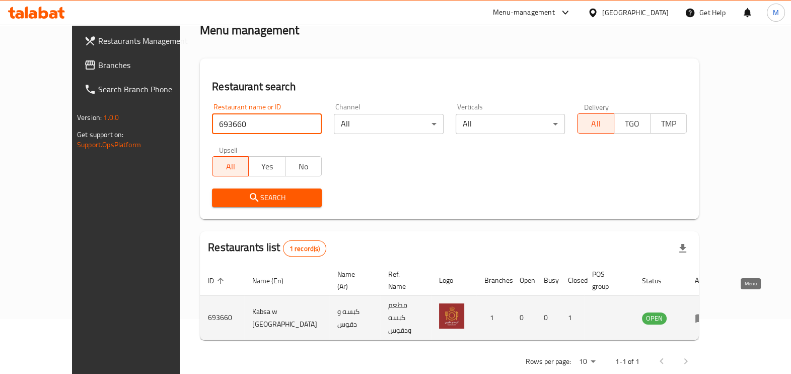
click at [707, 314] on icon "enhanced table" at bounding box center [701, 318] width 11 height 9
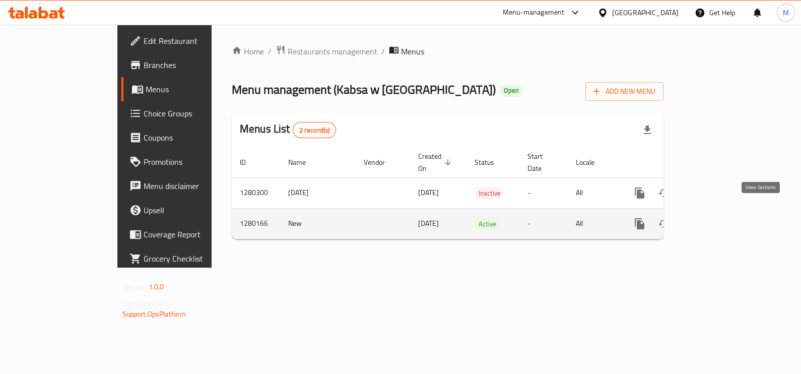
click at [724, 214] on link "enhanced table" at bounding box center [712, 224] width 24 height 24
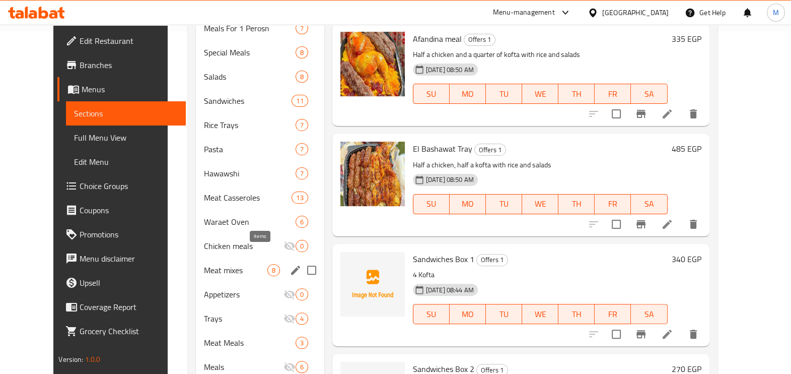
scroll to position [363, 0]
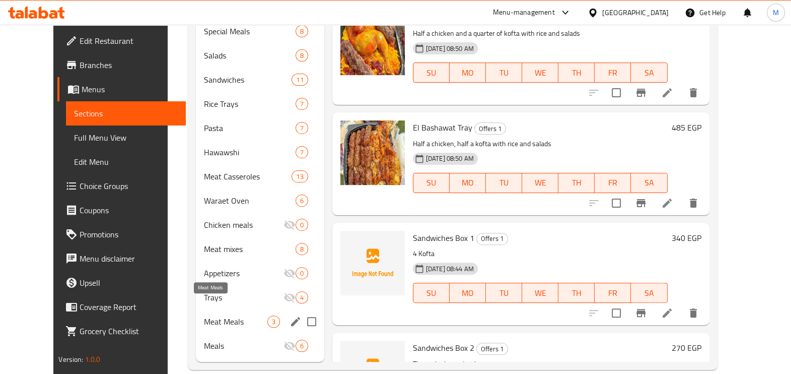
click at [213, 315] on span "Meat Meals" at bounding box center [235, 321] width 63 height 12
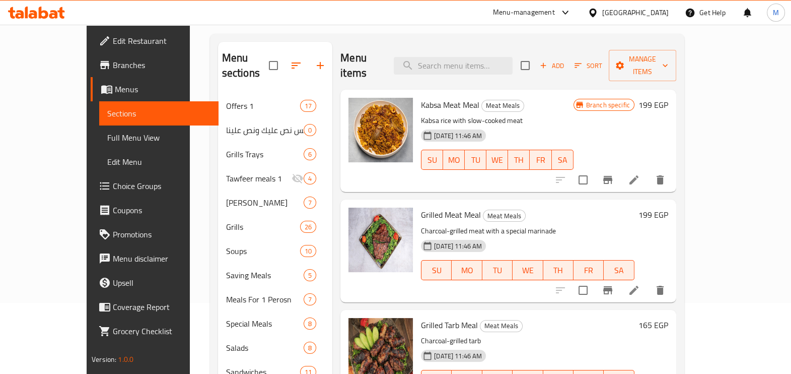
scroll to position [48, 0]
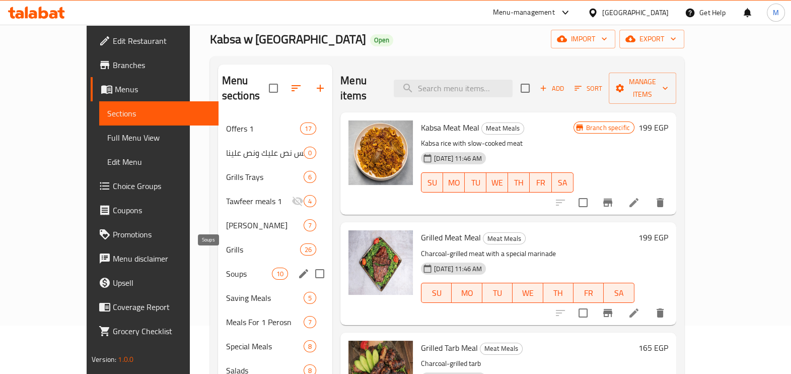
click at [226, 267] on span "Soups" at bounding box center [249, 273] width 46 height 12
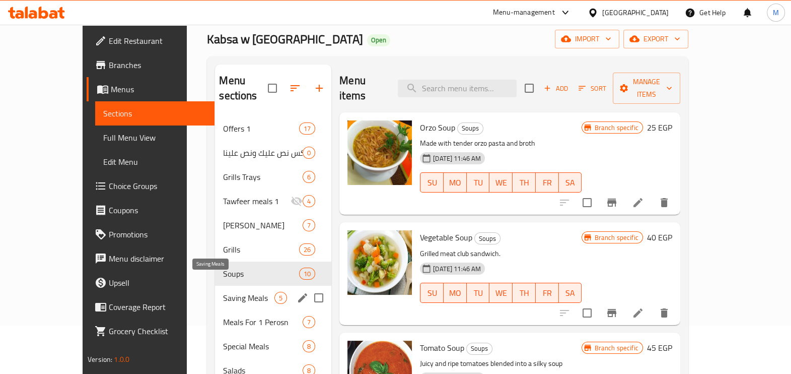
click at [223, 292] on span "Saving Meals" at bounding box center [248, 298] width 51 height 12
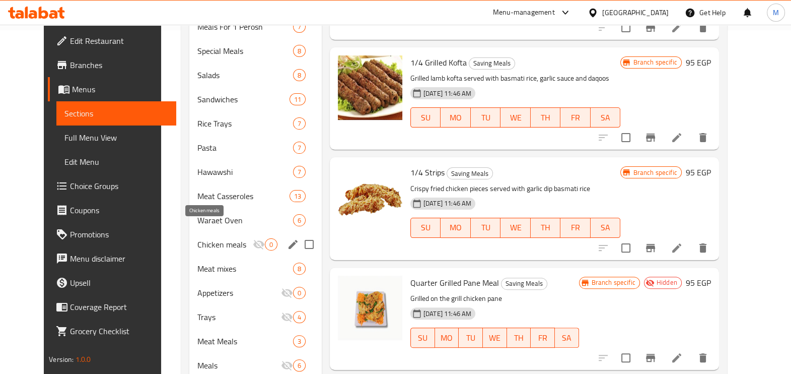
scroll to position [363, 0]
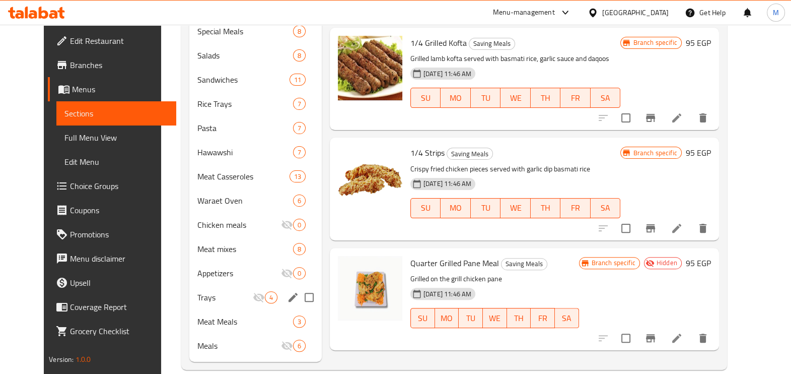
click at [209, 285] on div "Trays 4" at bounding box center [255, 297] width 132 height 24
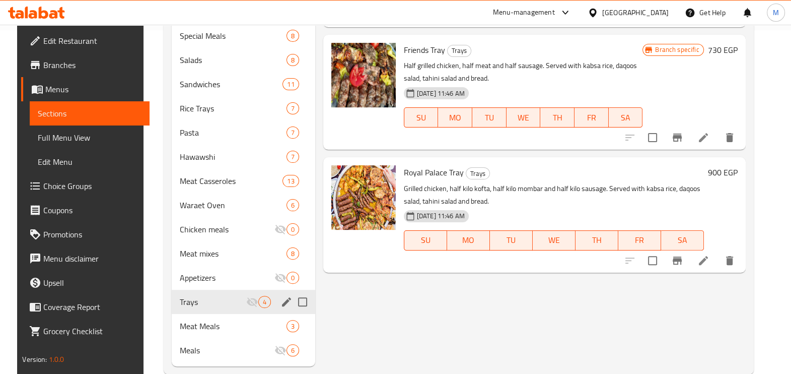
scroll to position [363, 0]
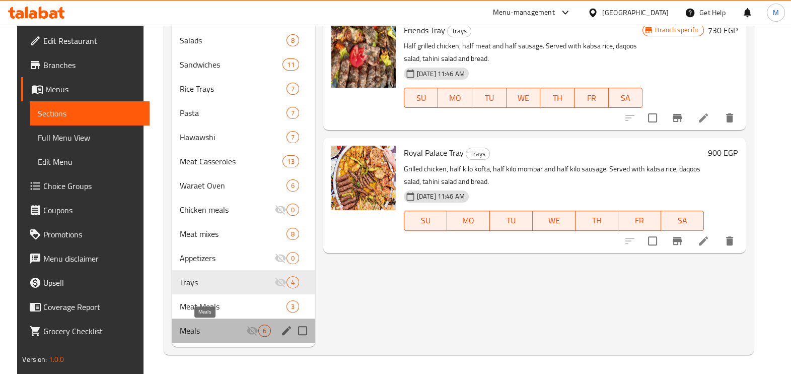
click at [225, 326] on span "Meals" at bounding box center [213, 330] width 66 height 12
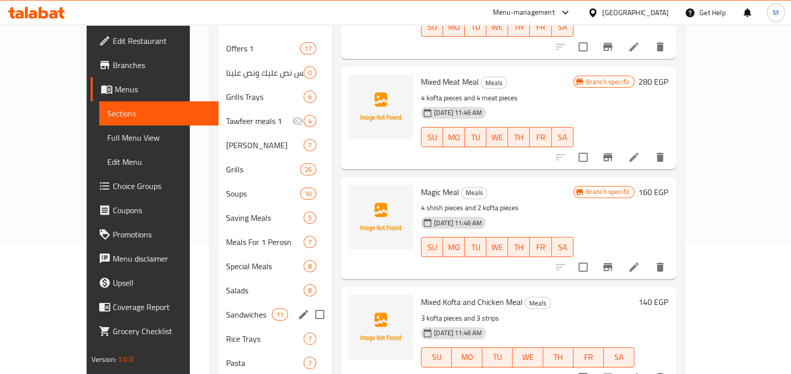
scroll to position [363, 0]
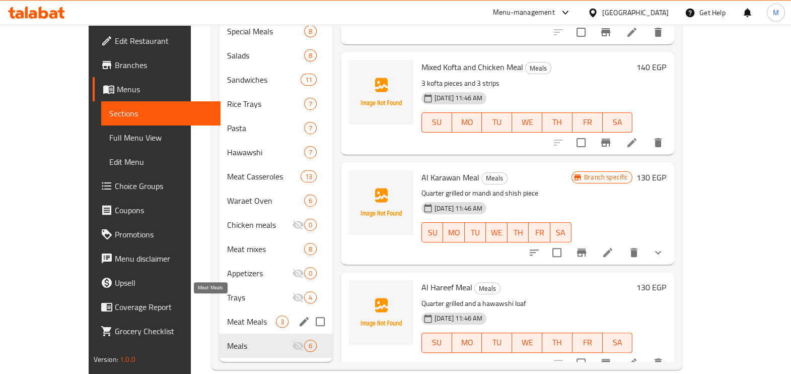
click at [238, 315] on span "Meat Meals" at bounding box center [251, 321] width 49 height 12
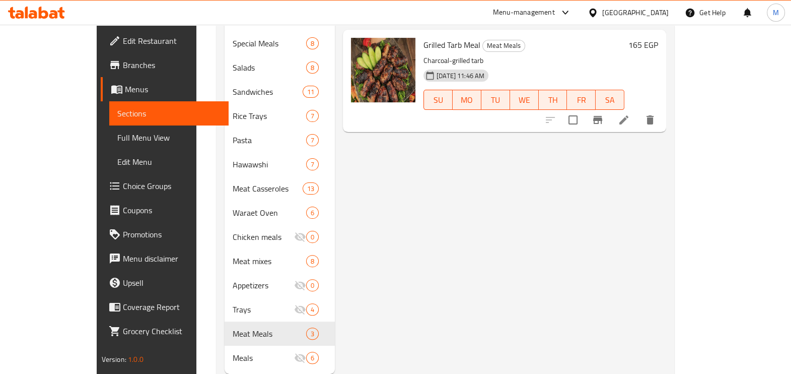
scroll to position [363, 0]
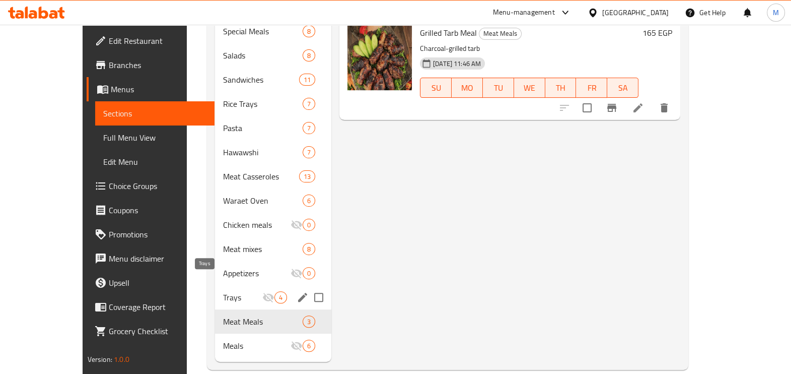
click at [223, 291] on span "Trays" at bounding box center [242, 297] width 39 height 12
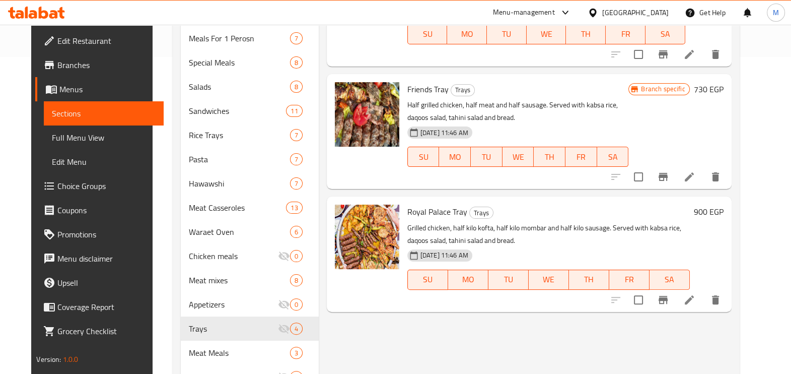
scroll to position [363, 0]
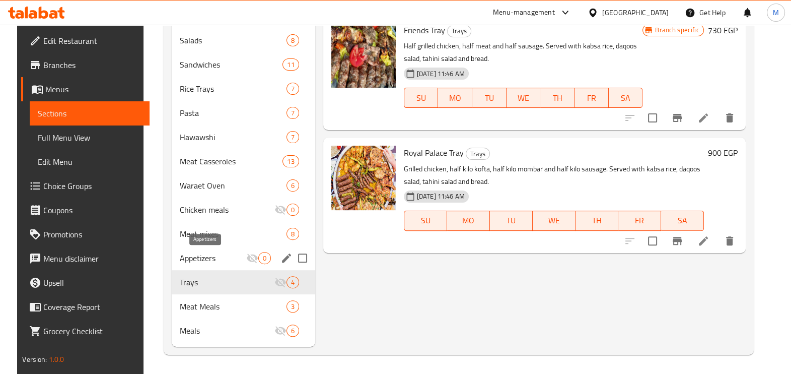
click at [235, 262] on span "Appetizers" at bounding box center [213, 258] width 66 height 12
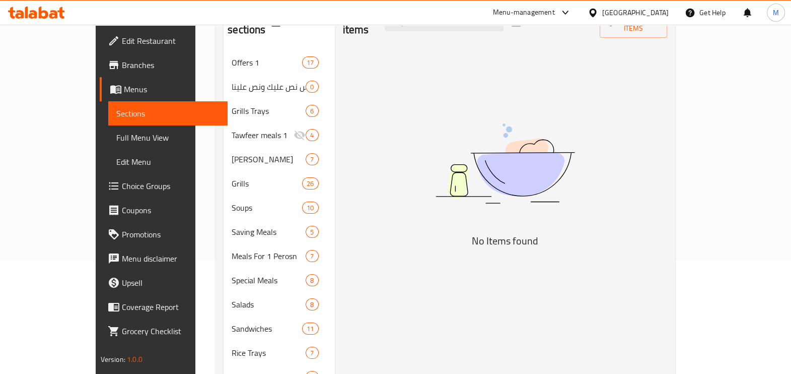
scroll to position [111, 0]
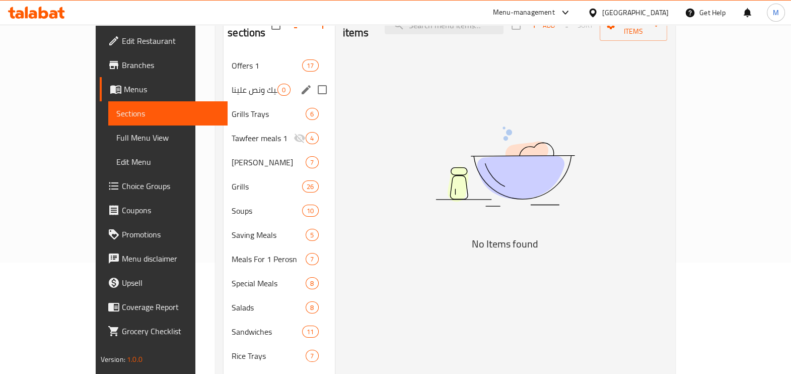
click at [252, 81] on div "وجبات الميكس نص عليك ونص علينا 0" at bounding box center [279, 90] width 111 height 24
click at [242, 108] on span "Grills Trays" at bounding box center [255, 114] width 46 height 12
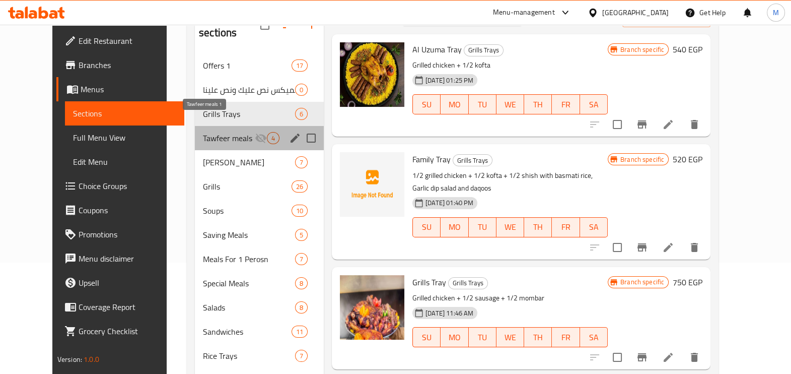
click at [224, 132] on span "Tawfeer meals 1" at bounding box center [229, 138] width 52 height 12
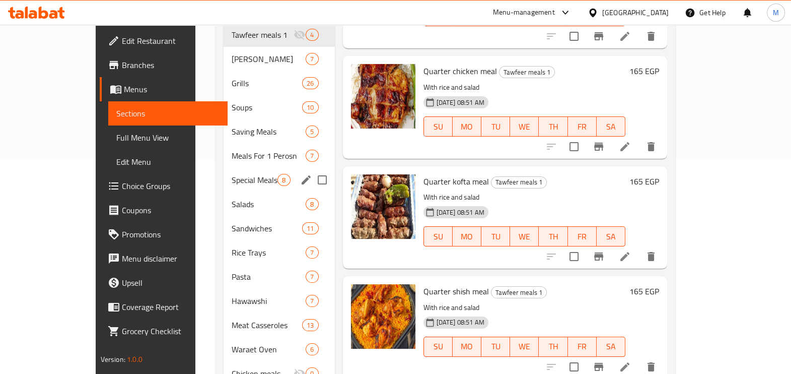
scroll to position [189, 0]
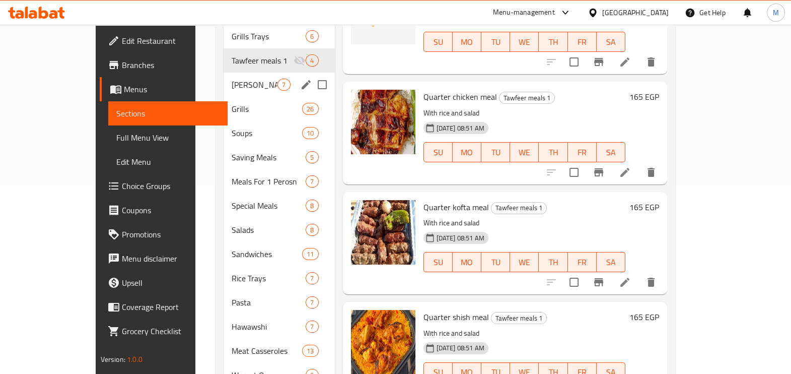
click at [250, 79] on span "[PERSON_NAME]" at bounding box center [255, 85] width 46 height 12
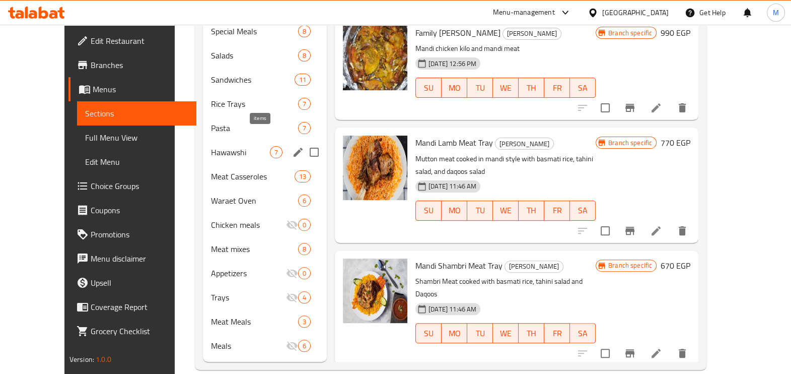
scroll to position [174, 0]
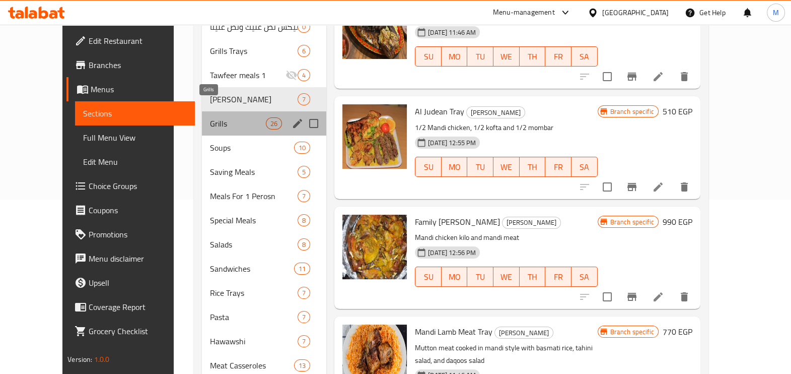
click at [239, 117] on span "Grills" at bounding box center [238, 123] width 56 height 12
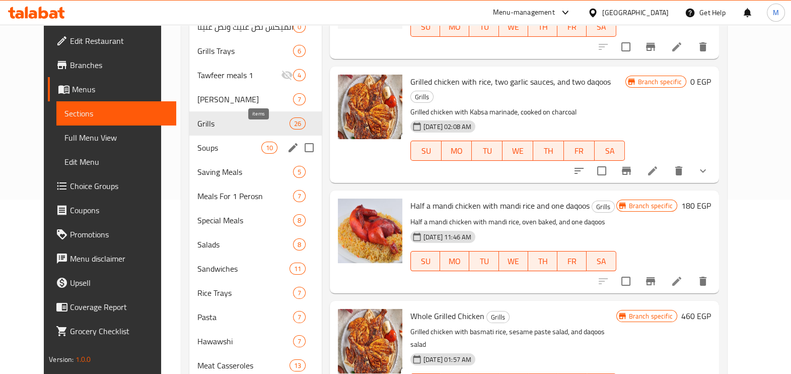
click at [262, 143] on span "10" at bounding box center [269, 148] width 15 height 10
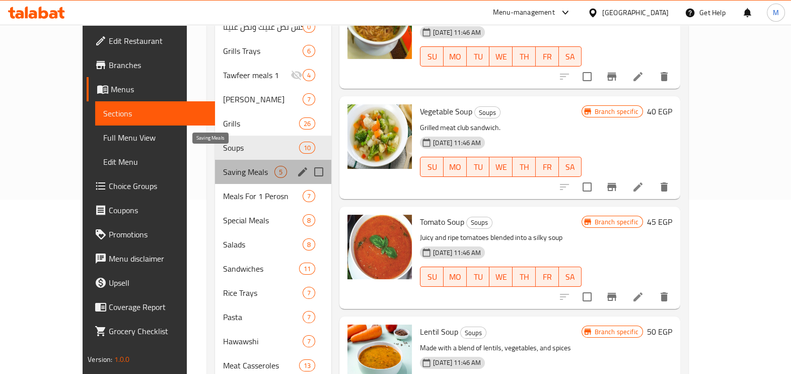
click at [232, 166] on span "Saving Meals" at bounding box center [248, 172] width 51 height 12
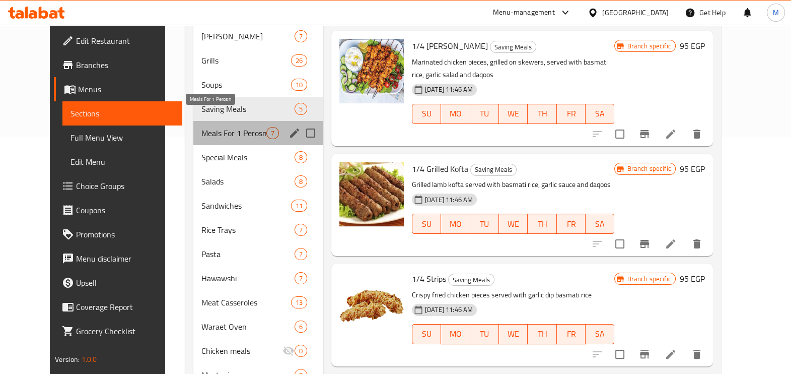
click at [211, 127] on span "Meals For 1 Perosn" at bounding box center [233, 133] width 65 height 12
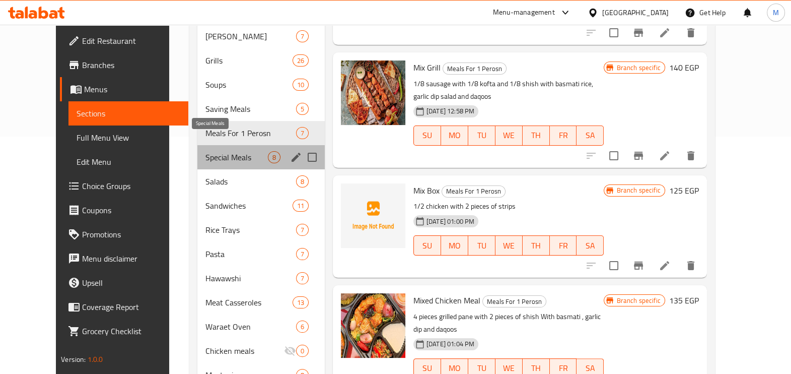
click at [223, 151] on span "Special Meals" at bounding box center [236, 157] width 62 height 12
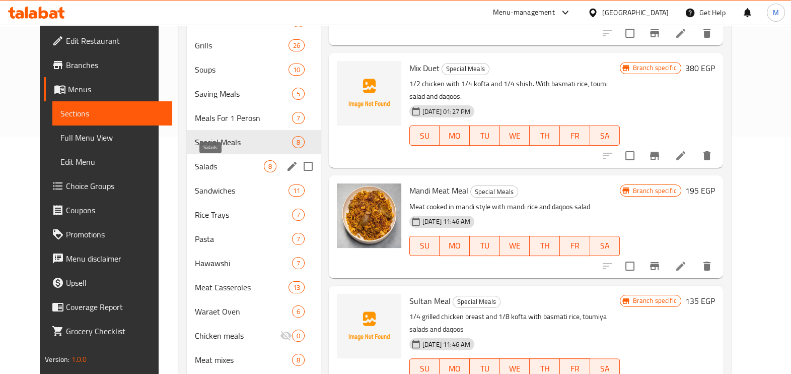
click at [213, 170] on span "Salads" at bounding box center [229, 166] width 69 height 12
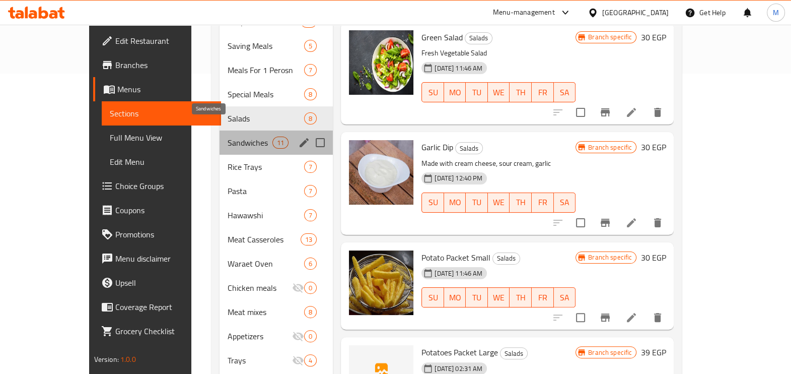
click at [228, 136] on span "Sandwiches" at bounding box center [250, 142] width 45 height 12
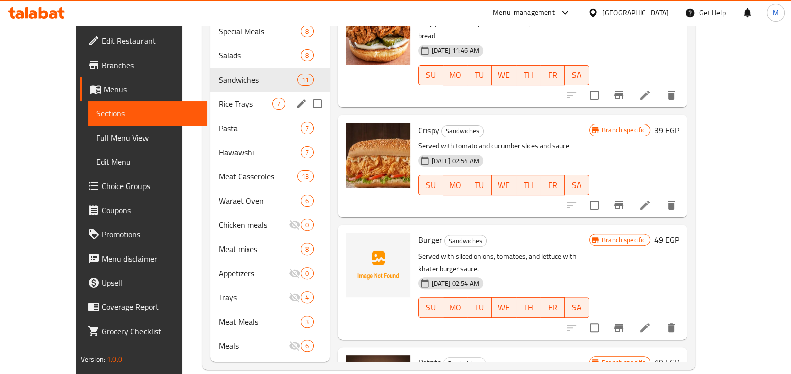
click at [211, 92] on div "Rice Trays 7" at bounding box center [270, 104] width 119 height 24
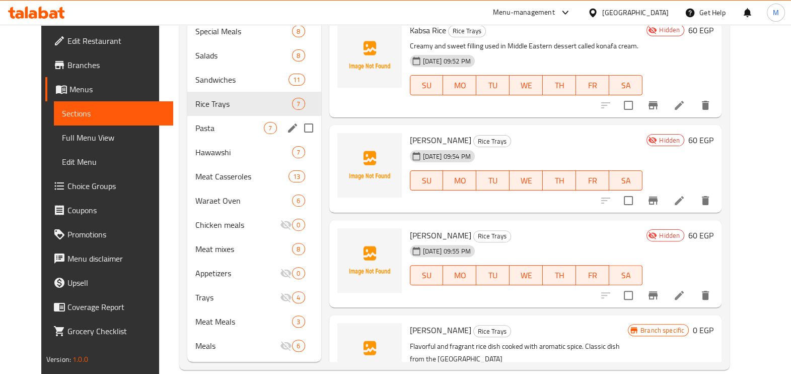
click at [209, 120] on div "Pasta 7" at bounding box center [253, 128] width 133 height 24
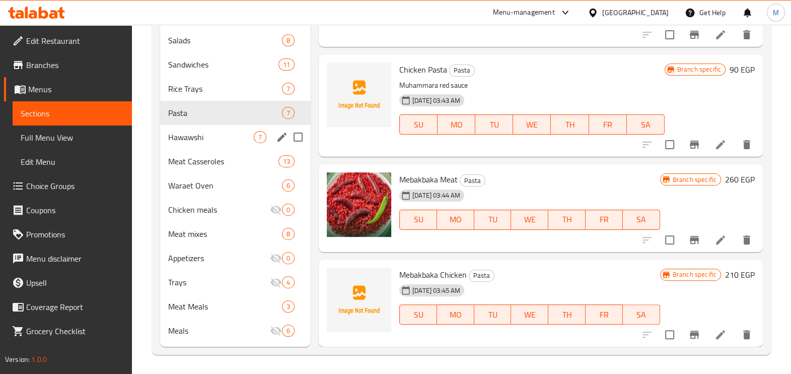
click at [205, 139] on span "Hawawshi" at bounding box center [211, 137] width 86 height 12
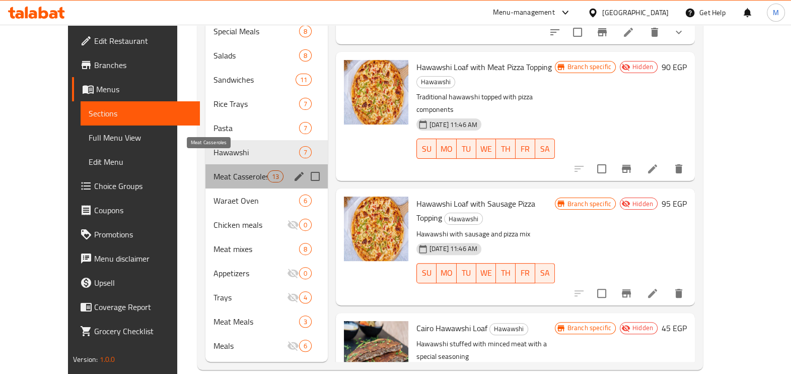
click at [214, 170] on span "Meat Casseroles" at bounding box center [241, 176] width 54 height 12
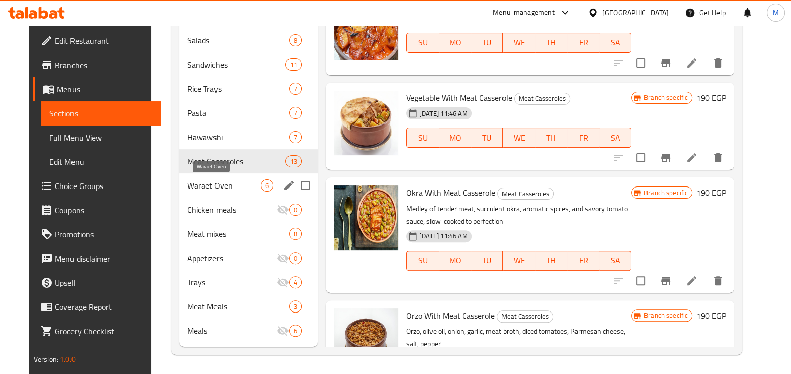
click at [218, 184] on span "Waraet Oven" at bounding box center [224, 185] width 74 height 12
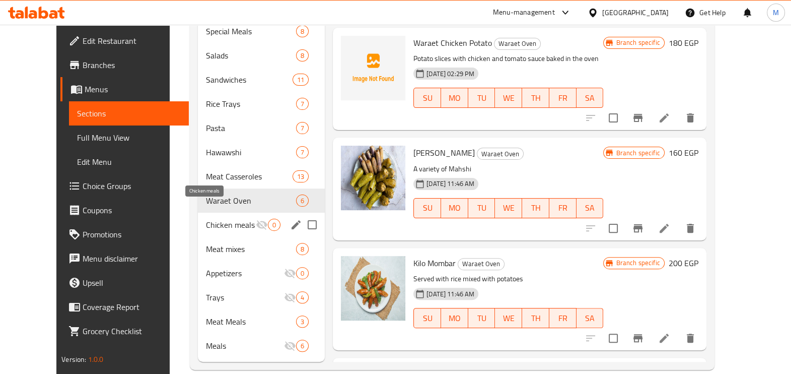
click at [235, 219] on span "Chicken meals" at bounding box center [231, 225] width 50 height 12
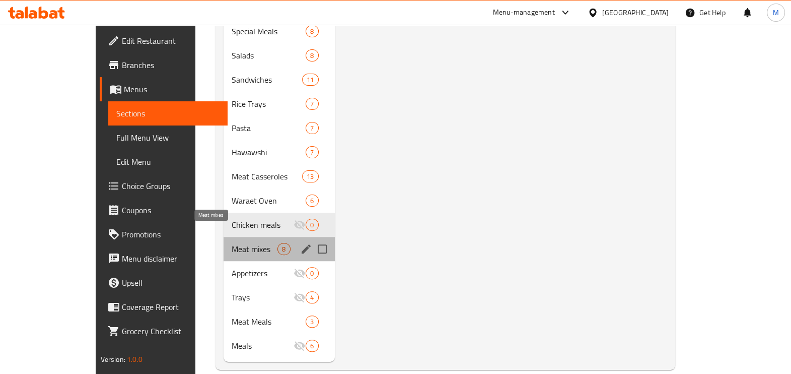
click at [232, 243] on span "Meat mixes" at bounding box center [255, 249] width 46 height 12
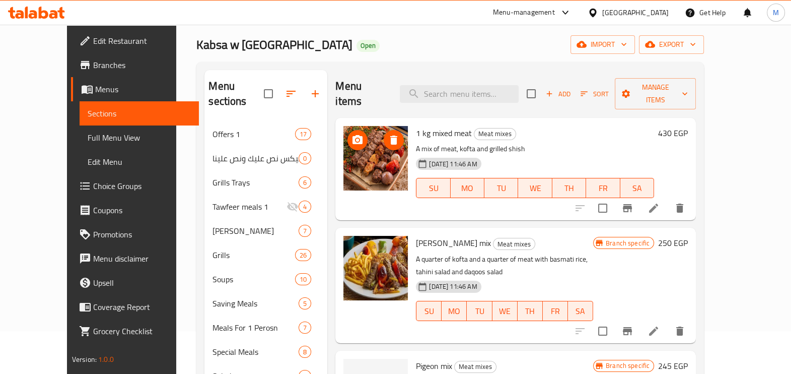
scroll to position [62, 0]
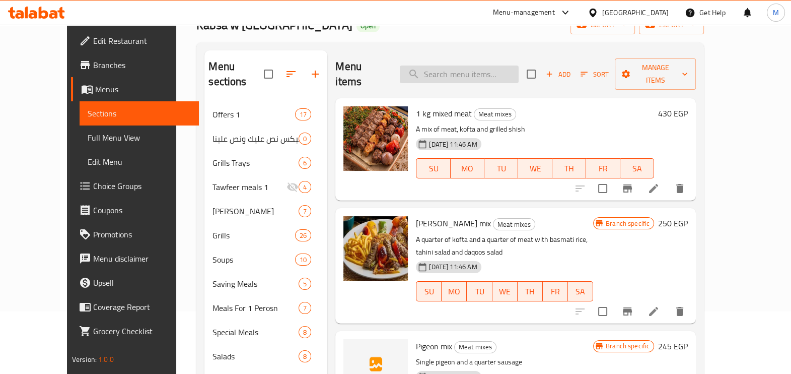
click at [501, 68] on input "search" at bounding box center [459, 74] width 119 height 18
paste input "روزو كريسبي"
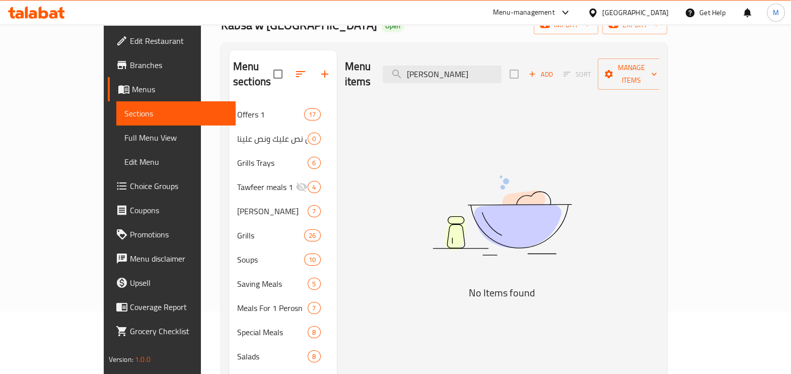
type input "روزو كريسبي"
click at [132, 88] on span "Menus" at bounding box center [180, 89] width 96 height 12
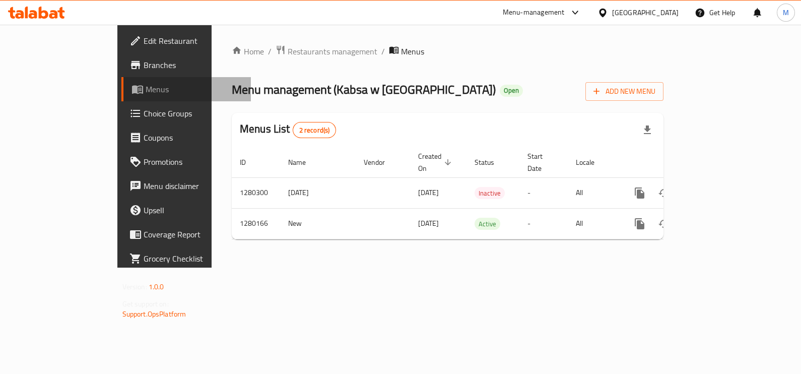
click at [146, 88] on span "Menus" at bounding box center [195, 89] width 98 height 12
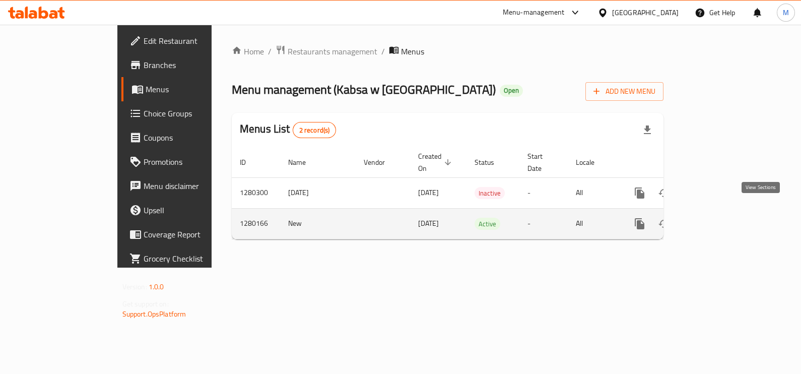
click at [718, 218] on icon "enhanced table" at bounding box center [712, 224] width 12 height 12
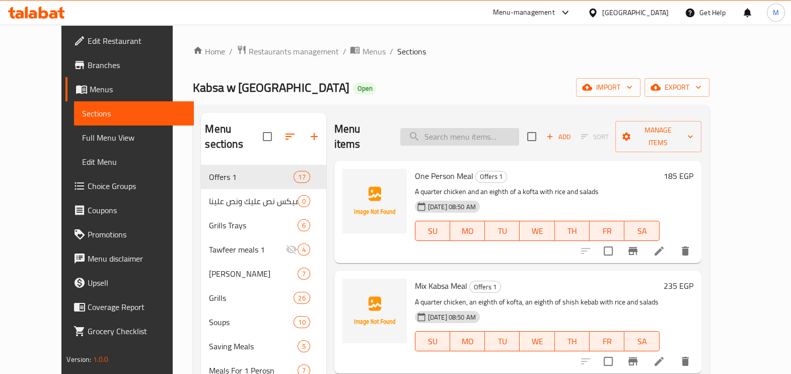
click at [454, 128] on input "search" at bounding box center [459, 137] width 119 height 18
paste input "روزو كريسبي"
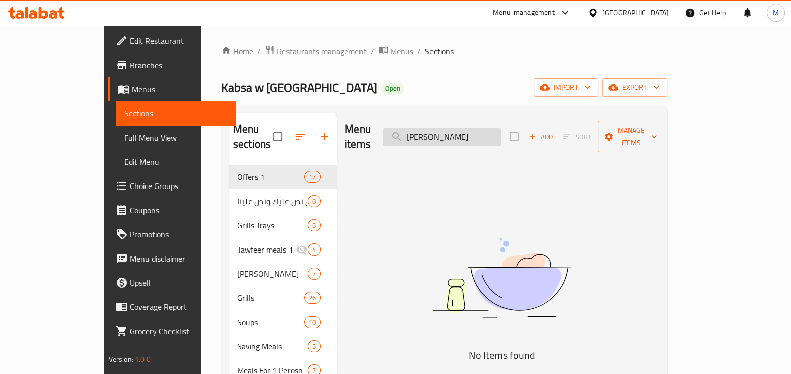
click at [459, 132] on input "روزو كريسبي" at bounding box center [442, 137] width 119 height 18
type input "روزو"
click at [459, 132] on input "روزو" at bounding box center [442, 137] width 119 height 18
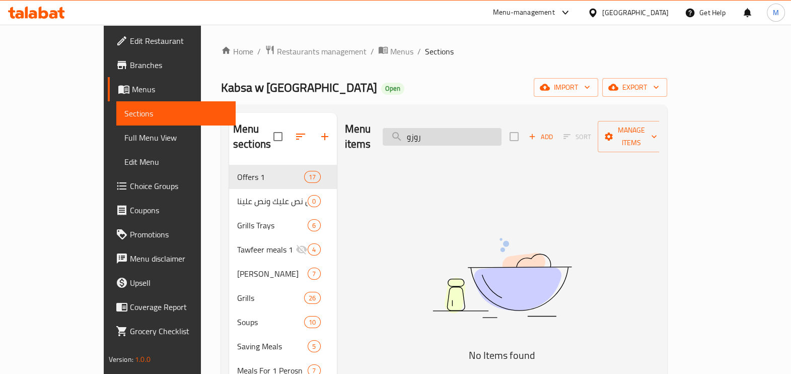
click at [455, 136] on input "روزو" at bounding box center [442, 137] width 119 height 18
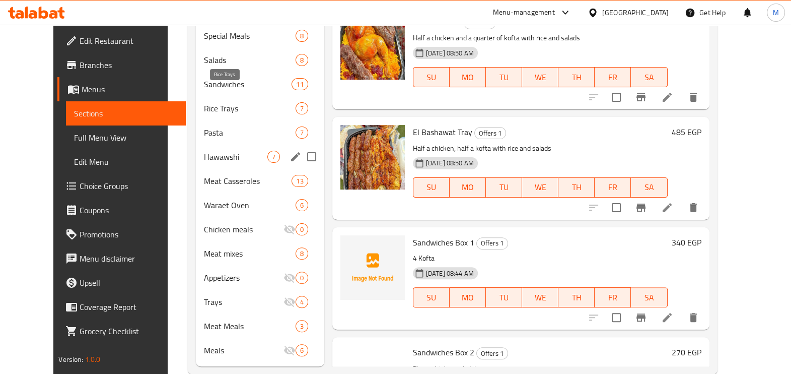
scroll to position [363, 0]
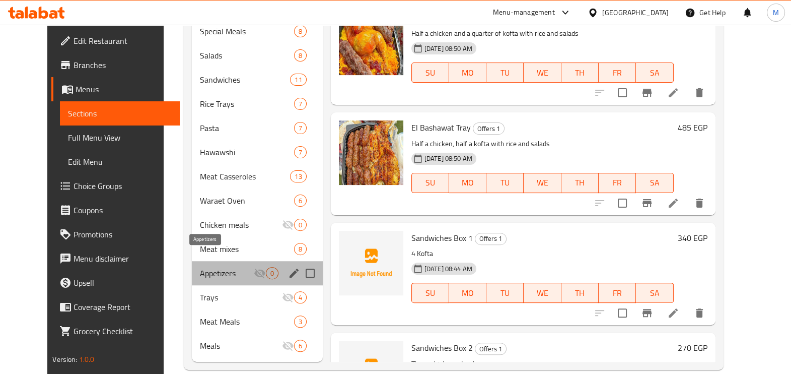
click at [228, 267] on span "Appetizers" at bounding box center [227, 273] width 54 height 12
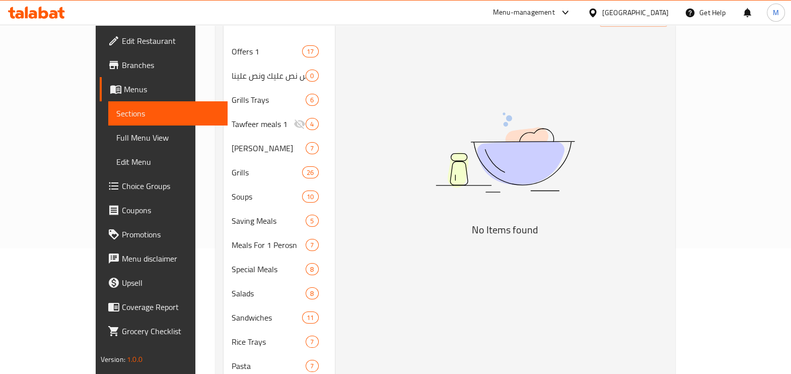
scroll to position [363, 0]
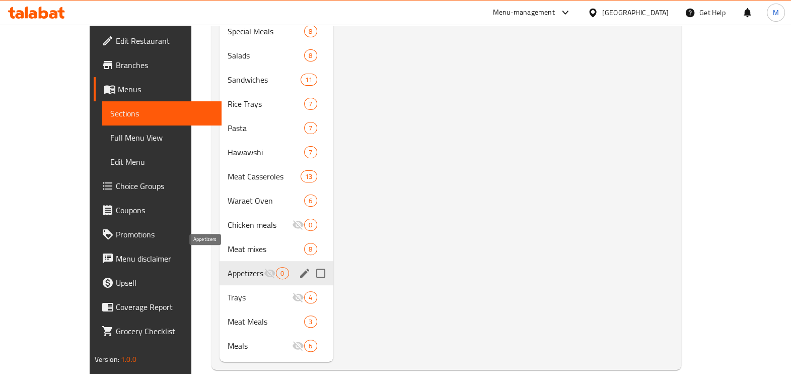
click at [229, 267] on span "Appetizers" at bounding box center [246, 273] width 36 height 12
click at [299, 267] on icon "edit" at bounding box center [305, 273] width 12 height 12
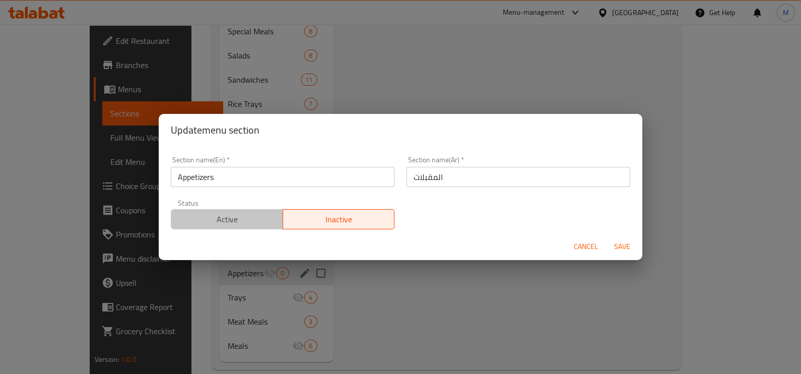
click at [229, 222] on span "Active" at bounding box center [227, 219] width 104 height 15
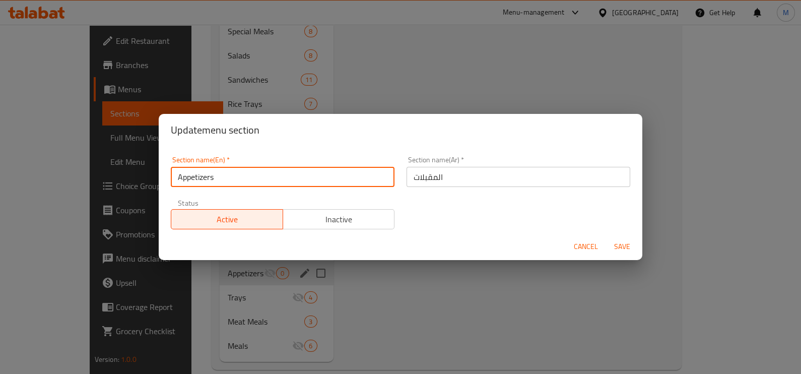
click at [261, 180] on input "Appetizers" at bounding box center [283, 177] width 224 height 20
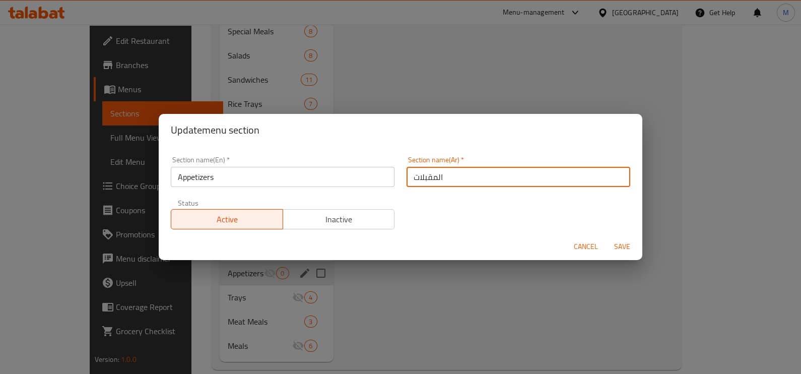
click at [457, 181] on input "المقبلات" at bounding box center [518, 177] width 224 height 20
type input "l"
type input "مشروبات"
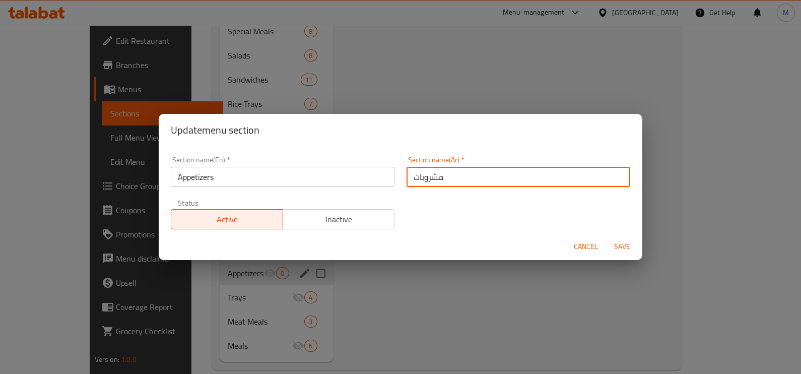
click at [456, 181] on input "مشروبات" at bounding box center [518, 177] width 224 height 20
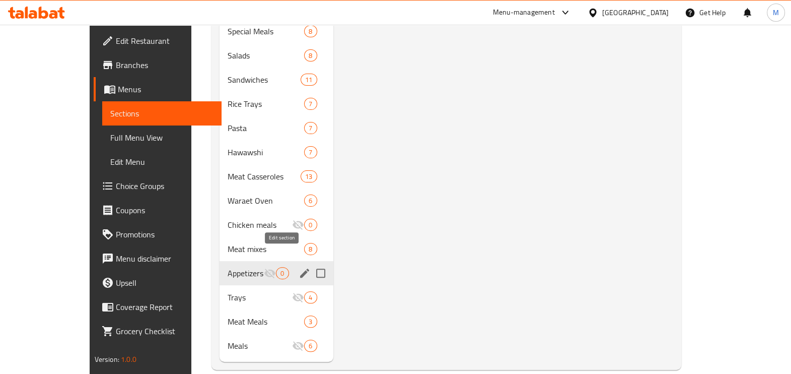
click at [299, 267] on icon "edit" at bounding box center [305, 273] width 12 height 12
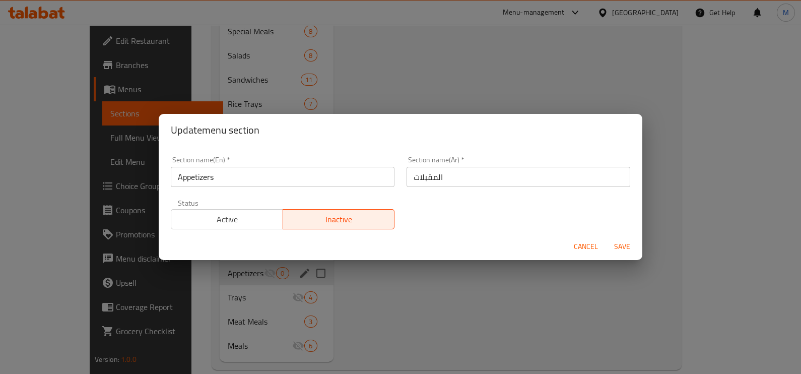
click at [207, 212] on span "Active" at bounding box center [227, 219] width 104 height 15
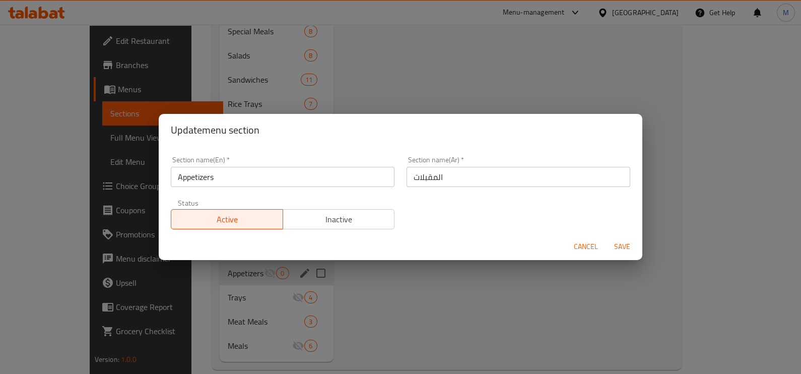
click at [361, 184] on input "Appetizers" at bounding box center [283, 177] width 224 height 20
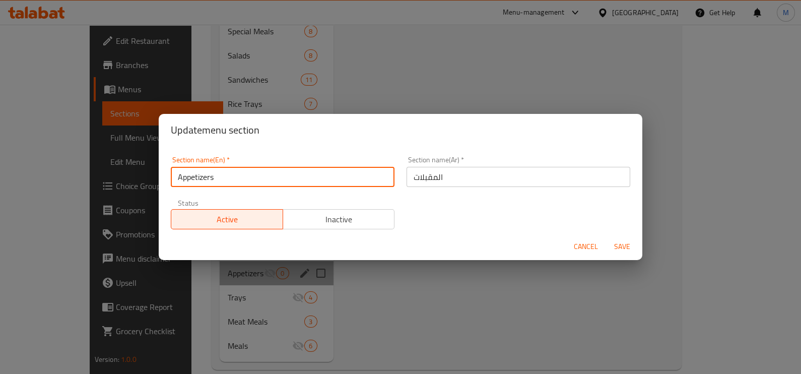
click at [362, 184] on input "Appetizers" at bounding box center [283, 177] width 224 height 20
paste input "Drink"
type input "Drinks"
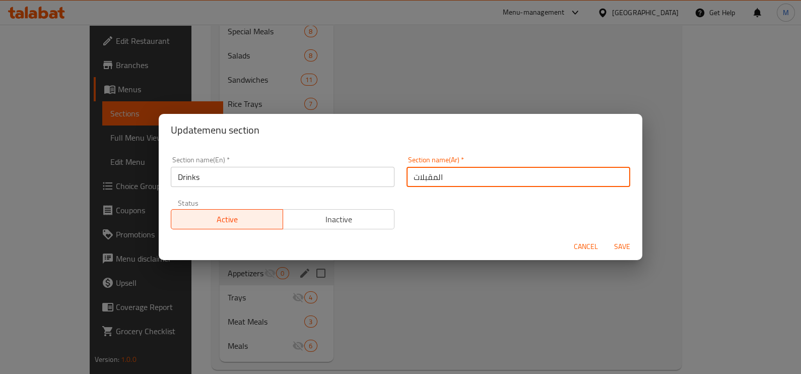
click at [498, 181] on input "المقبلات" at bounding box center [518, 177] width 224 height 20
type input "مشروبات"
click at [616, 245] on span "Save" at bounding box center [622, 246] width 24 height 13
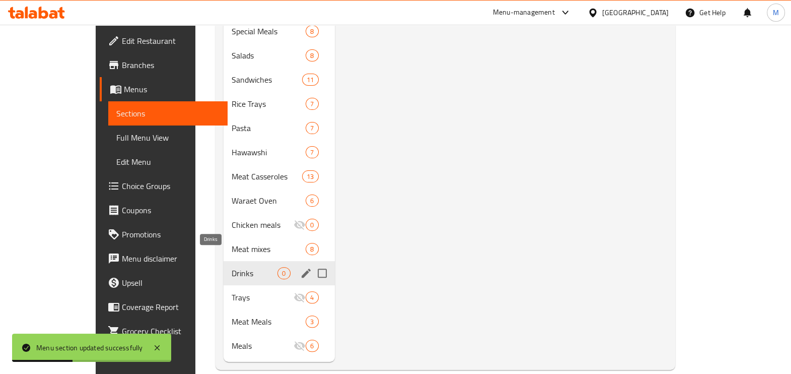
click at [242, 267] on span "Drinks" at bounding box center [255, 273] width 46 height 12
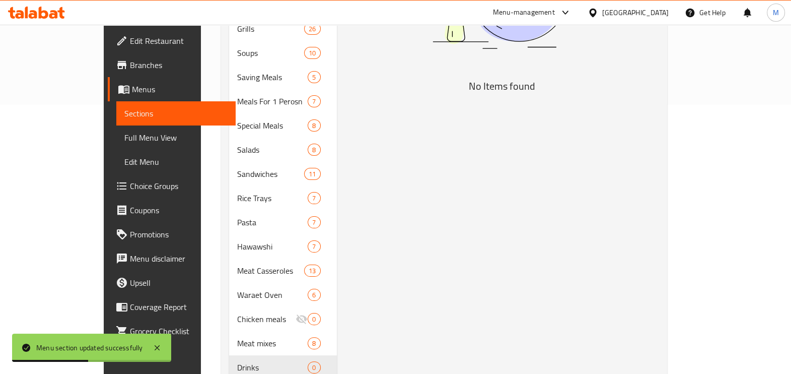
scroll to position [0, 0]
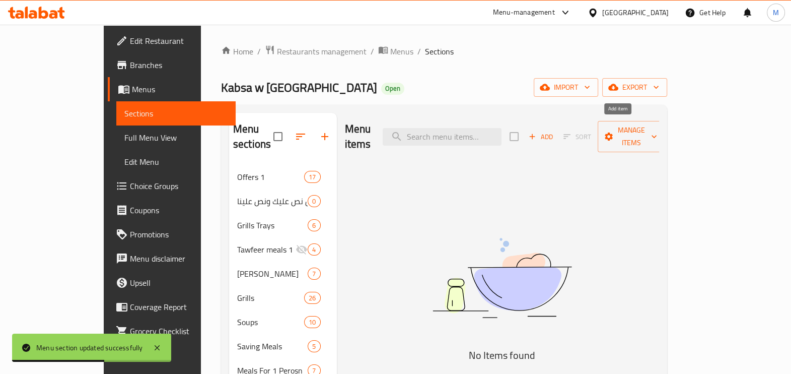
click at [555, 134] on span "Add" at bounding box center [540, 137] width 27 height 12
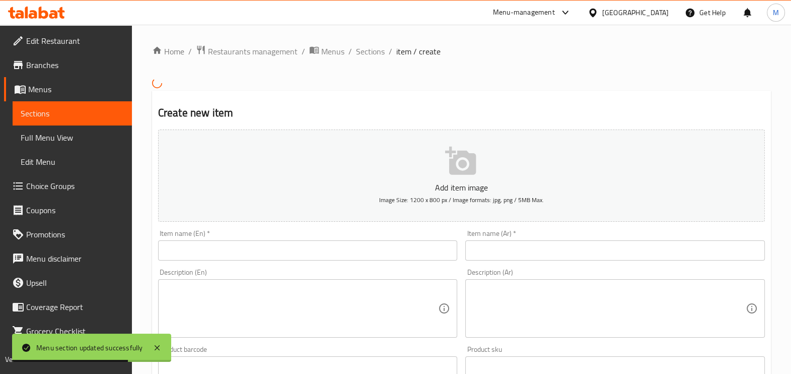
click at [511, 243] on input "text" at bounding box center [615, 250] width 300 height 20
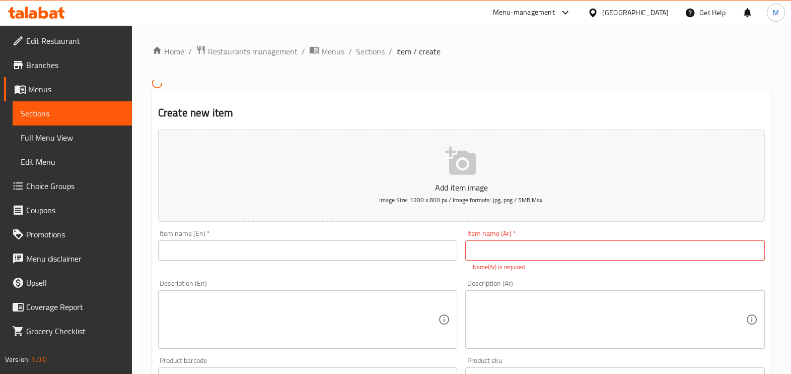
click at [546, 261] on div "Item name (Ar)   * Item name (Ar) * Name(Ar) is required" at bounding box center [615, 251] width 300 height 42
click at [543, 260] on div "Item name (Ar)   * Item name (Ar) * Name(Ar) is required" at bounding box center [615, 251] width 300 height 42
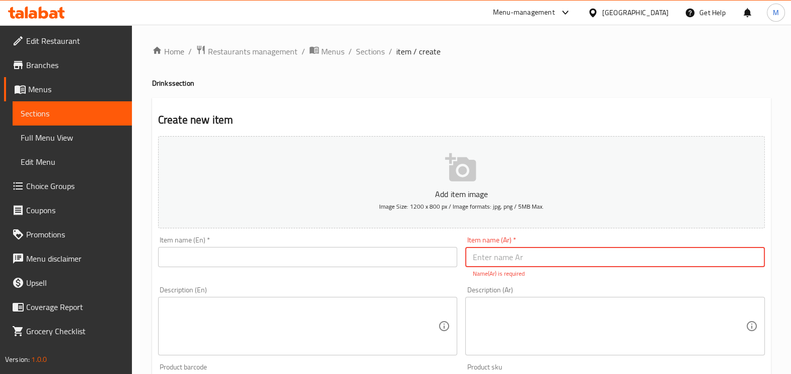
click at [541, 259] on input "text" at bounding box center [615, 257] width 300 height 20
paste input "كوكاكولا علب"
type input "كوكاكولا علب"
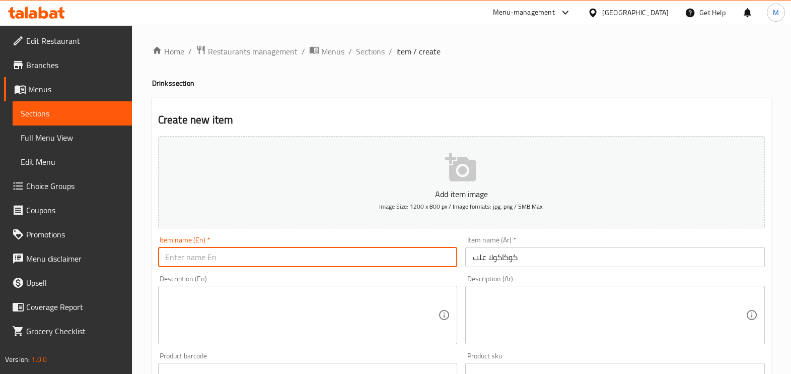
click at [369, 249] on input "text" at bounding box center [308, 257] width 300 height 20
paste input "Coca-Cola cans"
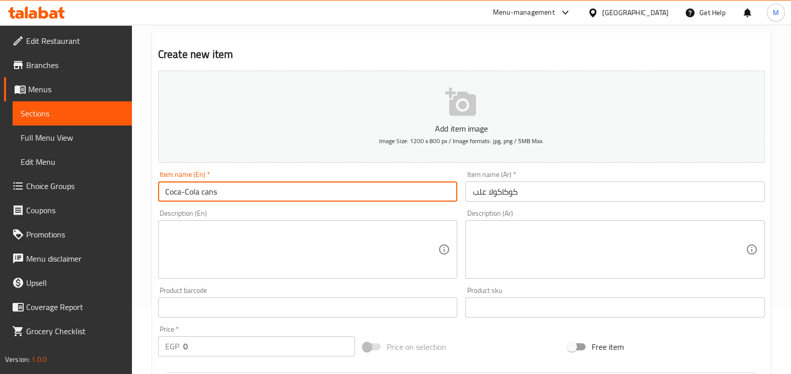
scroll to position [125, 0]
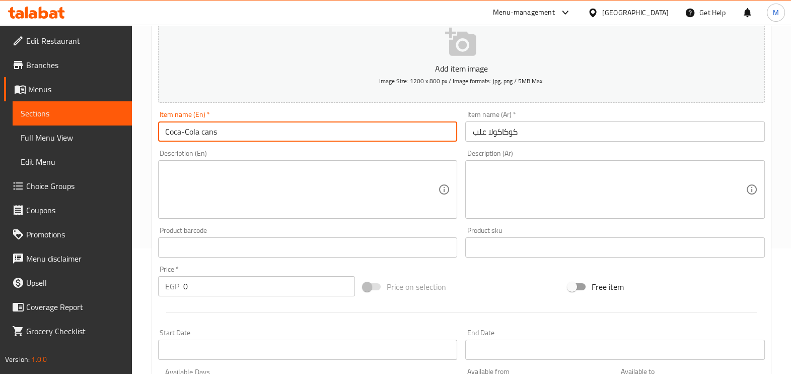
type input "Coca-Cola cans"
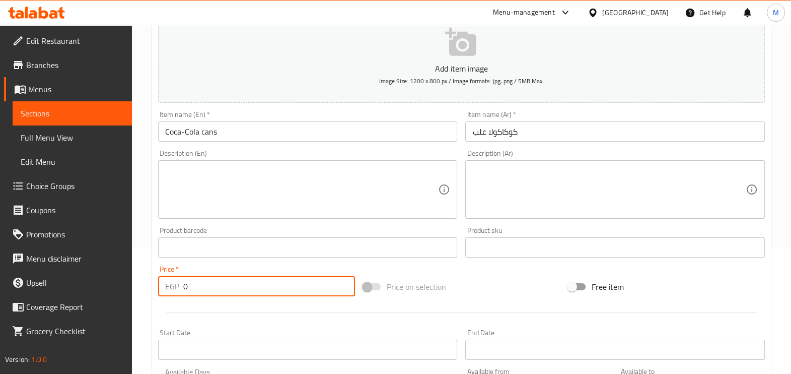
click at [265, 293] on input "0" at bounding box center [269, 286] width 172 height 20
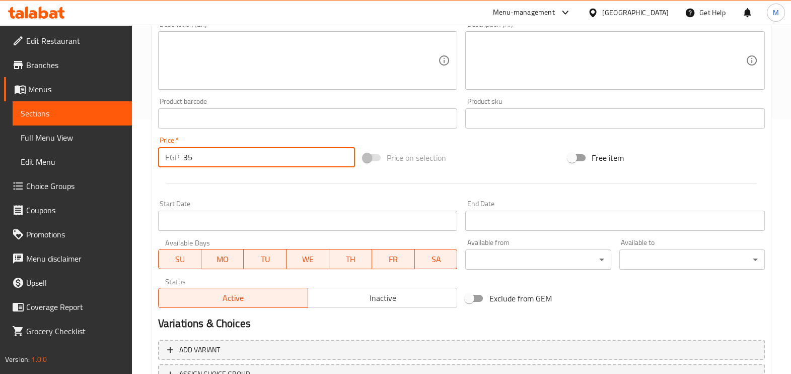
scroll to position [337, 0]
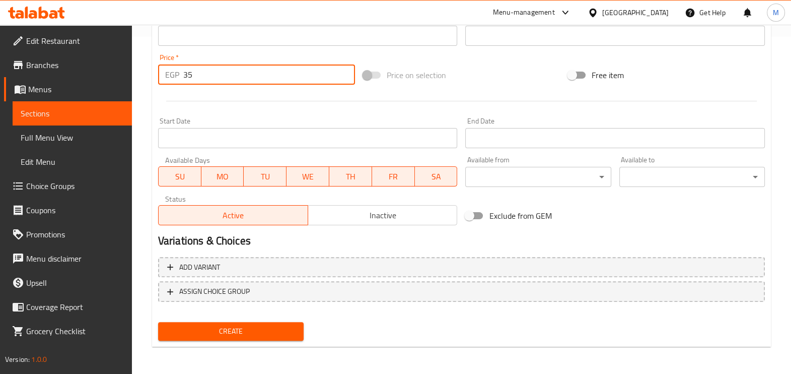
type input "35"
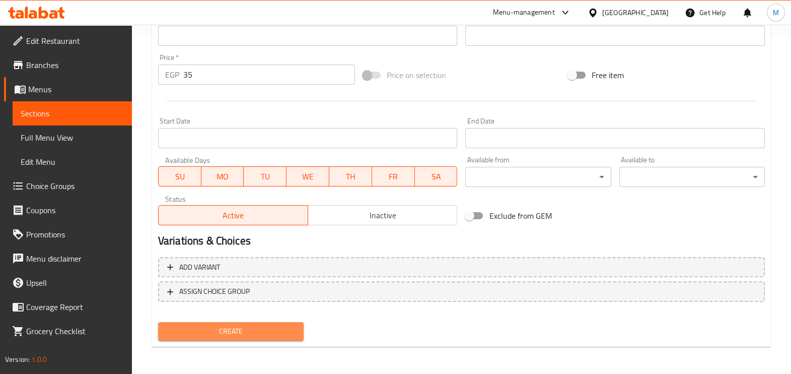
click at [269, 325] on span "Create" at bounding box center [230, 331] width 129 height 13
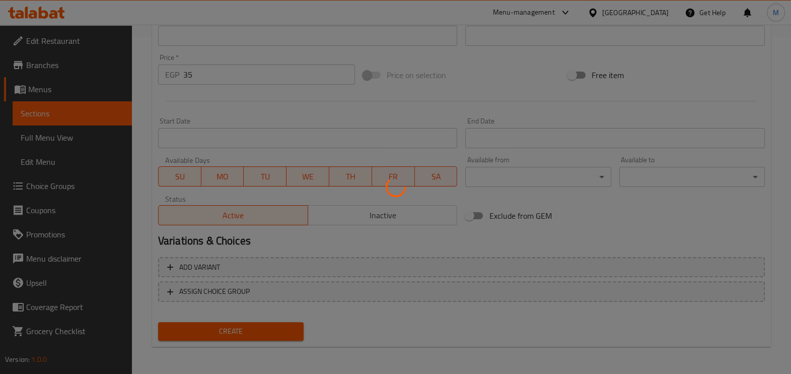
type input "0"
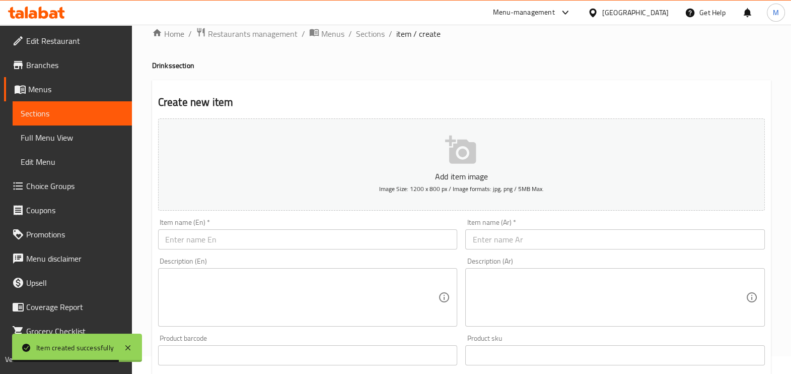
scroll to position [0, 0]
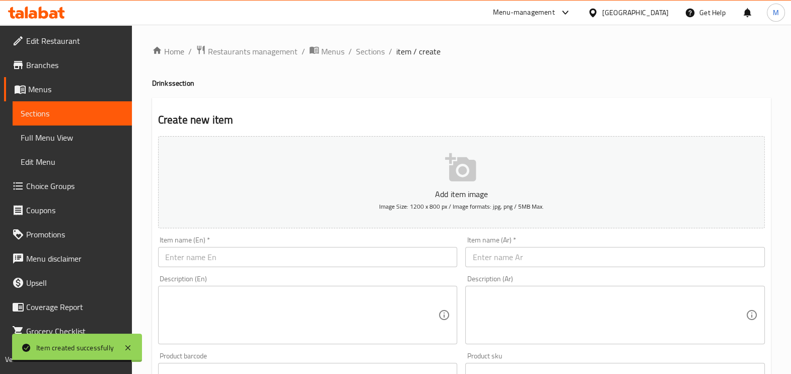
click at [390, 257] on input "text" at bounding box center [308, 257] width 300 height 20
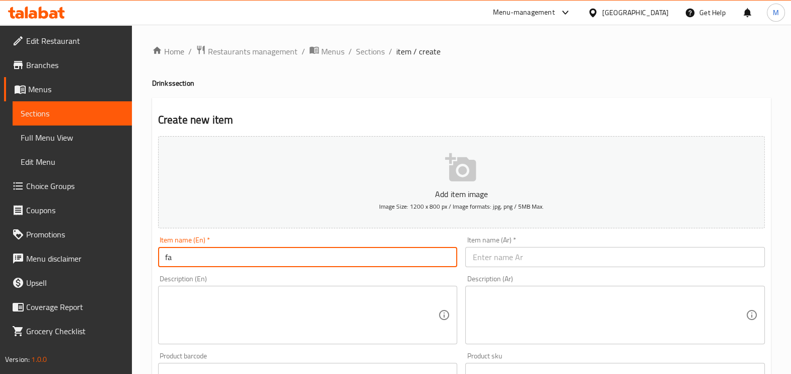
type input "f"
paste input "cans"
type input "Fanta cans"
click at [482, 255] on input "text" at bounding box center [615, 257] width 300 height 20
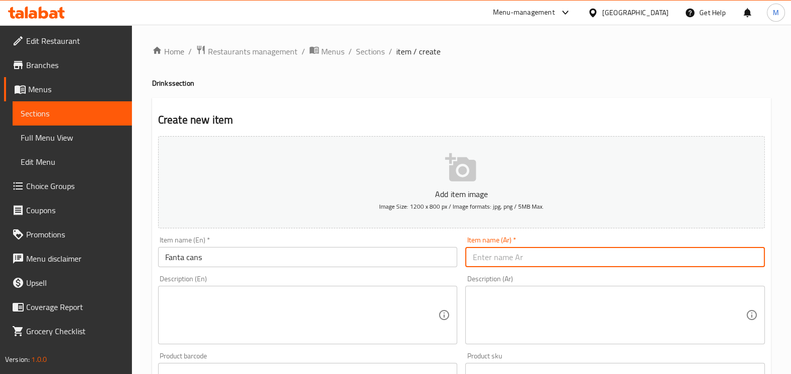
type input "t"
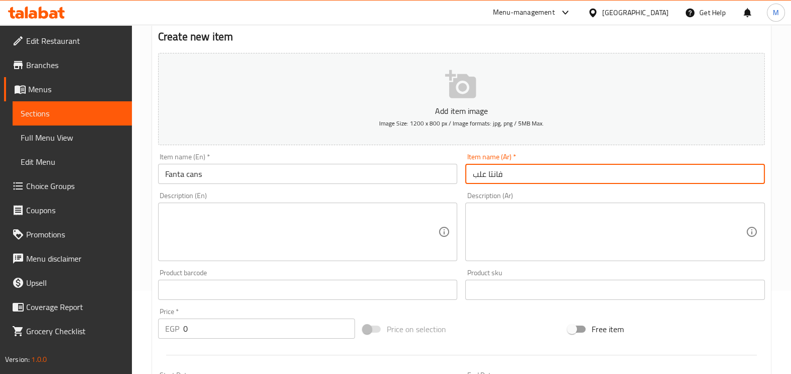
scroll to position [125, 0]
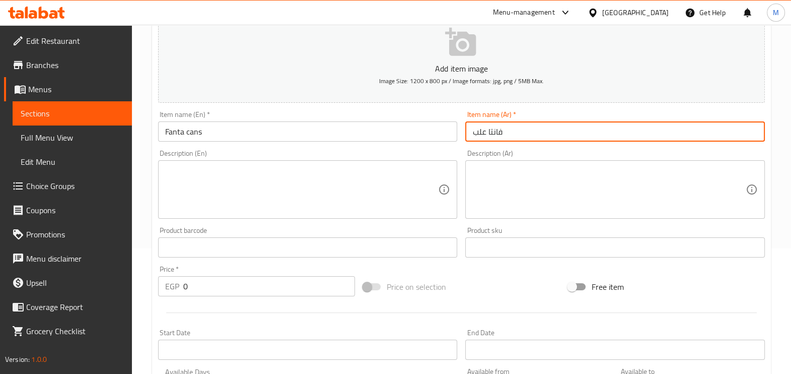
type input "فانتا علب"
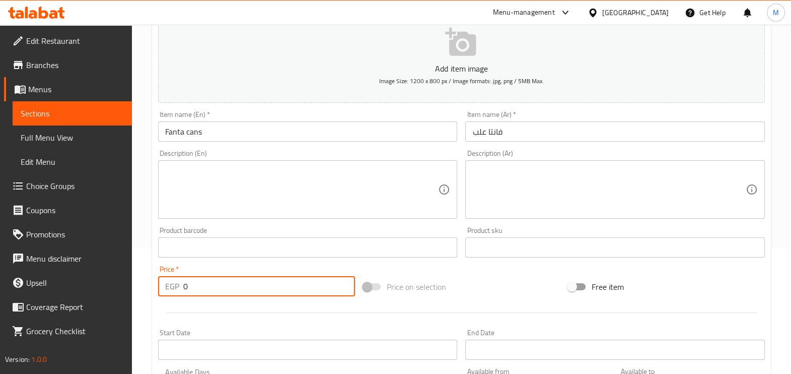
click at [240, 284] on input "0" at bounding box center [269, 286] width 172 height 20
click at [240, 285] on input "0" at bounding box center [269, 286] width 172 height 20
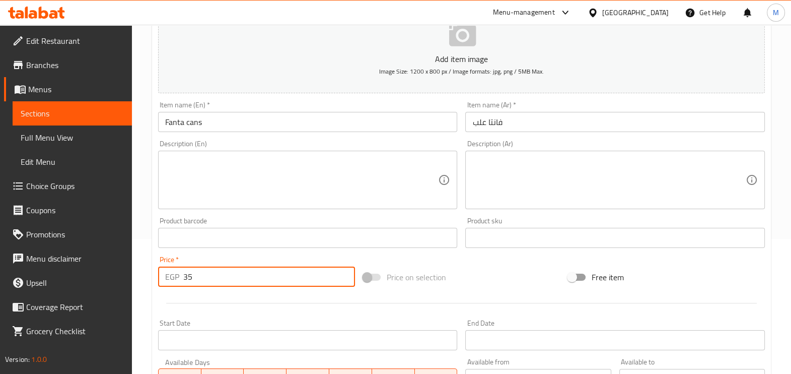
scroll to position [315, 0]
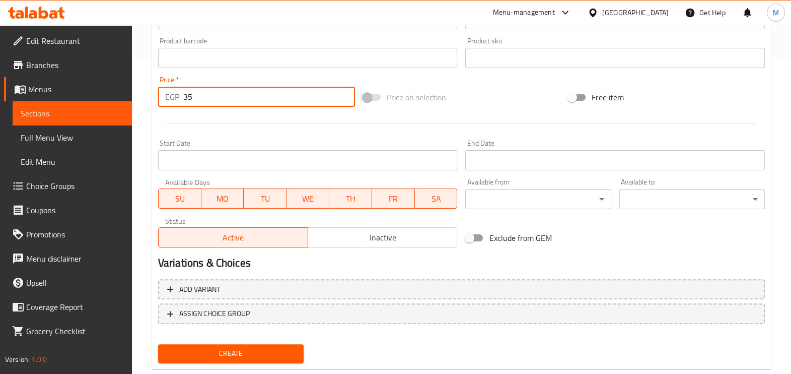
type input "35"
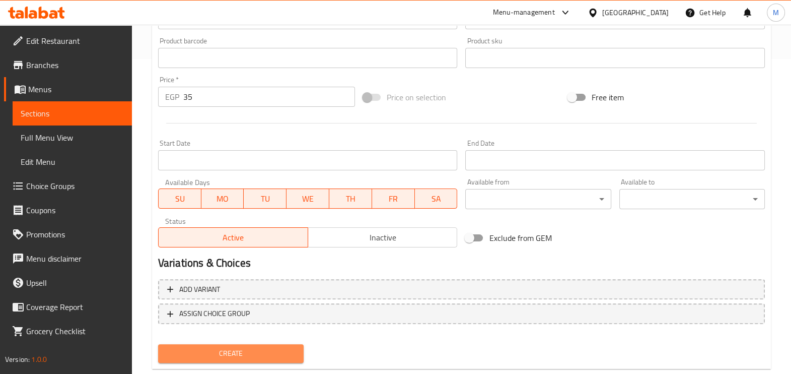
click at [247, 356] on span "Create" at bounding box center [230, 353] width 129 height 13
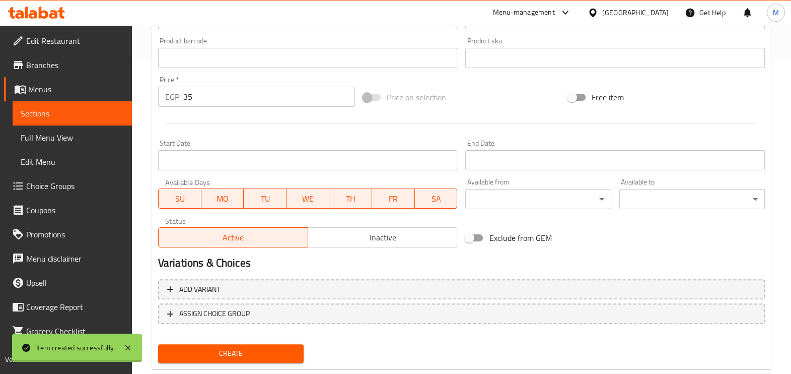
type input "0"
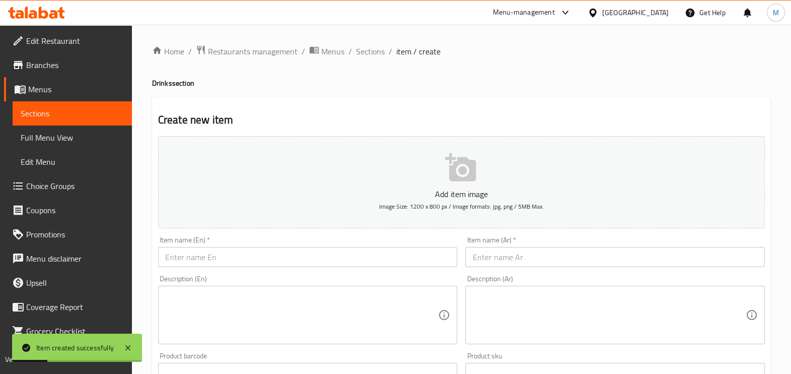
click at [428, 254] on input "text" at bounding box center [308, 257] width 300 height 20
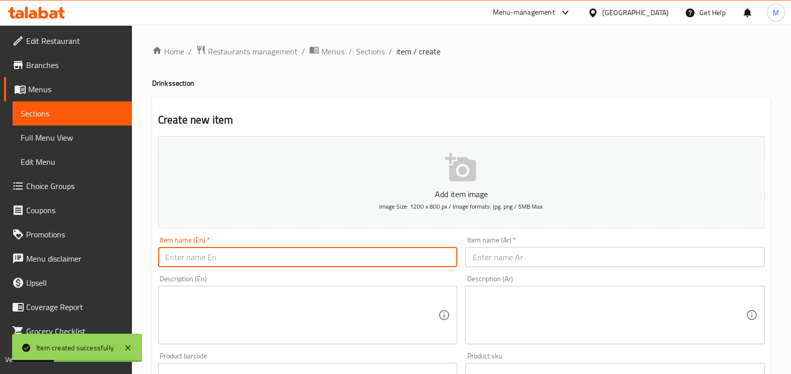
paste input "RAIB"
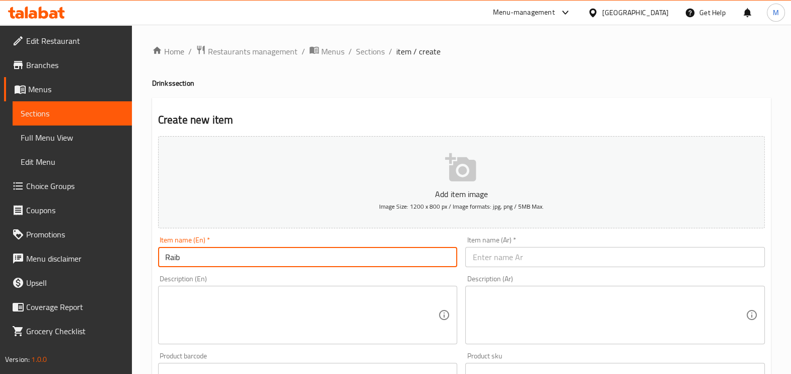
type input "Raib"
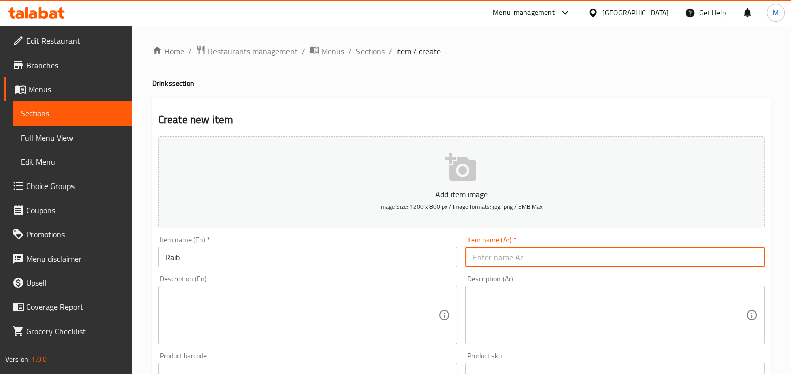
click at [526, 257] on input "text" at bounding box center [615, 257] width 300 height 20
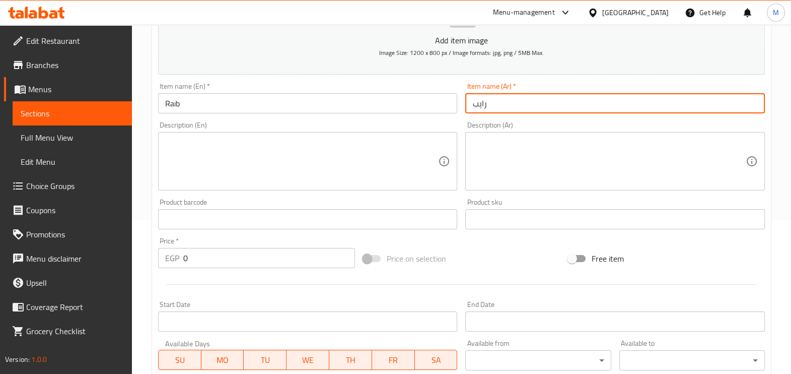
scroll to position [251, 0]
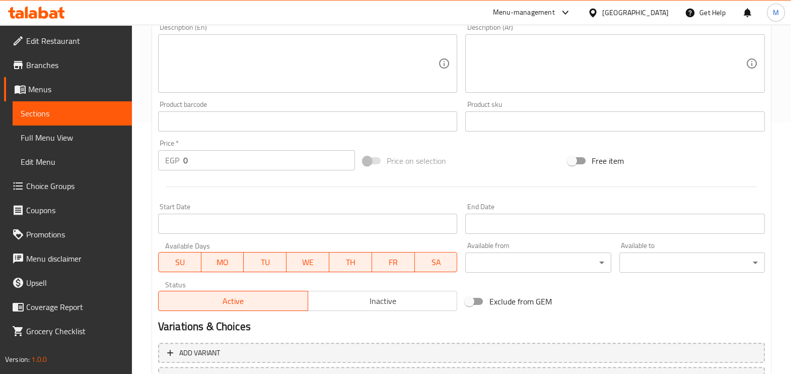
type input "رايب"
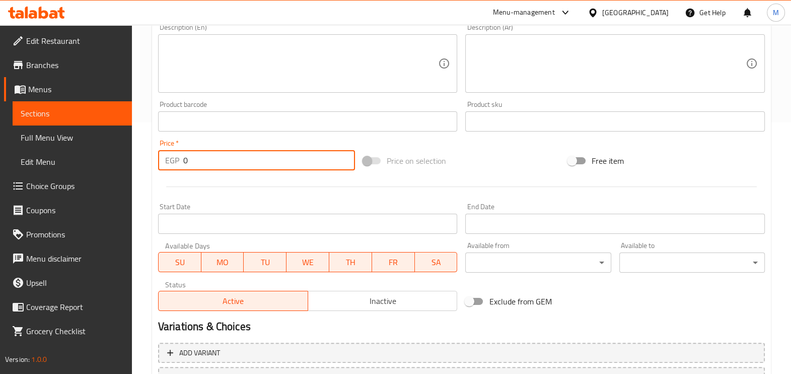
click at [213, 159] on input "0" at bounding box center [269, 160] width 172 height 20
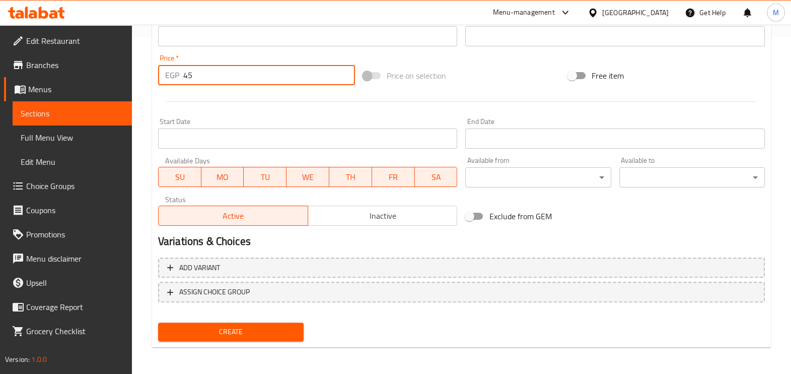
scroll to position [337, 0]
type input "45"
click at [230, 322] on button "Create" at bounding box center [231, 331] width 146 height 19
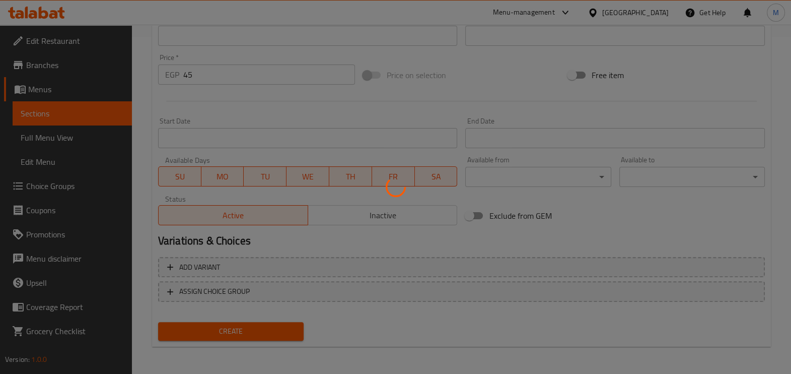
type input "0"
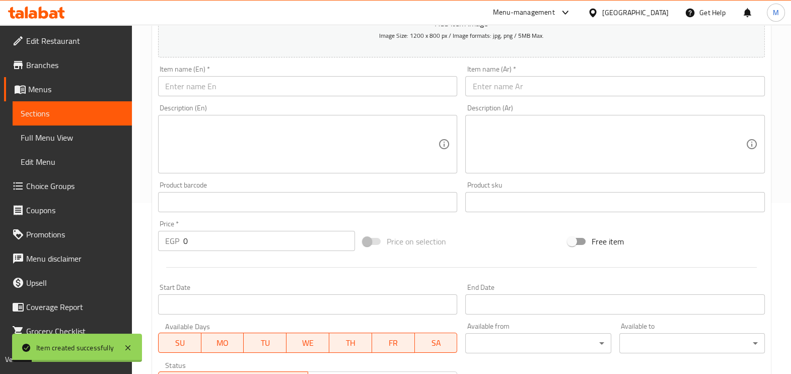
scroll to position [22, 0]
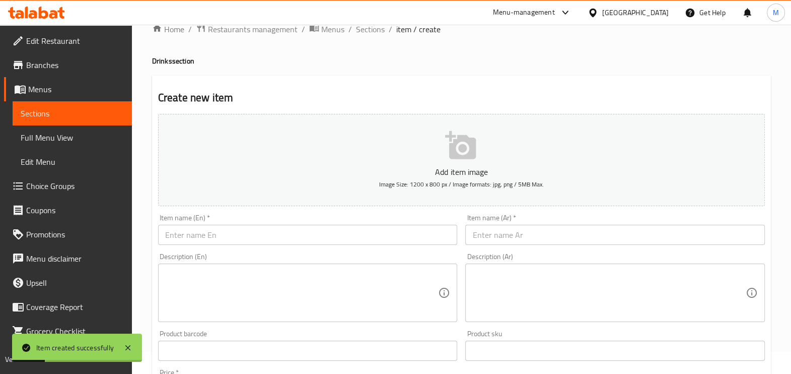
click at [509, 237] on input "text" at bounding box center [615, 235] width 300 height 20
paste input "زبادو"
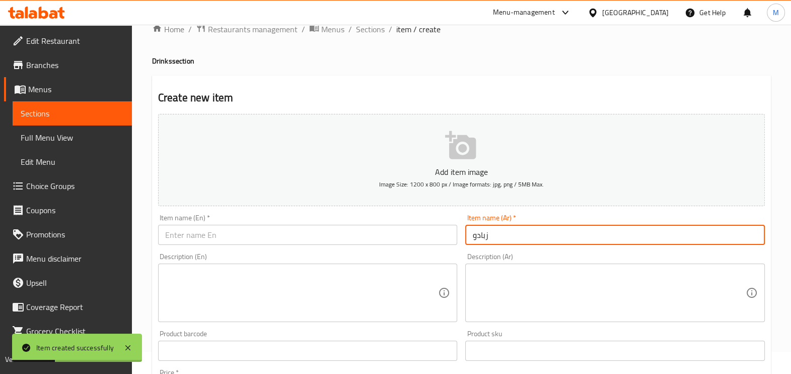
type input "زبادو"
click at [350, 239] on input "text" at bounding box center [308, 235] width 300 height 20
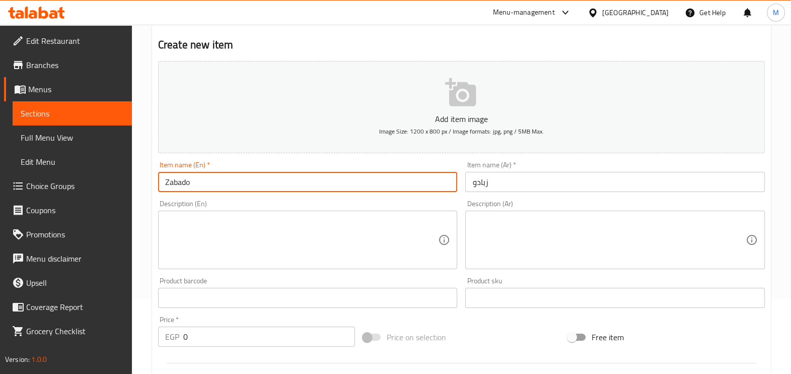
scroll to position [148, 0]
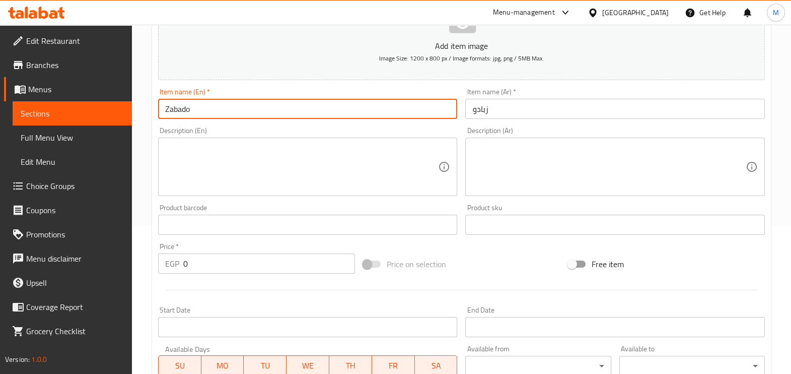
type input "Zabado"
click at [524, 244] on div "Add item image Image Size: 1200 x 800 px / Image formats: jpg, png / 5MB Max. I…" at bounding box center [461, 201] width 615 height 434
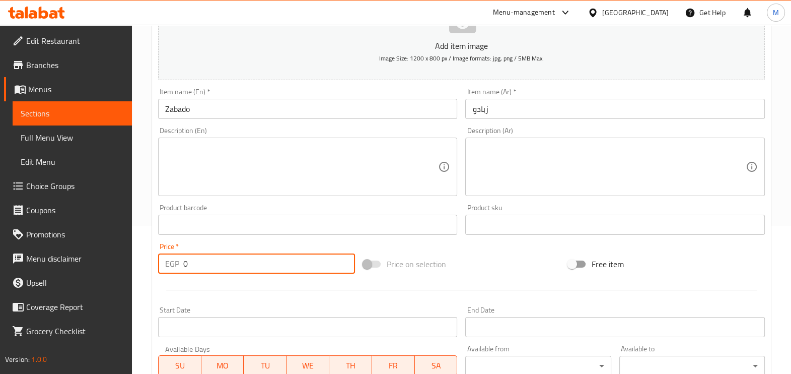
click at [226, 259] on input "0" at bounding box center [269, 263] width 172 height 20
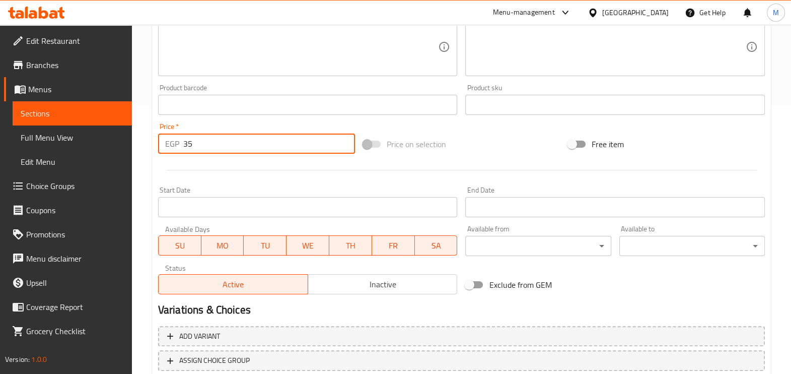
scroll to position [337, 0]
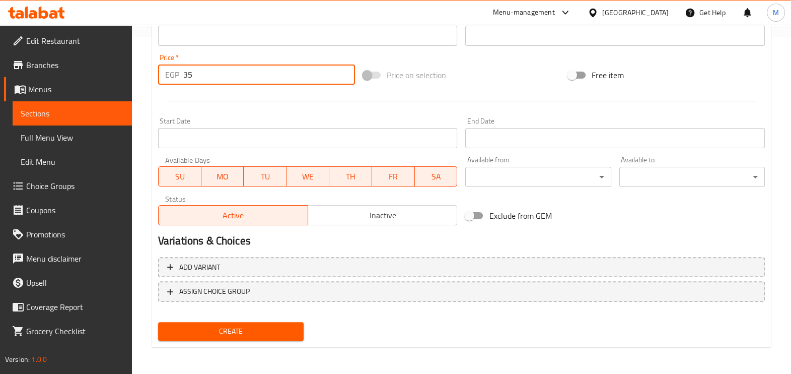
type input "35"
click at [285, 328] on span "Create" at bounding box center [230, 331] width 129 height 13
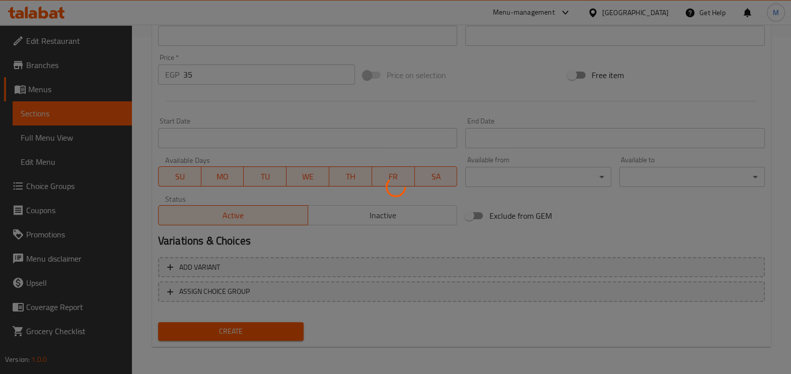
type input "0"
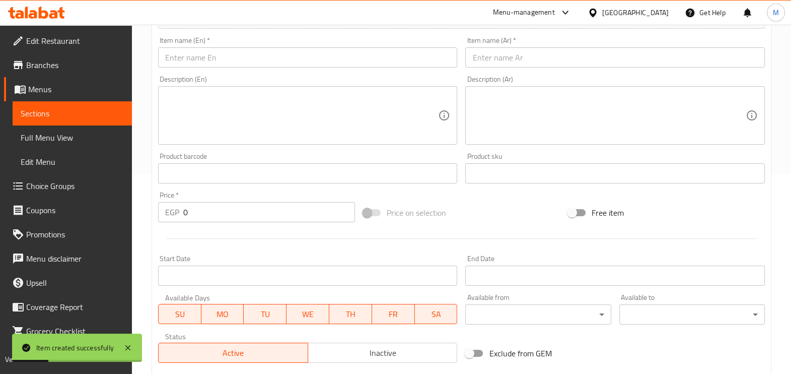
scroll to position [0, 0]
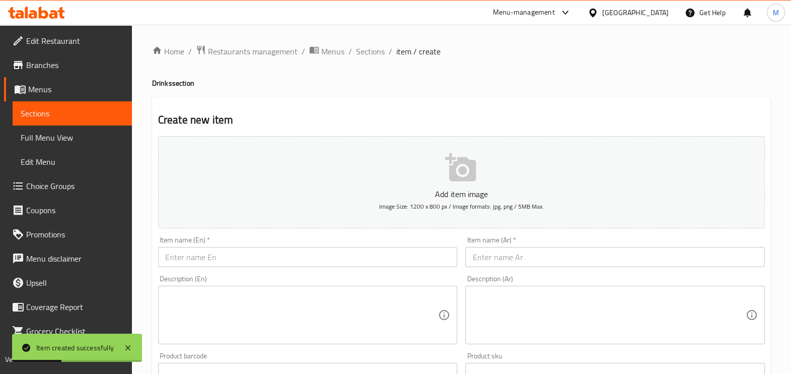
click at [513, 262] on input "text" at bounding box center [615, 257] width 300 height 20
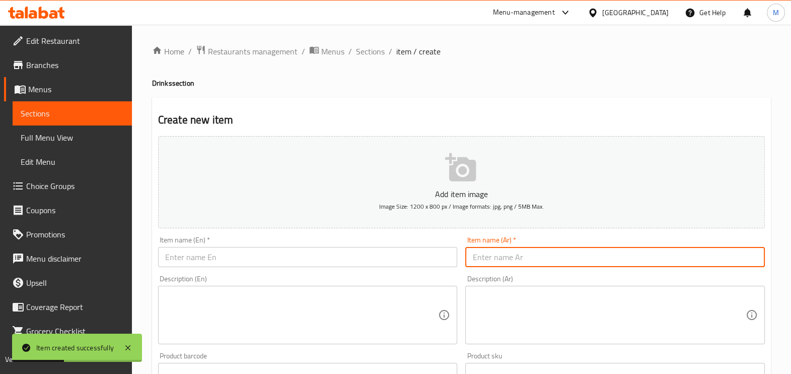
paste input "عصير مانجو فريش"
type input "عصير مانجو فريش"
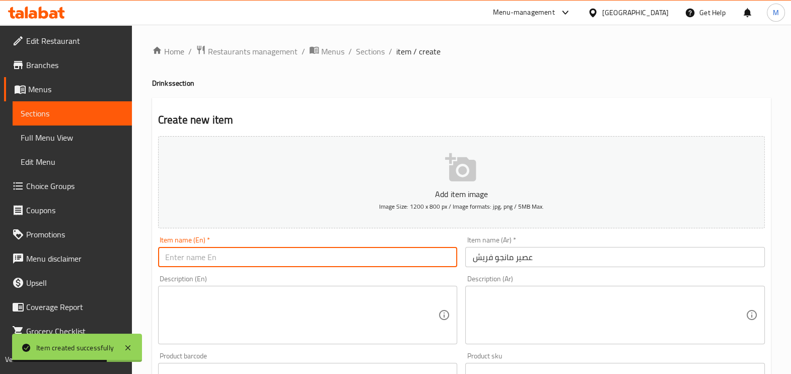
click at [369, 254] on input "text" at bounding box center [308, 257] width 300 height 20
paste input "Fresh mango juice"
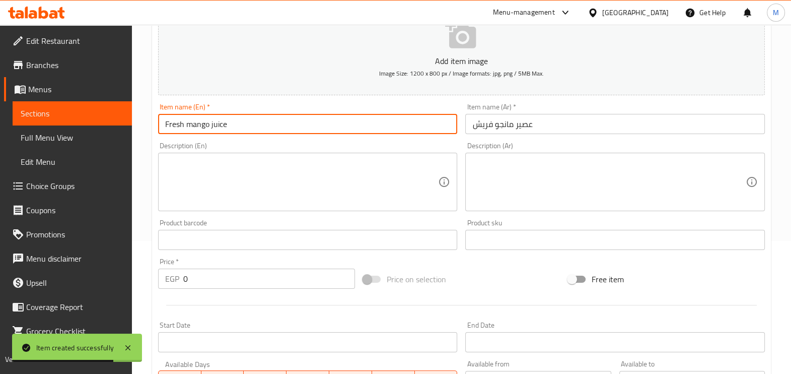
scroll to position [189, 0]
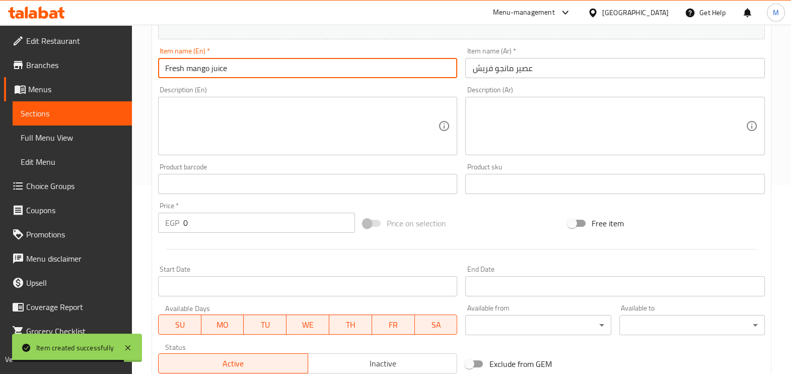
type input "Fresh mango juice"
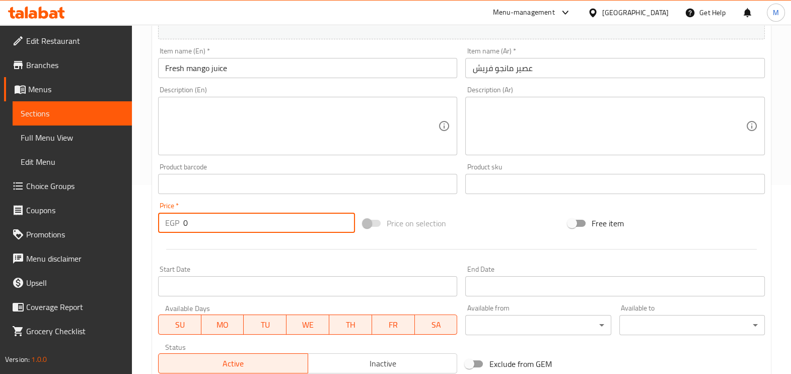
click at [239, 219] on input "0" at bounding box center [269, 223] width 172 height 20
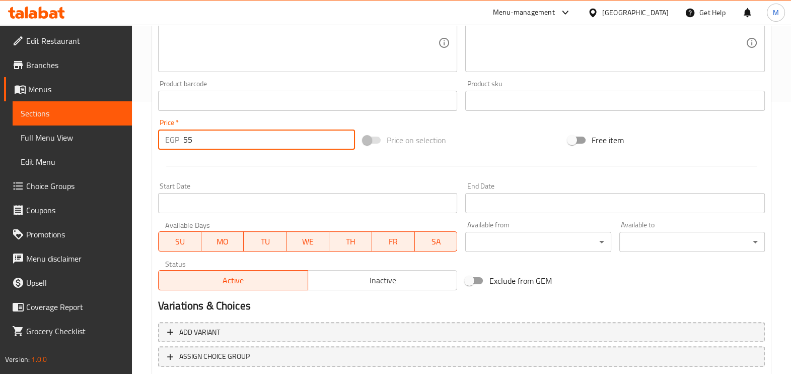
scroll to position [337, 0]
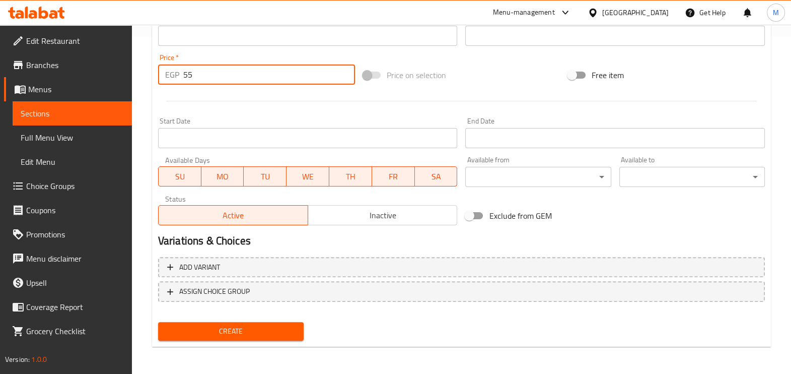
type input "55"
click at [248, 325] on span "Create" at bounding box center [230, 331] width 129 height 13
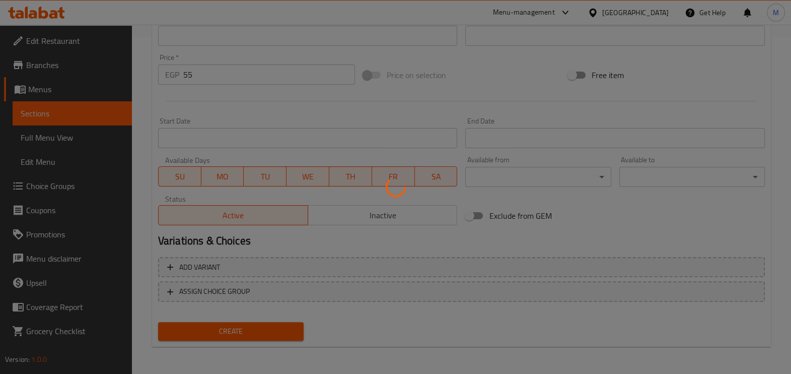
type input "0"
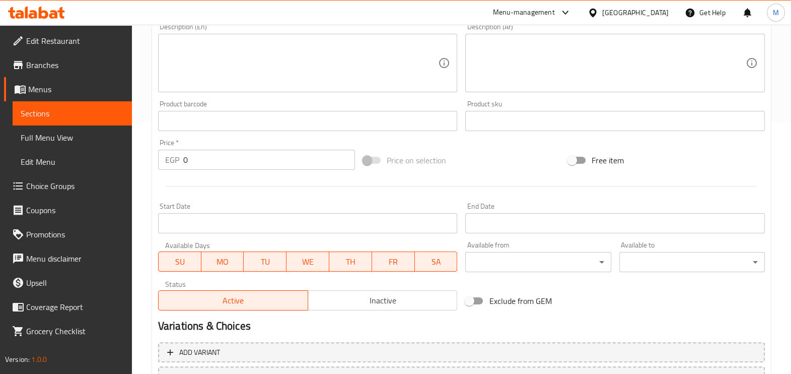
scroll to position [85, 0]
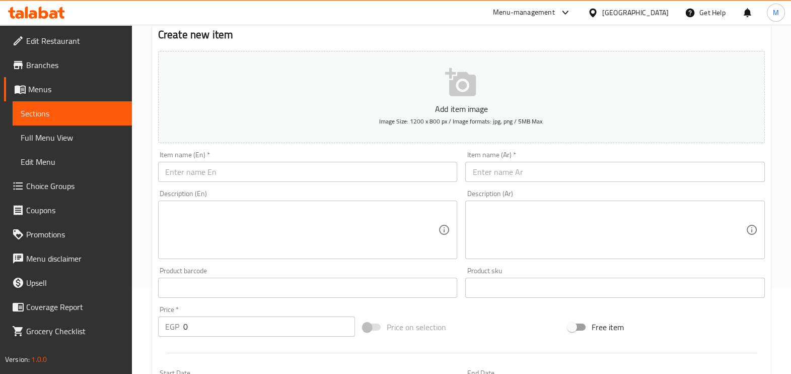
click at [511, 172] on input "text" at bounding box center [615, 172] width 300 height 20
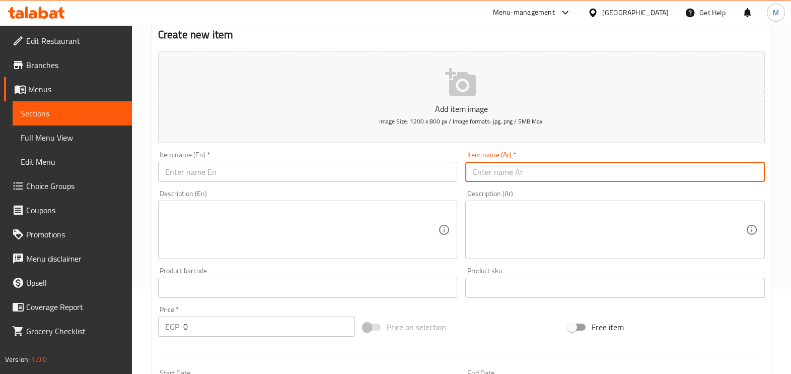
paste input "عصير جوافه فريش"
type input "عصير جوافه فريش"
click at [360, 174] on input "text" at bounding box center [308, 172] width 300 height 20
paste input "Fresh guava juice"
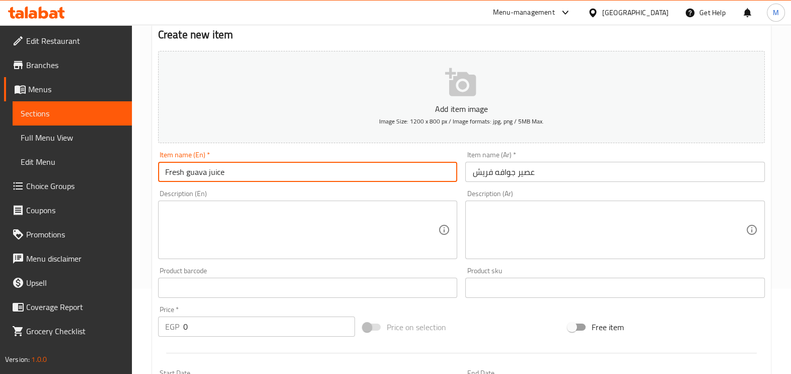
type input "Fresh guava juice"
click at [288, 323] on input "0" at bounding box center [269, 326] width 172 height 20
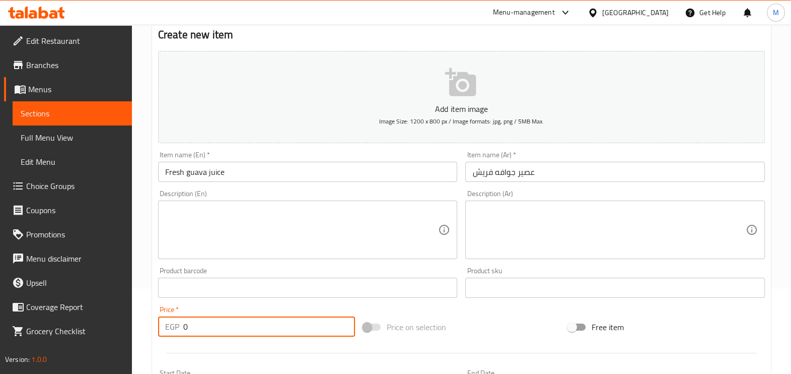
click at [288, 323] on input "0" at bounding box center [269, 326] width 172 height 20
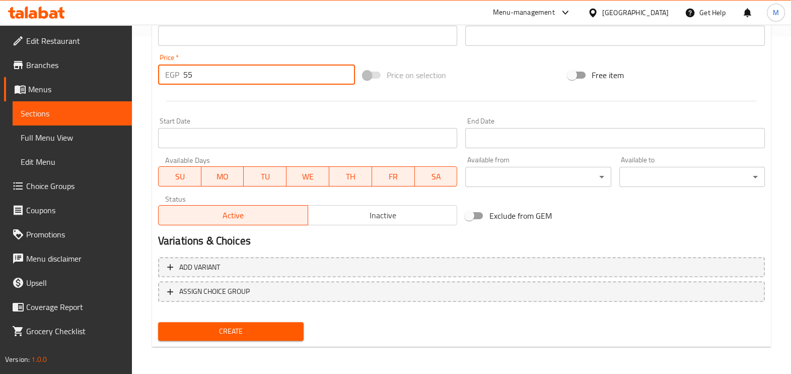
type input "55"
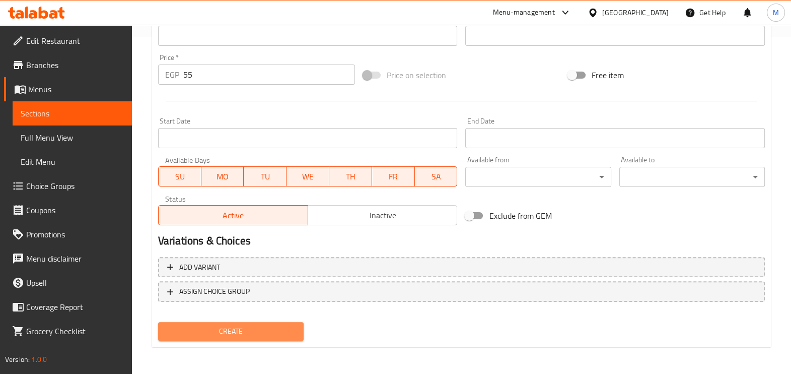
click at [252, 330] on span "Create" at bounding box center [230, 331] width 129 height 13
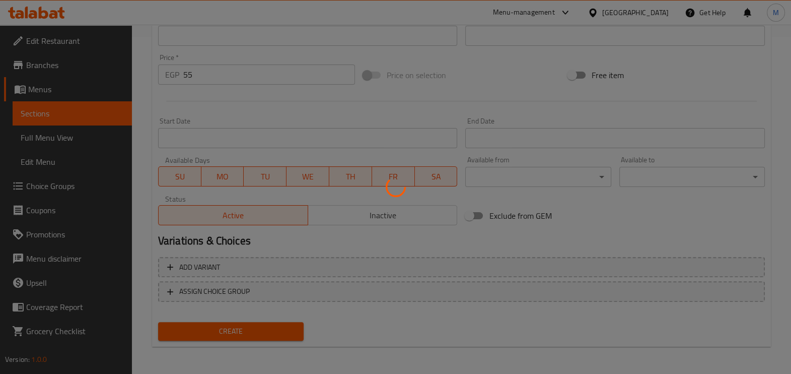
type input "0"
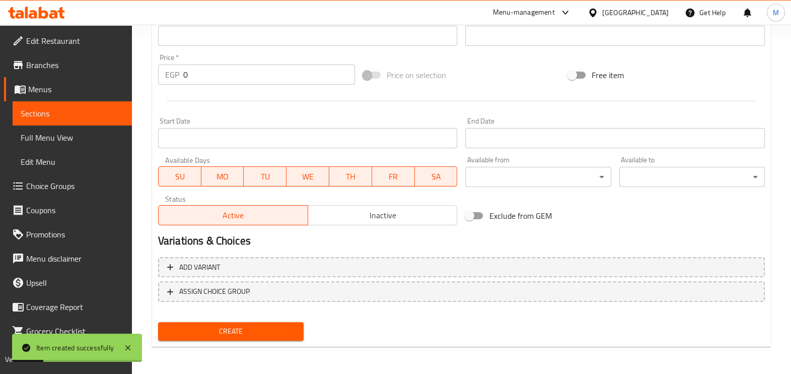
scroll to position [0, 0]
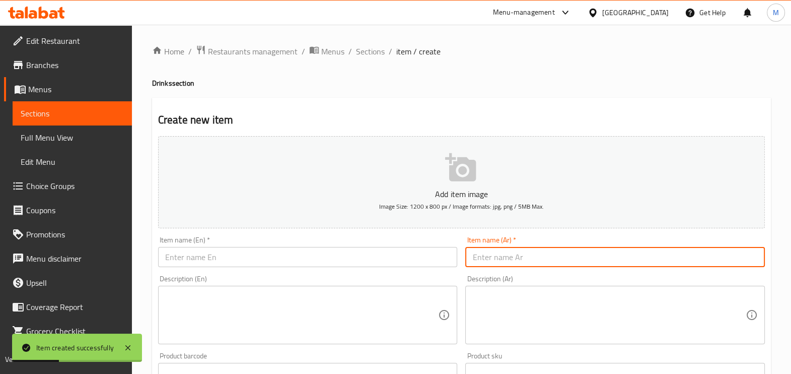
click at [505, 260] on input "text" at bounding box center [615, 257] width 300 height 20
paste input "عصير ليمون نعناع فريش"
type input "عصير ليمون نعناع فريش"
click at [355, 260] on input "text" at bounding box center [308, 257] width 300 height 20
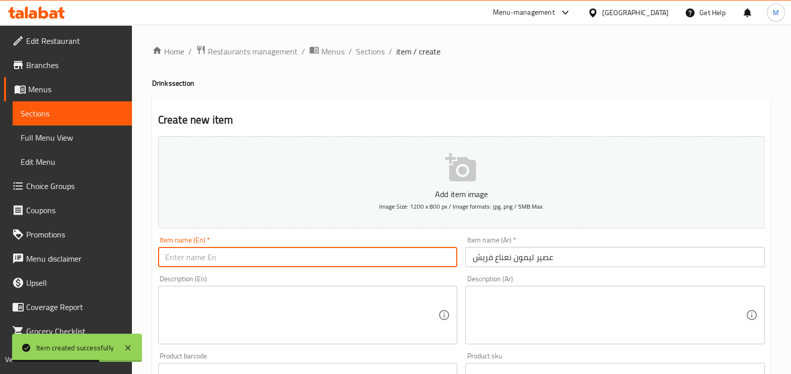
paste input "Fresh mint lemon juice"
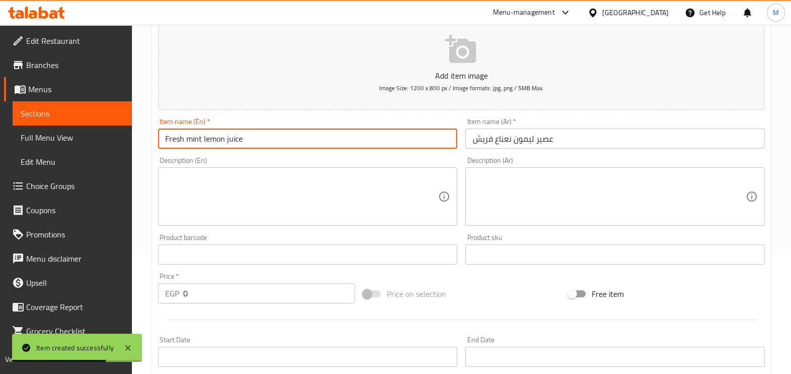
scroll to position [189, 0]
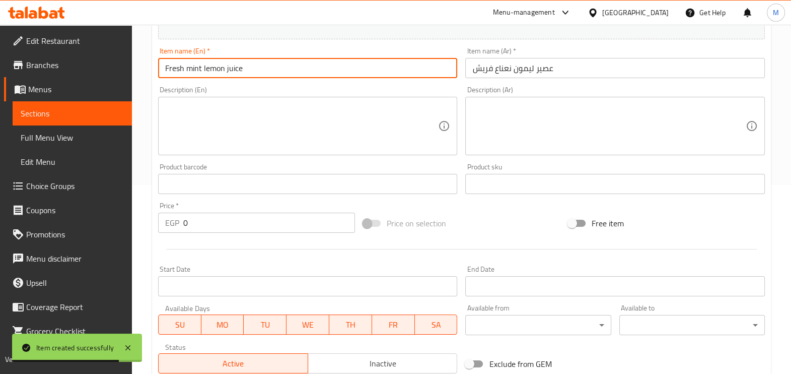
type input "Fresh mint lemon juice"
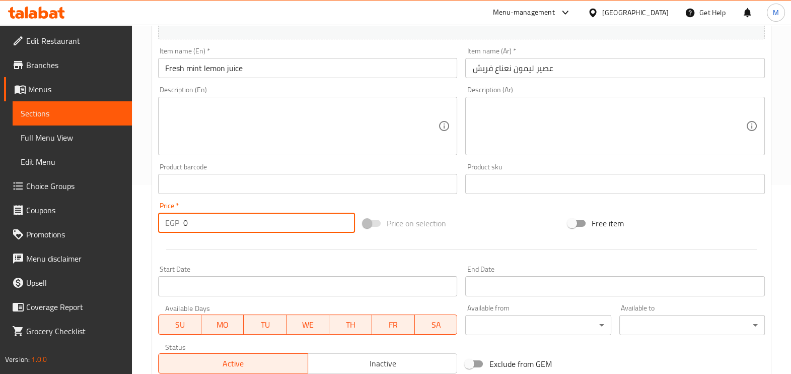
drag, startPoint x: 215, startPoint y: 224, endPoint x: 166, endPoint y: 227, distance: 48.9
click at [166, 227] on div "EGP 0 Price *" at bounding box center [256, 223] width 197 height 20
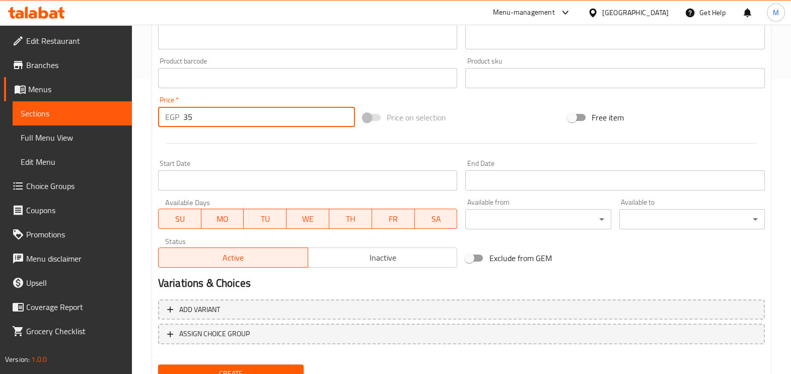
scroll to position [337, 0]
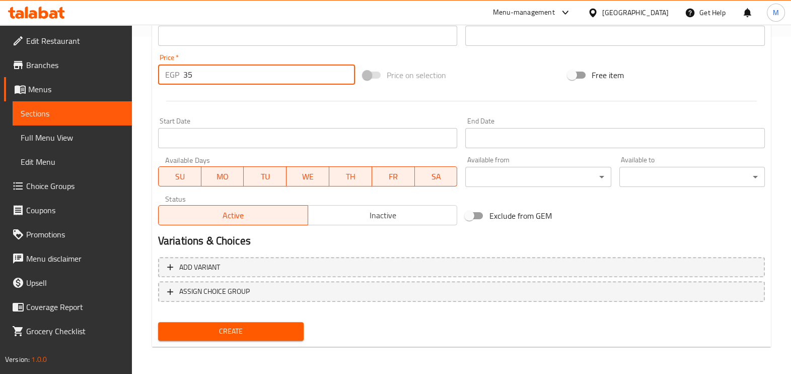
type input "35"
click at [232, 332] on span "Create" at bounding box center [230, 331] width 129 height 13
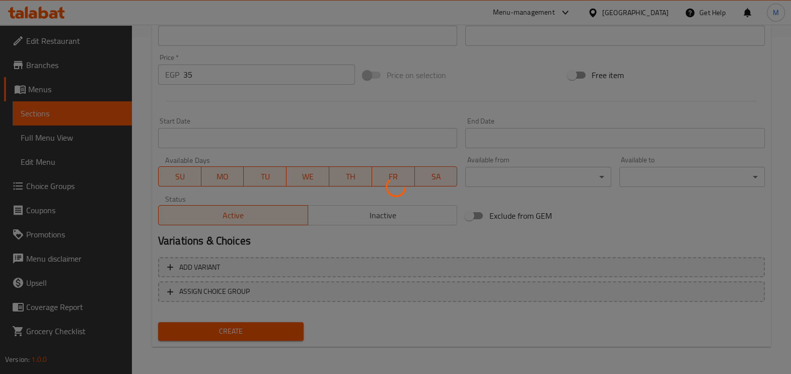
type input "0"
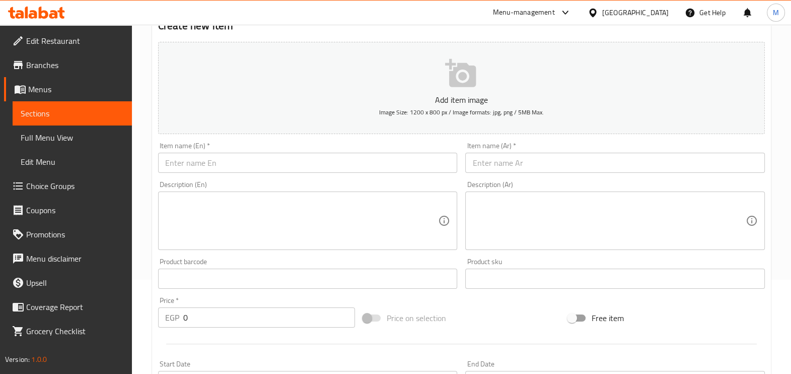
scroll to position [85, 0]
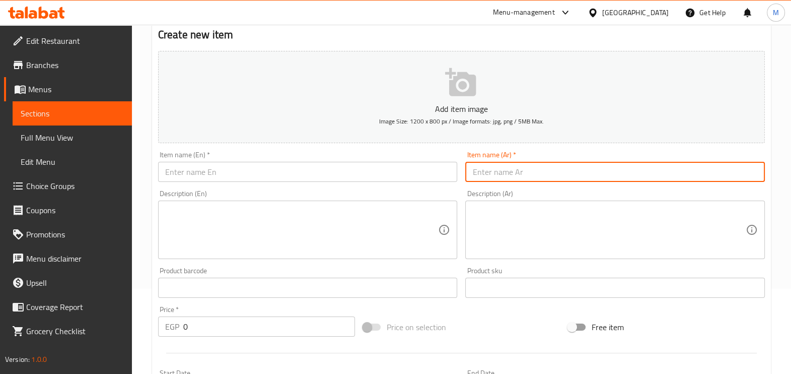
click at [488, 178] on input "text" at bounding box center [615, 172] width 300 height 20
click at [426, 181] on input "text" at bounding box center [308, 172] width 300 height 20
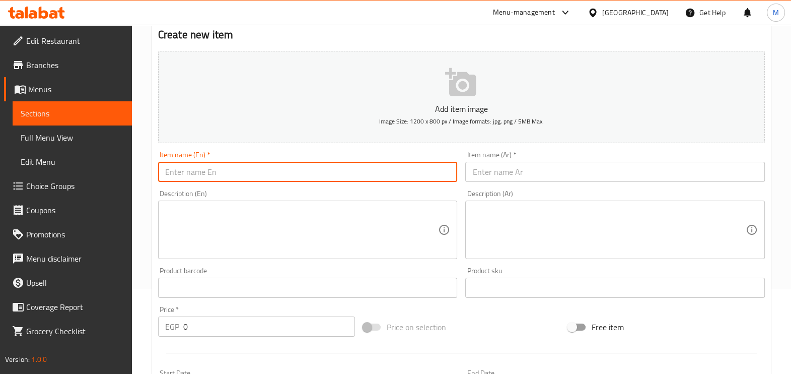
type input "w"
type input "Water"
click at [475, 178] on input "text" at bounding box center [615, 172] width 300 height 20
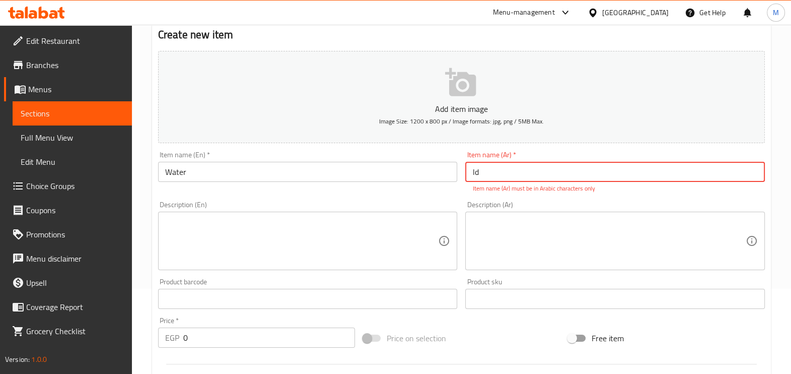
type input "l"
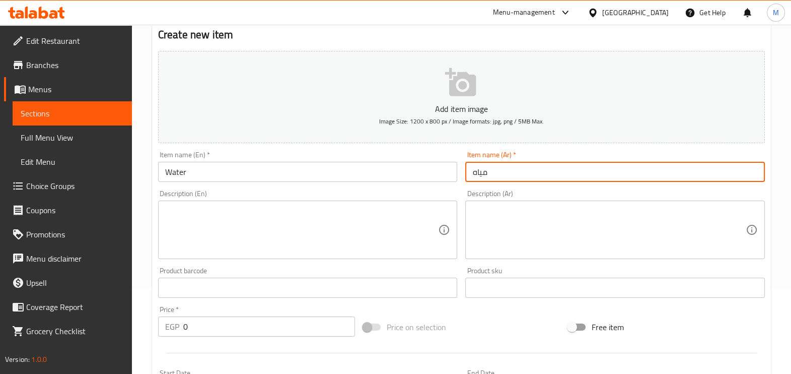
type input "مياه"
click at [334, 171] on input "Water" at bounding box center [308, 172] width 300 height 20
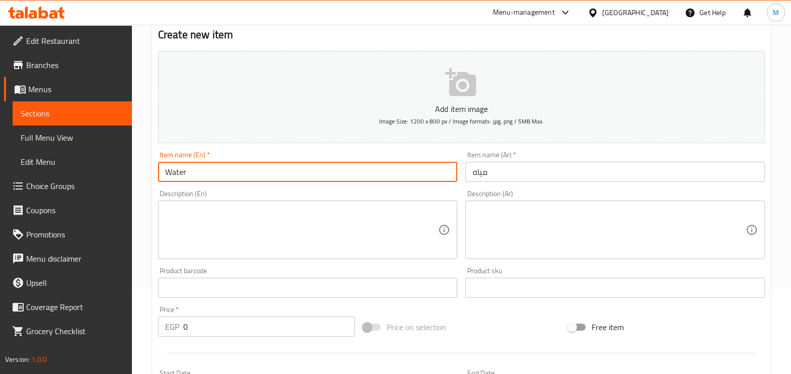
click at [334, 171] on input "Water" at bounding box center [308, 172] width 300 height 20
click at [290, 177] on input "Water" at bounding box center [308, 172] width 300 height 20
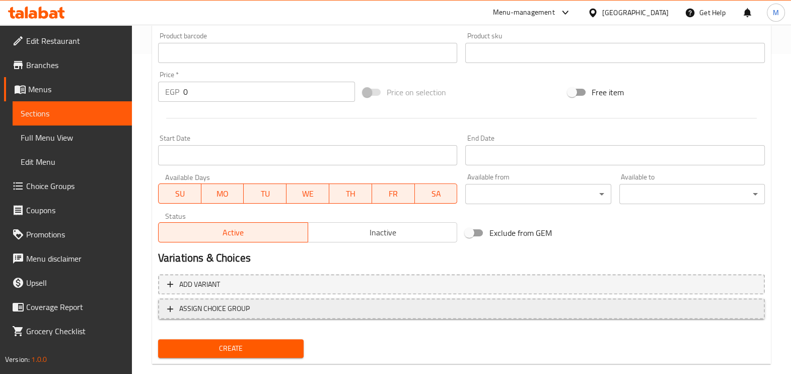
scroll to position [337, 0]
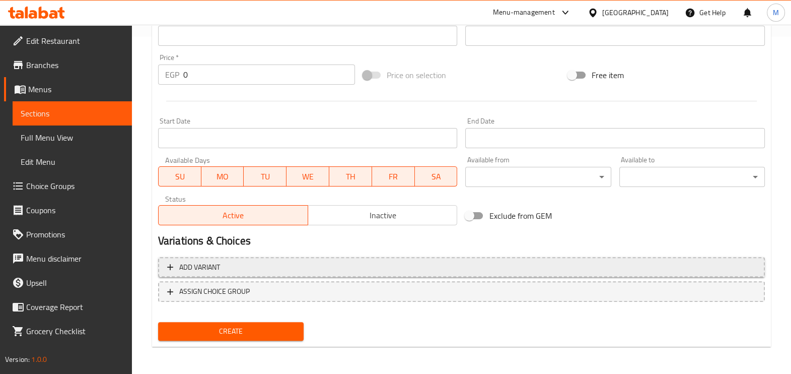
click at [297, 265] on span "Add variant" at bounding box center [461, 267] width 589 height 13
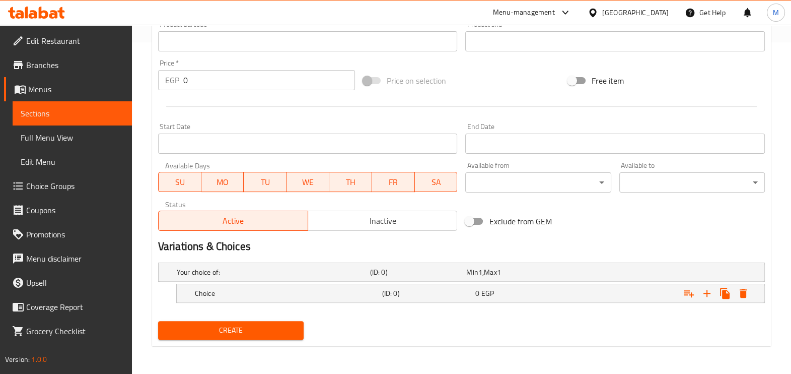
scroll to position [330, 0]
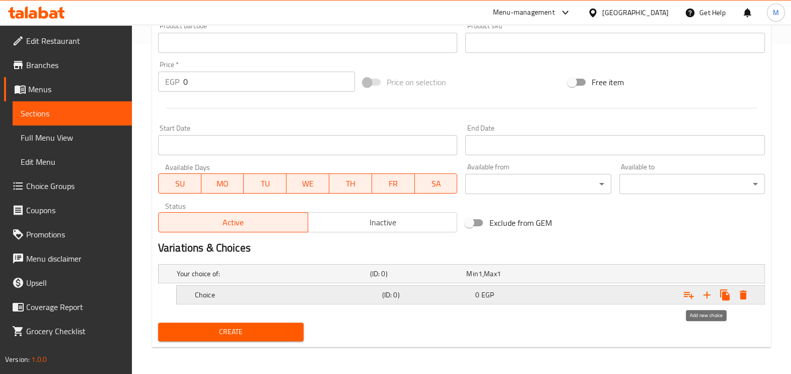
click at [705, 292] on icon "Expand" at bounding box center [707, 295] width 12 height 12
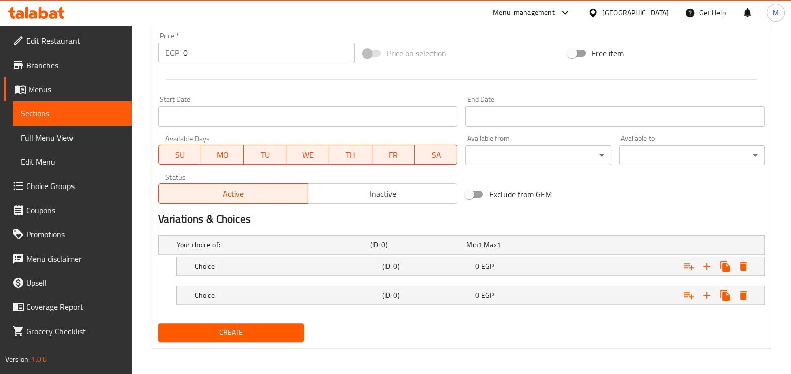
scroll to position [359, 0]
click at [277, 267] on h5 "Choice" at bounding box center [286, 265] width 183 height 10
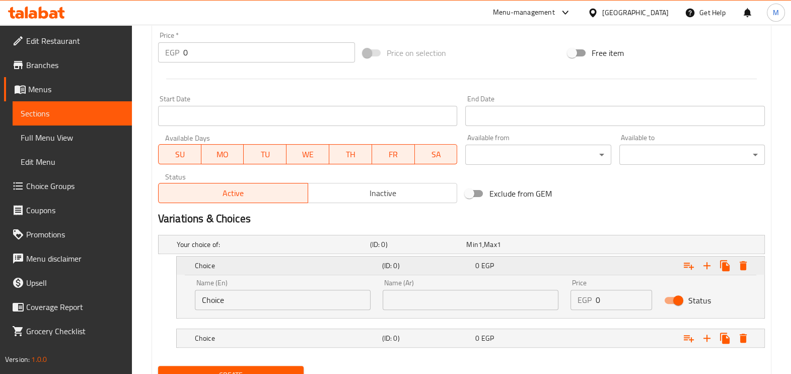
scroll to position [402, 0]
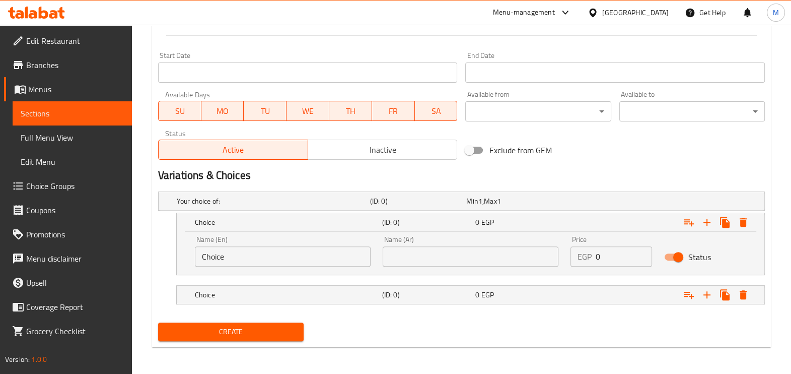
click at [297, 262] on input "Choice" at bounding box center [283, 256] width 176 height 20
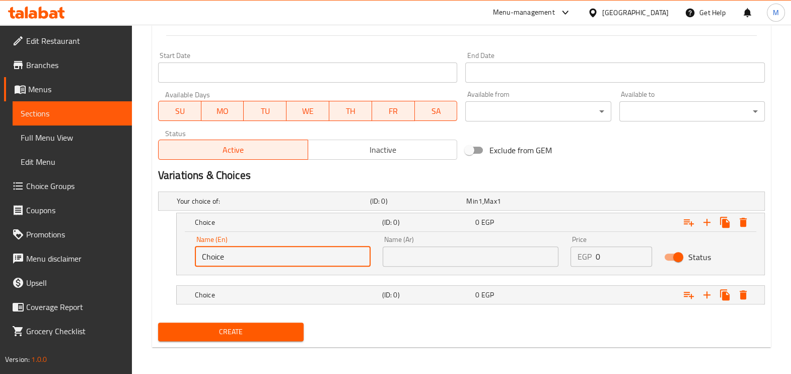
click at [298, 260] on input "Choice" at bounding box center [283, 256] width 176 height 20
type input "م"
type input "large"
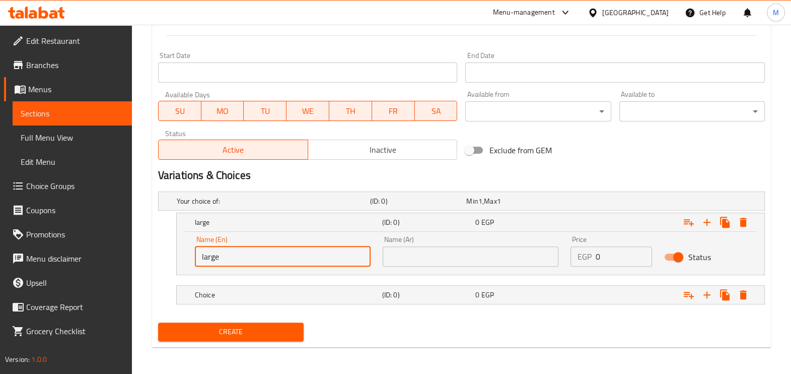
click at [421, 259] on input "text" at bounding box center [471, 256] width 176 height 20
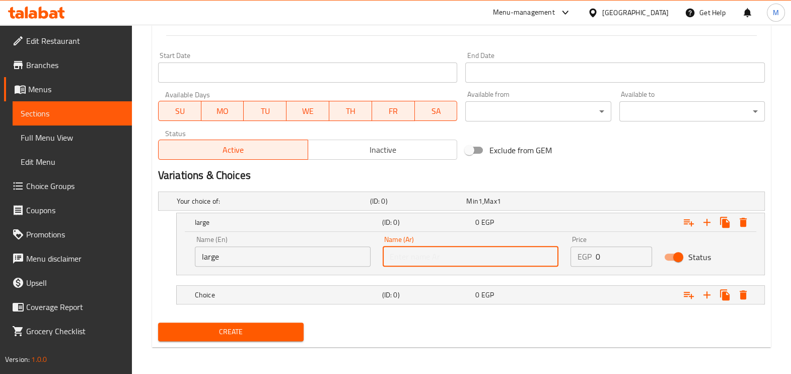
type input "كبير"
click at [281, 288] on div "Choice" at bounding box center [286, 295] width 187 height 14
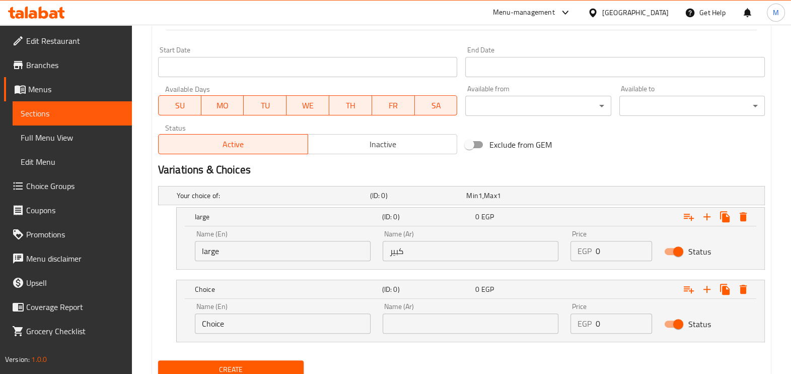
scroll to position [445, 0]
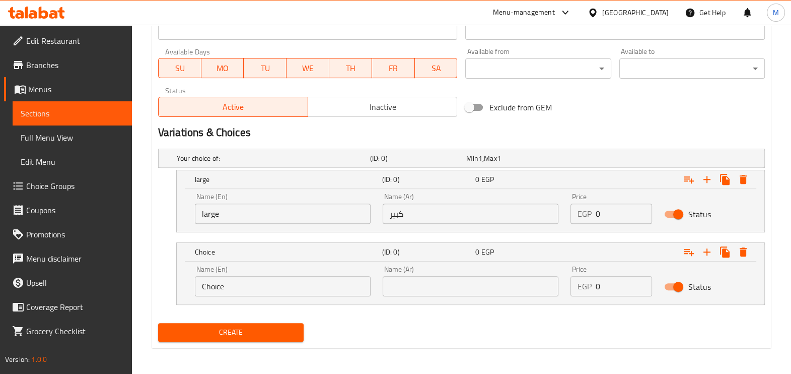
click at [280, 292] on input "Choice" at bounding box center [283, 286] width 176 height 20
click at [279, 292] on input "Choice" at bounding box center [283, 286] width 176 height 20
type input "medium"
click at [419, 281] on input "text" at bounding box center [471, 286] width 176 height 20
type input "وسط"
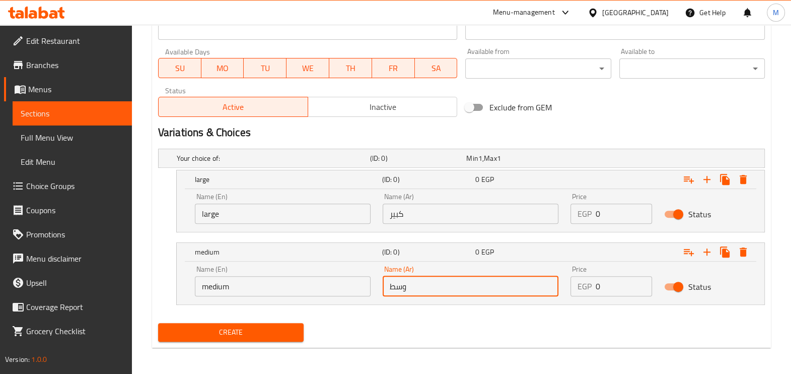
click at [601, 214] on input "0" at bounding box center [624, 213] width 57 height 20
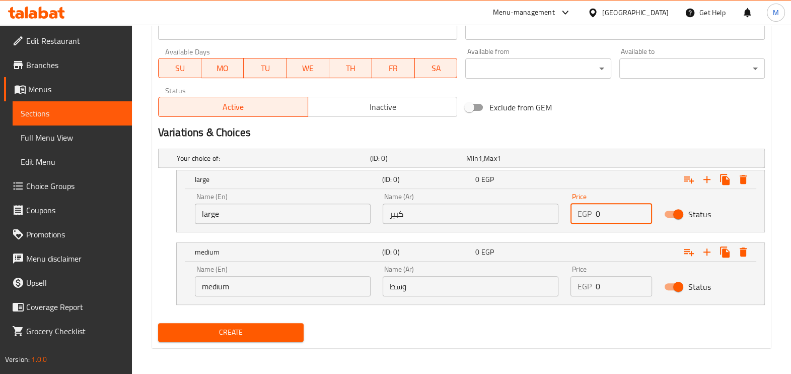
click at [601, 214] on input "0" at bounding box center [624, 213] width 57 height 20
type input "22"
click at [609, 294] on input "0" at bounding box center [624, 286] width 57 height 20
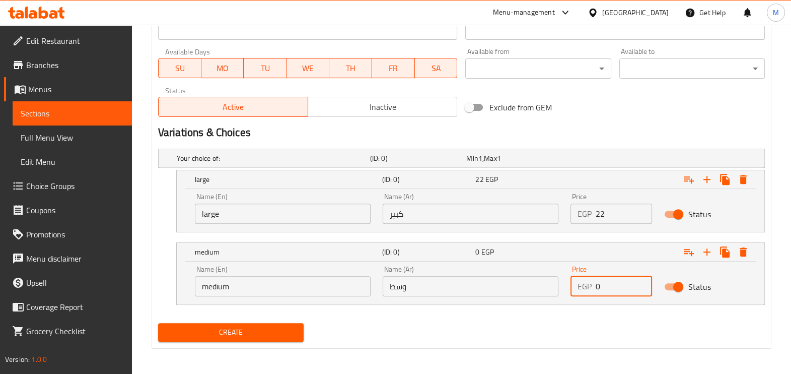
click at [609, 292] on input "0" at bounding box center [624, 286] width 57 height 20
type input "16"
click at [504, 333] on div "Create" at bounding box center [461, 332] width 615 height 27
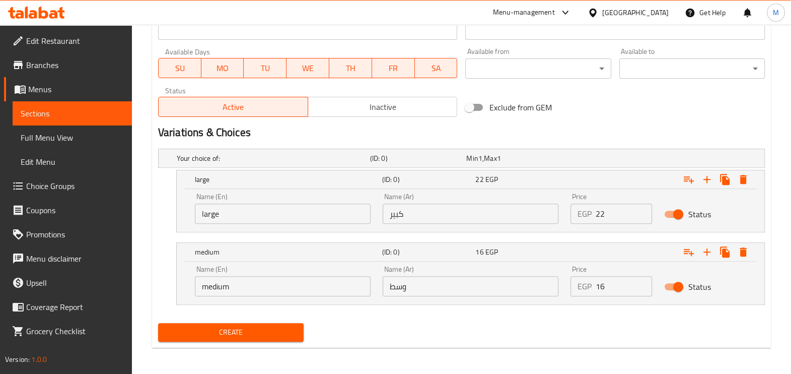
click at [219, 330] on span "Create" at bounding box center [230, 332] width 129 height 13
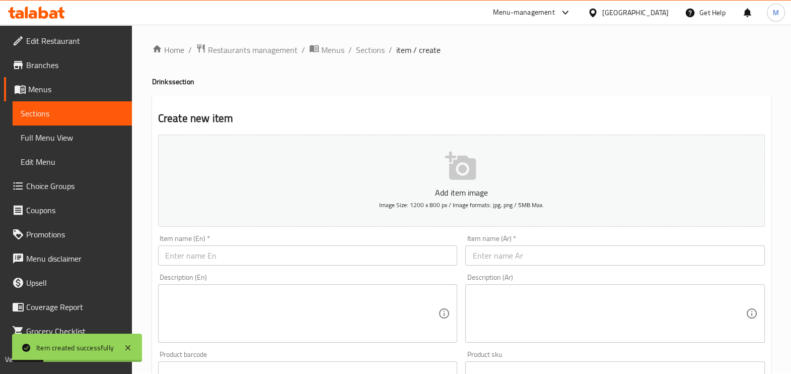
scroll to position [0, 0]
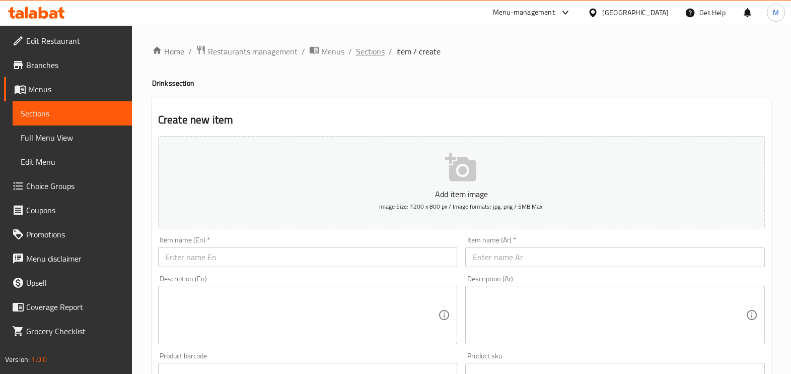
click at [371, 50] on span "Sections" at bounding box center [370, 51] width 29 height 12
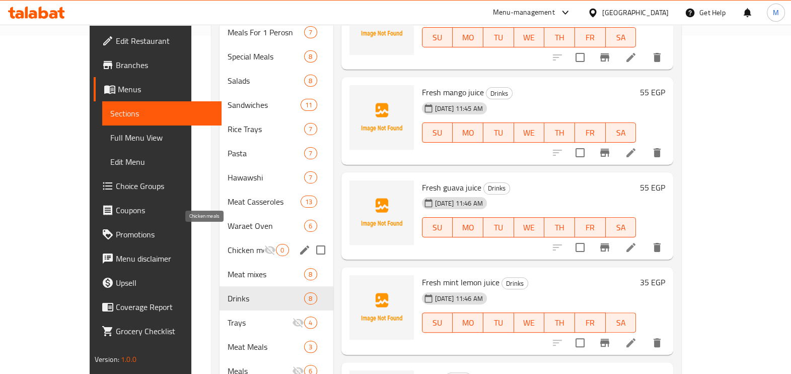
scroll to position [363, 0]
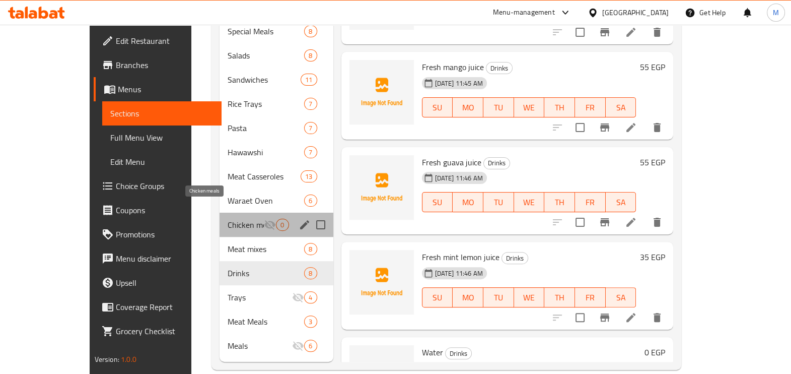
click at [237, 219] on span "Chicken meals" at bounding box center [246, 225] width 36 height 12
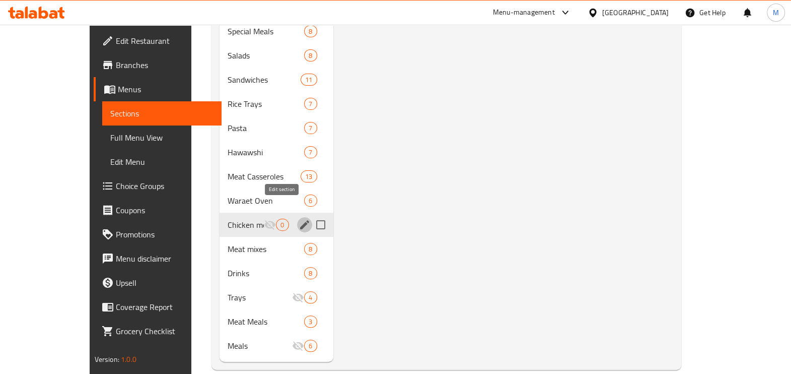
click at [299, 219] on icon "edit" at bounding box center [305, 225] width 12 height 12
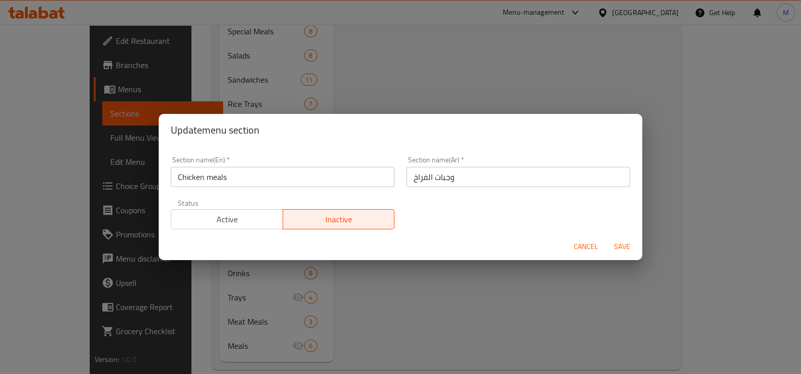
click at [224, 214] on span "Active" at bounding box center [227, 219] width 104 height 15
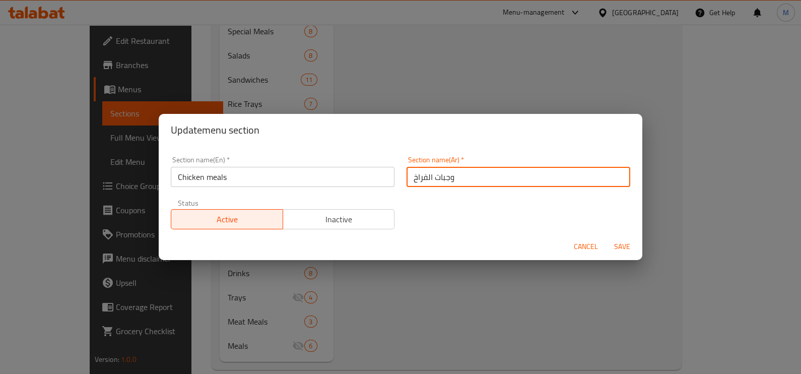
click at [441, 179] on input "وجبات الفراخ" at bounding box center [518, 177] width 224 height 20
click at [442, 179] on input "وجبات الفراخ" at bounding box center [518, 177] width 224 height 20
type input "v"
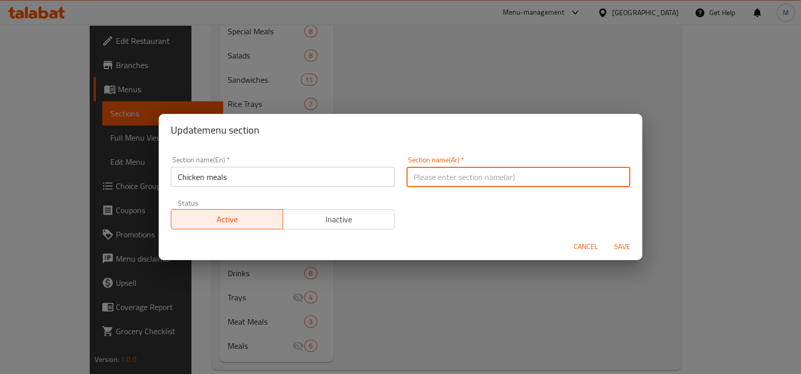
type input "d"
type input "ريزو"
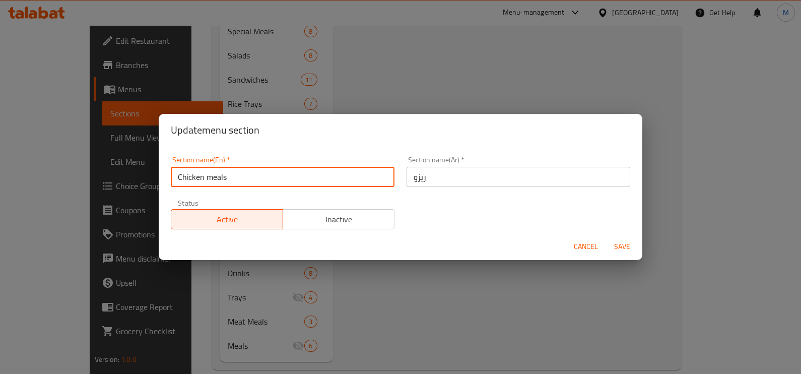
click at [290, 183] on input "Chicken meals" at bounding box center [283, 177] width 224 height 20
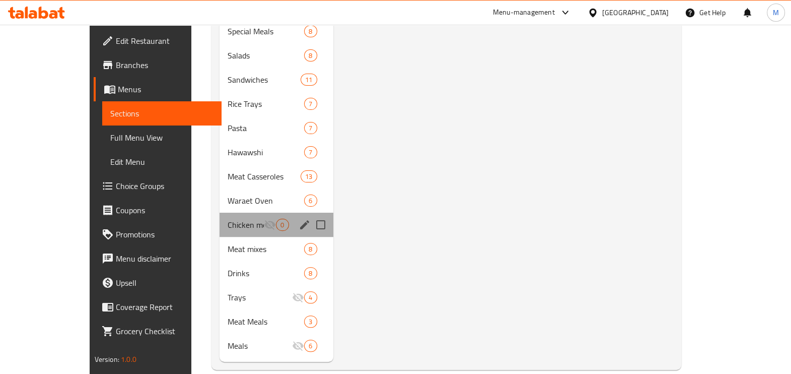
click at [232, 213] on div "Chicken meals 0" at bounding box center [276, 225] width 113 height 24
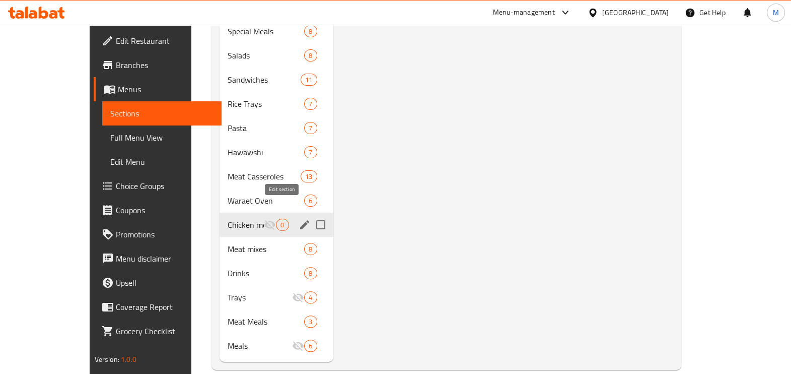
click at [299, 219] on icon "edit" at bounding box center [305, 225] width 12 height 12
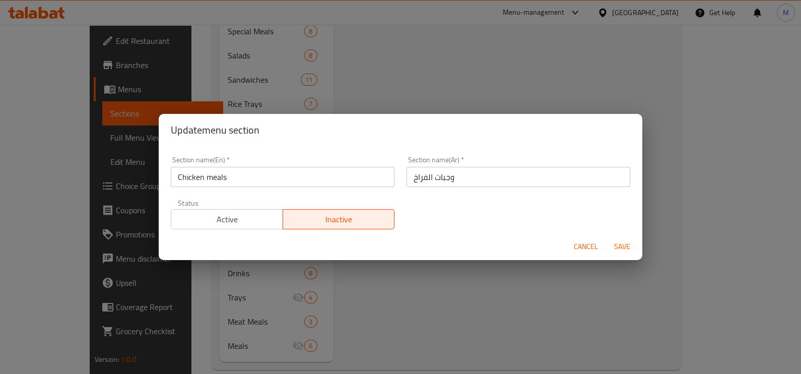
click at [358, 172] on input "Chicken meals" at bounding box center [283, 177] width 224 height 20
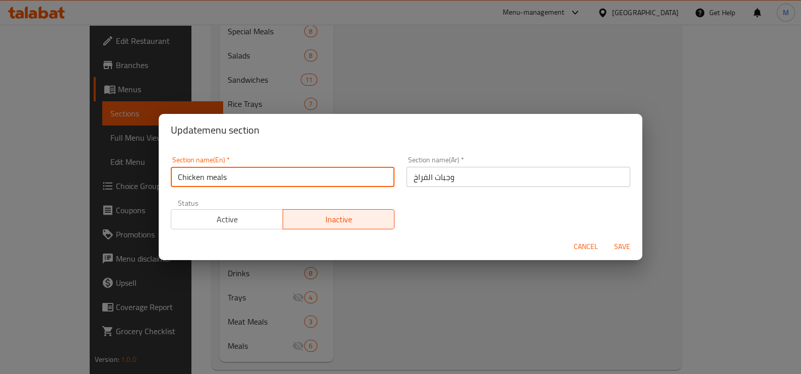
click at [358, 172] on input "Chicken meals" at bounding box center [283, 177] width 224 height 20
type input "Rezo"
click at [439, 172] on input "وجبات الفراخ" at bounding box center [518, 177] width 224 height 20
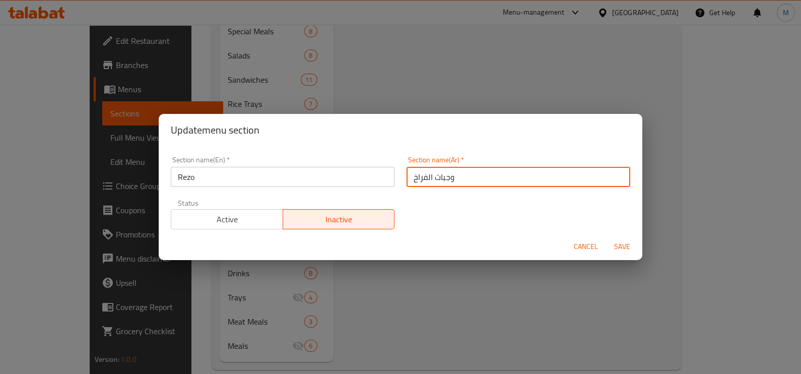
click at [439, 172] on input "وجبات الفراخ" at bounding box center [518, 177] width 224 height 20
type input "ريزو"
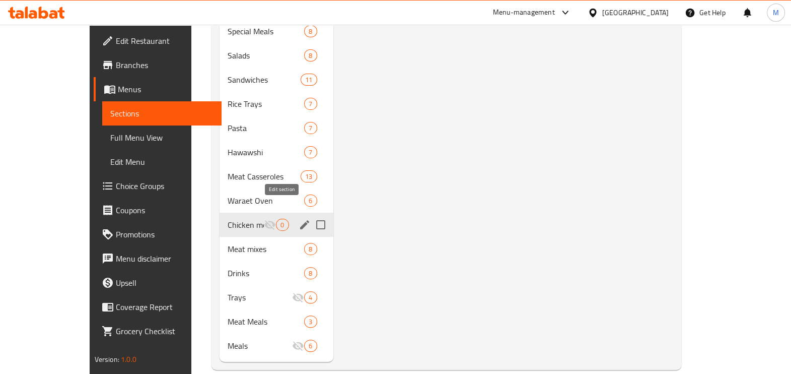
click at [300, 220] on icon "edit" at bounding box center [304, 224] width 9 height 9
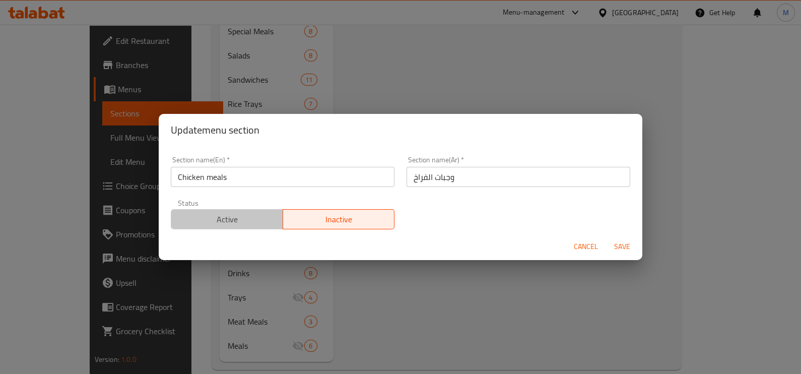
click at [261, 224] on span "Active" at bounding box center [227, 219] width 104 height 15
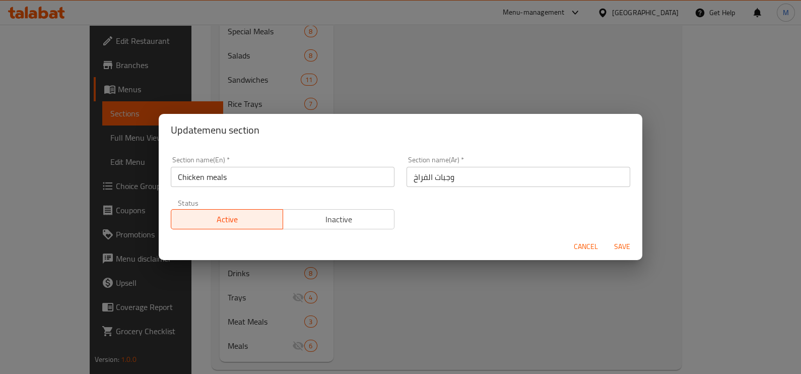
click at [414, 176] on input "وجبات الفراخ" at bounding box center [518, 177] width 224 height 20
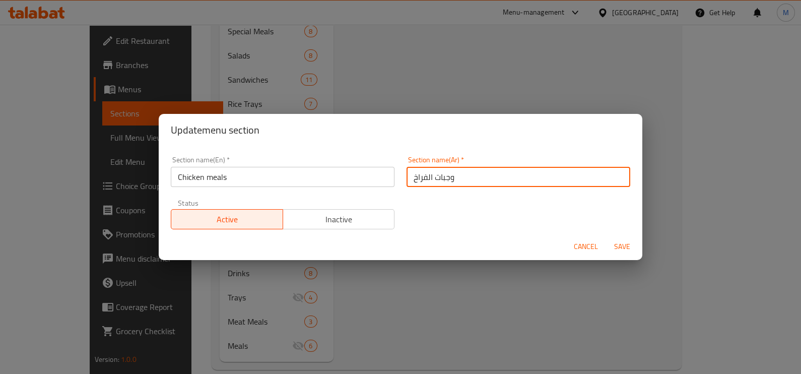
click at [414, 176] on input "وجبات الفراخ" at bounding box center [518, 177] width 224 height 20
type input "ريزو"
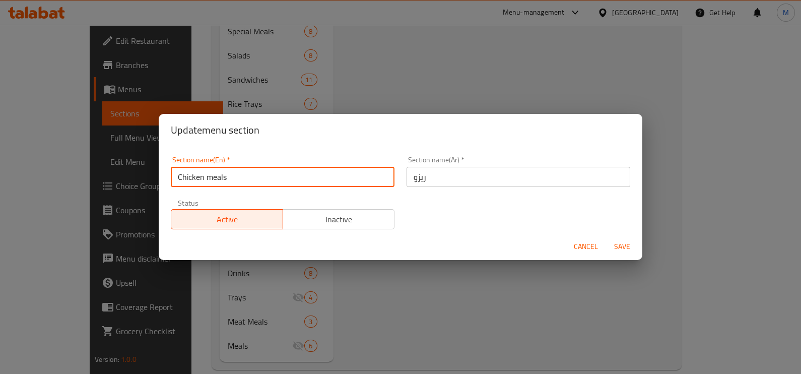
click at [342, 173] on input "Chicken meals" at bounding box center [283, 177] width 224 height 20
type input "Rezo"
click at [619, 243] on span "Save" at bounding box center [622, 246] width 24 height 13
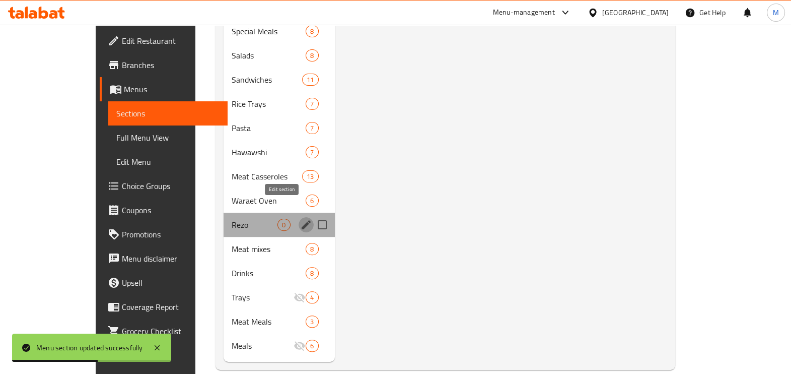
click at [299, 217] on button "edit" at bounding box center [306, 224] width 15 height 15
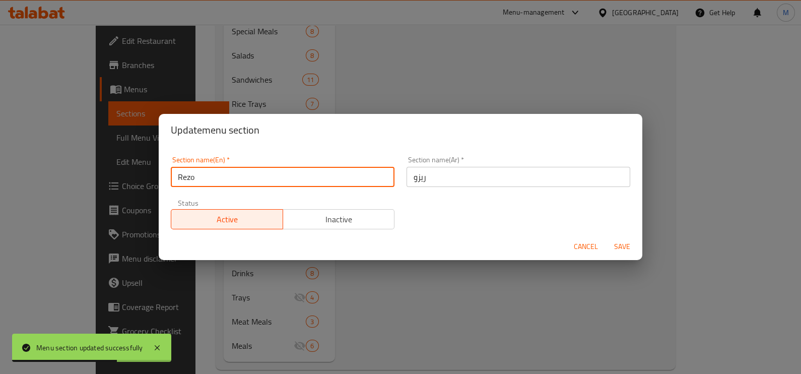
click at [249, 179] on input "Rezo" at bounding box center [283, 177] width 224 height 20
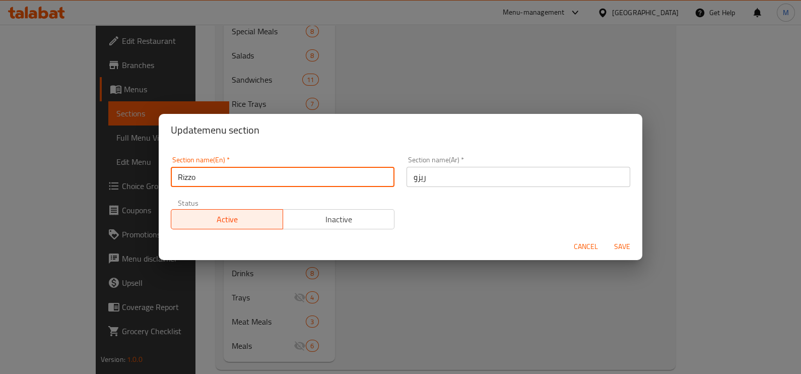
type input "Rizzo"
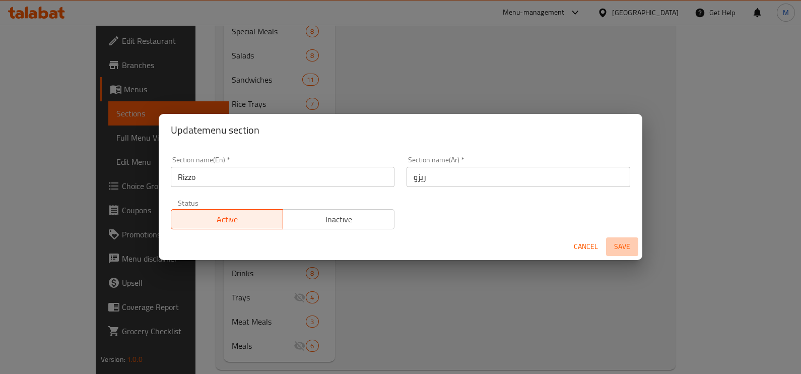
click at [622, 243] on span "Save" at bounding box center [622, 246] width 24 height 13
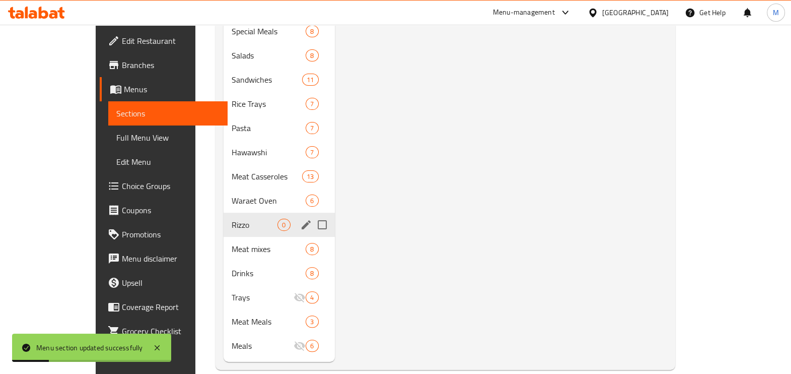
click at [299, 217] on div "Menu sections" at bounding box center [306, 224] width 15 height 15
click at [235, 219] on span "Rizzo" at bounding box center [255, 225] width 46 height 12
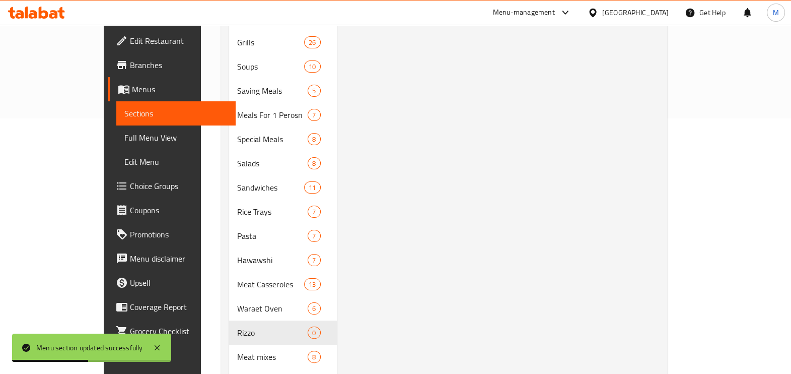
scroll to position [48, 0]
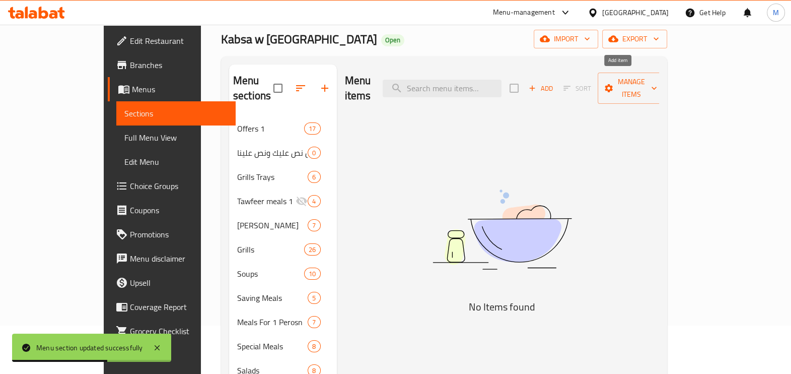
click at [555, 83] on span "Add" at bounding box center [540, 89] width 27 height 12
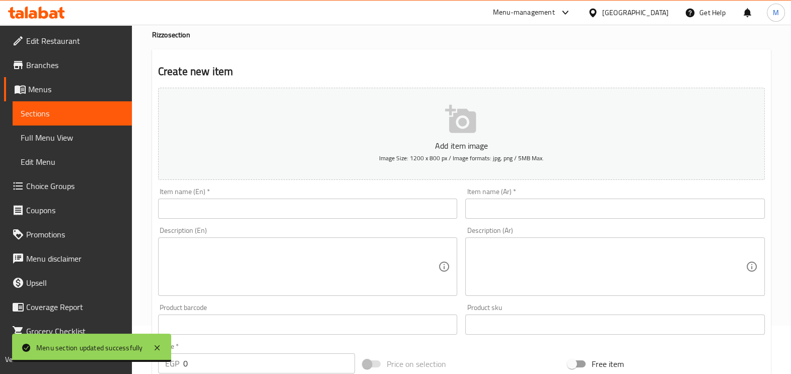
click at [514, 196] on div "Item name (Ar)   * Item name (Ar) *" at bounding box center [615, 203] width 300 height 31
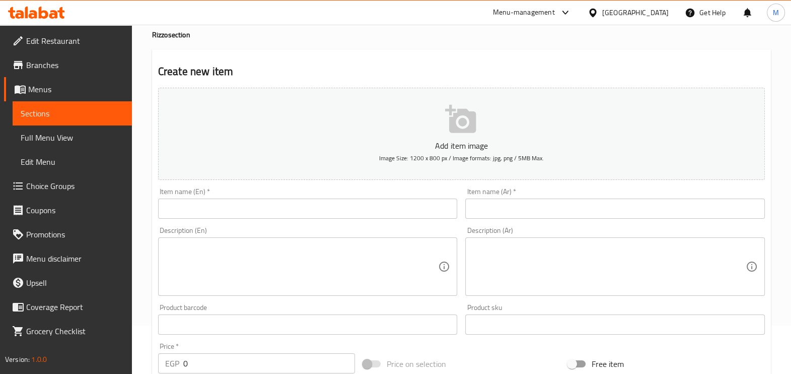
click at [511, 207] on input "text" at bounding box center [615, 208] width 300 height 20
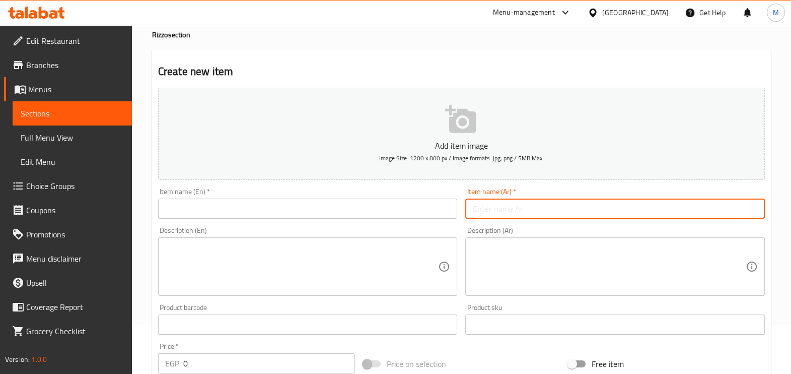
paste input "ريزو كفته"
type input "ريزو كفته"
click at [407, 201] on input "text" at bounding box center [308, 208] width 300 height 20
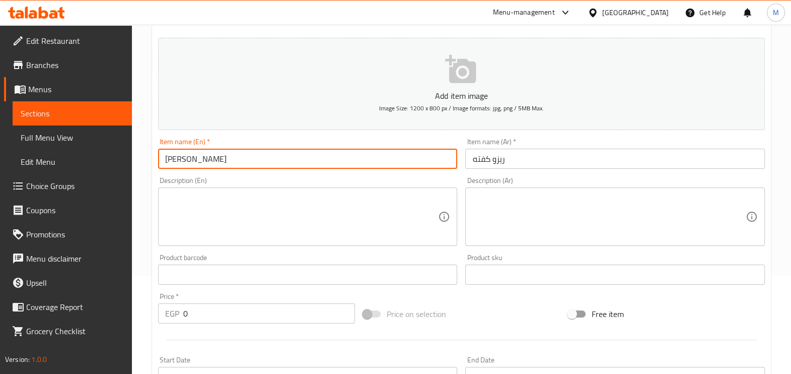
scroll to position [300, 0]
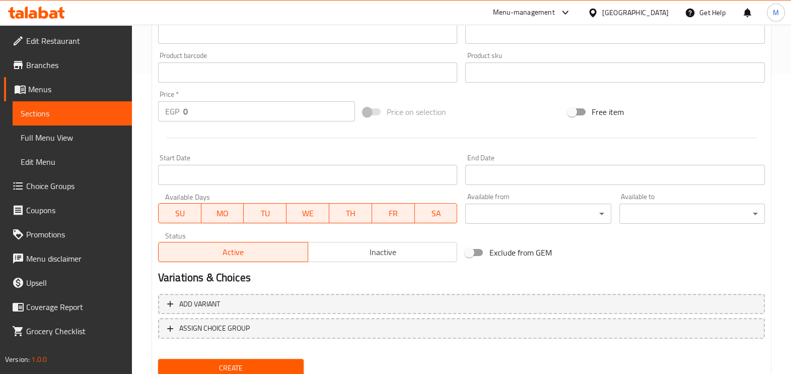
type input "Rizzo Kofta"
click at [192, 114] on input "0" at bounding box center [269, 111] width 172 height 20
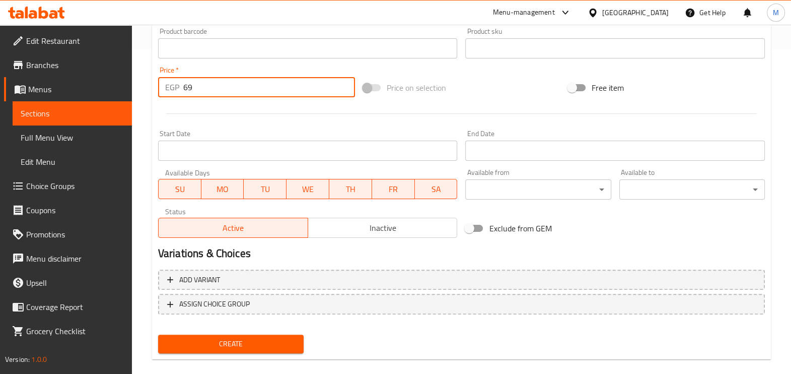
scroll to position [337, 0]
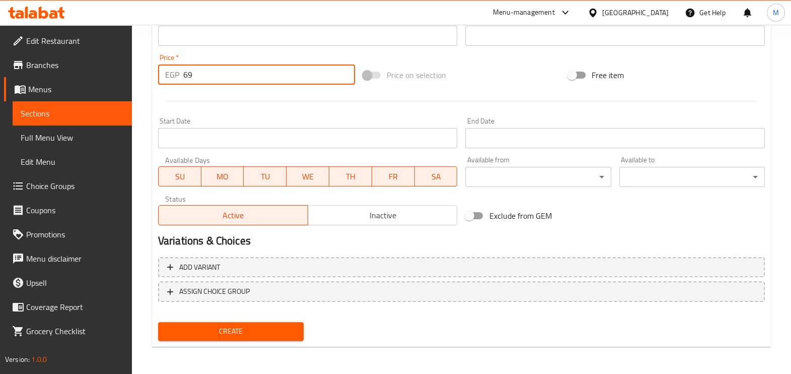
type input "69"
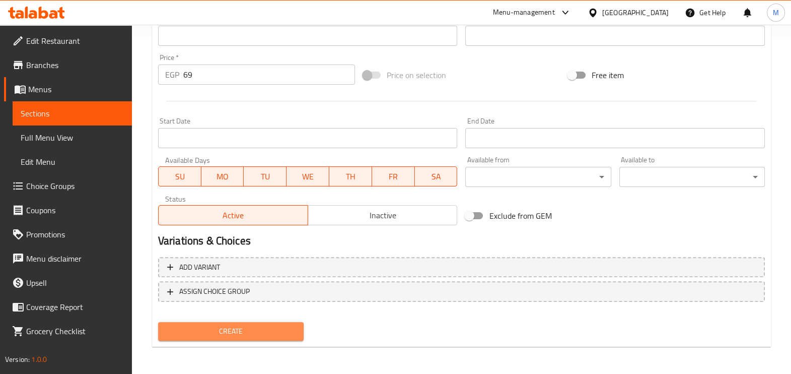
click at [214, 322] on button "Create" at bounding box center [231, 331] width 146 height 19
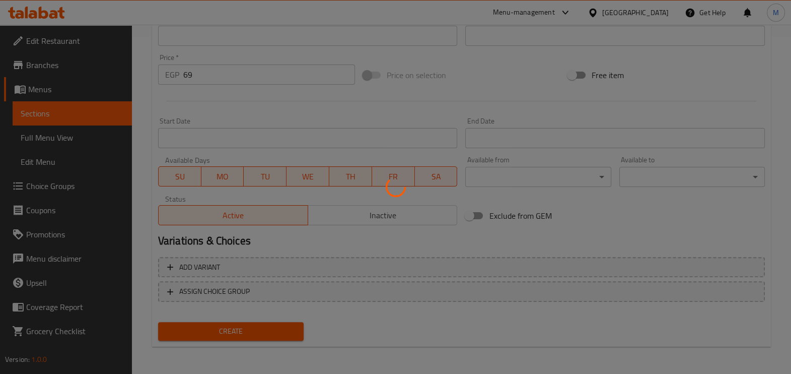
type input "0"
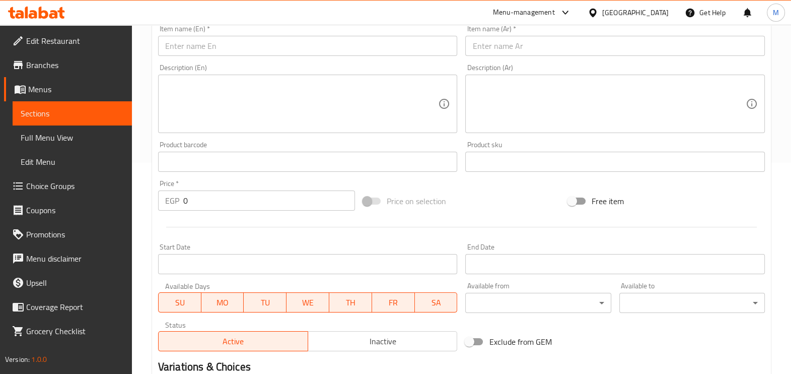
scroll to position [22, 0]
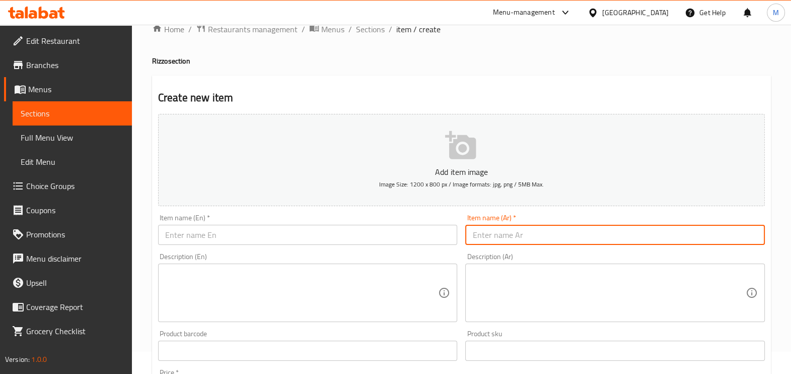
click at [511, 229] on input "text" at bounding box center [615, 235] width 300 height 20
paste input "Chicken"
type input "Chicken"
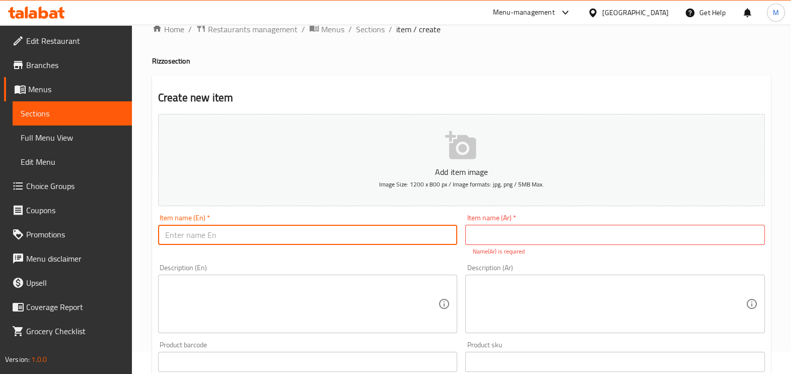
click at [415, 232] on input "text" at bounding box center [308, 235] width 300 height 20
paste input "Chicken"
type input "Chicken Rizzo"
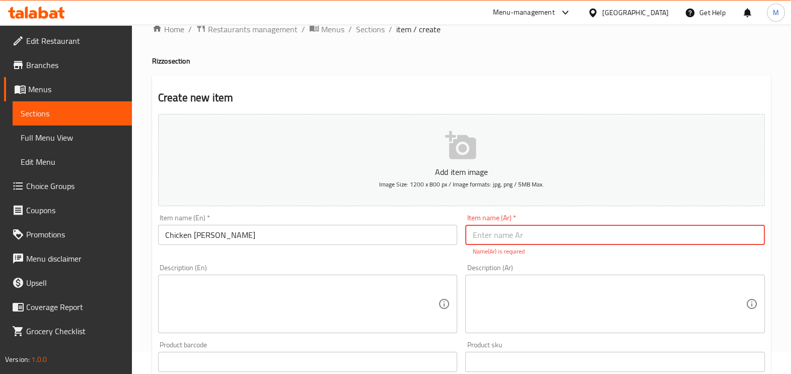
click at [511, 242] on input "text" at bounding box center [615, 235] width 300 height 20
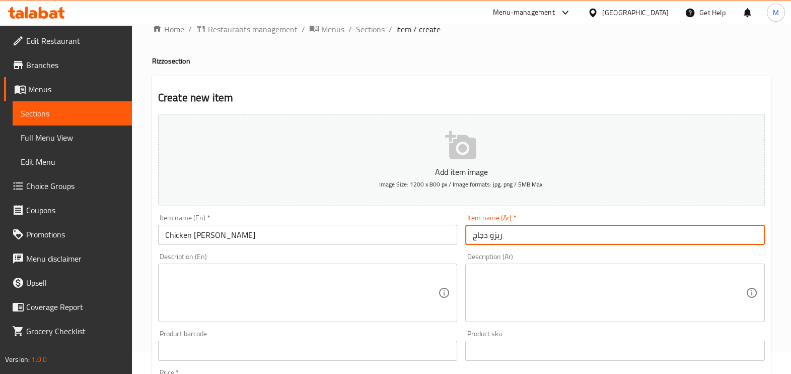
type input "ريزو دجاج"
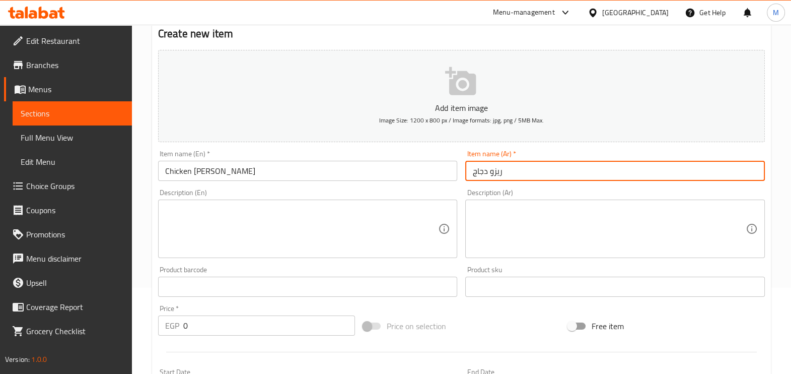
scroll to position [148, 0]
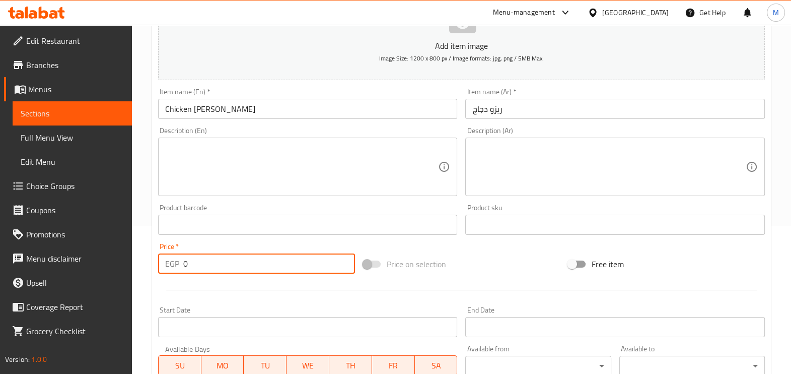
drag, startPoint x: 238, startPoint y: 259, endPoint x: 157, endPoint y: 267, distance: 81.9
click at [157, 267] on div "Price   * EGP 0 Price *" at bounding box center [256, 258] width 205 height 39
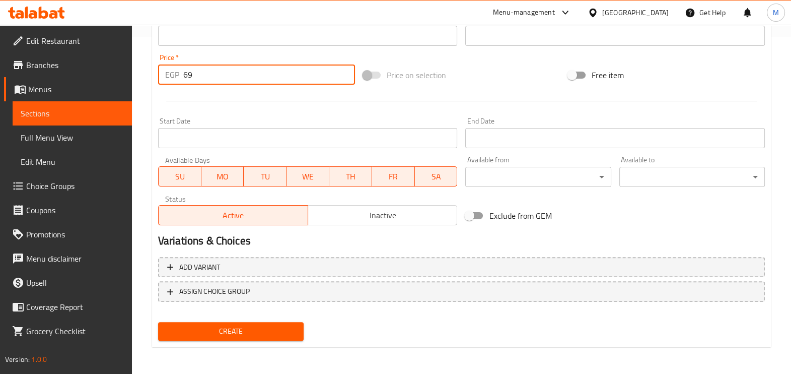
type input "69"
click at [237, 330] on span "Create" at bounding box center [230, 331] width 129 height 13
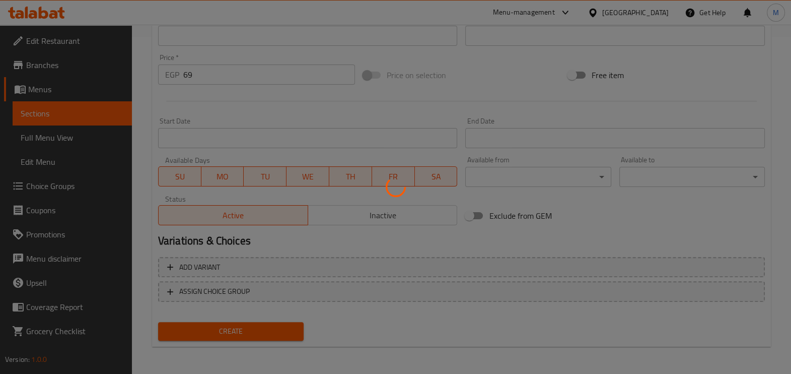
type input "0"
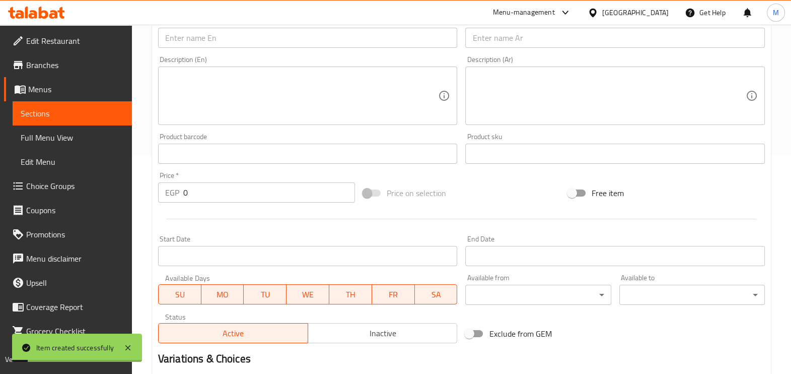
scroll to position [0, 0]
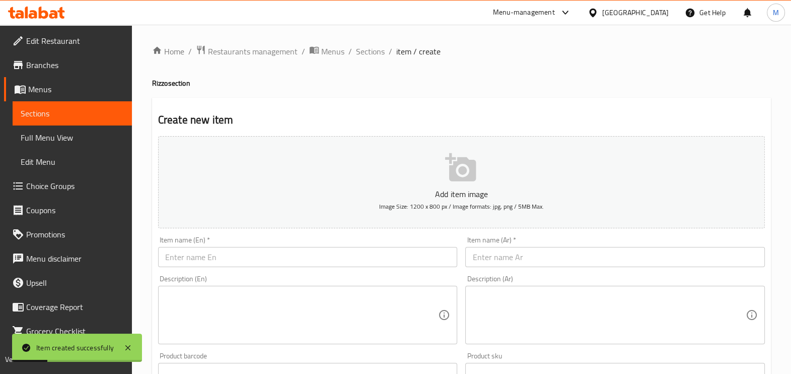
click at [473, 257] on input "text" at bounding box center [615, 257] width 300 height 20
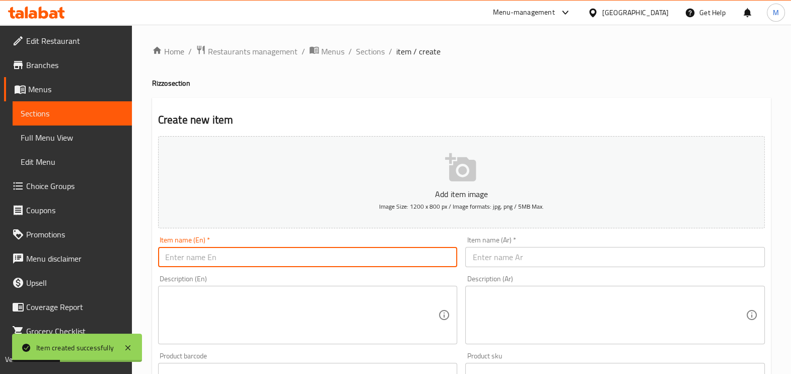
click at [410, 262] on input "text" at bounding box center [308, 257] width 300 height 20
paste input "Sausage"
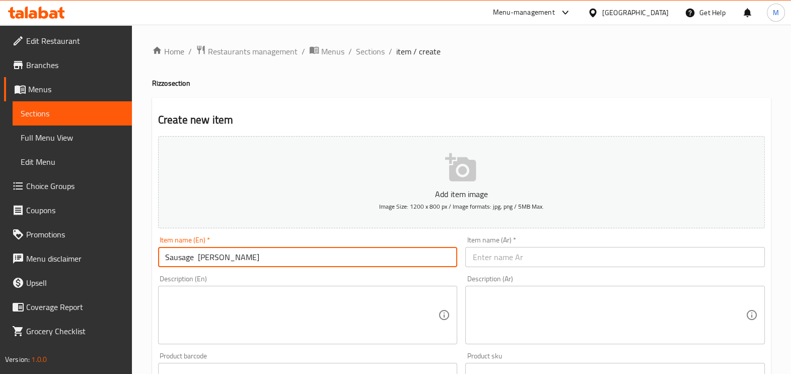
type input "Sausage Rizzo"
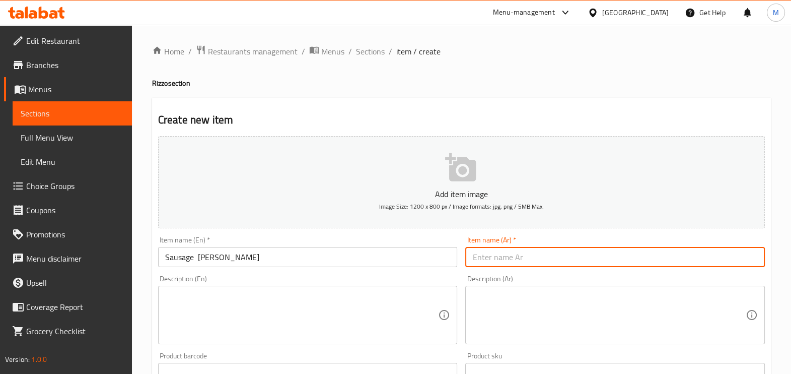
click at [534, 266] on input "text" at bounding box center [615, 257] width 300 height 20
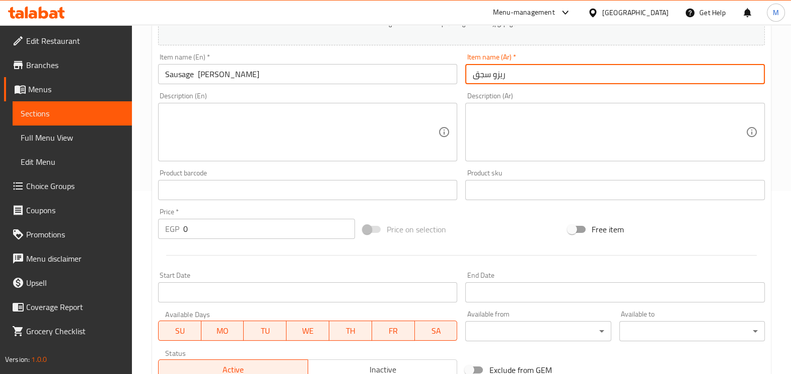
scroll to position [251, 0]
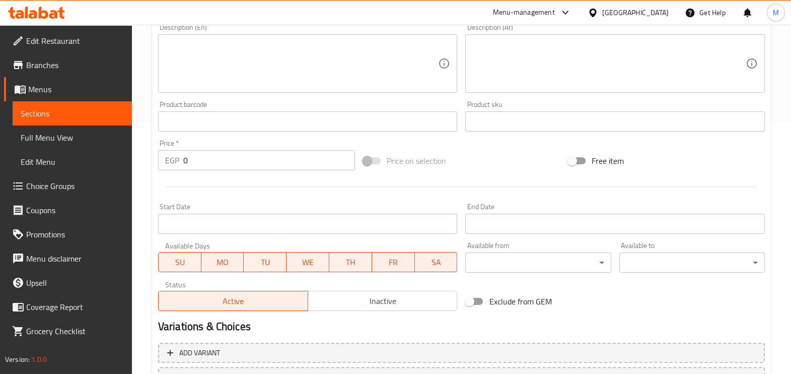
type input "ريزو سجق"
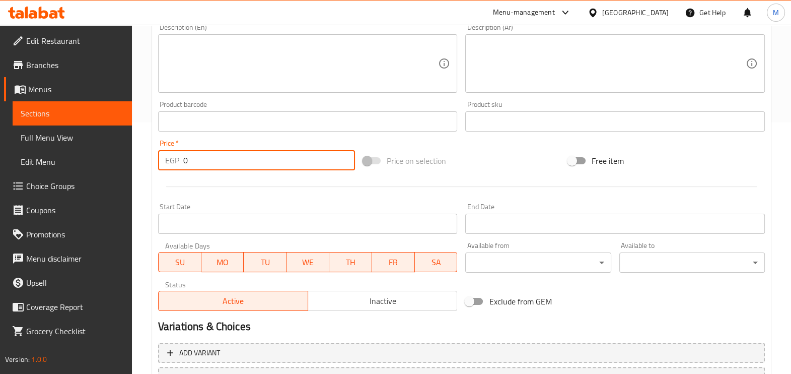
drag, startPoint x: 189, startPoint y: 160, endPoint x: 155, endPoint y: 159, distance: 34.3
click at [155, 159] on div "Price   * EGP 0 Price *" at bounding box center [256, 154] width 205 height 39
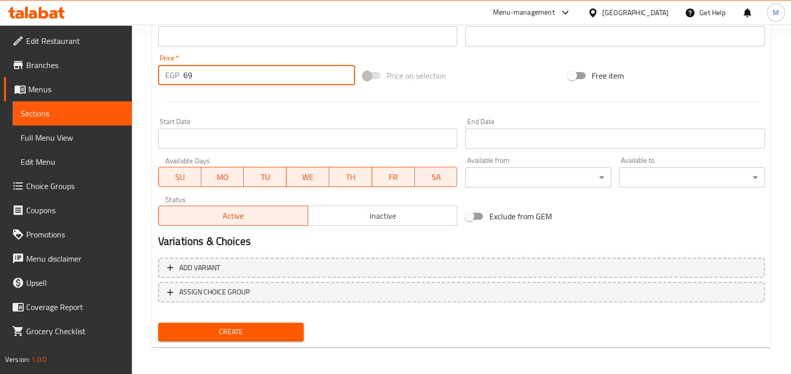
scroll to position [337, 0]
type input "69"
click at [233, 329] on span "Create" at bounding box center [230, 331] width 129 height 13
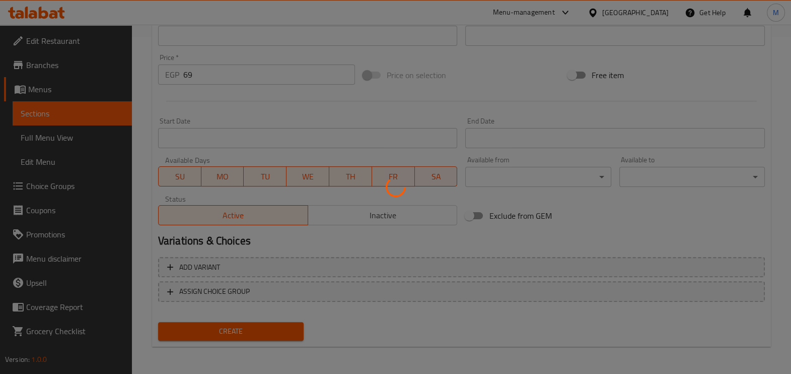
type input "0"
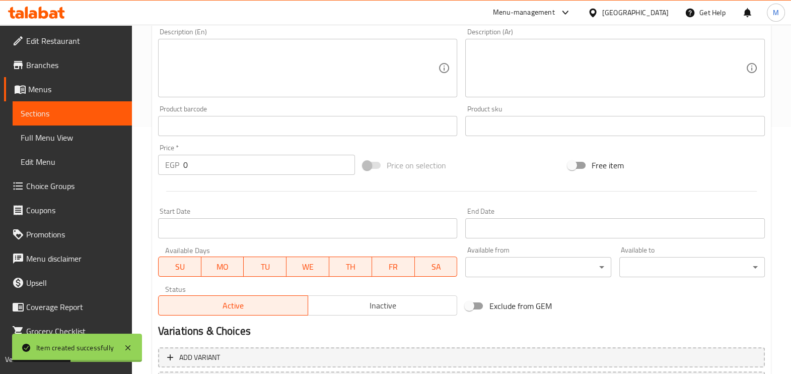
scroll to position [148, 0]
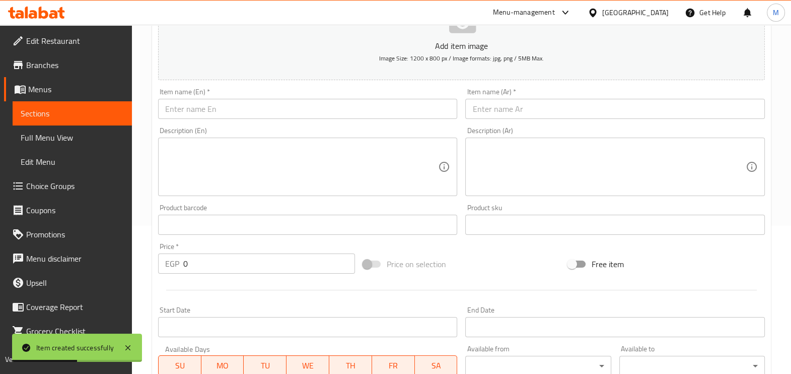
click at [300, 117] on input "text" at bounding box center [308, 109] width 300 height 20
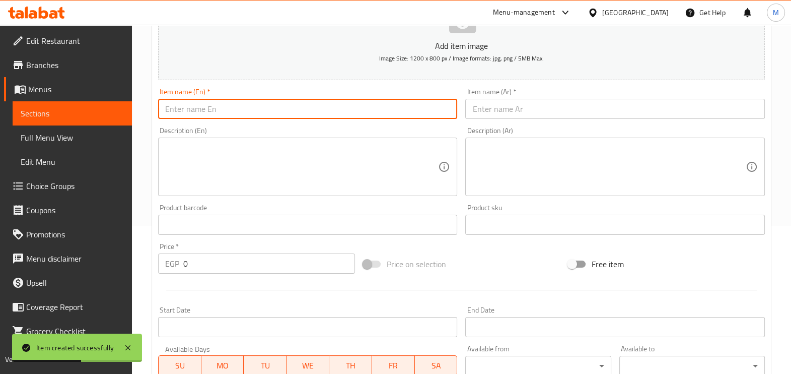
click at [300, 117] on input "text" at bounding box center [308, 109] width 300 height 20
paste input "Rizzo Crespi"
type input "Rizzo Crespi"
click at [496, 108] on input "text" at bounding box center [615, 109] width 300 height 20
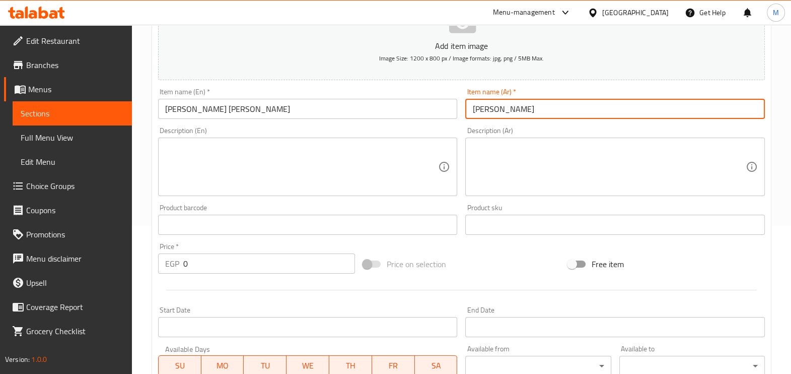
type input "ريزو كرسبي"
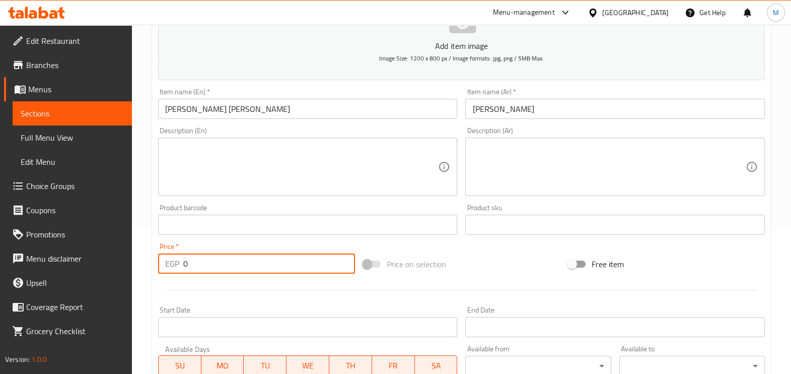
drag, startPoint x: 201, startPoint y: 268, endPoint x: 141, endPoint y: 244, distance: 64.6
click at [144, 261] on div "Home / Restaurants management / Menus / Sections / item / create Rizzo section …" at bounding box center [461, 220] width 659 height 687
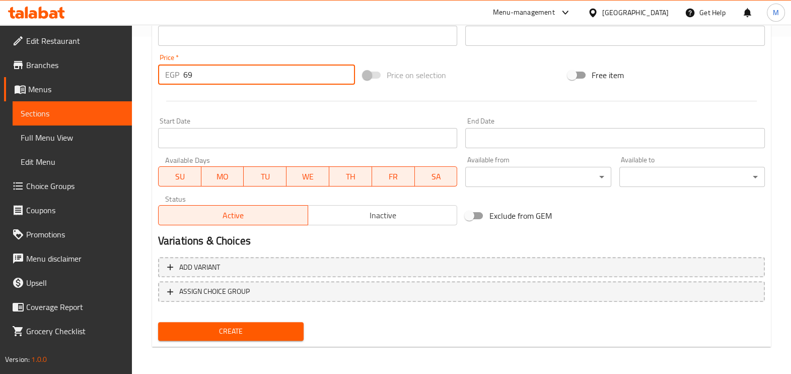
type input "69"
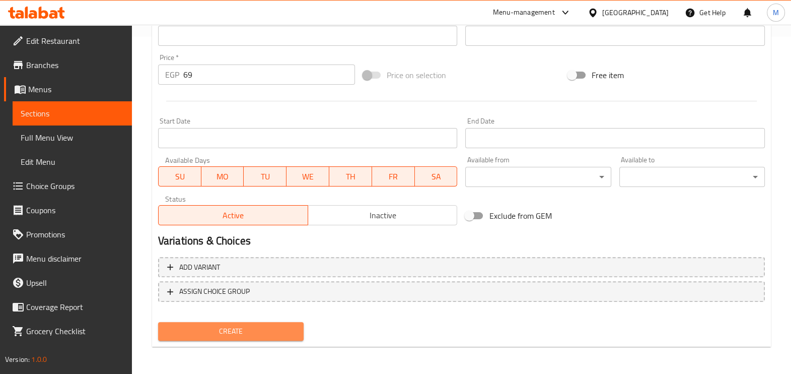
click at [196, 328] on span "Create" at bounding box center [230, 331] width 129 height 13
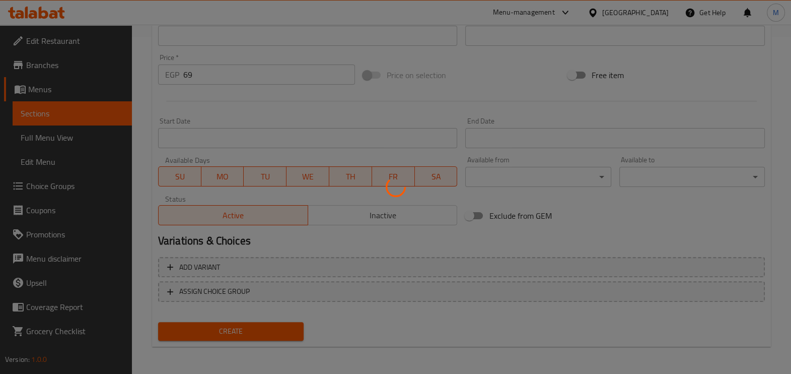
type input "0"
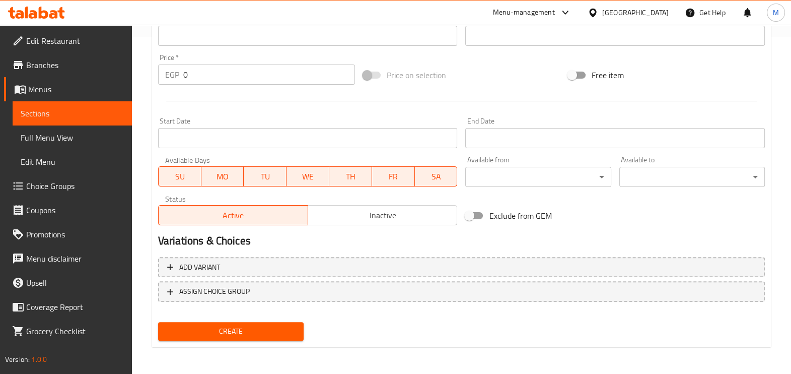
click at [528, 239] on h2 "Variations & Choices" at bounding box center [461, 240] width 607 height 15
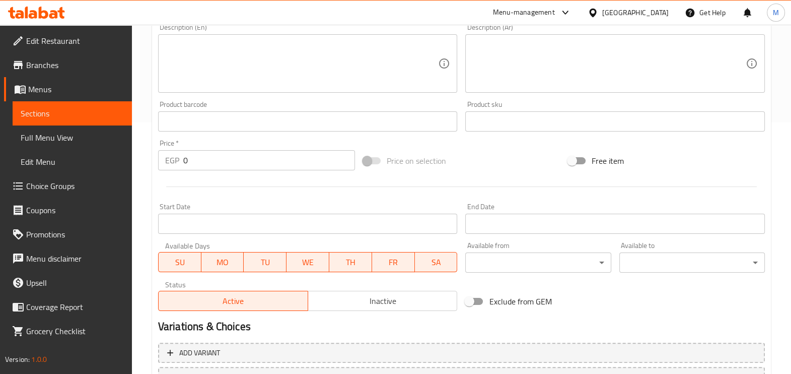
scroll to position [0, 0]
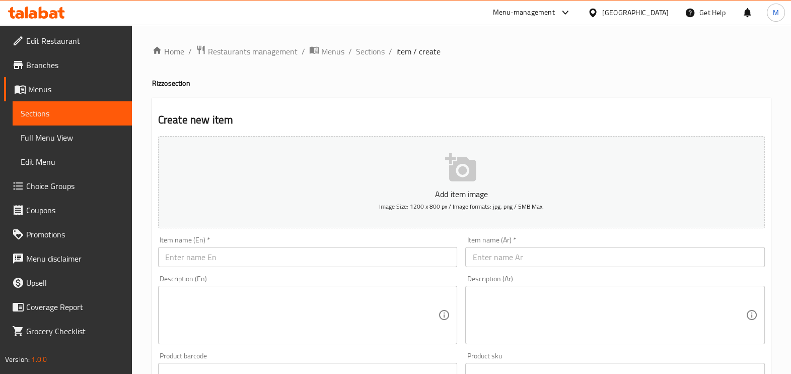
click at [50, 20] on div at bounding box center [36, 13] width 73 height 20
click at [50, 18] on icon at bounding box center [53, 14] width 9 height 9
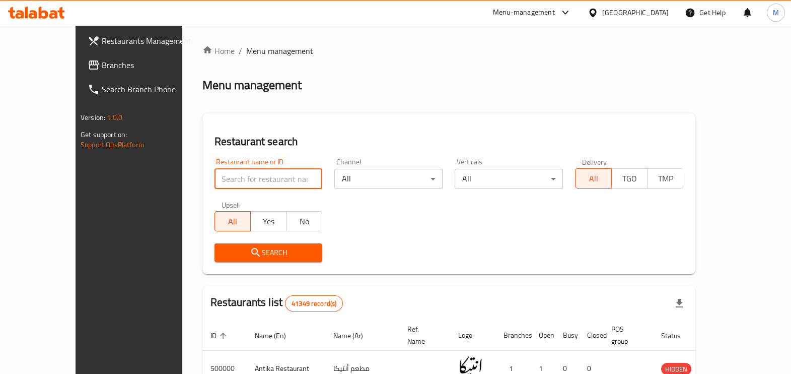
click at [247, 182] on input "search" at bounding box center [269, 179] width 108 height 20
paste input "680956"
type input "680956"
click button "Search" at bounding box center [269, 252] width 108 height 19
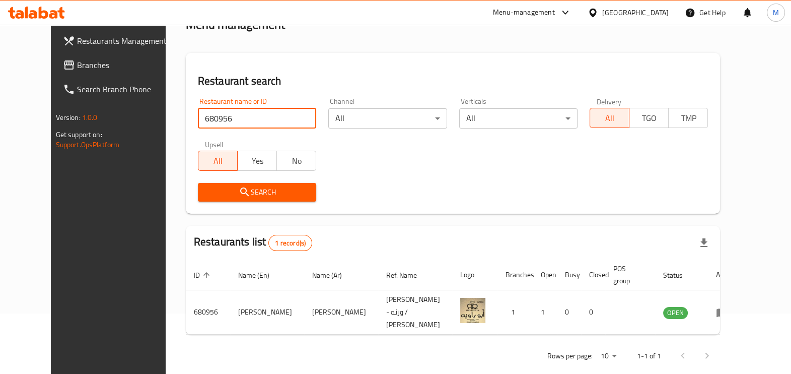
scroll to position [67, 0]
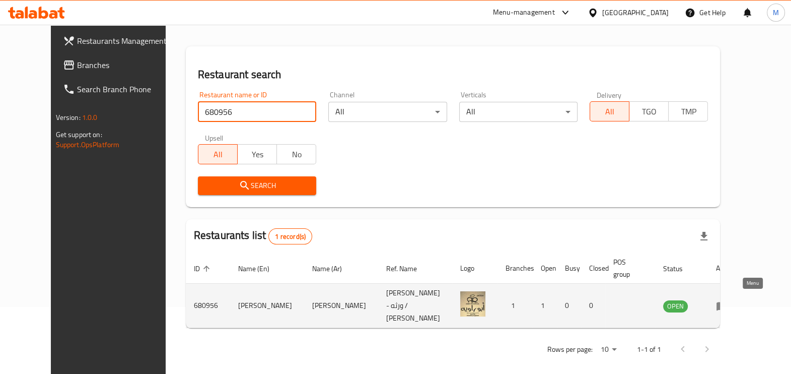
click at [728, 305] on icon "enhanced table" at bounding box center [722, 306] width 12 height 12
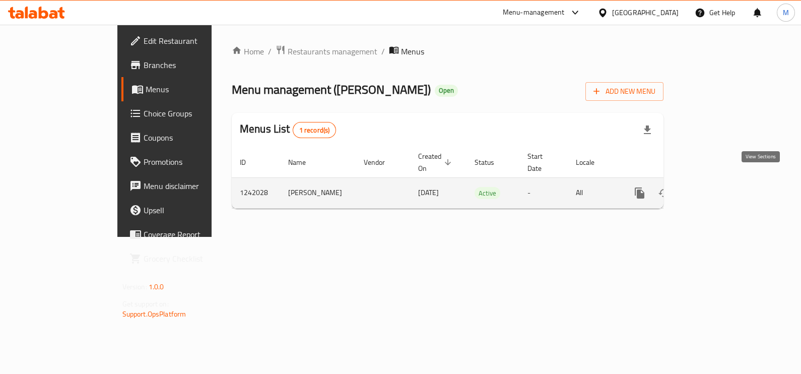
click at [724, 189] on link "enhanced table" at bounding box center [712, 193] width 24 height 24
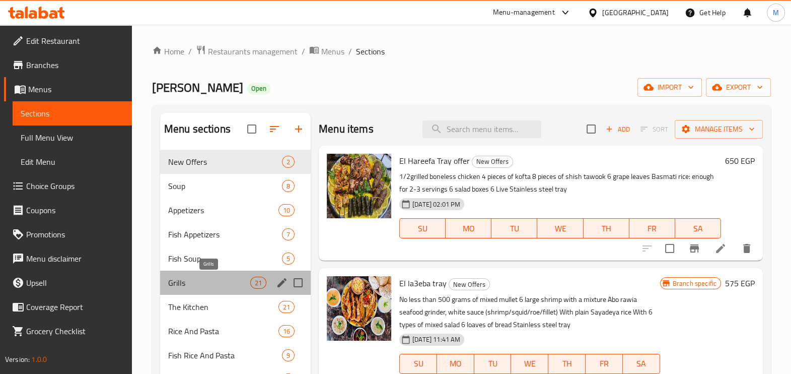
click at [218, 282] on span "Grills" at bounding box center [209, 283] width 82 height 12
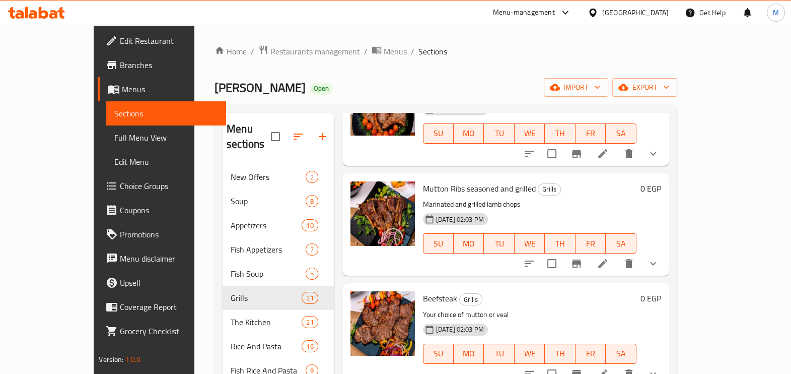
scroll to position [567, 0]
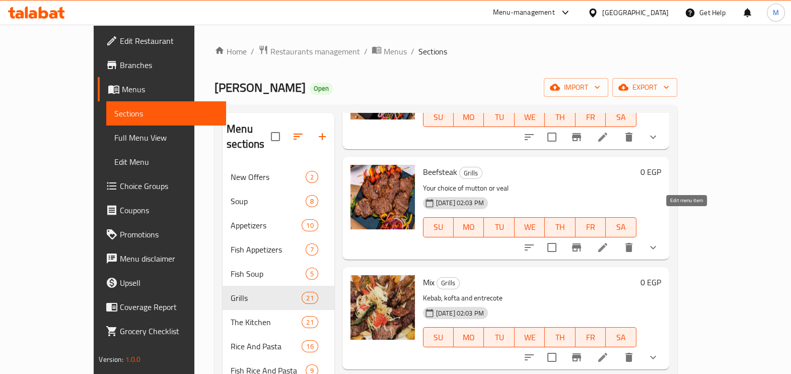
click at [609, 241] on icon at bounding box center [603, 247] width 12 height 12
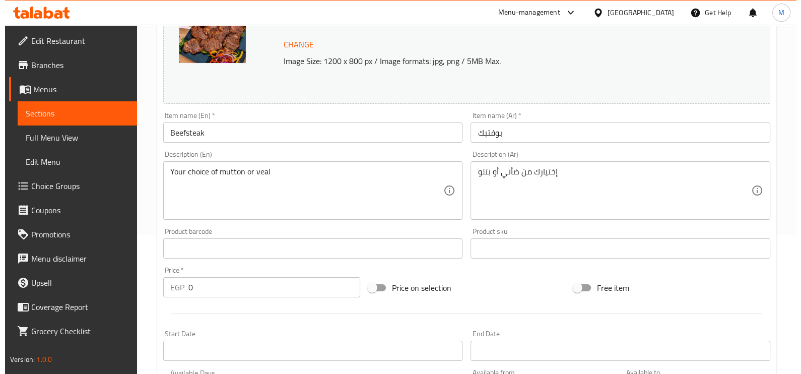
scroll to position [378, 0]
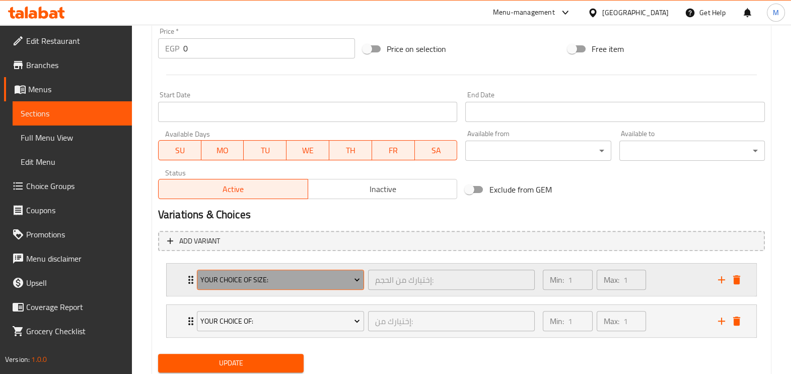
click at [352, 280] on span "Your Choice Of Size:" at bounding box center [280, 279] width 160 height 13
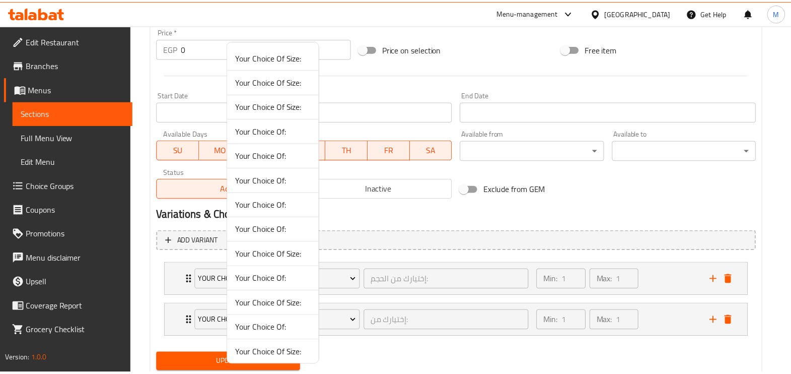
scroll to position [0, 0]
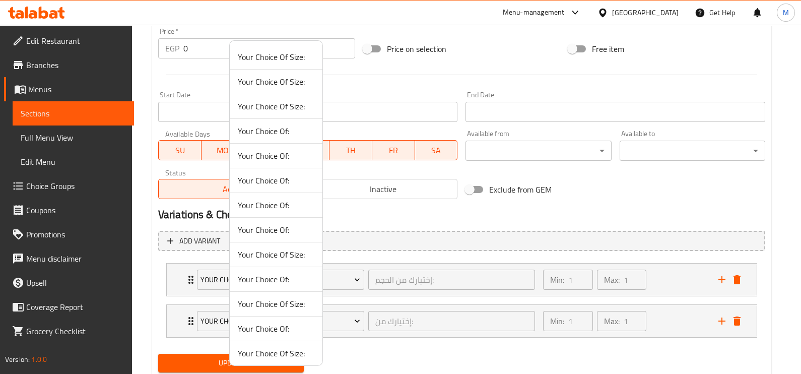
click at [491, 236] on div at bounding box center [400, 187] width 801 height 374
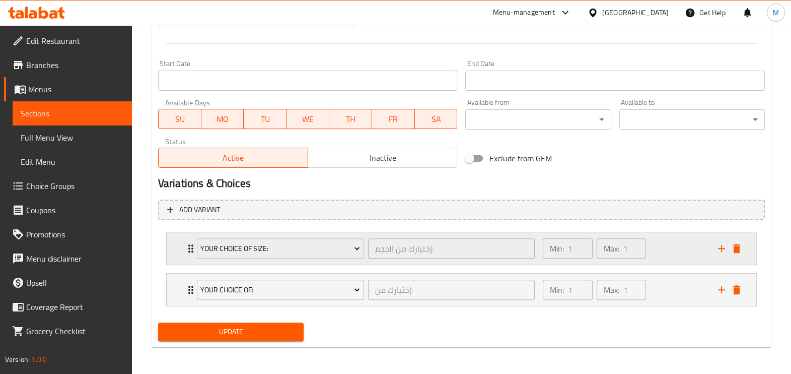
scroll to position [409, 0]
click at [60, 187] on span "Choice Groups" at bounding box center [75, 186] width 98 height 12
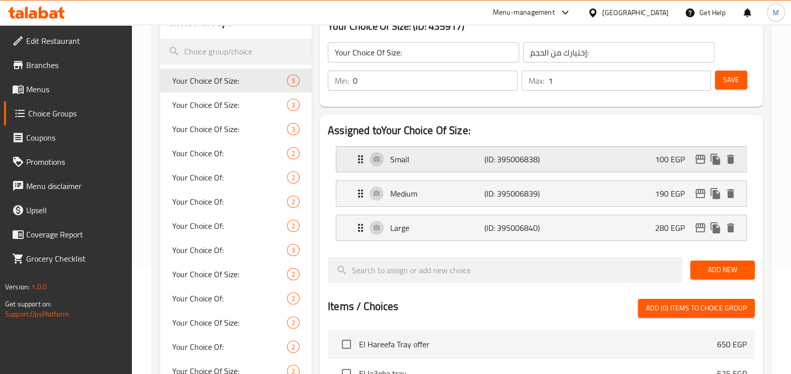
scroll to position [125, 0]
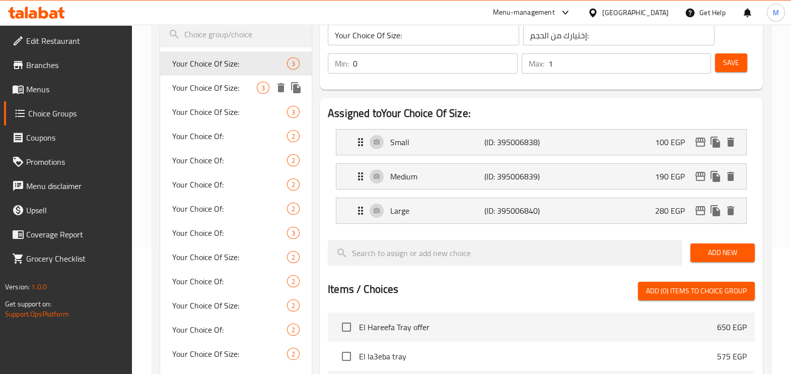
click at [225, 86] on span "Your Choice Of Size:" at bounding box center [214, 88] width 85 height 12
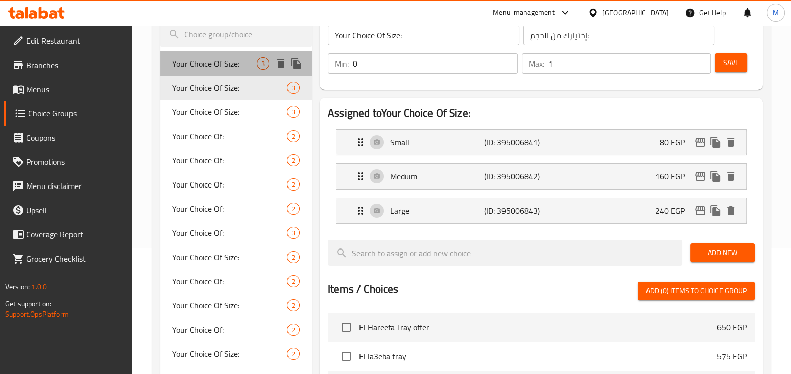
click at [222, 55] on div "Your Choice Of Size: 3" at bounding box center [236, 63] width 152 height 24
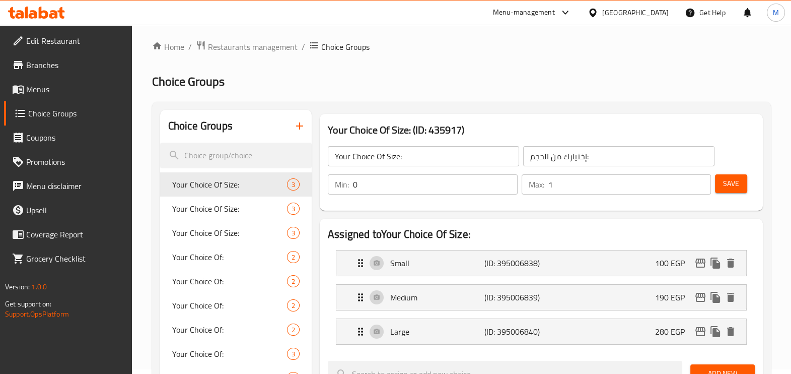
scroll to position [0, 0]
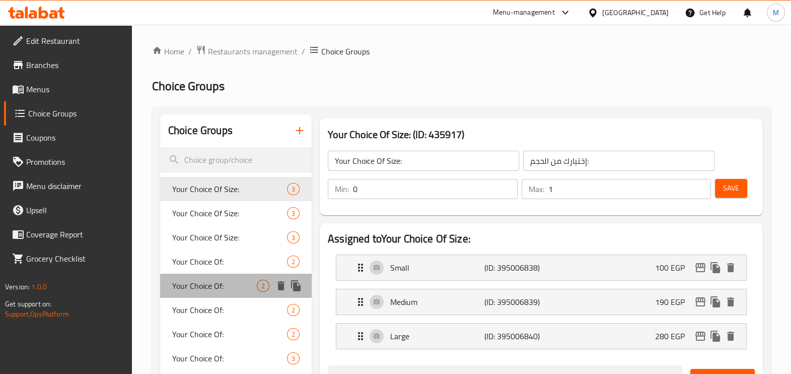
click at [231, 275] on div "Your Choice Of: 2" at bounding box center [236, 285] width 152 height 24
type input "Your Choice Of:"
type input "إختيارك من:"
type input "1"
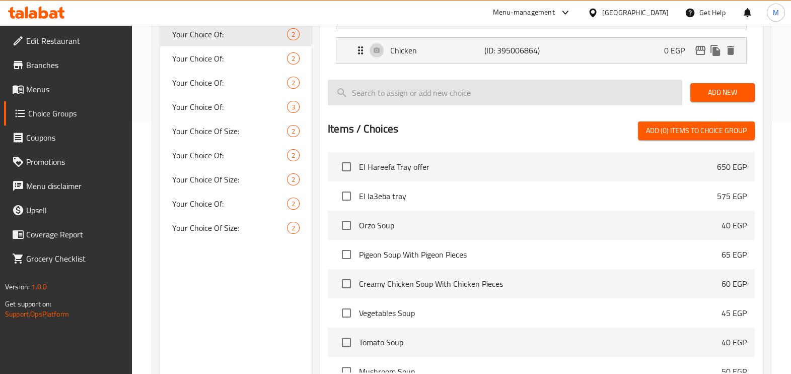
scroll to position [189, 0]
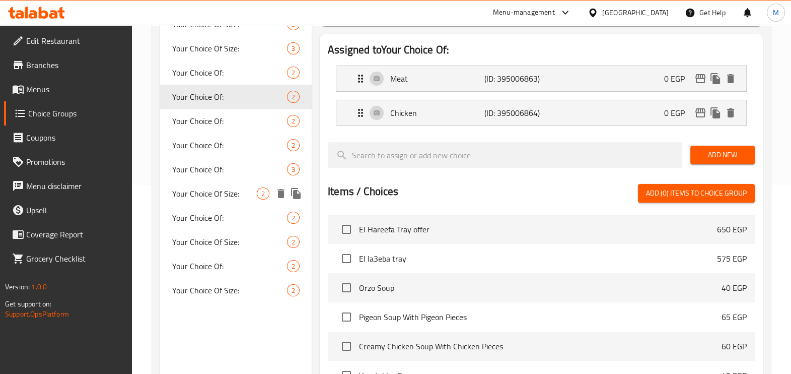
click at [232, 191] on span "Your Choice Of Size:" at bounding box center [214, 193] width 85 height 12
type input "Your Choice Of Size:"
type input "إختيارك من الحجم:"
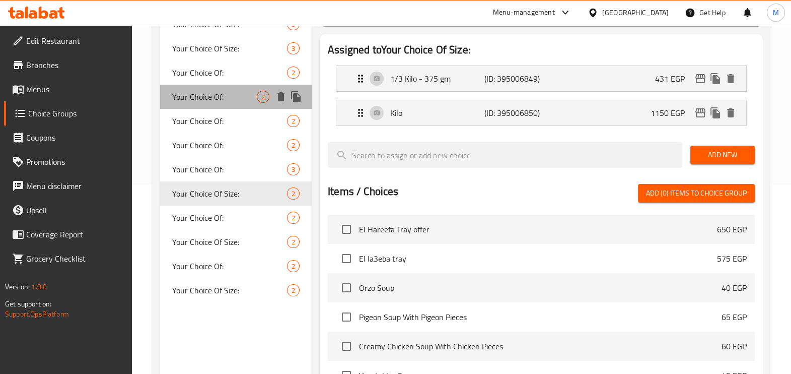
click at [190, 97] on span "Your Choice Of:" at bounding box center [214, 97] width 85 height 12
type input "Your Choice Of:"
type input "إختيارك من:"
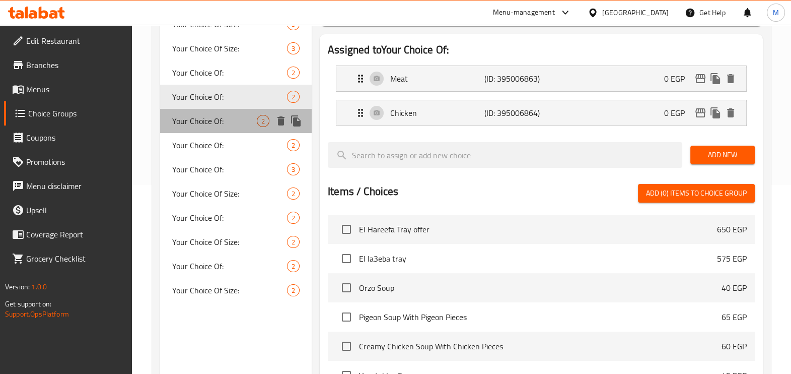
click at [191, 116] on span "Your Choice Of:" at bounding box center [214, 121] width 85 height 12
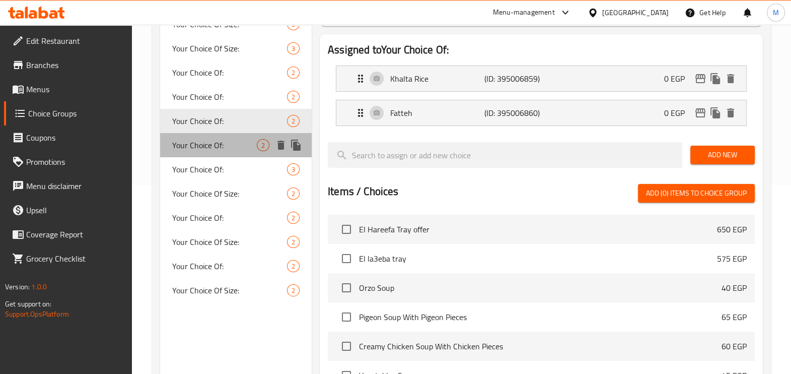
click at [203, 154] on div "Your Choice Of: 2" at bounding box center [236, 145] width 152 height 24
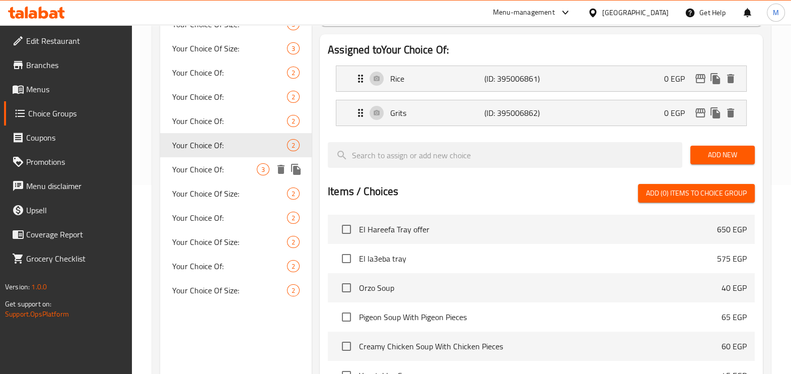
click at [208, 177] on div "Your Choice Of: 3" at bounding box center [236, 169] width 152 height 24
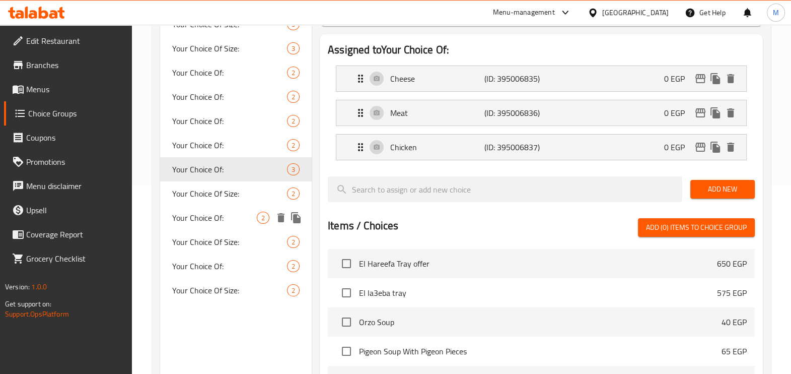
scroll to position [62, 0]
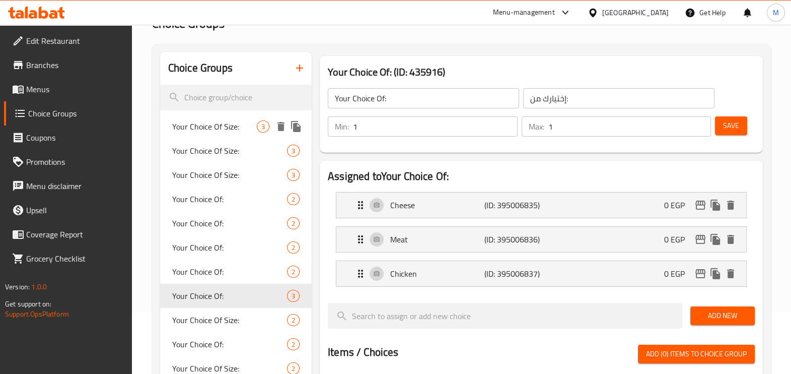
click at [218, 124] on span "Your Choice Of Size:" at bounding box center [214, 126] width 85 height 12
type input "Your Choice Of Size:"
type input "إختيارك من الحجم:"
type input "0"
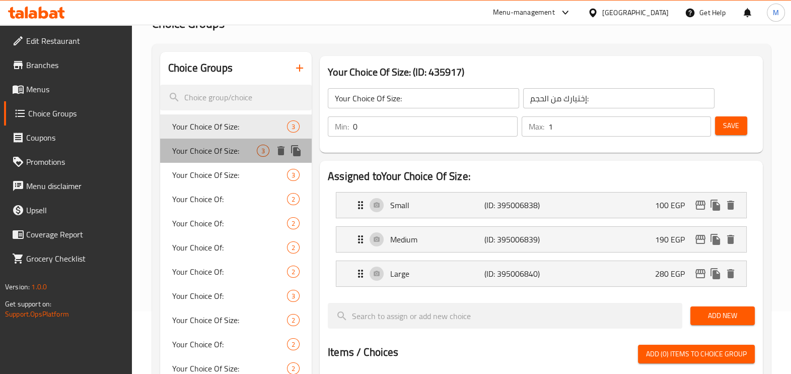
click at [219, 146] on span "Your Choice Of Size:" at bounding box center [214, 151] width 85 height 12
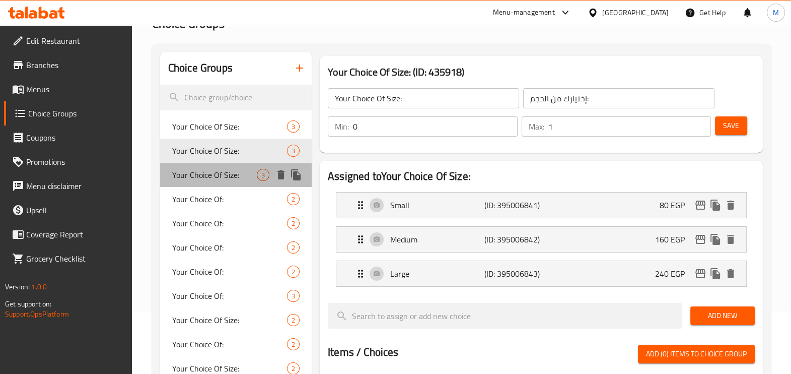
click at [234, 176] on span "Your Choice Of Size:" at bounding box center [214, 175] width 85 height 12
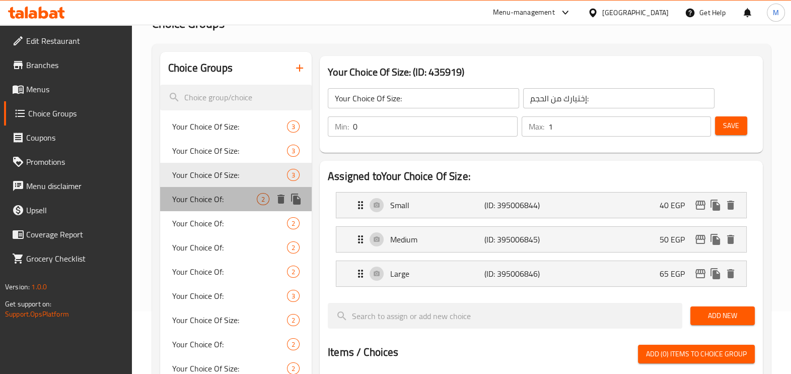
click at [230, 201] on span "Your Choice Of:" at bounding box center [214, 199] width 85 height 12
type input "Your Choice Of:"
type input "إختيارك من:"
type input "1"
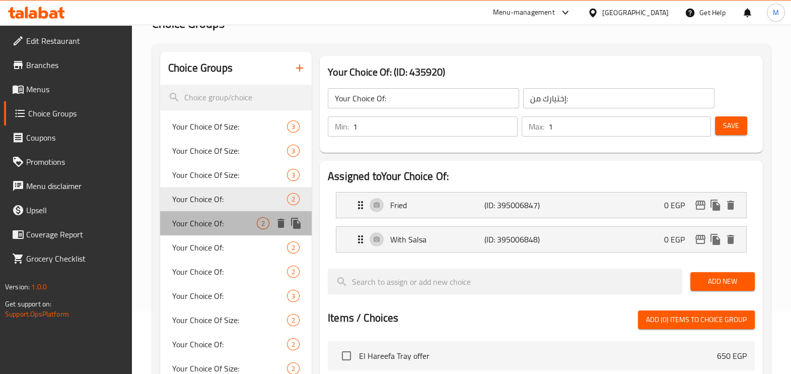
click at [227, 225] on span "Your Choice Of:" at bounding box center [214, 223] width 85 height 12
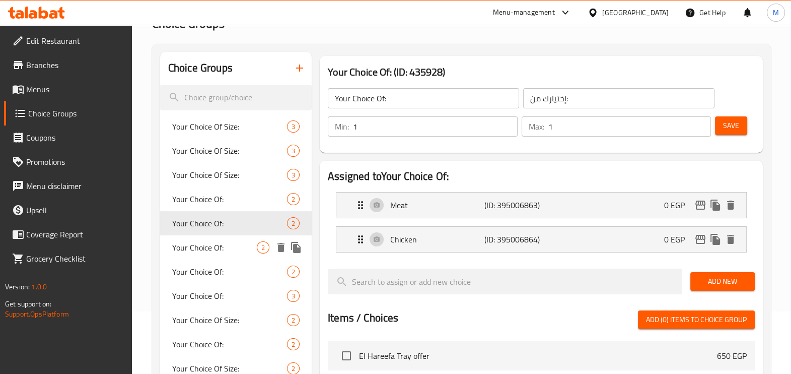
click at [220, 247] on span "Your Choice Of:" at bounding box center [214, 247] width 85 height 12
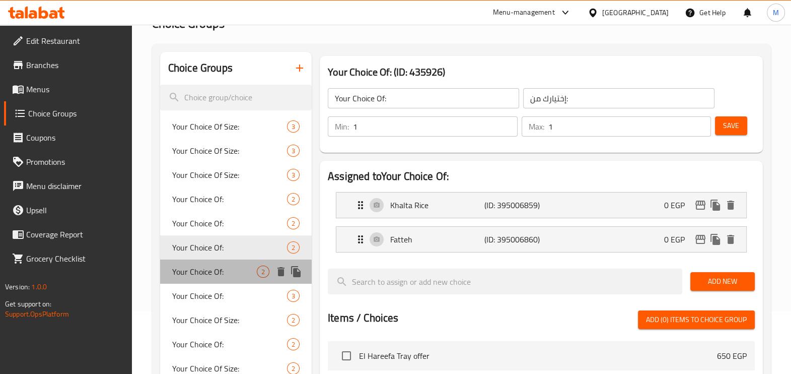
click at [222, 267] on span "Your Choice Of:" at bounding box center [214, 271] width 85 height 12
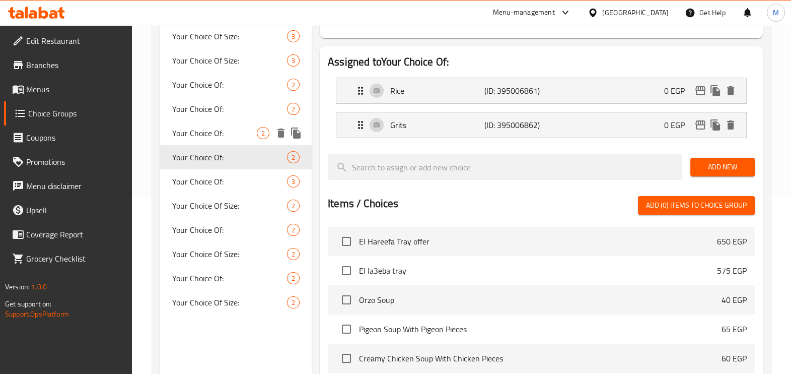
scroll to position [189, 0]
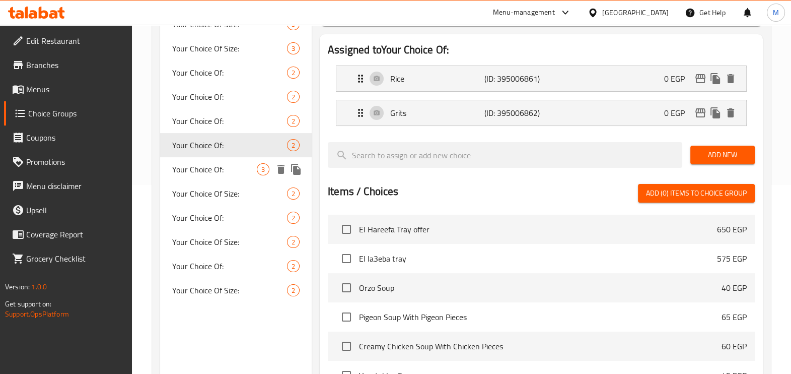
click at [249, 166] on span "Your Choice Of:" at bounding box center [214, 169] width 85 height 12
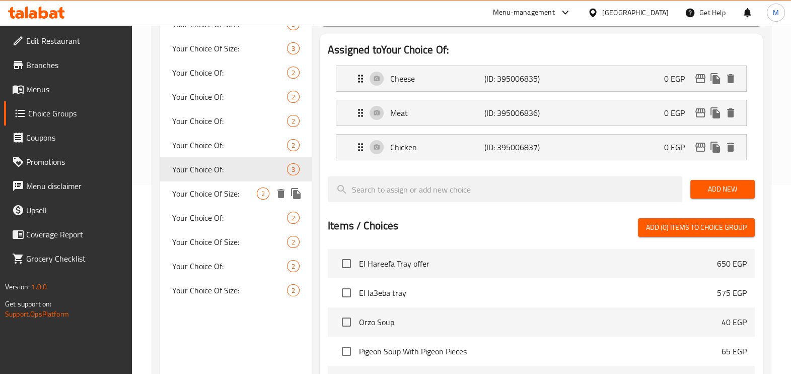
click at [232, 195] on span "Your Choice Of Size:" at bounding box center [214, 193] width 85 height 12
type input "Your Choice Of Size:"
type input "إختيارك من الحجم:"
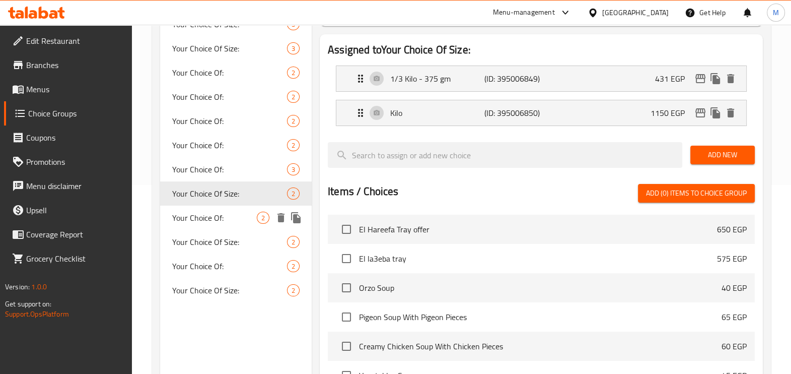
click at [232, 210] on div "Your Choice Of: 2" at bounding box center [236, 217] width 152 height 24
type input "Your Choice Of:"
type input "إختيارك من:"
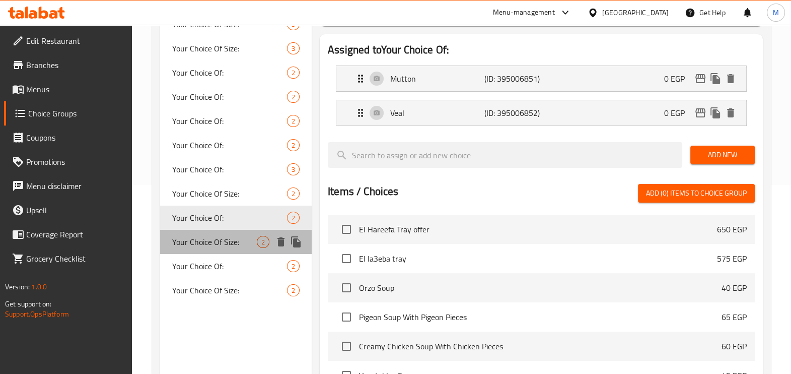
click at [229, 242] on span "Your Choice Of Size:" at bounding box center [214, 242] width 85 height 12
type input "Your Choice Of Size:"
type input "إختيارك من الحجم:"
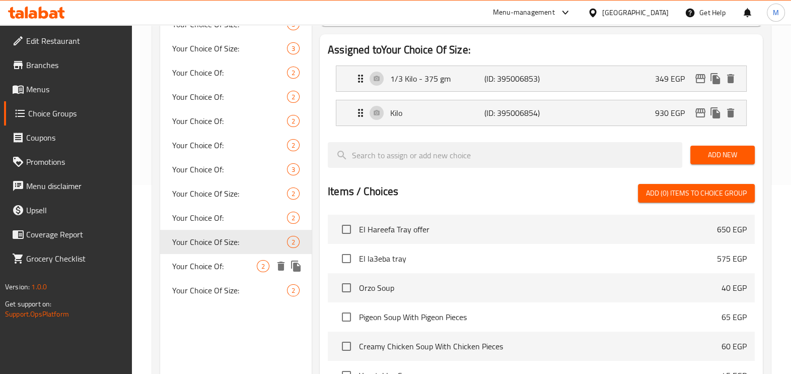
click at [214, 265] on span "Your Choice Of:" at bounding box center [214, 266] width 85 height 12
type input "Your Choice Of:"
type input "إختيارك من:"
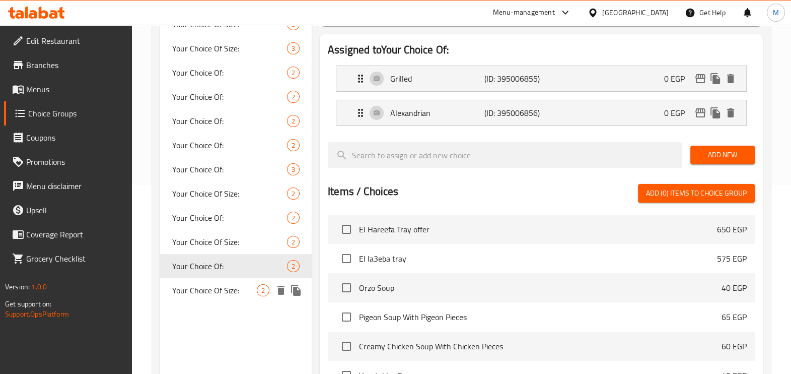
click at [212, 292] on span "Your Choice Of Size:" at bounding box center [214, 290] width 85 height 12
type input "Your Choice Of Size:"
type input "إختيارك من الحجم:"
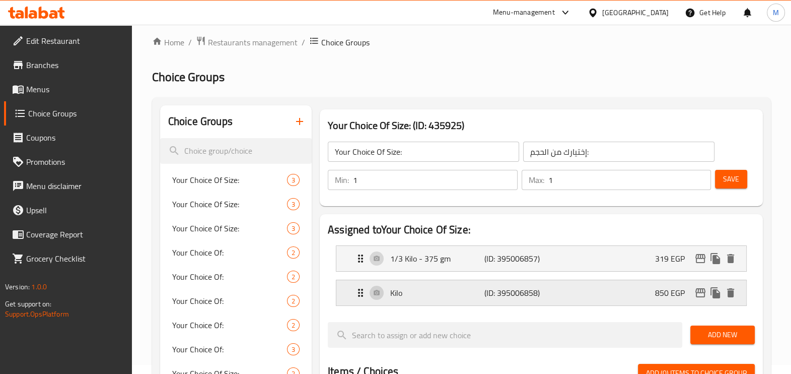
scroll to position [0, 0]
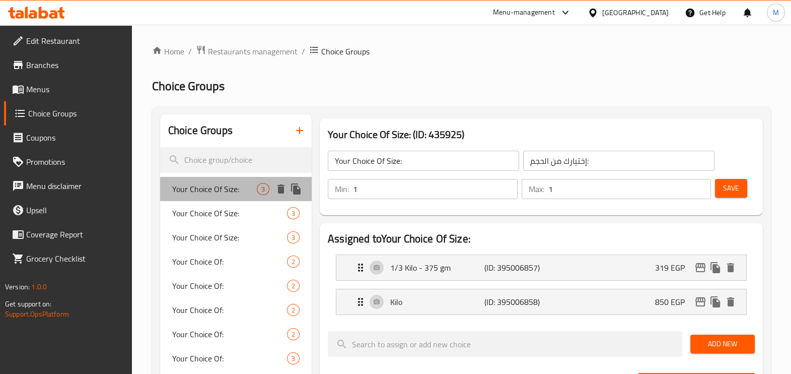
click at [234, 191] on span "Your Choice Of Size:" at bounding box center [214, 189] width 85 height 12
type input "0"
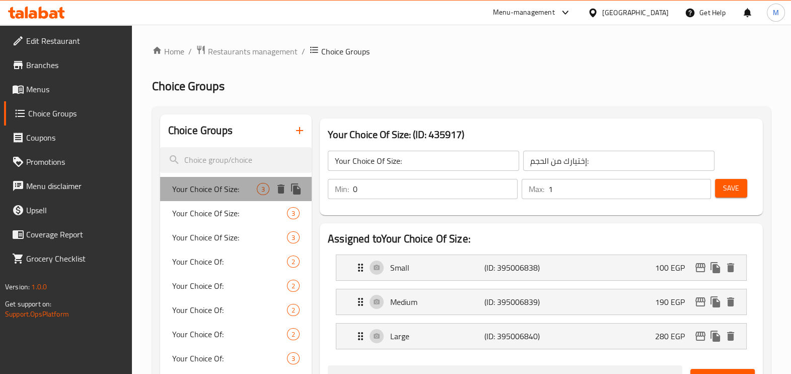
click at [230, 189] on span "Your Choice Of Size:" at bounding box center [214, 189] width 85 height 12
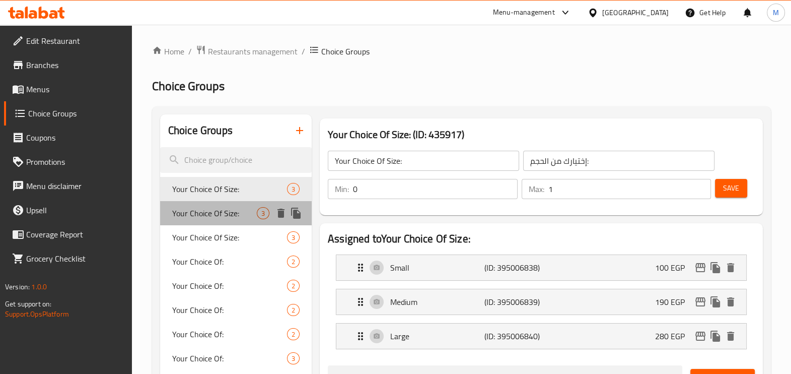
click at [230, 201] on div "Your Choice Of Size: 3" at bounding box center [236, 213] width 152 height 24
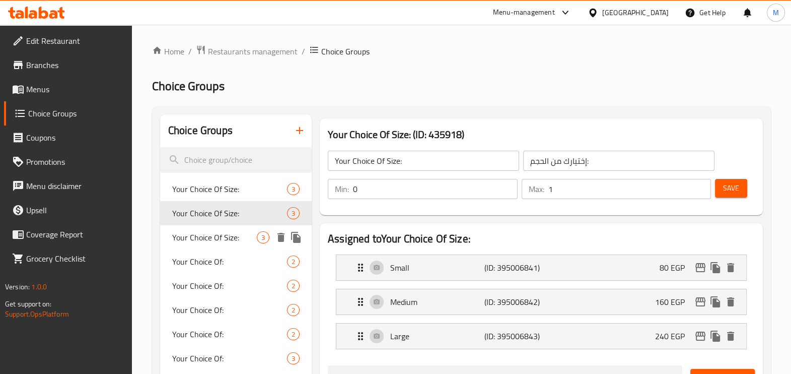
click at [229, 228] on div "Your Choice Of Size: 3" at bounding box center [236, 237] width 152 height 24
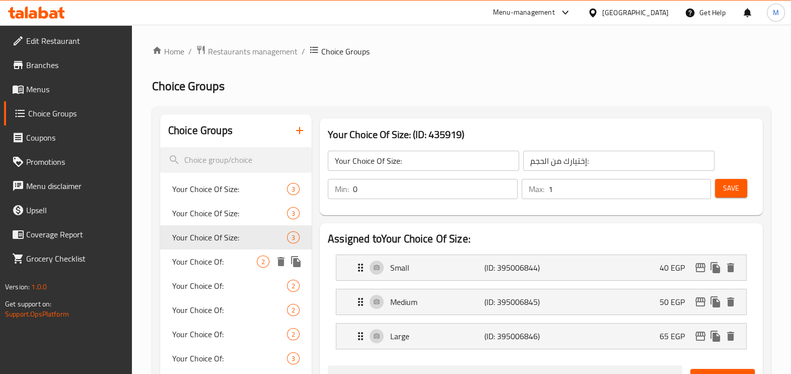
click at [217, 255] on span "Your Choice Of:" at bounding box center [214, 261] width 85 height 12
type input "Your Choice Of:"
type input "إختيارك من:"
type input "1"
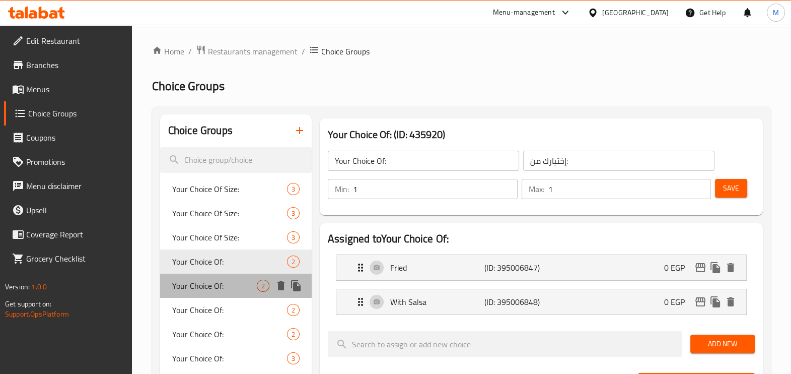
click at [221, 280] on span "Your Choice Of:" at bounding box center [214, 286] width 85 height 12
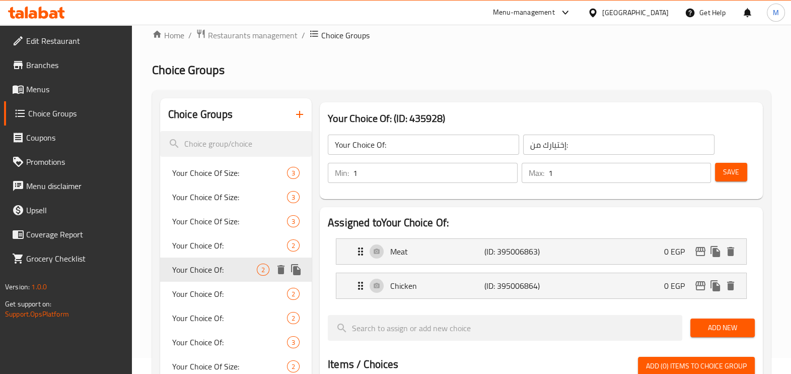
scroll to position [62, 0]
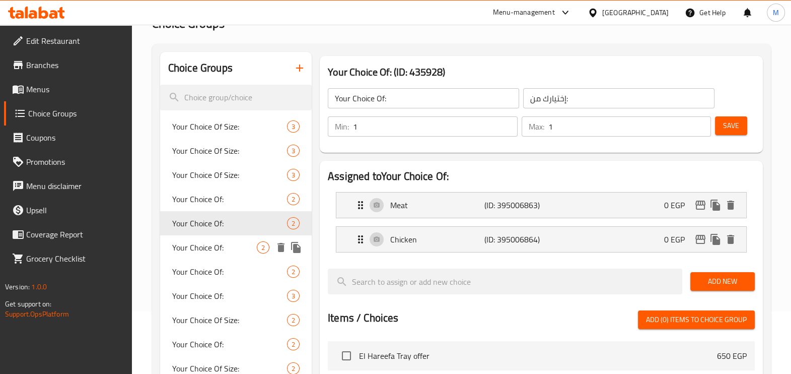
click at [211, 241] on span "Your Choice Of:" at bounding box center [214, 247] width 85 height 12
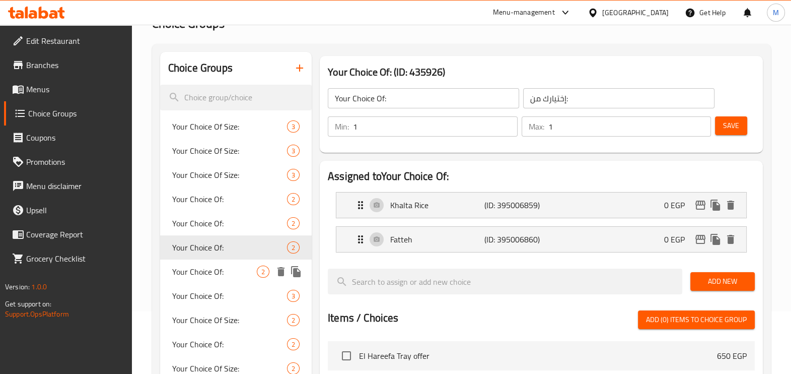
click at [212, 270] on span "Your Choice Of:" at bounding box center [214, 271] width 85 height 12
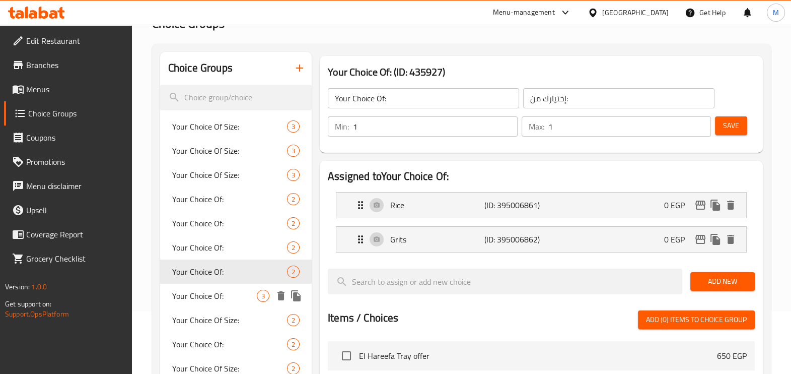
click at [220, 295] on span "Your Choice Of:" at bounding box center [214, 296] width 85 height 12
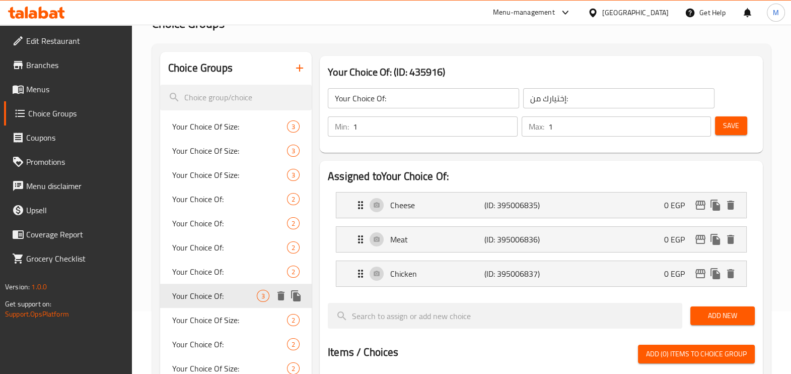
click at [224, 297] on span "Your Choice Of:" at bounding box center [214, 296] width 85 height 12
click at [229, 309] on div "Your Choice Of Size: 2" at bounding box center [236, 320] width 152 height 24
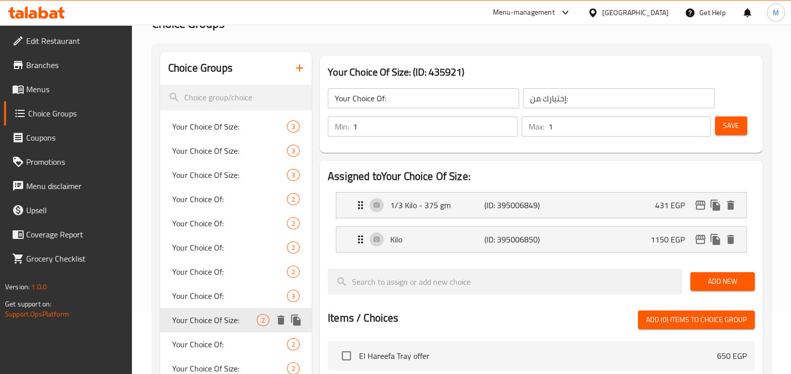
type input "Your Choice Of Size:"
type input "إختيارك من الحجم:"
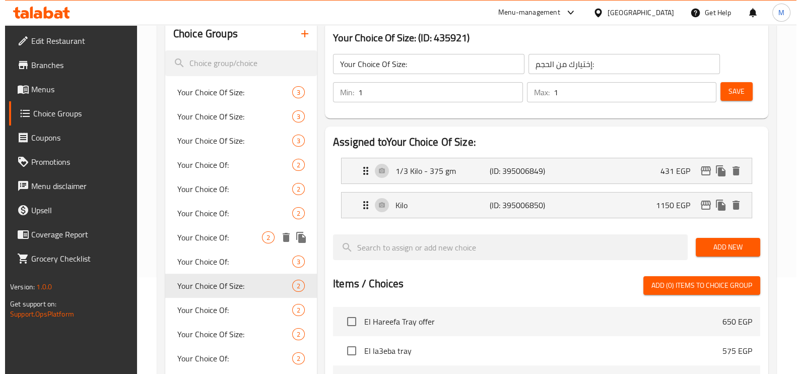
scroll to position [125, 0]
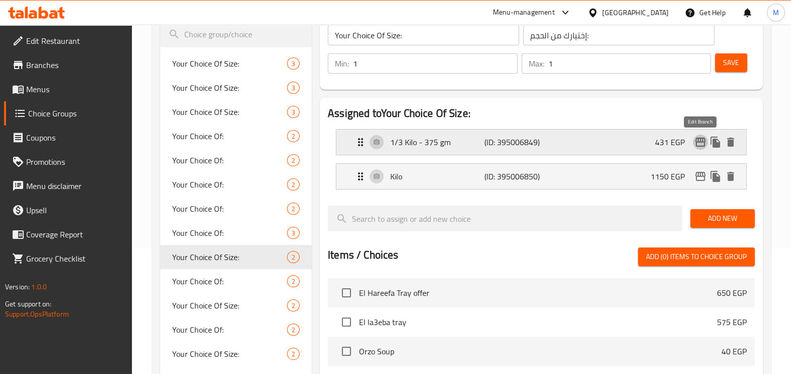
click at [703, 140] on icon "edit" at bounding box center [701, 142] width 10 height 9
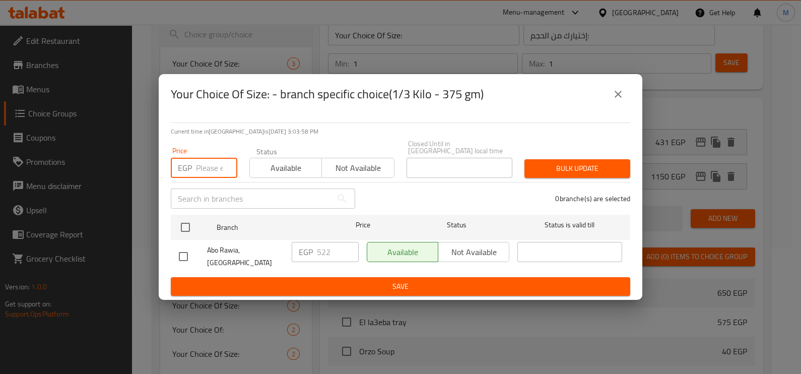
click at [197, 169] on input "number" at bounding box center [216, 168] width 41 height 20
type input "553.04"
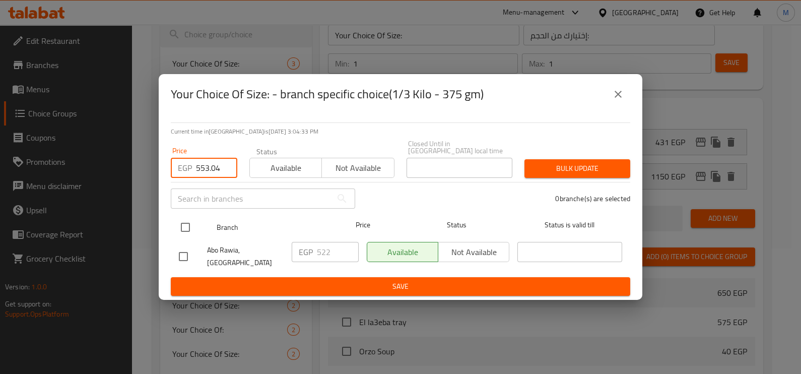
click at [189, 228] on input "checkbox" at bounding box center [185, 227] width 21 height 21
checkbox input "true"
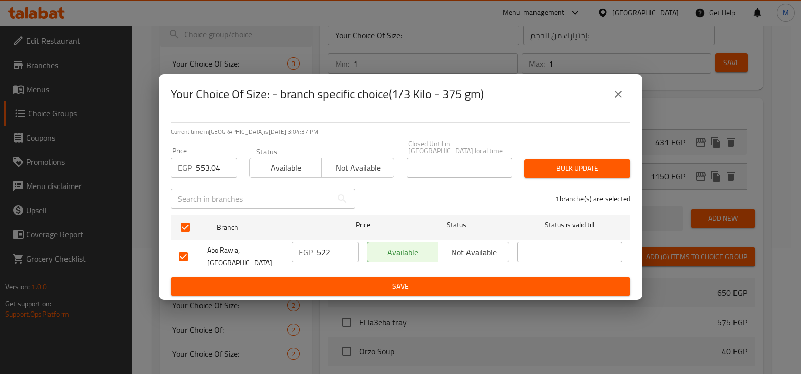
click at [558, 171] on span "Bulk update" at bounding box center [577, 168] width 90 height 13
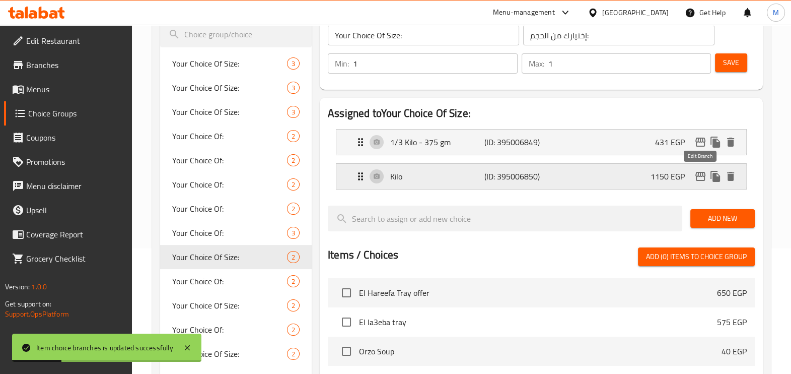
click at [704, 176] on icon "edit" at bounding box center [701, 176] width 10 height 9
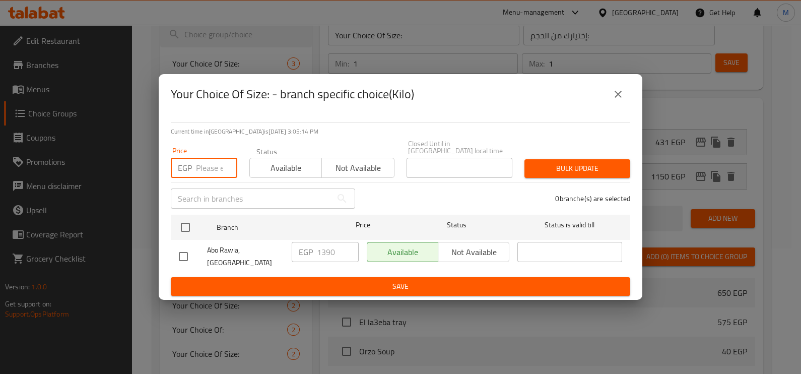
click at [199, 166] on input "number" at bounding box center [216, 168] width 41 height 20
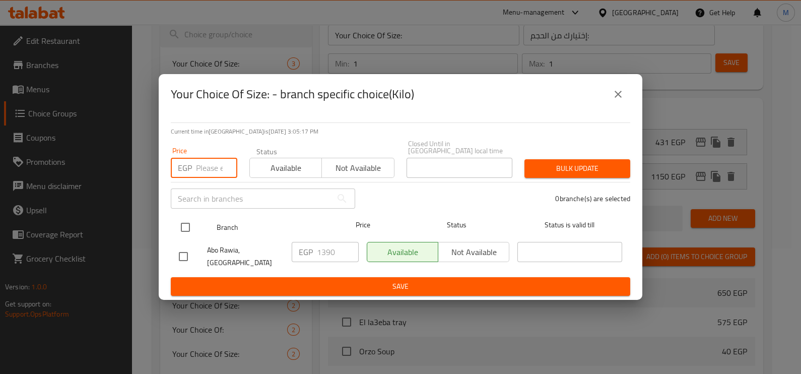
click at [192, 228] on input "checkbox" at bounding box center [185, 227] width 21 height 21
checkbox input "true"
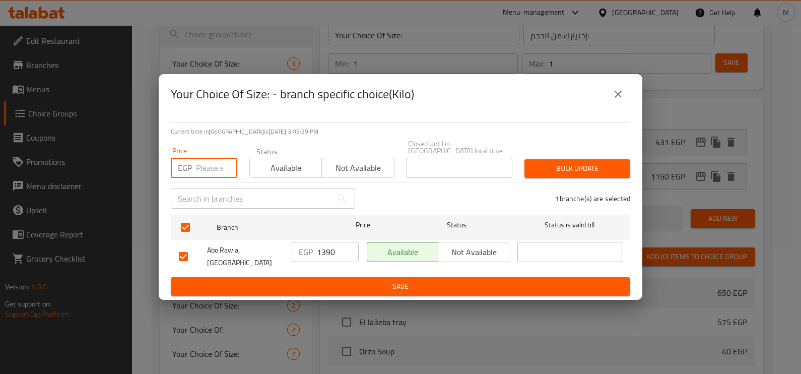
click at [211, 173] on input "number" at bounding box center [216, 168] width 41 height 20
type input "1356.60"
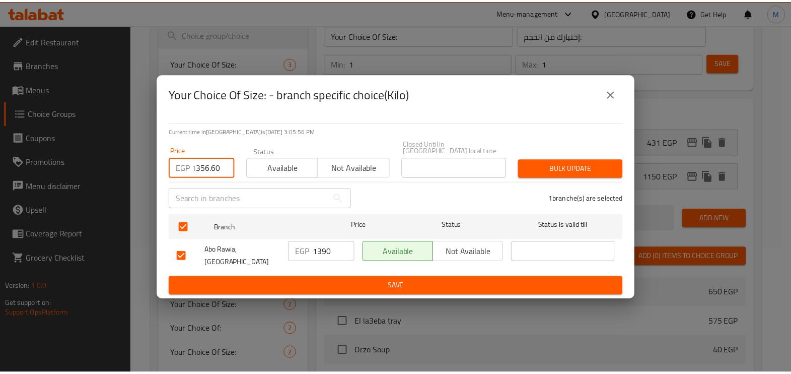
scroll to position [0, 0]
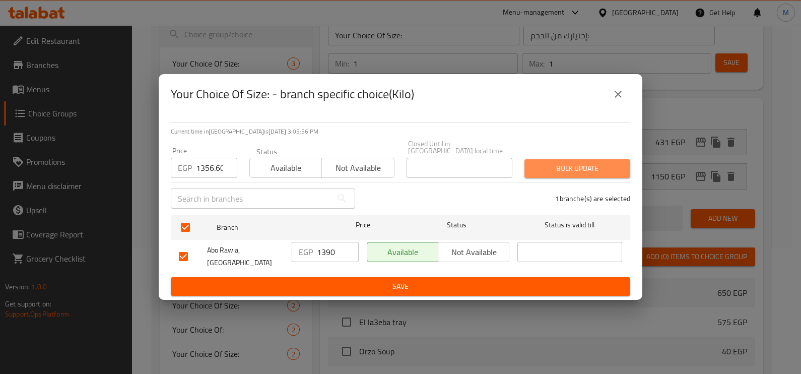
click at [586, 173] on span "Bulk update" at bounding box center [577, 168] width 90 height 13
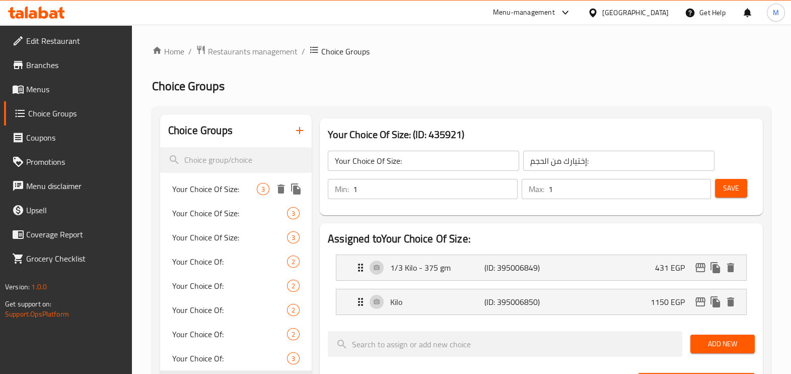
click at [220, 186] on span "Your Choice Of Size:" at bounding box center [214, 189] width 85 height 12
type input "0"
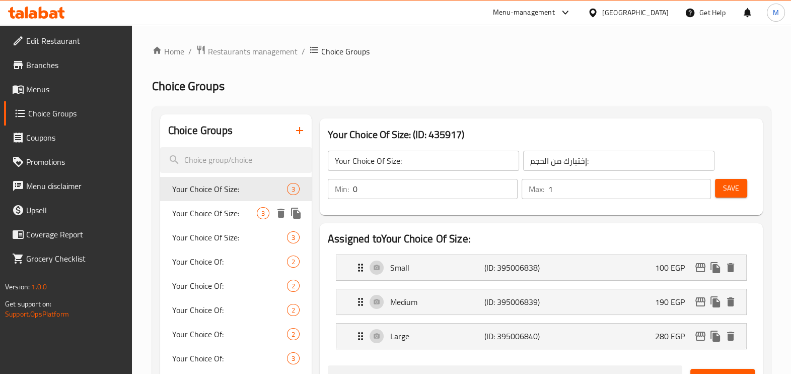
click at [218, 203] on div "Your Choice Of Size: 3" at bounding box center [236, 213] width 152 height 24
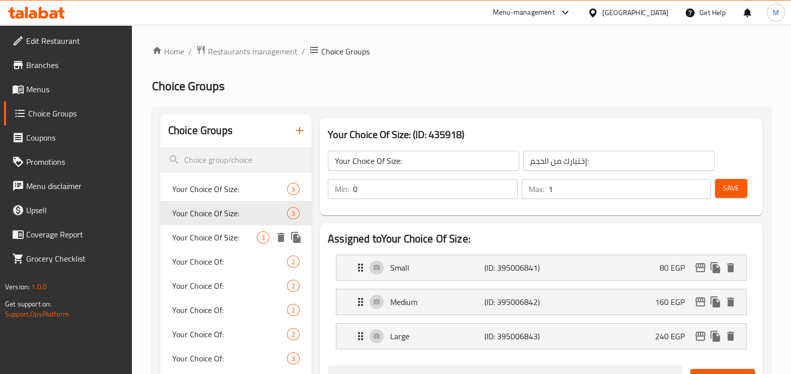
click at [215, 229] on div "Your Choice Of Size: 3" at bounding box center [236, 237] width 152 height 24
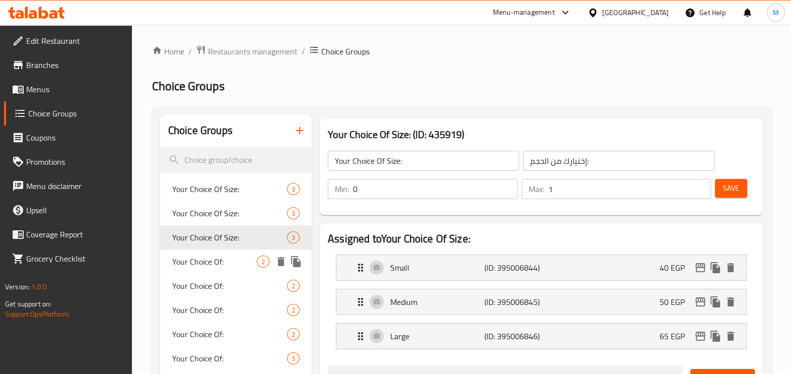
click at [212, 252] on div "Your Choice Of: 2" at bounding box center [236, 261] width 152 height 24
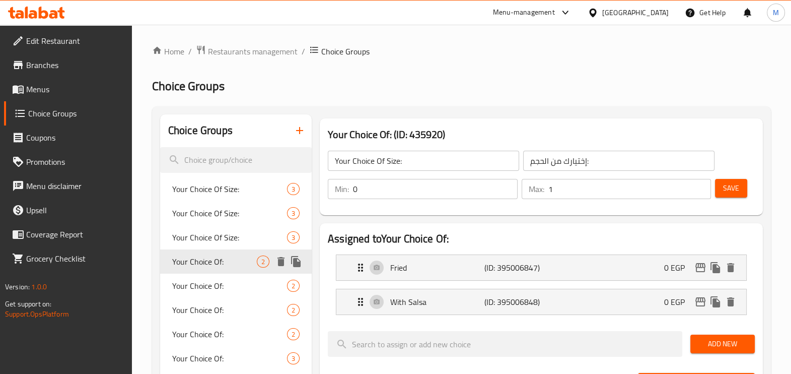
type input "Your Choice Of:"
type input "إختيارك من:"
type input "1"
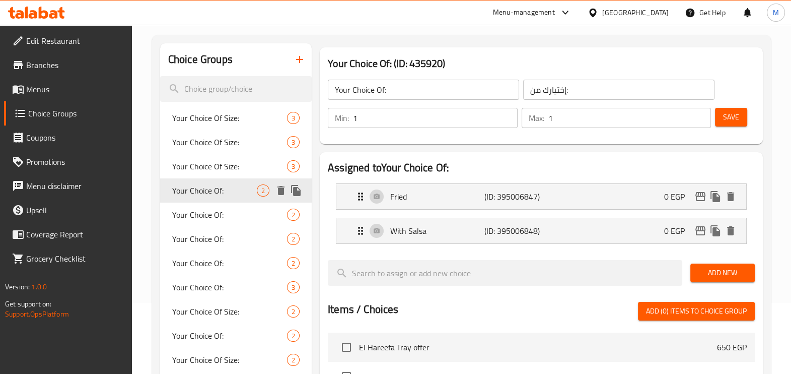
scroll to position [125, 0]
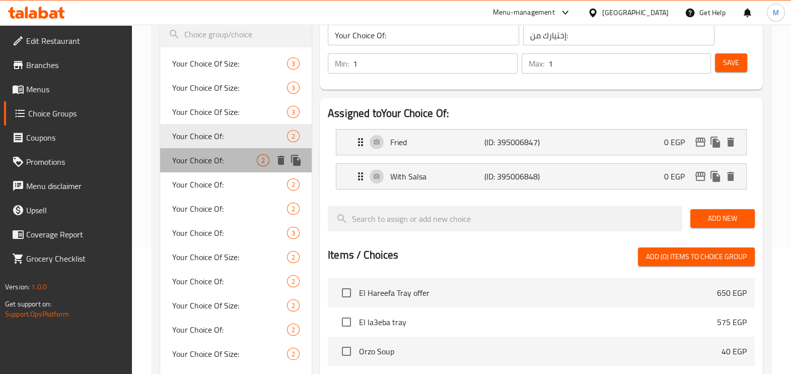
click at [212, 161] on span "Your Choice Of:" at bounding box center [214, 160] width 85 height 12
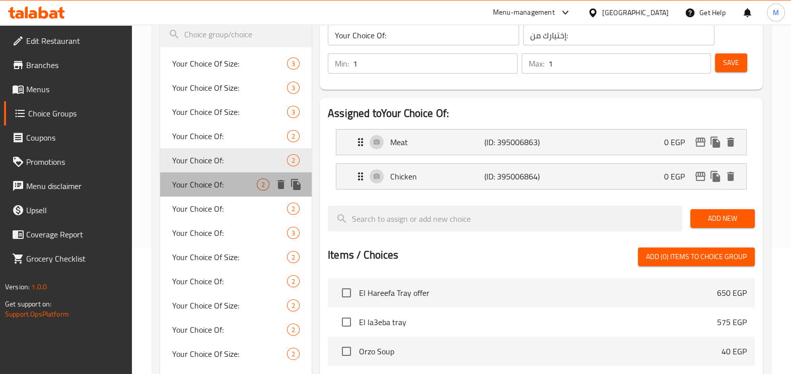
click at [217, 181] on span "Your Choice Of:" at bounding box center [214, 184] width 85 height 12
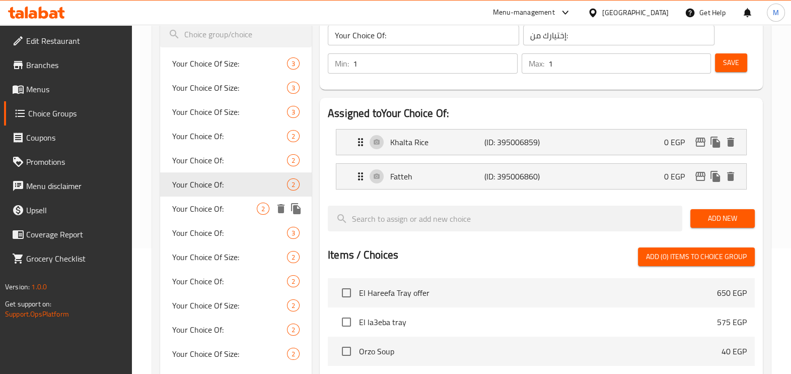
click at [210, 203] on span "Your Choice Of:" at bounding box center [214, 208] width 85 height 12
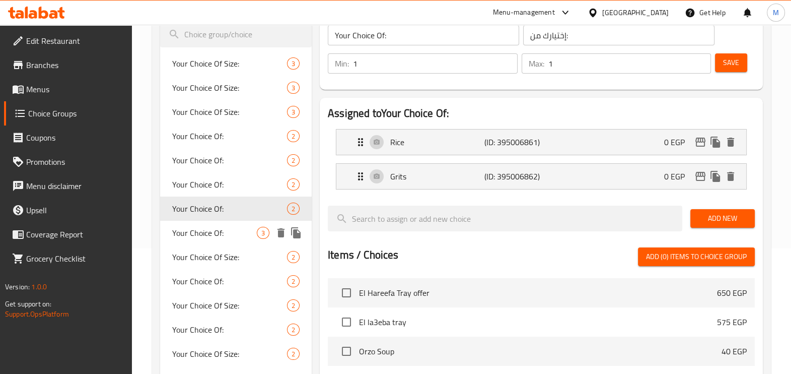
click at [210, 232] on span "Your Choice Of:" at bounding box center [214, 233] width 85 height 12
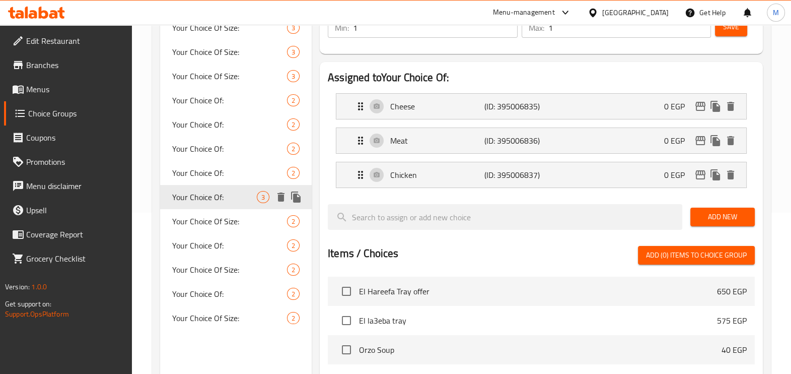
scroll to position [189, 0]
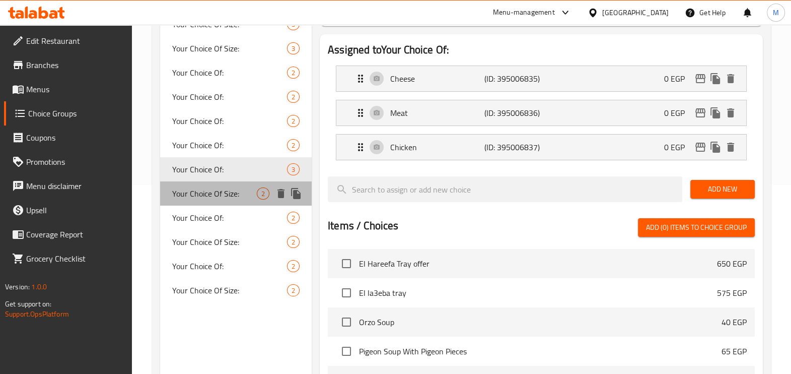
click at [197, 192] on span "Your Choice Of Size:" at bounding box center [214, 193] width 85 height 12
type input "Your Choice Of Size:"
type input "إختيارك من الحجم:"
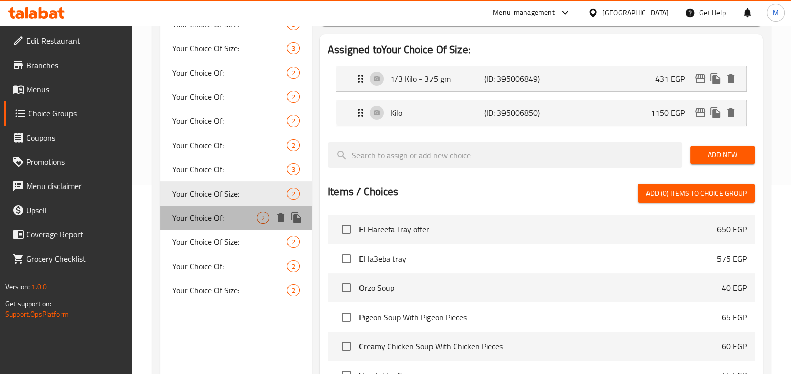
click at [205, 219] on span "Your Choice Of:" at bounding box center [214, 218] width 85 height 12
type input "Your Choice Of:"
type input "إختيارك من:"
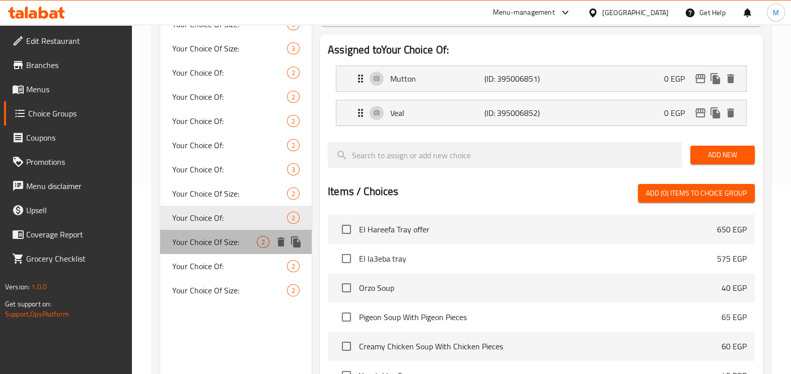
click at [212, 233] on div "Your Choice Of Size: 2" at bounding box center [236, 242] width 152 height 24
type input "Your Choice Of Size:"
type input "إختيارك من الحجم:"
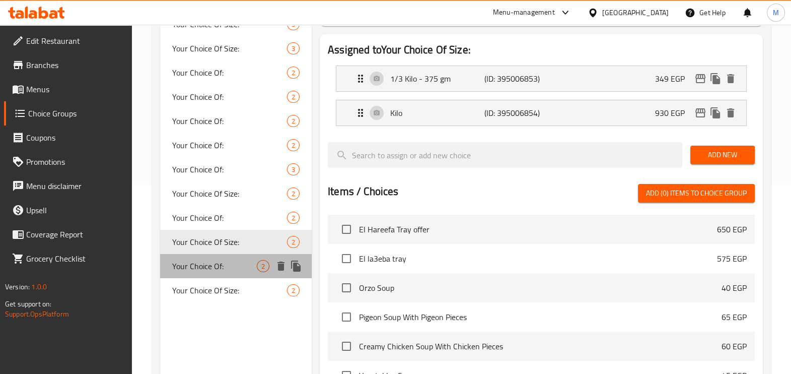
click at [208, 254] on div "Your Choice Of: 2" at bounding box center [236, 266] width 152 height 24
type input "Your Choice Of:"
type input "إختيارك من:"
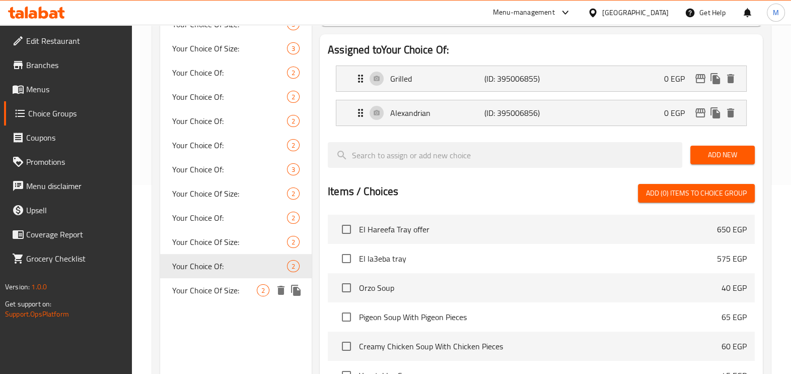
click at [204, 284] on span "Your Choice Of Size:" at bounding box center [214, 290] width 85 height 12
type input "Your Choice Of Size:"
type input "إختيارك من الحجم:"
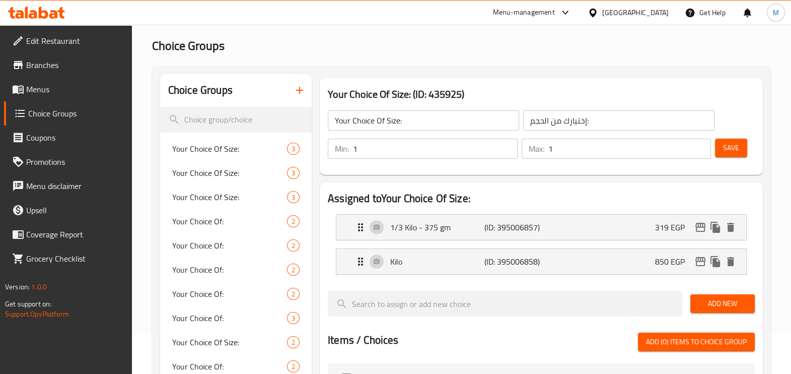
scroll to position [0, 0]
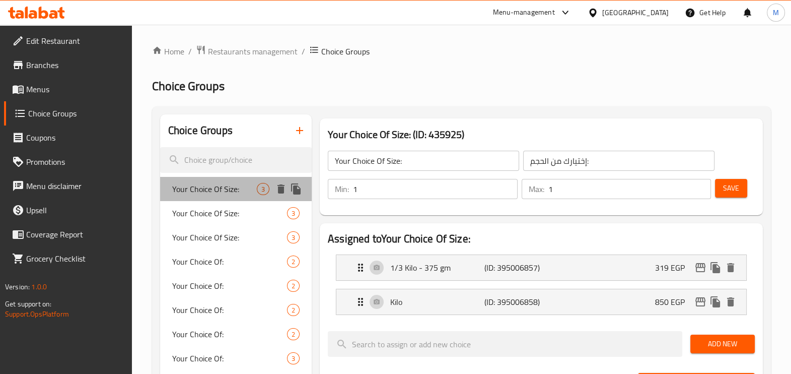
click at [208, 186] on span "Your Choice Of Size:" at bounding box center [214, 189] width 85 height 12
type input "0"
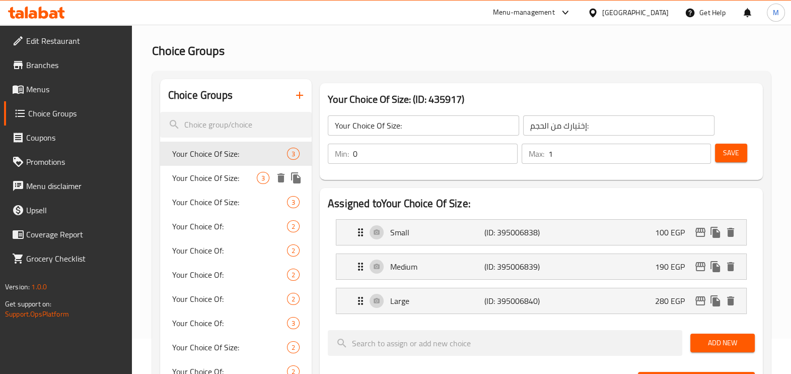
scroll to position [62, 0]
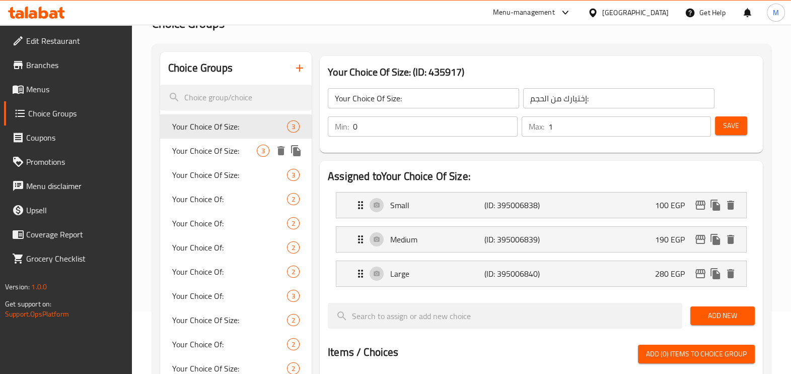
click at [210, 152] on span "Your Choice Of Size:" at bounding box center [214, 151] width 85 height 12
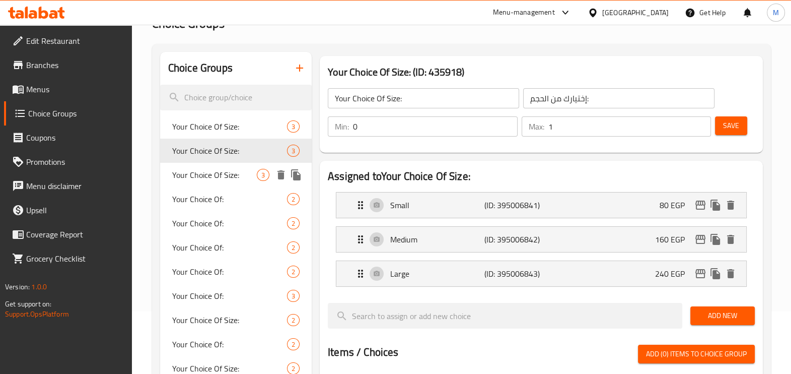
click at [217, 177] on span "Your Choice Of Size:" at bounding box center [214, 175] width 85 height 12
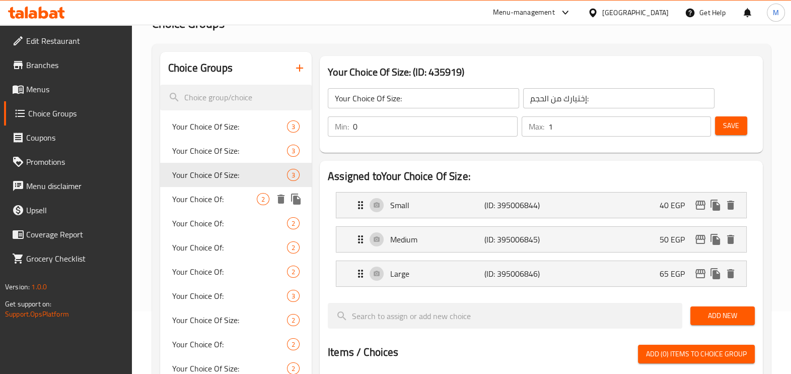
click at [219, 200] on span "Your Choice Of:" at bounding box center [214, 199] width 85 height 12
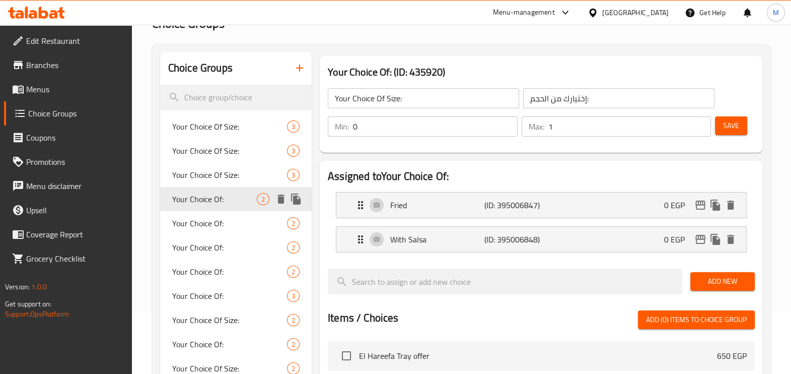
type input "Your Choice Of:"
type input "إختيارك من:"
type input "1"
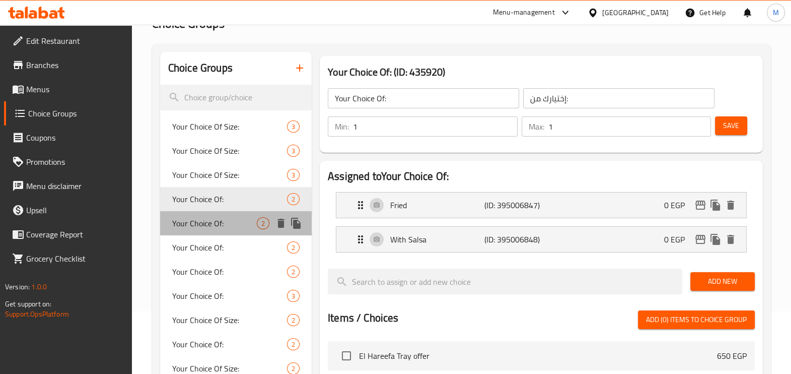
click at [205, 228] on span "Your Choice Of:" at bounding box center [214, 223] width 85 height 12
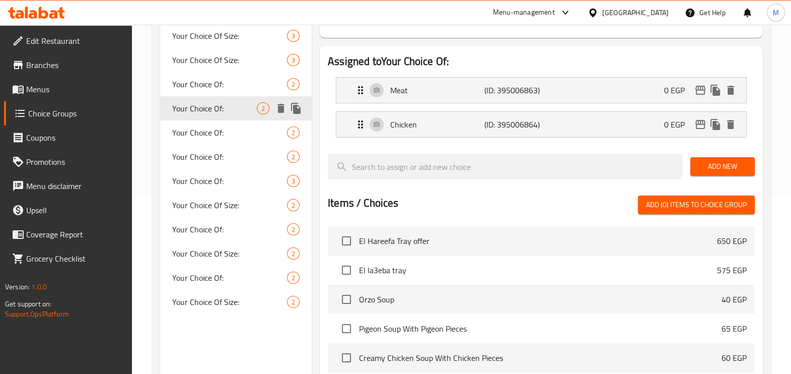
scroll to position [189, 0]
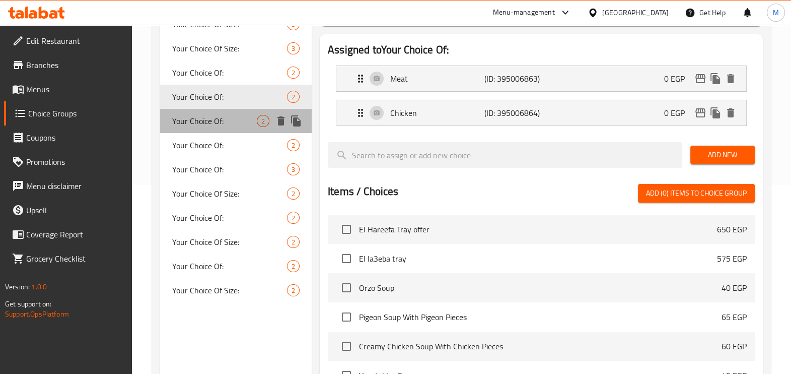
click at [193, 126] on span "Your Choice Of:" at bounding box center [214, 121] width 85 height 12
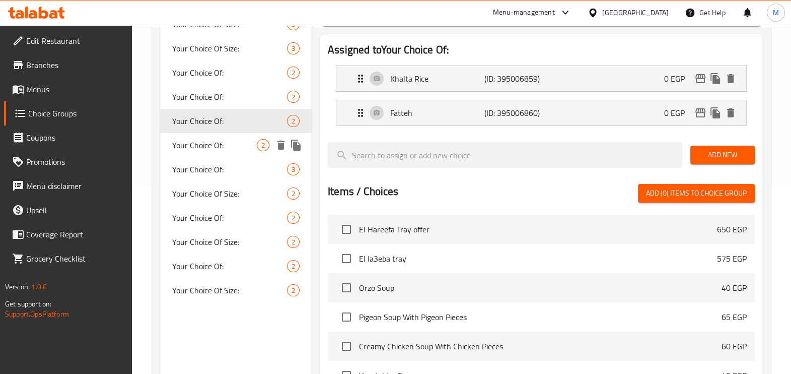
click at [195, 139] on span "Your Choice Of:" at bounding box center [214, 145] width 85 height 12
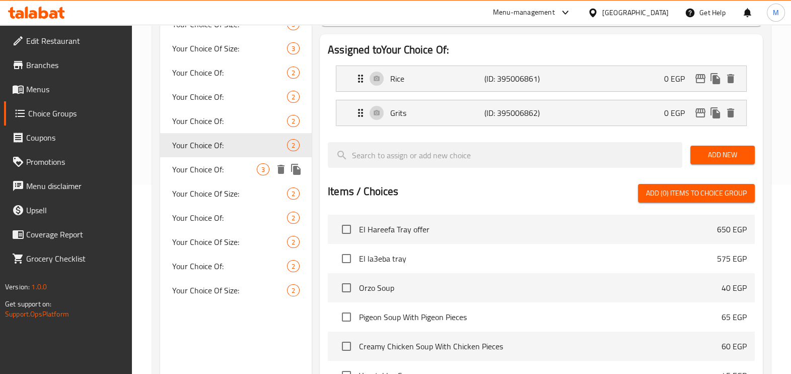
click at [201, 170] on span "Your Choice Of:" at bounding box center [214, 169] width 85 height 12
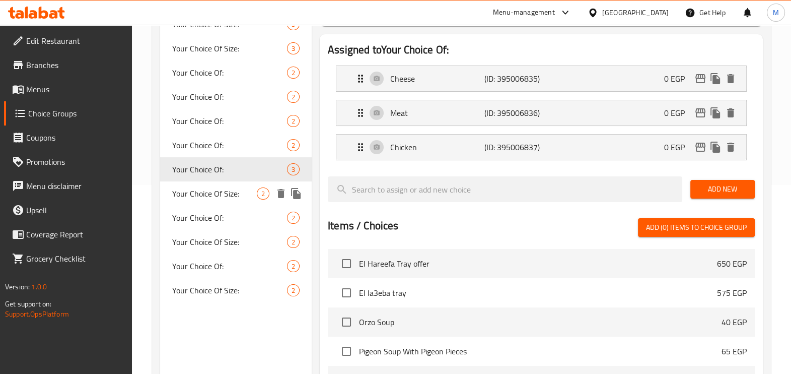
click at [231, 199] on span "Your Choice Of Size:" at bounding box center [214, 193] width 85 height 12
type input "Your Choice Of Size:"
type input "إختيارك من الحجم:"
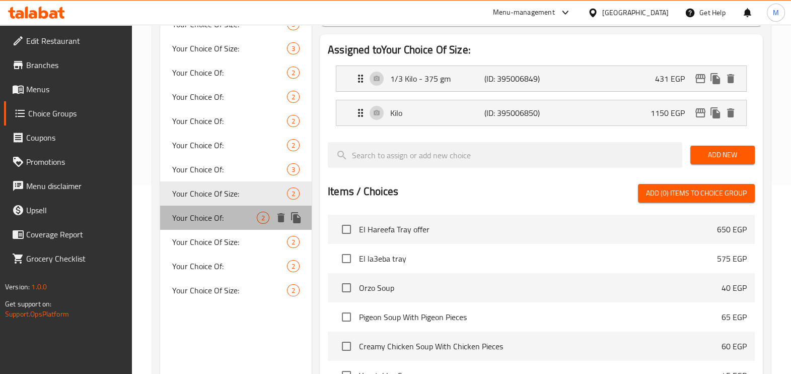
click at [217, 223] on span "Your Choice Of:" at bounding box center [214, 218] width 85 height 12
type input "Your Choice Of:"
type input "إختيارك من:"
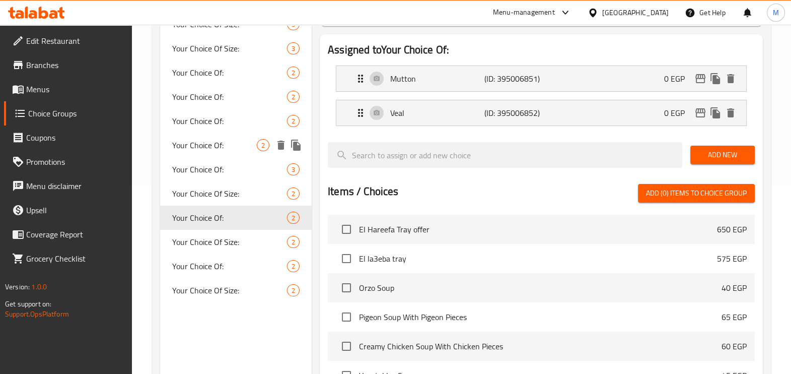
scroll to position [0, 0]
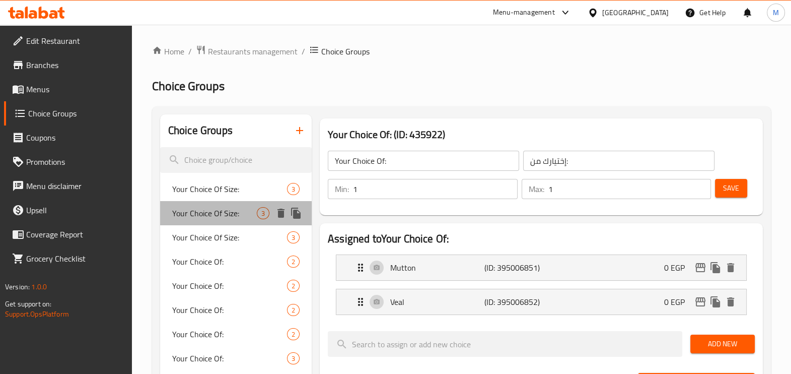
click at [226, 201] on div "Your Choice Of Size: 3" at bounding box center [236, 213] width 152 height 24
type input "Your Choice Of Size:"
type input "إختيارك من الحجم:"
type input "0"
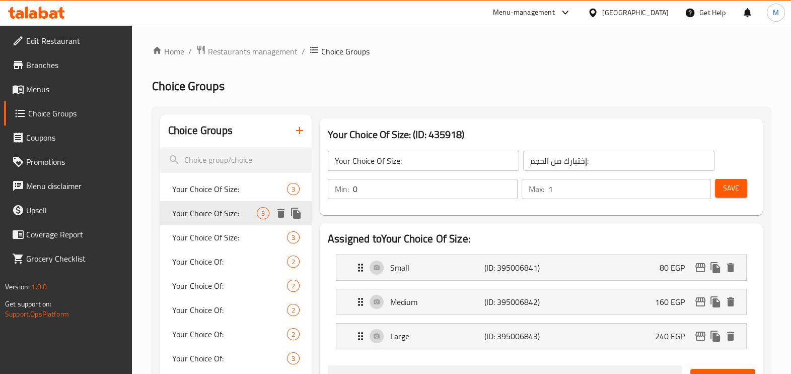
click at [199, 209] on span "Your Choice Of Size:" at bounding box center [214, 213] width 85 height 12
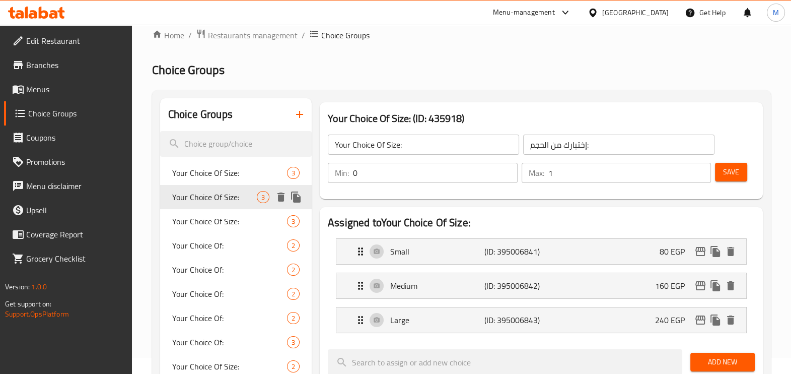
scroll to position [62, 0]
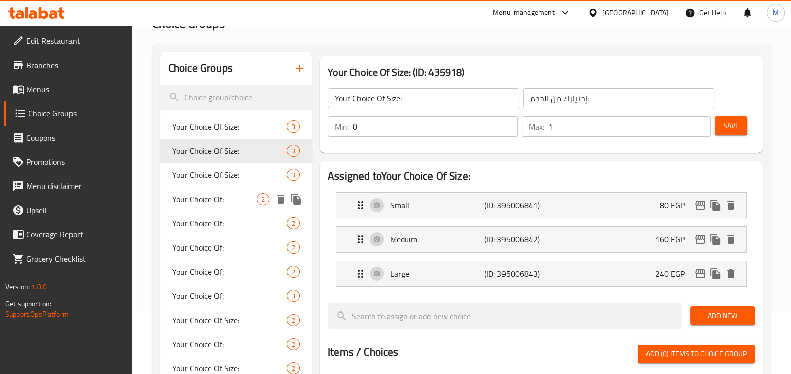
click at [230, 194] on span "Your Choice Of:" at bounding box center [214, 199] width 85 height 12
type input "Your Choice Of:"
type input "إختيارك من:"
type input "1"
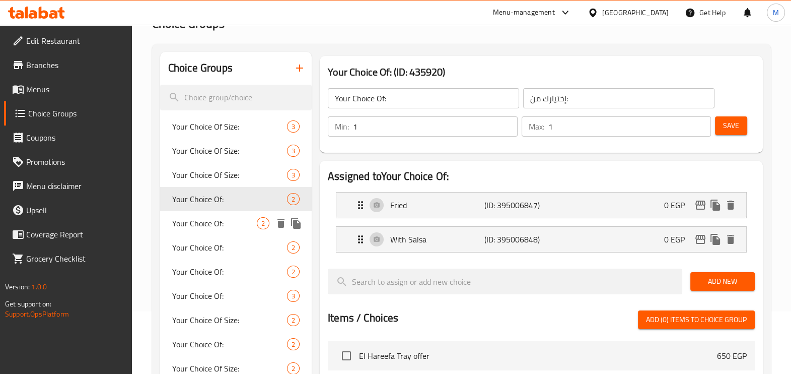
click at [224, 217] on span "Your Choice Of:" at bounding box center [214, 223] width 85 height 12
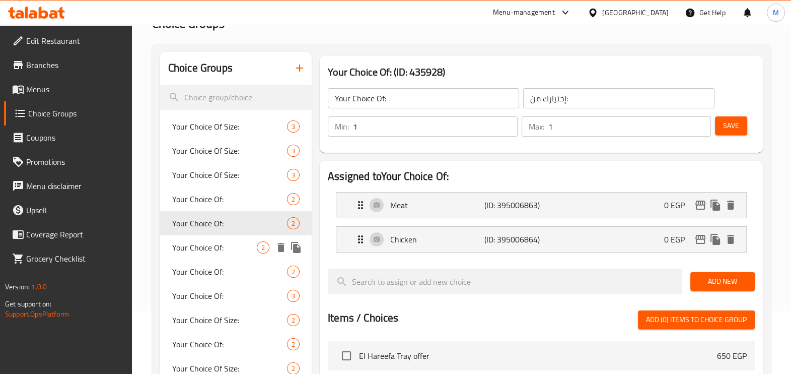
click at [219, 236] on div "Your Choice Of: 2" at bounding box center [236, 247] width 152 height 24
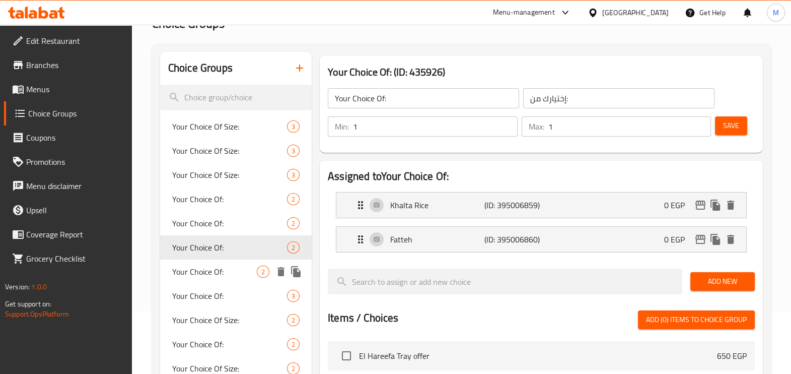
click at [220, 270] on span "Your Choice Of:" at bounding box center [214, 271] width 85 height 12
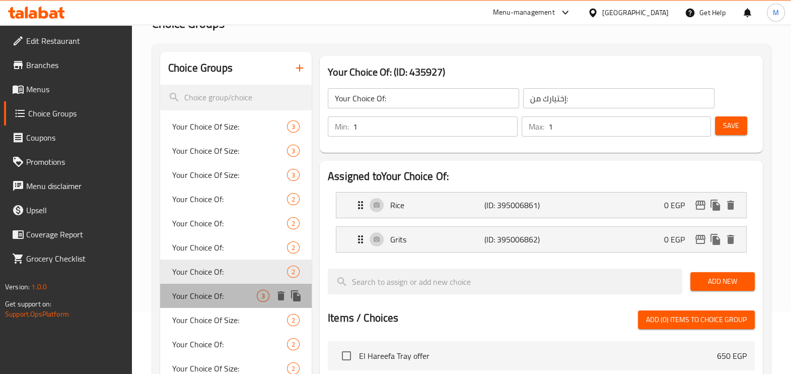
click at [227, 292] on span "Your Choice Of:" at bounding box center [214, 296] width 85 height 12
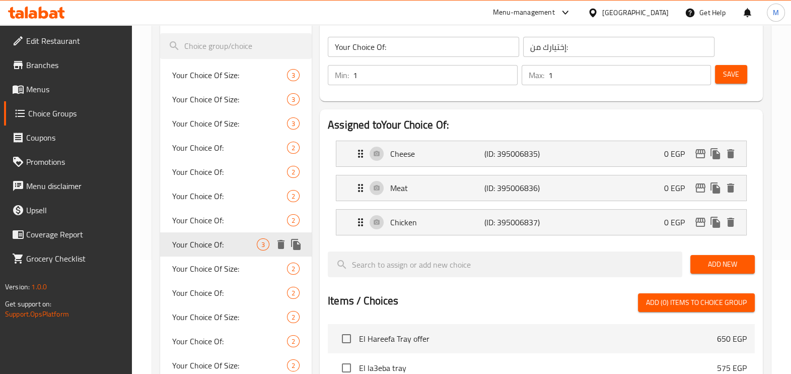
scroll to position [125, 0]
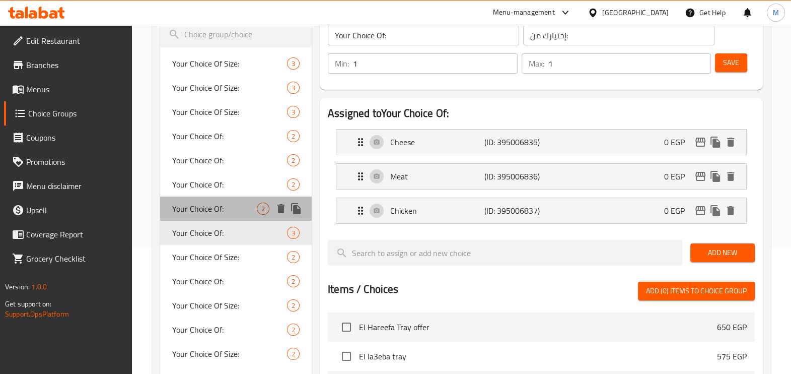
click at [232, 204] on span "Your Choice Of:" at bounding box center [214, 208] width 85 height 12
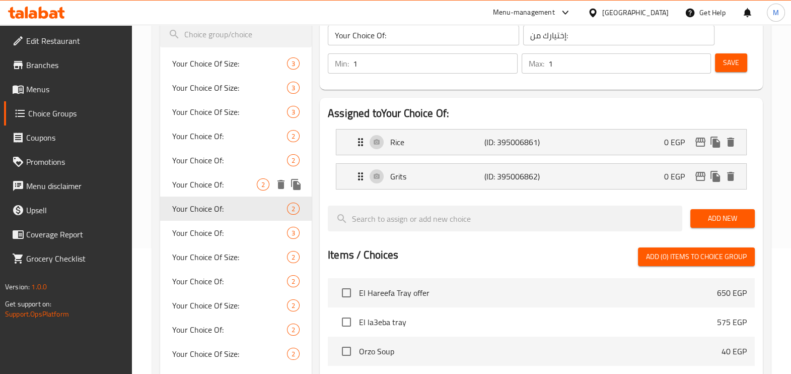
click at [242, 184] on span "Your Choice Of:" at bounding box center [214, 184] width 85 height 12
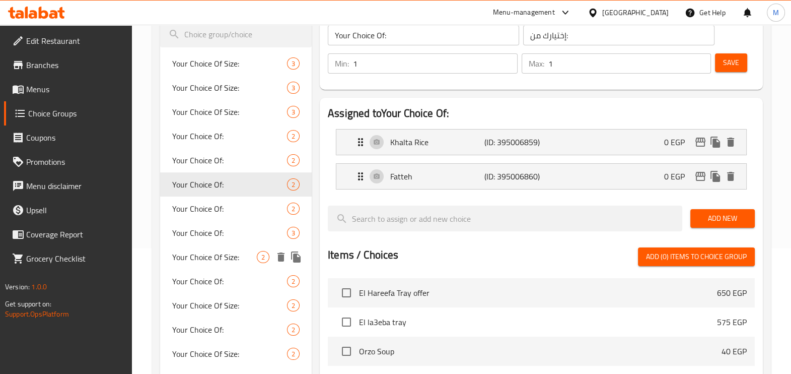
click at [222, 257] on span "Your Choice Of Size:" at bounding box center [214, 257] width 85 height 12
type input "Your Choice Of Size:"
type input "إختيارك من الحجم:"
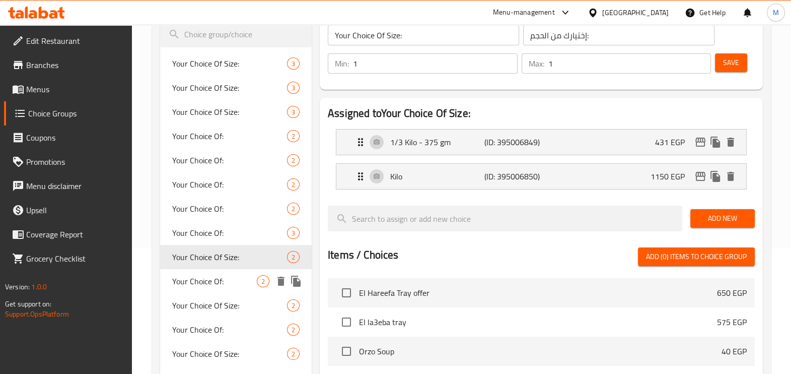
click at [216, 269] on div "Your Choice Of: 2" at bounding box center [236, 281] width 152 height 24
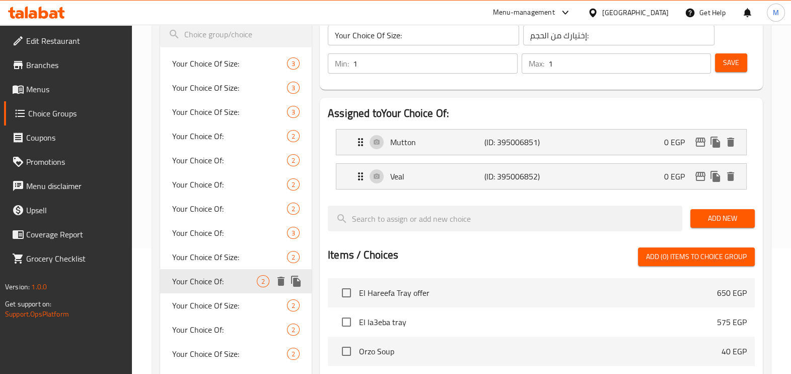
type input "Your Choice Of:"
type input "إختيارك من:"
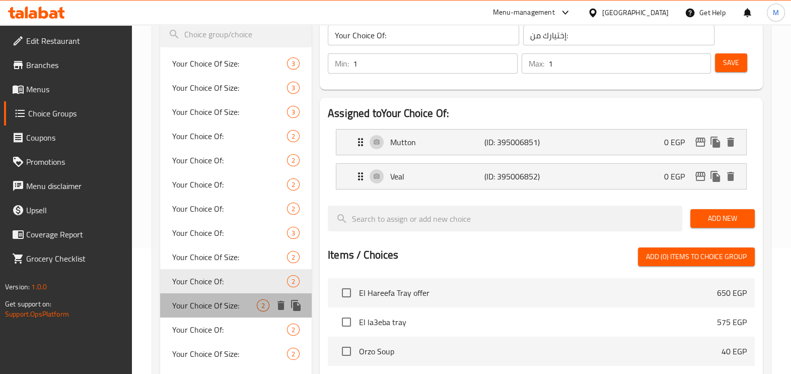
click at [213, 303] on span "Your Choice Of Size:" at bounding box center [214, 305] width 85 height 12
type input "Your Choice Of Size:"
type input "إختيارك من الحجم:"
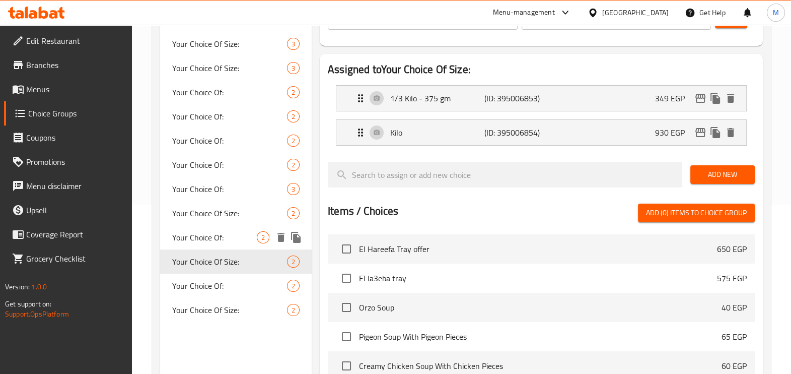
scroll to position [189, 0]
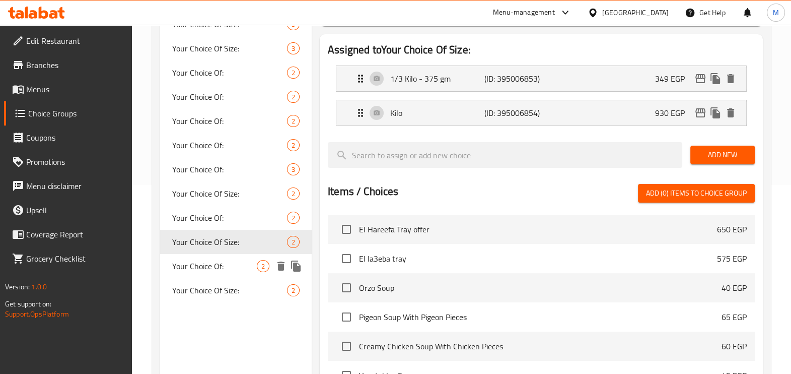
click at [224, 260] on span "Your Choice Of:" at bounding box center [214, 266] width 85 height 12
type input "Your Choice Of:"
type input "إختيارك من:"
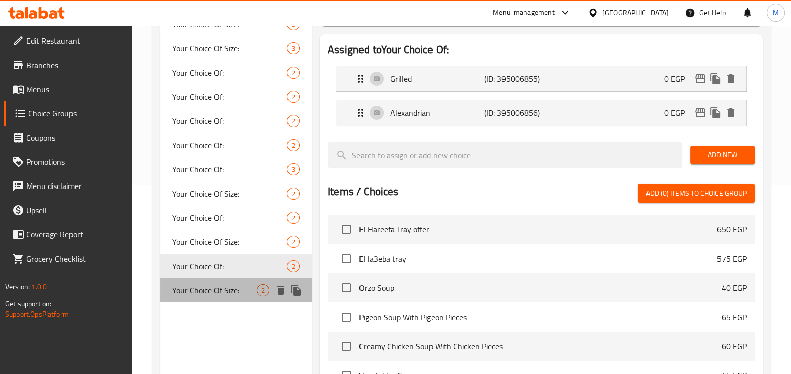
click at [222, 279] on div "Your Choice Of Size: 2" at bounding box center [236, 290] width 152 height 24
type input "Your Choice Of Size:"
type input "إختيارك من الحجم:"
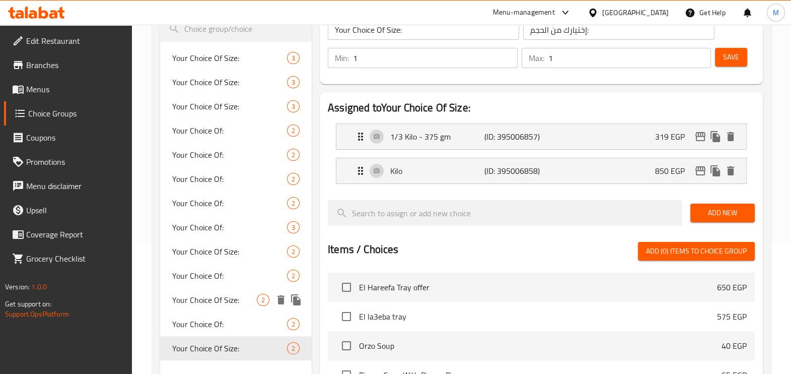
scroll to position [62, 0]
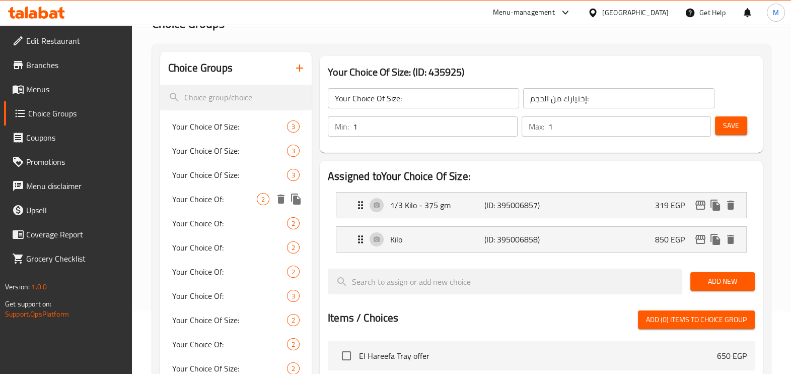
click at [248, 190] on div "Your Choice Of: 2" at bounding box center [236, 199] width 152 height 24
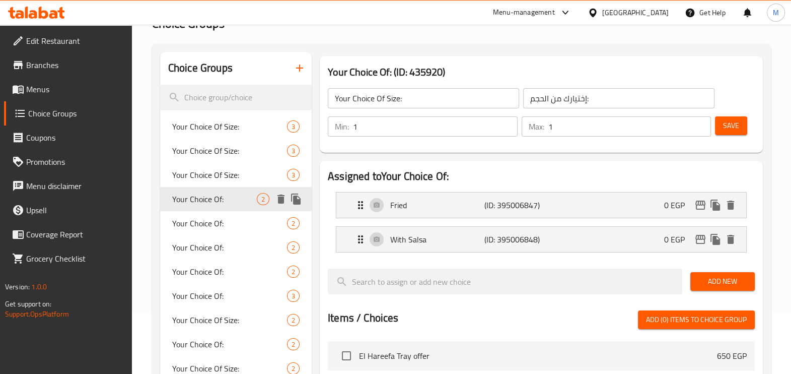
type input "Your Choice Of:"
type input "إختيارك من:"
click at [231, 219] on span "Your Choice Of:" at bounding box center [214, 223] width 85 height 12
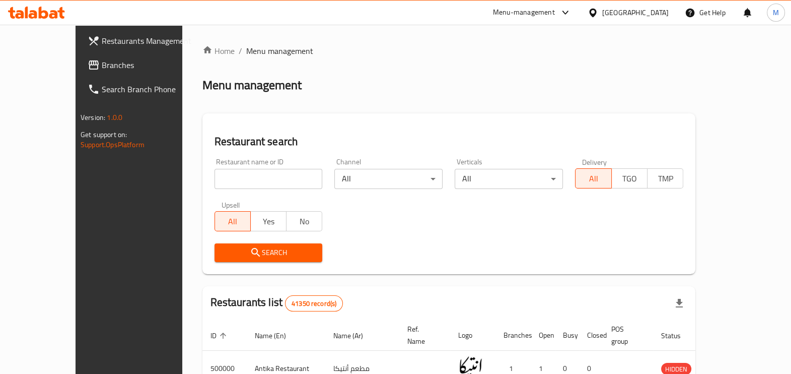
click at [218, 174] on div "Home / Menu management Menu management Restaurant search Restaurant name or ID …" at bounding box center [449, 357] width 494 height 624
click at [218, 177] on input "search" at bounding box center [269, 179] width 108 height 20
paste input "680956"
type input "680956"
click button "Search" at bounding box center [269, 252] width 108 height 19
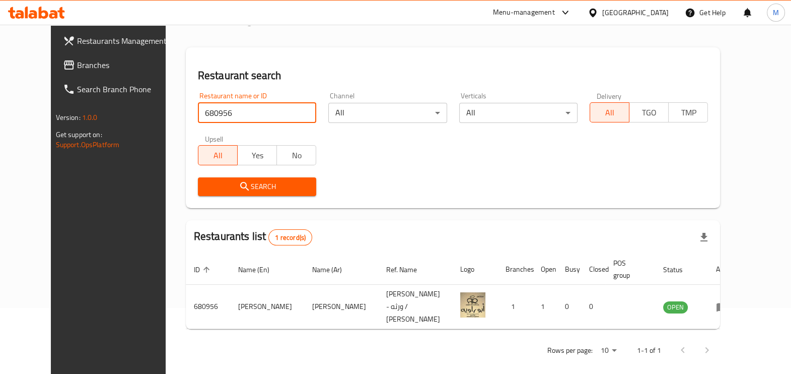
scroll to position [67, 0]
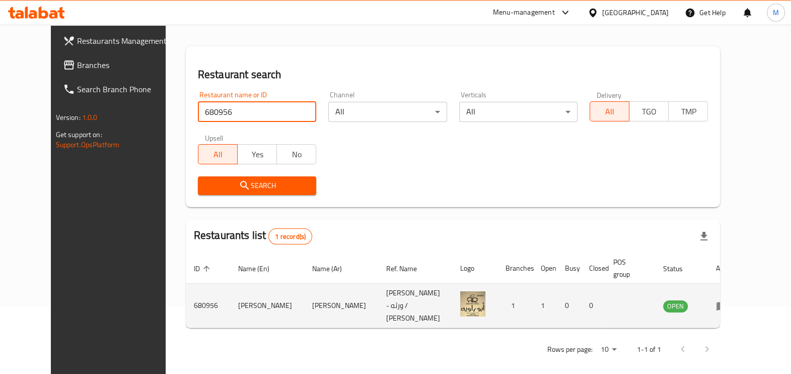
click at [735, 302] on link "enhanced table" at bounding box center [725, 306] width 19 height 12
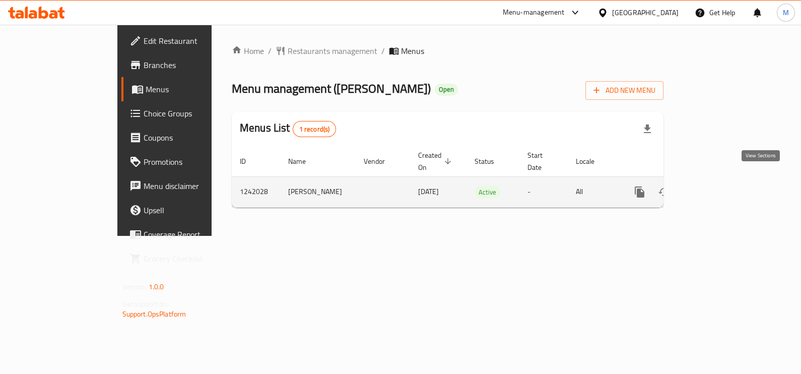
click at [718, 186] on icon "enhanced table" at bounding box center [712, 192] width 12 height 12
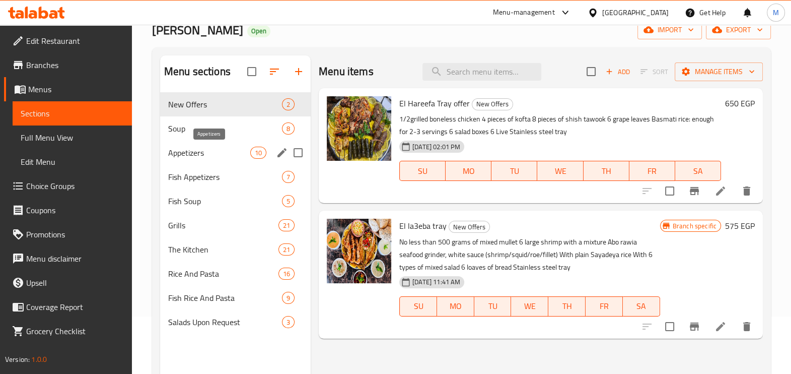
scroll to position [125, 0]
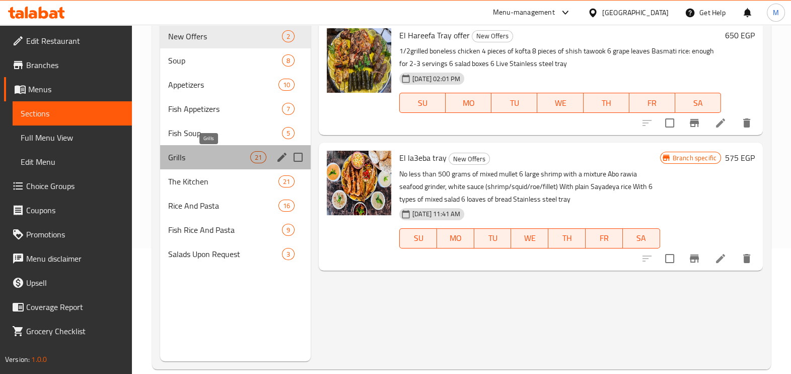
click at [196, 151] on span "Grills" at bounding box center [209, 157] width 82 height 12
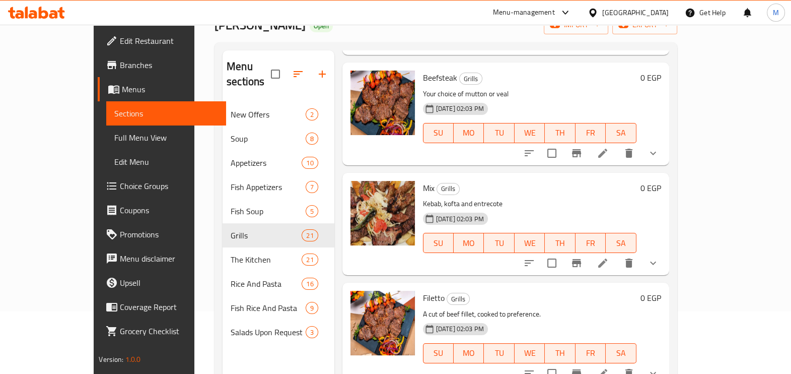
scroll to position [503, 0]
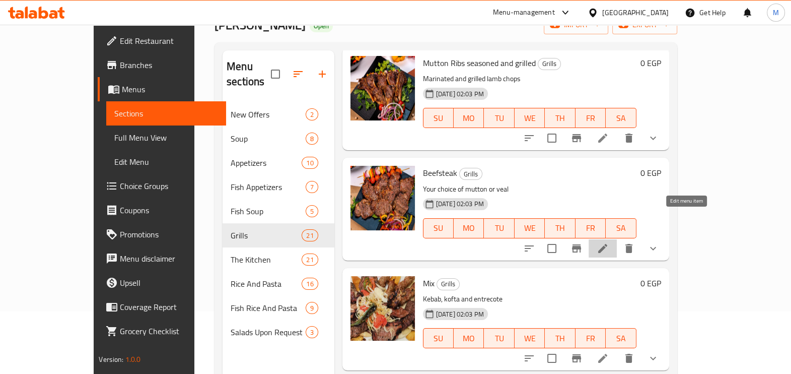
click at [609, 242] on icon at bounding box center [603, 248] width 12 height 12
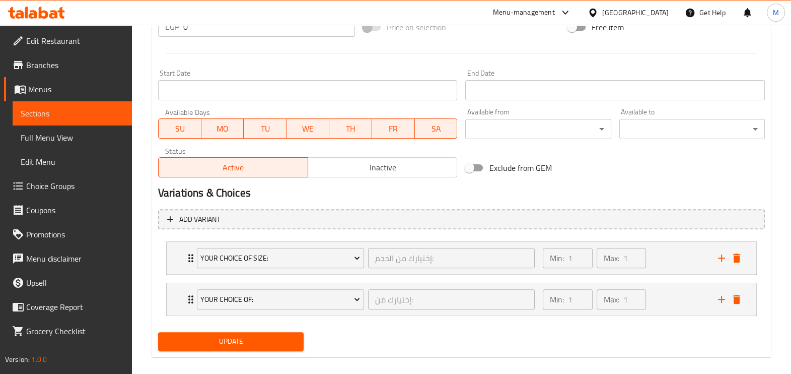
scroll to position [409, 0]
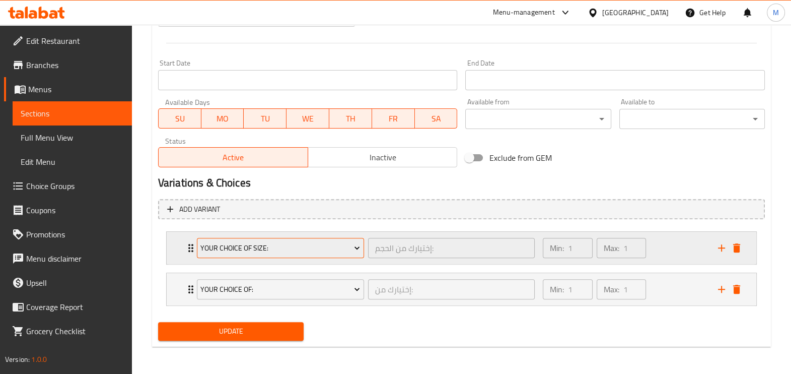
click at [299, 253] on span "Your Choice Of Size:" at bounding box center [280, 248] width 160 height 13
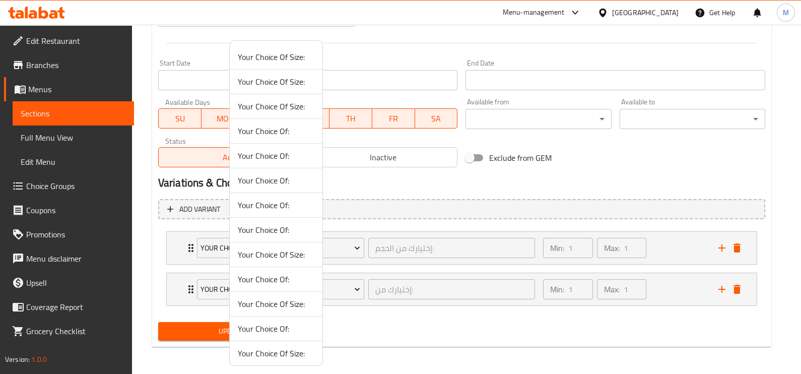
click at [616, 242] on div at bounding box center [400, 187] width 801 height 374
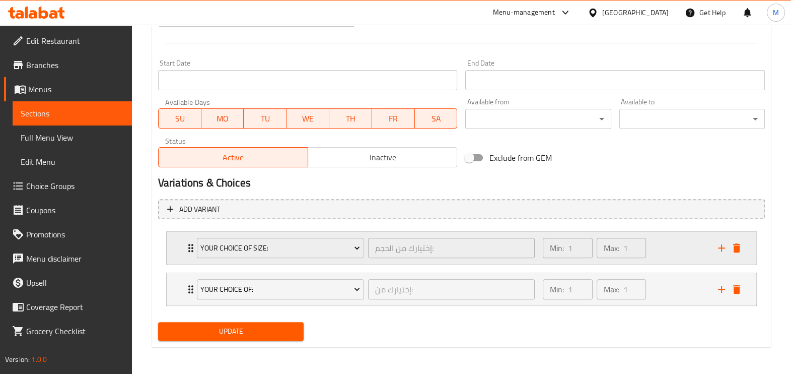
click at [656, 246] on div "Min: 1 ​ Max: 1 ​" at bounding box center [624, 248] width 175 height 32
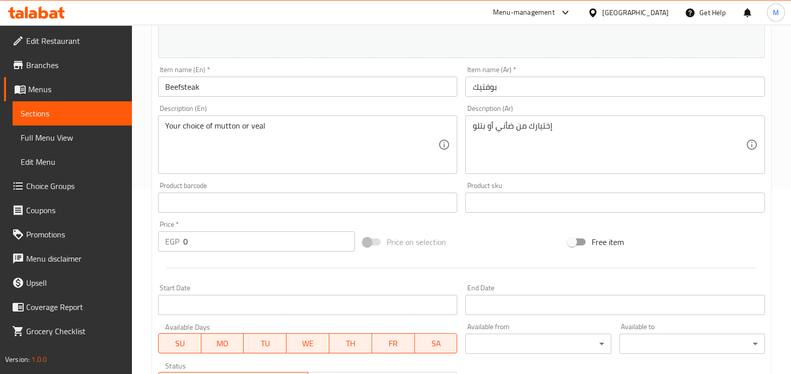
scroll to position [0, 0]
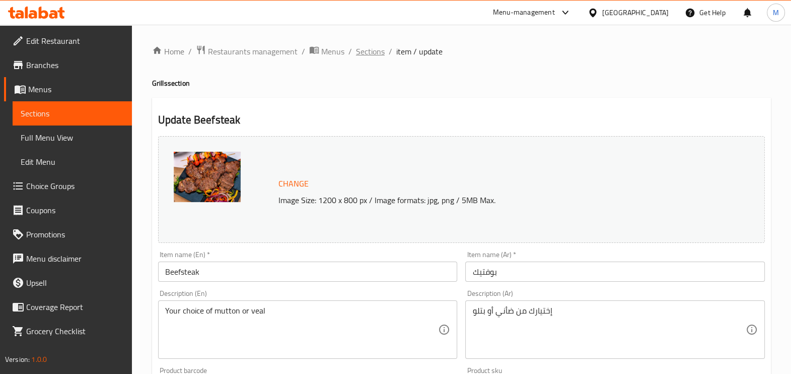
click at [378, 52] on span "Sections" at bounding box center [370, 51] width 29 height 12
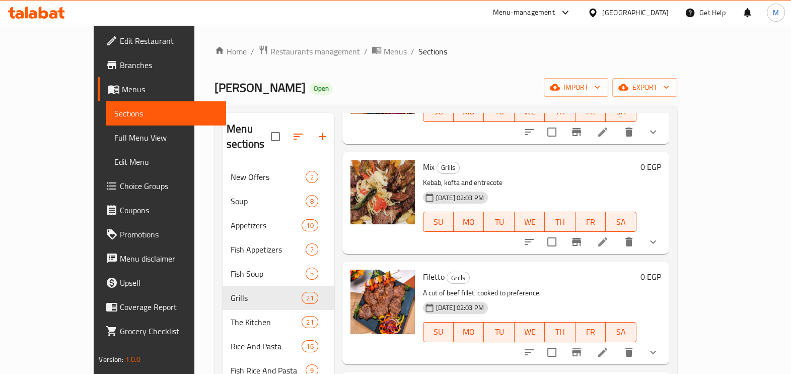
scroll to position [693, 0]
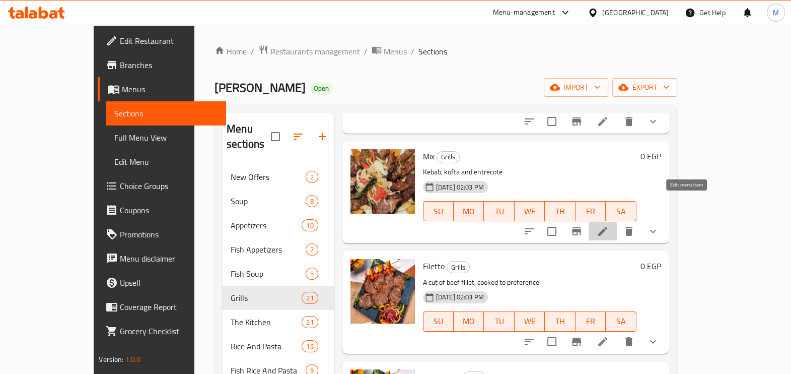
click at [609, 225] on icon at bounding box center [603, 231] width 12 height 12
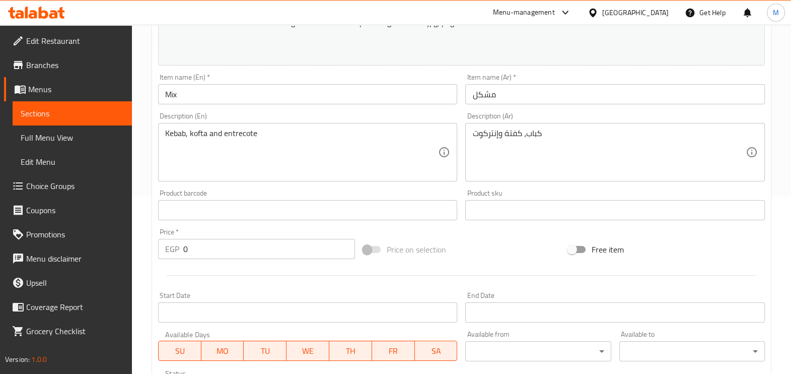
scroll to position [374, 0]
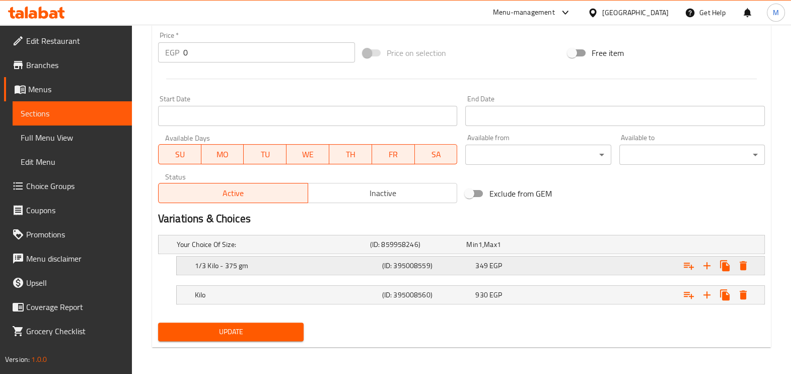
click at [478, 266] on span "349" at bounding box center [481, 265] width 12 height 13
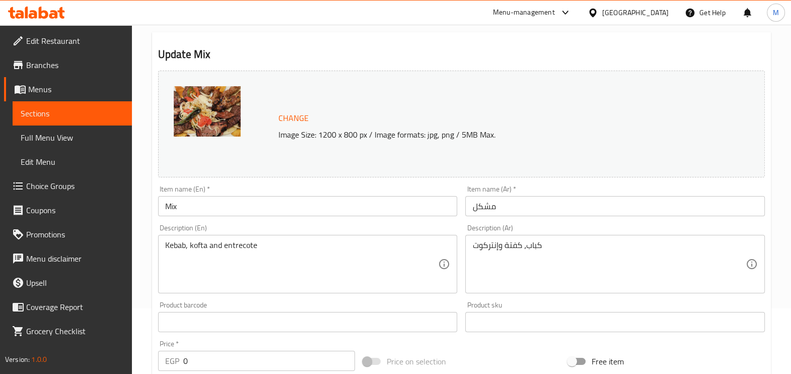
scroll to position [0, 0]
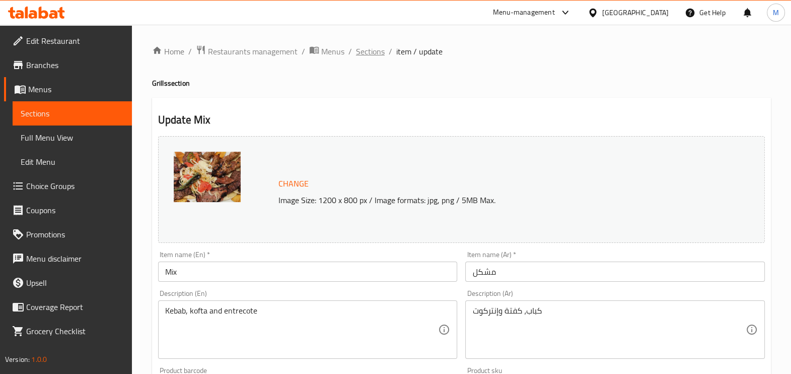
click at [375, 50] on span "Sections" at bounding box center [370, 51] width 29 height 12
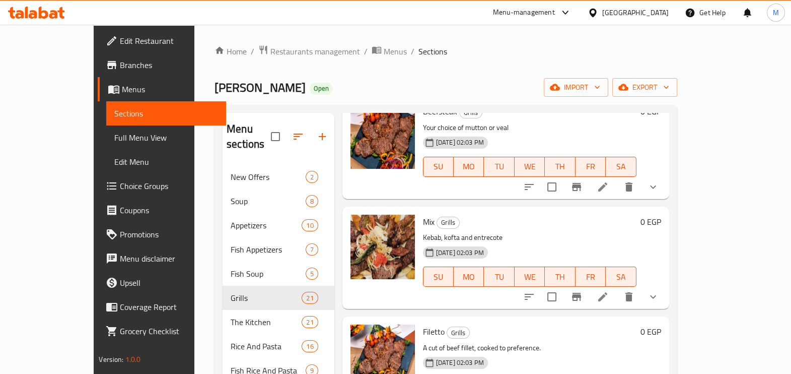
scroll to position [693, 0]
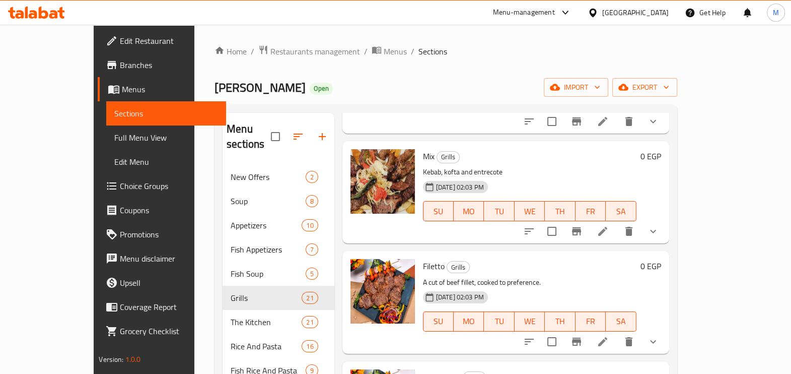
click at [659, 225] on icon "show more" at bounding box center [653, 231] width 12 height 12
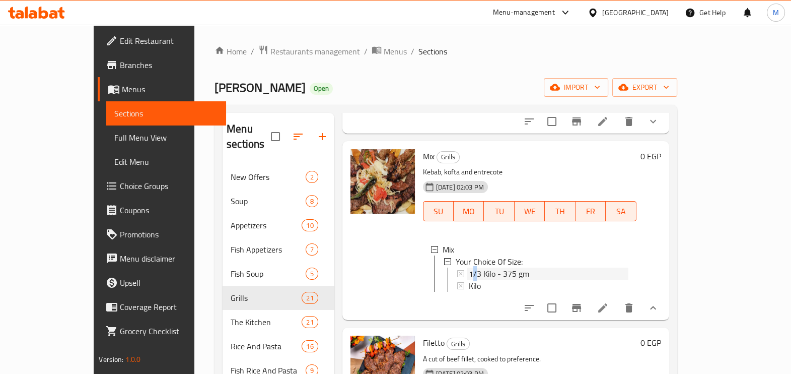
click at [469, 267] on span "1/3 Kilo - 375 gm" at bounding box center [499, 273] width 60 height 12
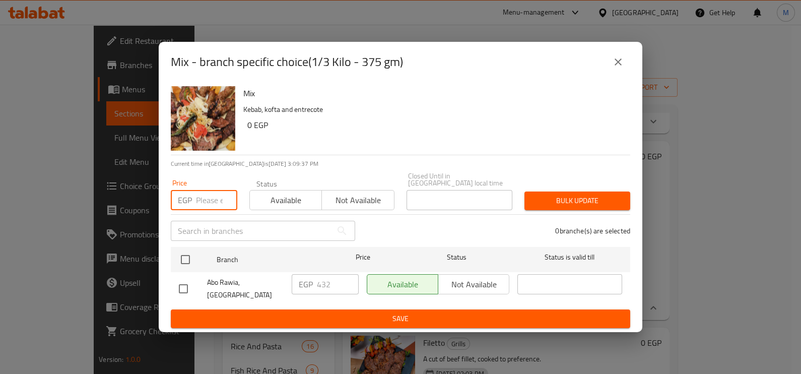
click at [199, 202] on input "number" at bounding box center [216, 200] width 41 height 20
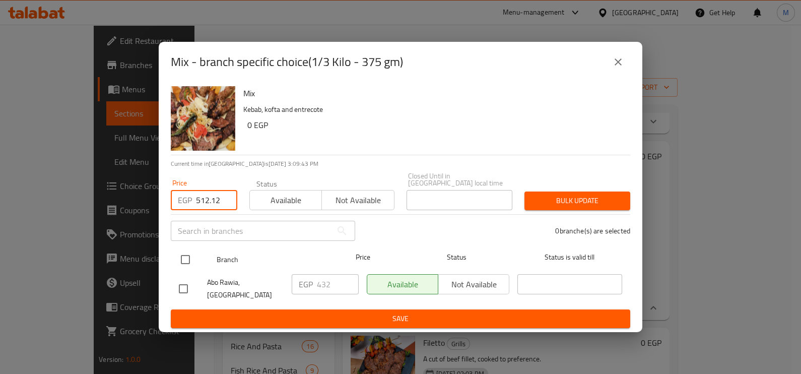
type input "512.12"
click at [193, 259] on input "checkbox" at bounding box center [185, 259] width 21 height 21
checkbox input "true"
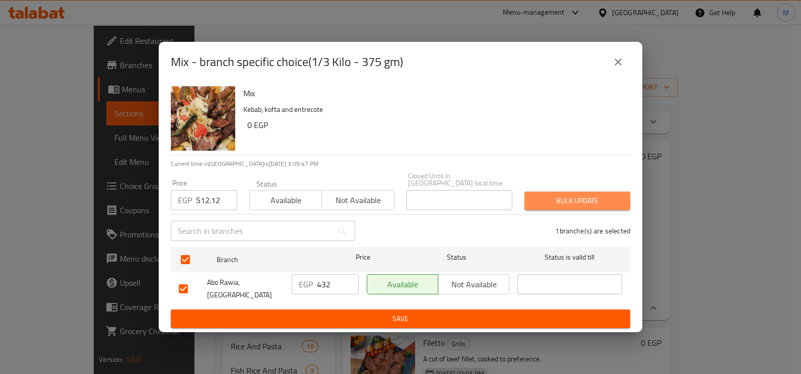
click at [584, 201] on span "Bulk update" at bounding box center [577, 200] width 90 height 13
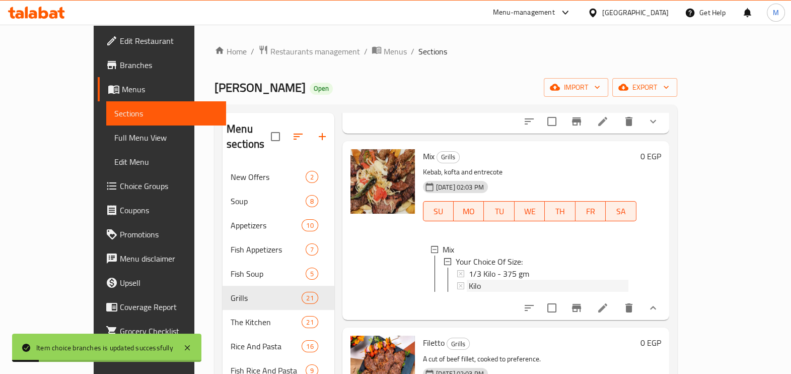
click at [502, 280] on div "Kilo" at bounding box center [549, 286] width 160 height 12
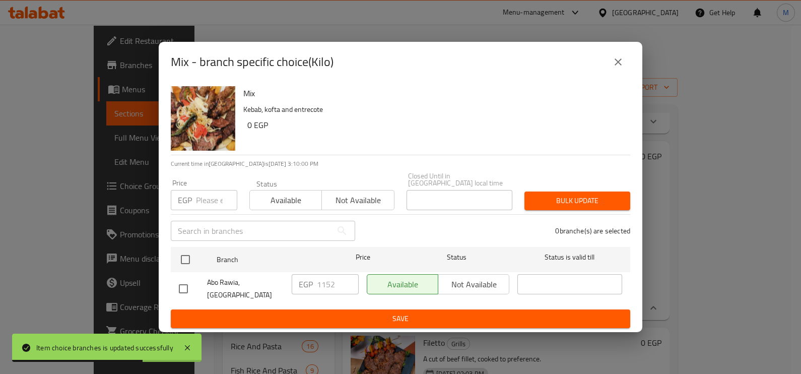
click at [215, 203] on input "number" at bounding box center [216, 200] width 41 height 20
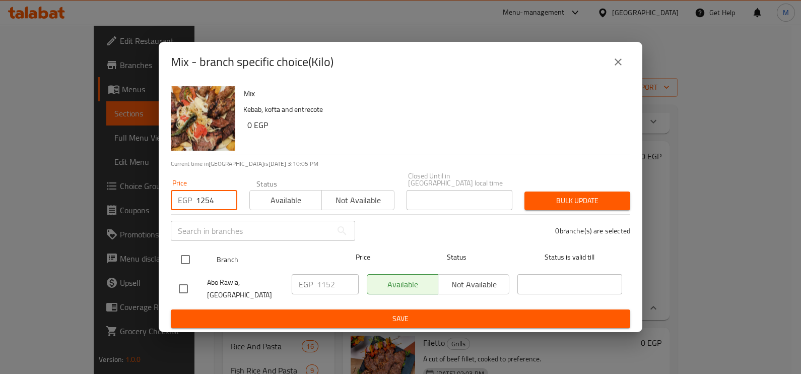
type input "1254"
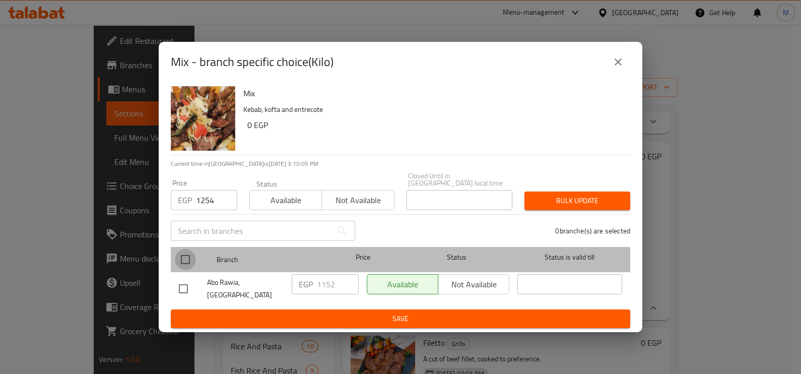
click at [176, 256] on input "checkbox" at bounding box center [185, 259] width 21 height 21
checkbox input "true"
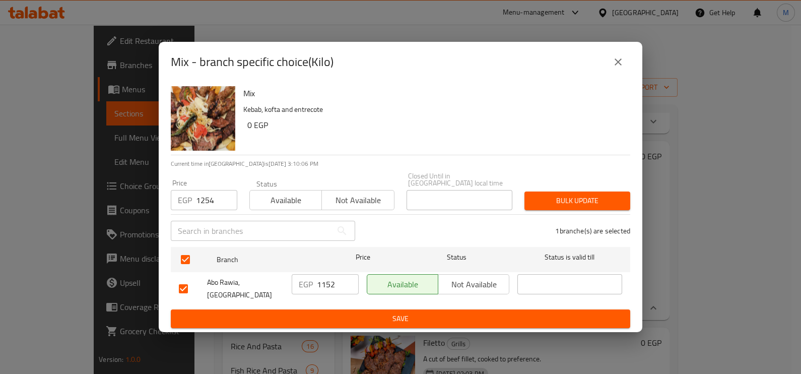
click at [530, 202] on button "Bulk update" at bounding box center [577, 200] width 106 height 19
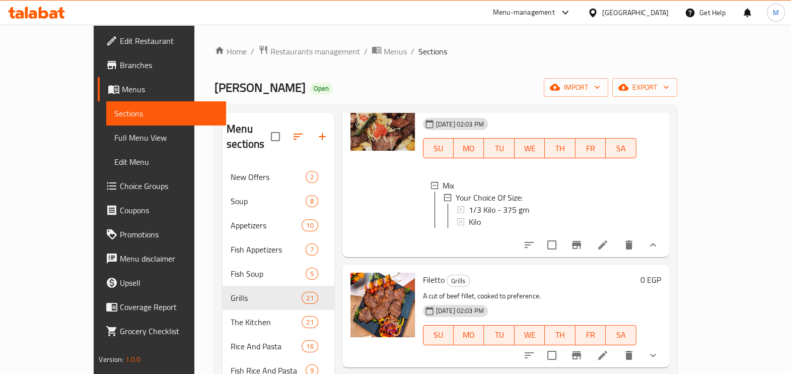
scroll to position [881, 0]
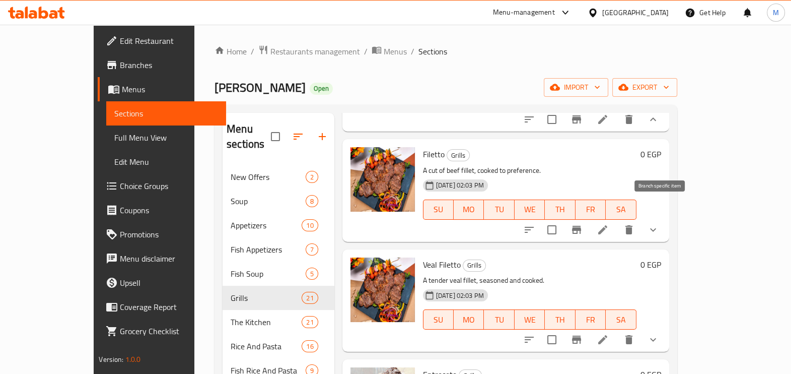
click at [583, 224] on icon "Branch-specific-item" at bounding box center [577, 230] width 12 height 12
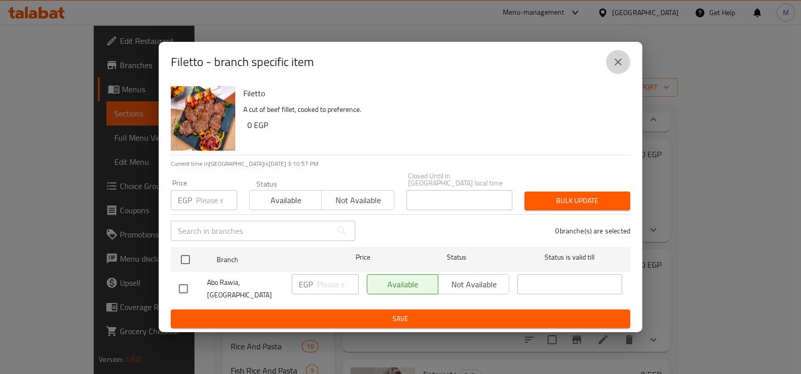
click at [620, 68] on icon "close" at bounding box center [618, 62] width 12 height 12
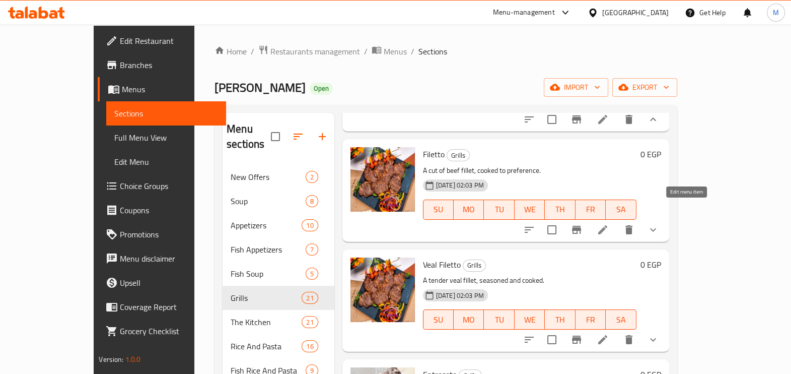
click at [609, 224] on icon at bounding box center [603, 230] width 12 height 12
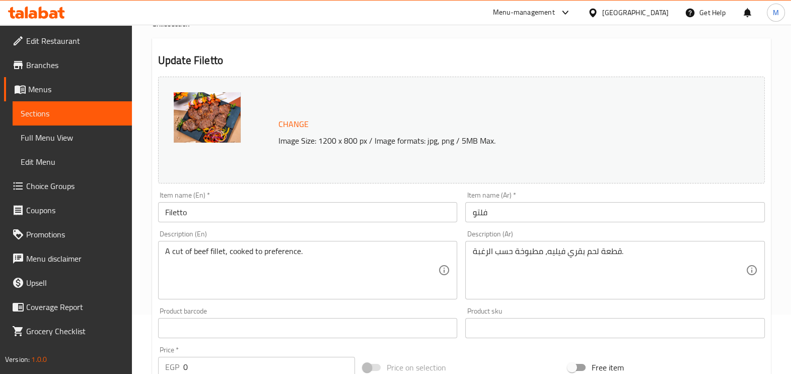
scroll to position [374, 0]
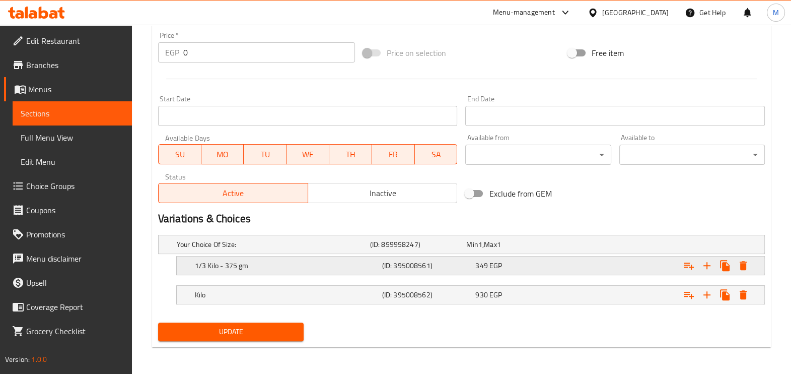
click at [521, 265] on div "349 EGP" at bounding box center [520, 265] width 90 height 10
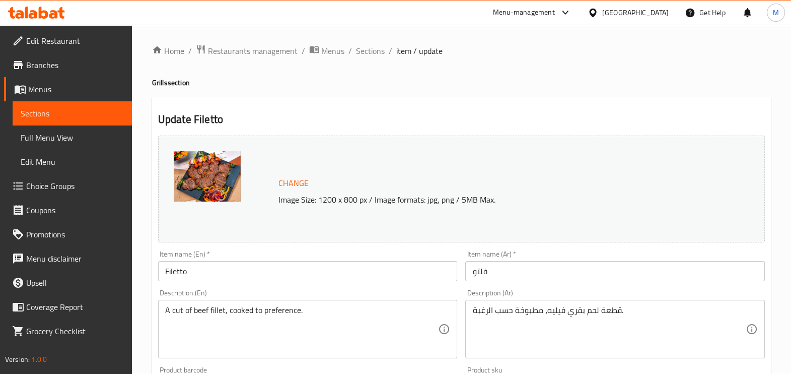
scroll to position [0, 0]
click at [375, 57] on span "Sections" at bounding box center [370, 51] width 29 height 12
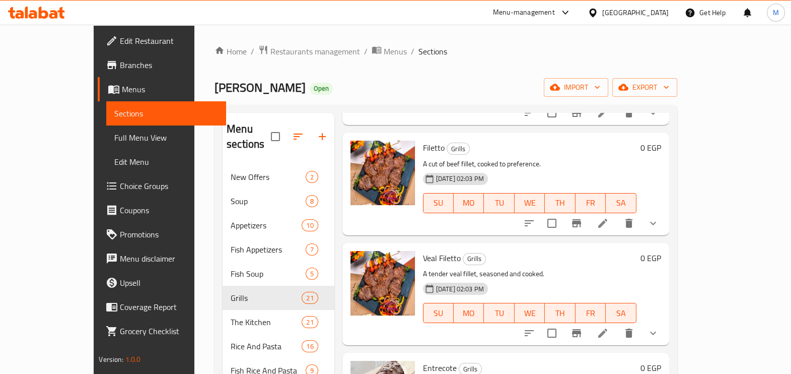
scroll to position [818, 0]
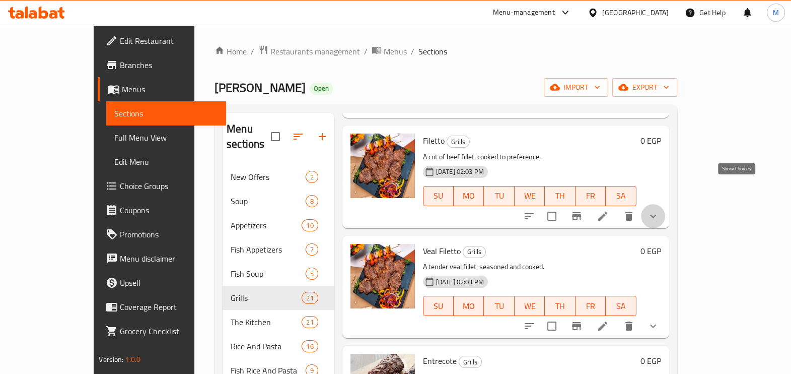
click at [659, 210] on icon "show more" at bounding box center [653, 216] width 12 height 12
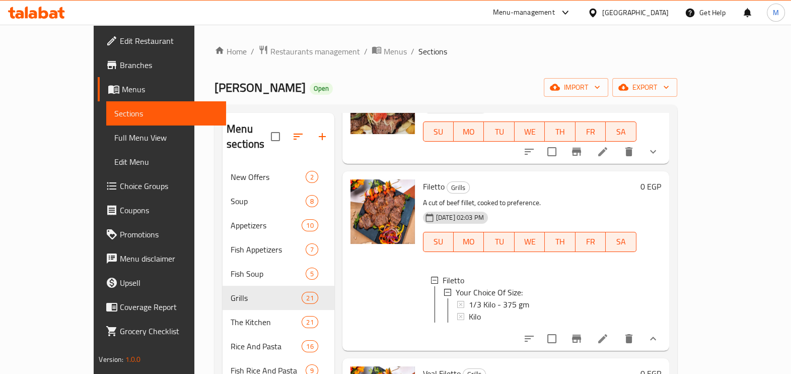
scroll to position [756, 0]
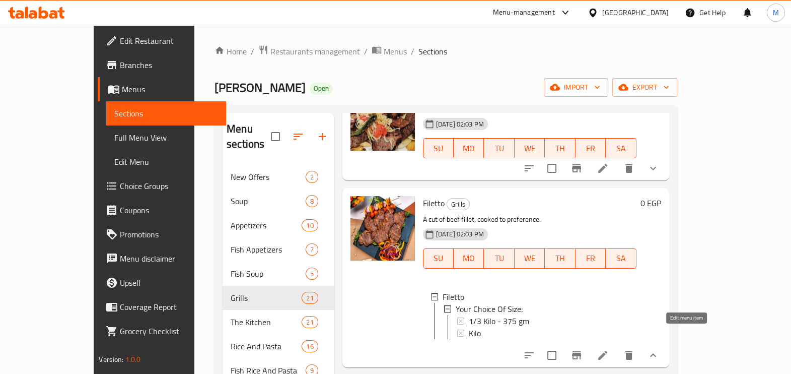
click at [609, 349] on icon at bounding box center [603, 355] width 12 height 12
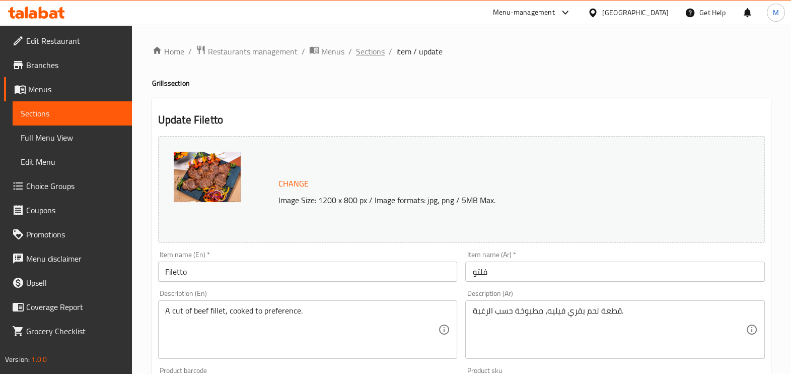
click at [375, 51] on span "Sections" at bounding box center [370, 51] width 29 height 12
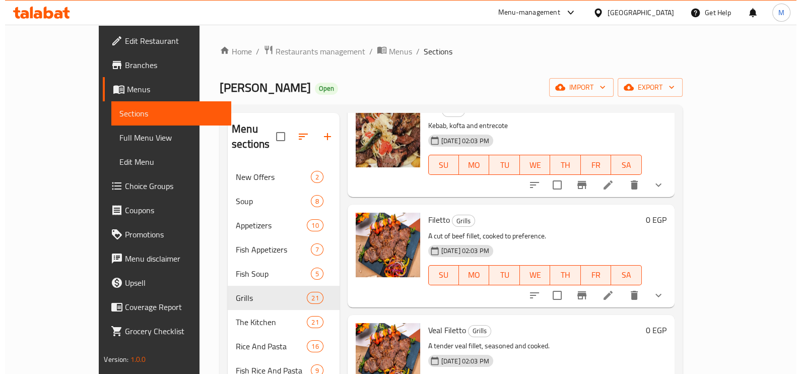
scroll to position [818, 0]
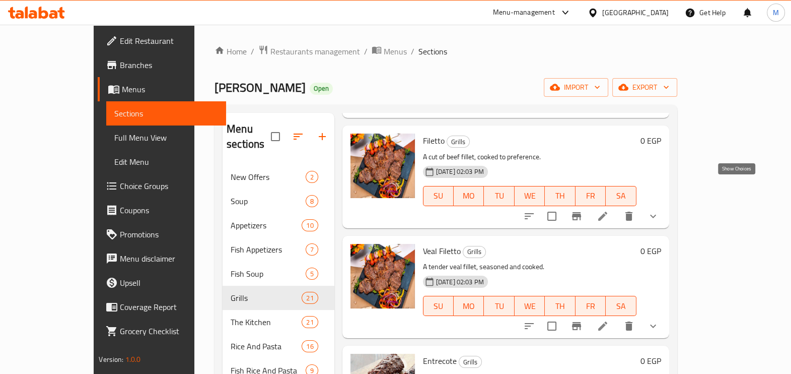
click at [659, 210] on icon "show more" at bounding box center [653, 216] width 12 height 12
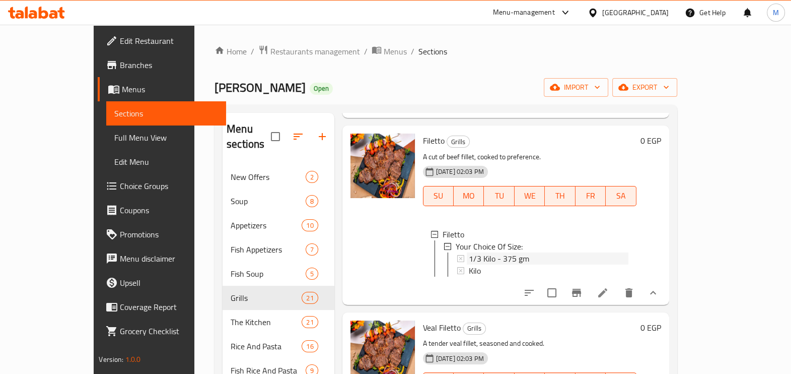
click at [469, 252] on span "1/3 Kilo - 375 gm" at bounding box center [499, 258] width 60 height 12
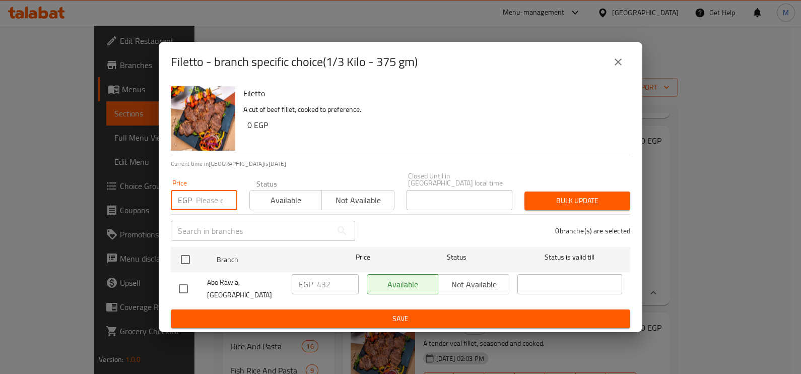
click at [201, 195] on input "number" at bounding box center [216, 200] width 41 height 20
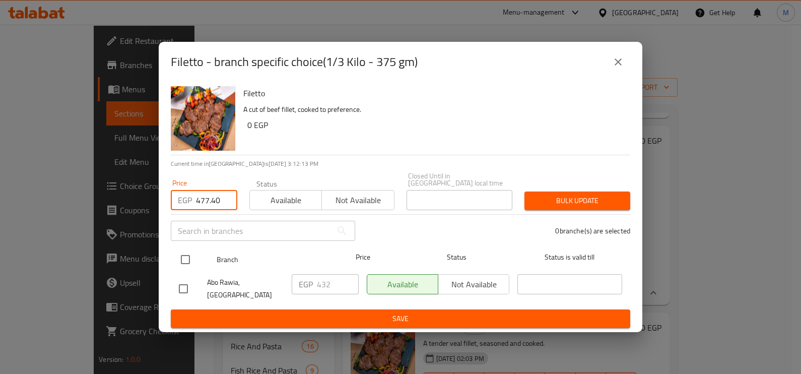
type input "477.40"
click at [184, 256] on input "checkbox" at bounding box center [185, 259] width 21 height 21
checkbox input "true"
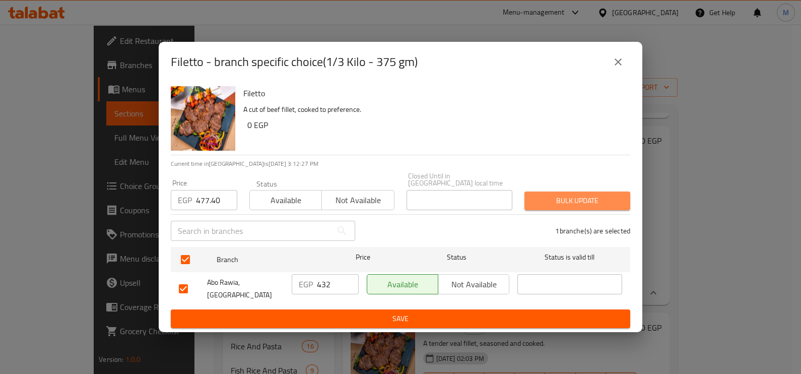
click at [587, 205] on span "Bulk update" at bounding box center [577, 200] width 90 height 13
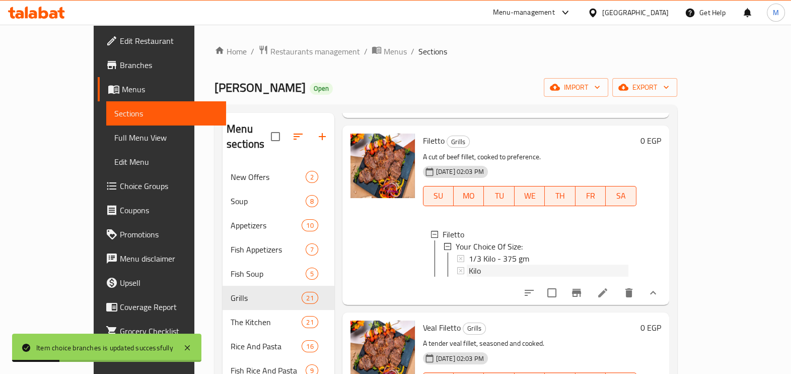
click at [524, 264] on div "Kilo" at bounding box center [549, 270] width 160 height 12
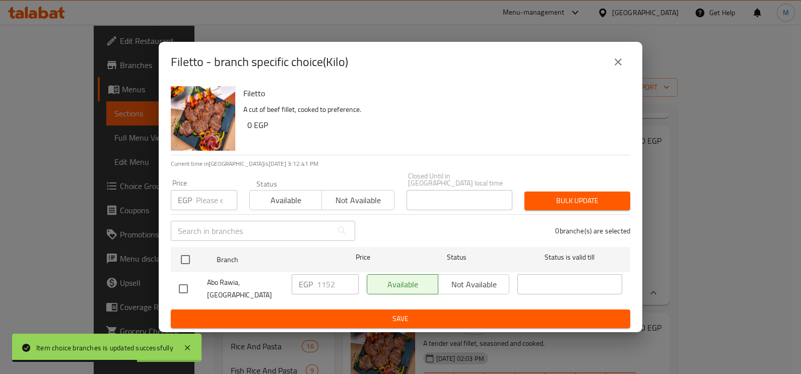
click at [196, 203] on input "number" at bounding box center [216, 200] width 41 height 20
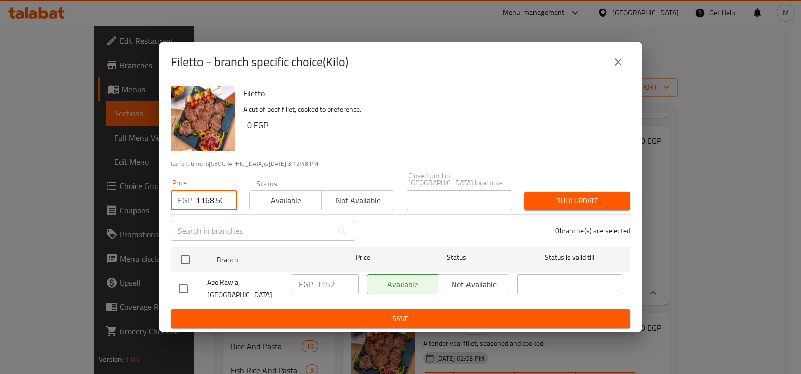
scroll to position [0, 2]
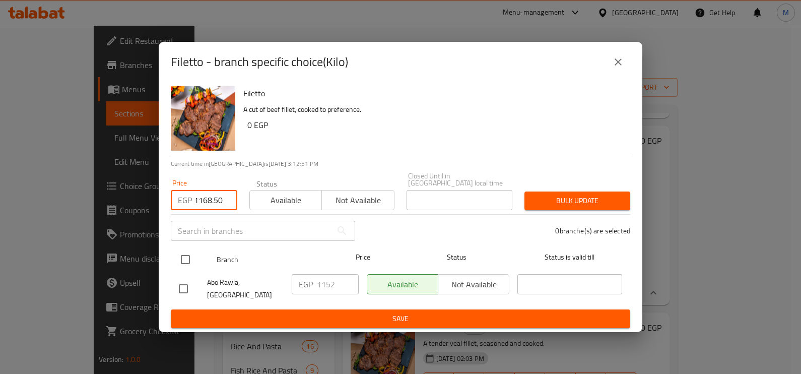
type input "1168.50"
click at [191, 259] on input "checkbox" at bounding box center [185, 259] width 21 height 21
checkbox input "true"
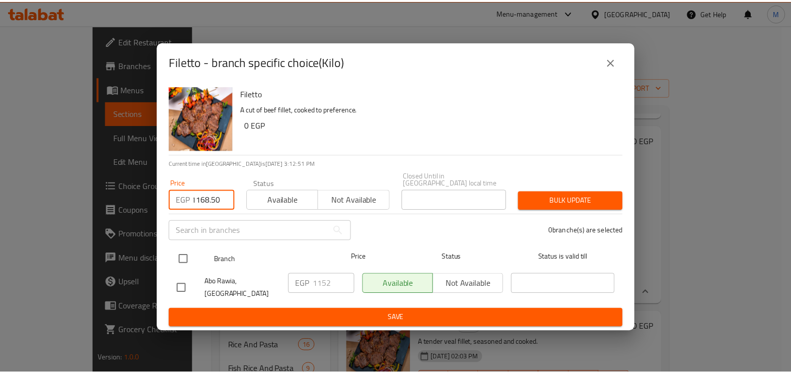
scroll to position [0, 0]
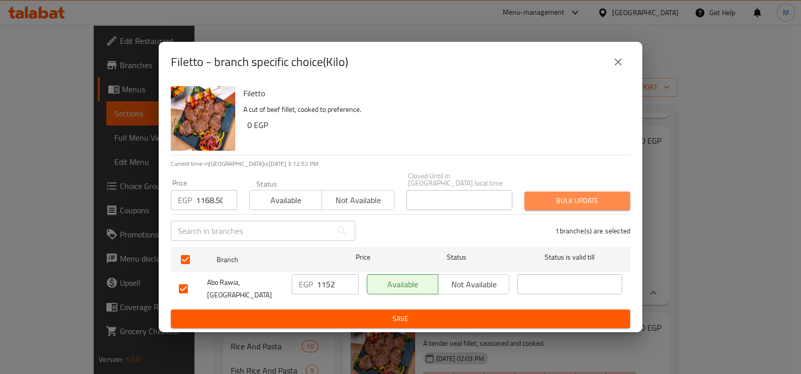
click at [554, 204] on span "Bulk update" at bounding box center [577, 200] width 90 height 13
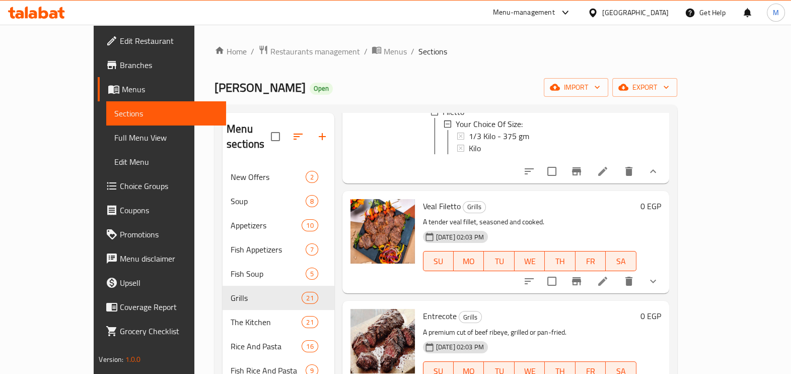
scroll to position [944, 0]
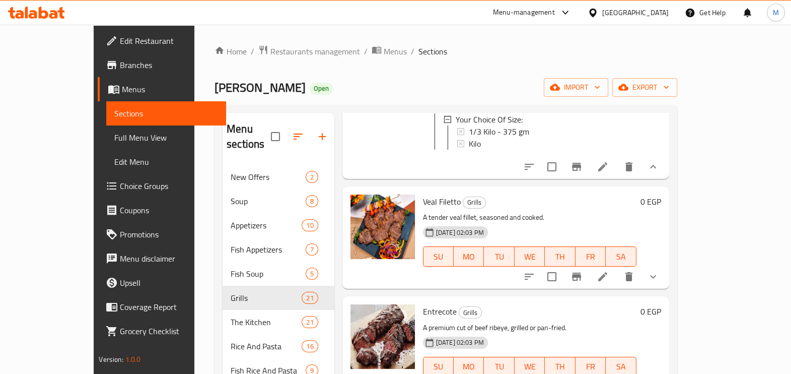
click at [669, 271] on div "Menu items Add Sort Manage items Veal Kebab Grills Skewers of marinated veal gr…" at bounding box center [501, 300] width 335 height 374
click at [665, 264] on button "show more" at bounding box center [653, 276] width 24 height 24
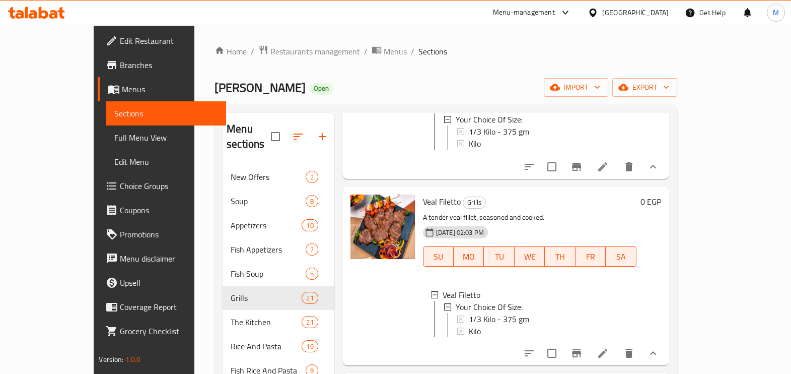
drag, startPoint x: 498, startPoint y: 215, endPoint x: 710, endPoint y: 370, distance: 262.7
drag, startPoint x: 710, startPoint y: 370, endPoint x: 529, endPoint y: 152, distance: 283.7
click at [529, 152] on div "Filetto Grills A cut of beef fillet, cooked to preference. [DATE] 02:03 PM SU M…" at bounding box center [530, 89] width 222 height 171
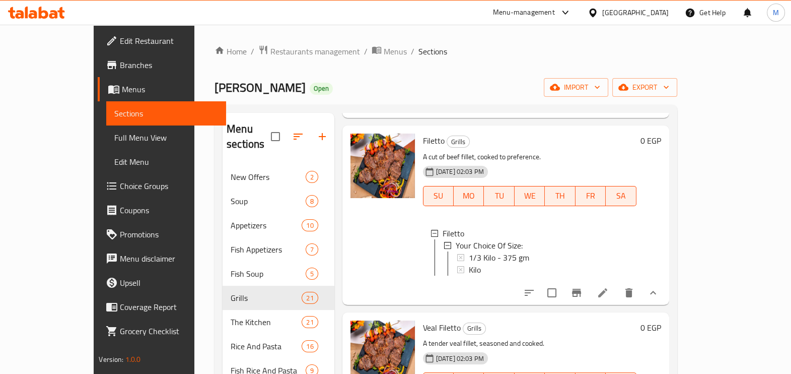
scroll to position [1007, 0]
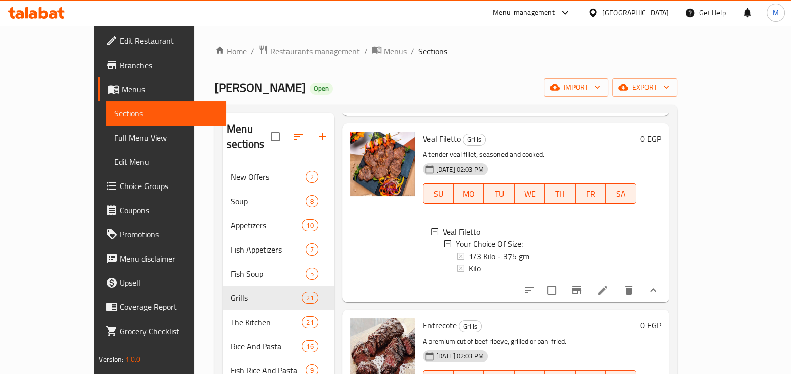
click at [378, 229] on div at bounding box center [383, 212] width 73 height 171
click at [533, 281] on div "Veal Filetto Grills A tender veal fillet, seasoned and cooked. [DATE] 02:03 PM …" at bounding box center [530, 212] width 222 height 171
click at [518, 250] on div "1/3 Kilo - 375 gm" at bounding box center [549, 256] width 160 height 12
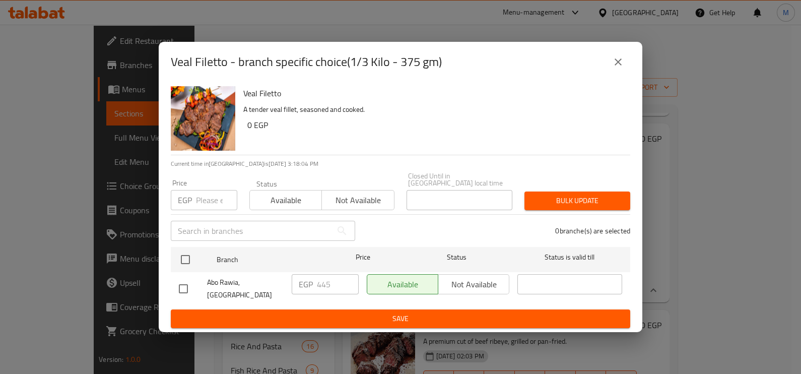
click at [207, 201] on input "number" at bounding box center [216, 200] width 41 height 20
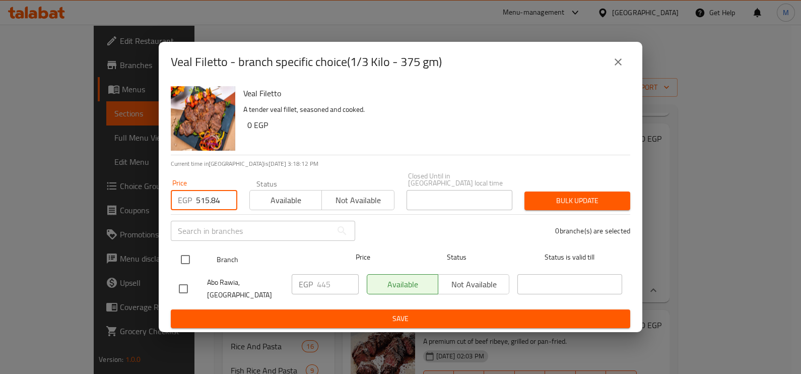
type input "515.84"
click at [190, 259] on input "checkbox" at bounding box center [185, 259] width 21 height 21
checkbox input "true"
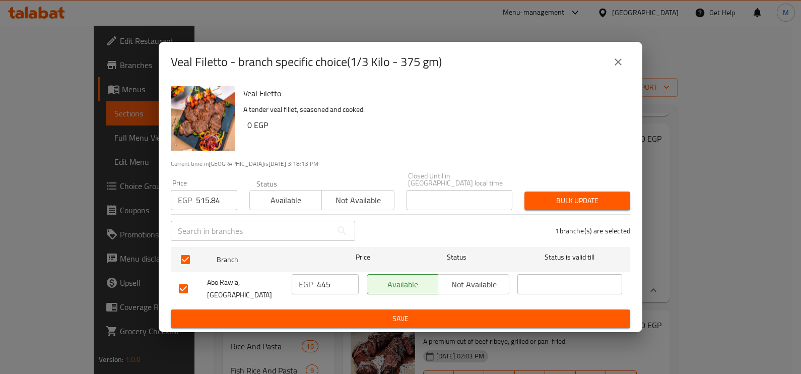
click at [547, 204] on span "Bulk update" at bounding box center [577, 200] width 90 height 13
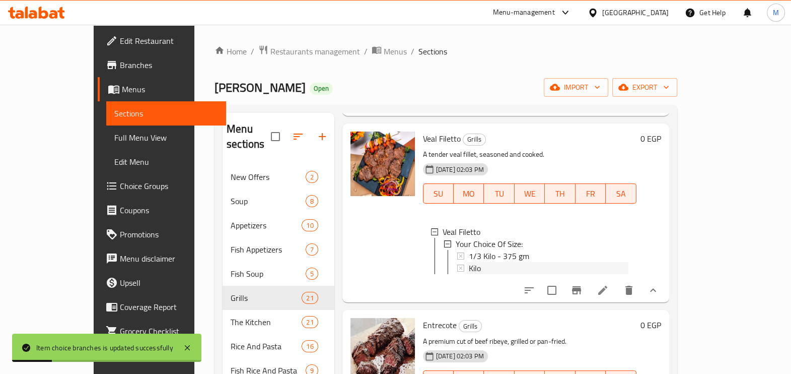
click at [482, 262] on div "Kilo" at bounding box center [549, 268] width 160 height 12
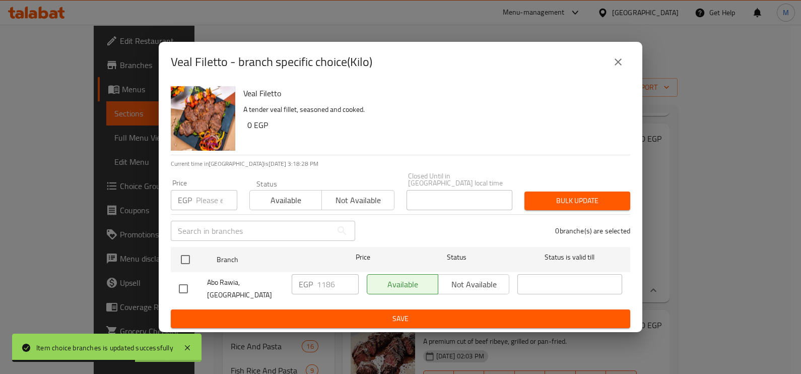
click at [195, 203] on div "EGP Price" at bounding box center [204, 200] width 66 height 20
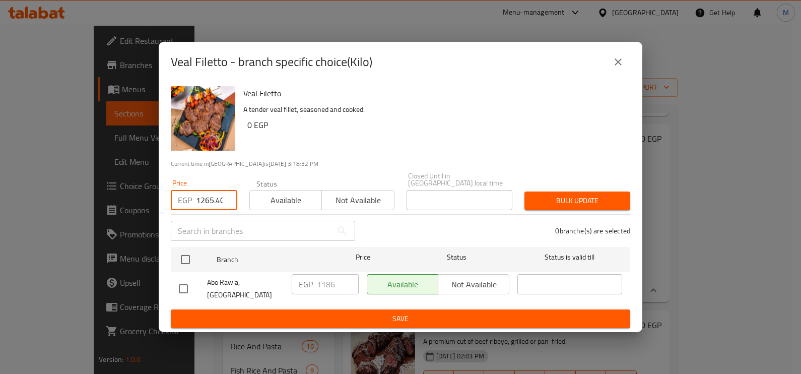
scroll to position [0, 2]
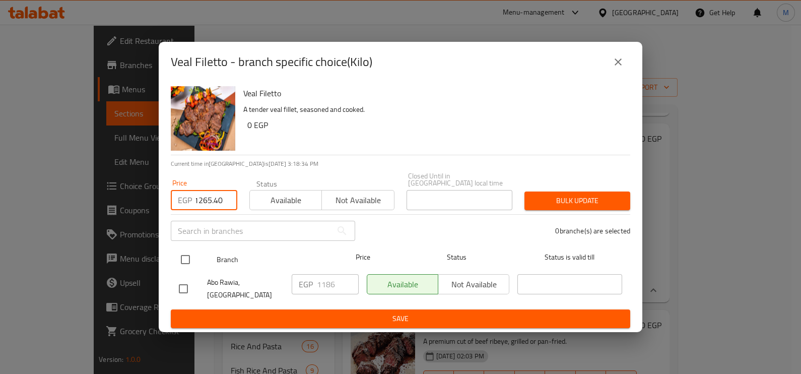
type input "1265.40"
click at [191, 265] on input "checkbox" at bounding box center [185, 259] width 21 height 21
checkbox input "true"
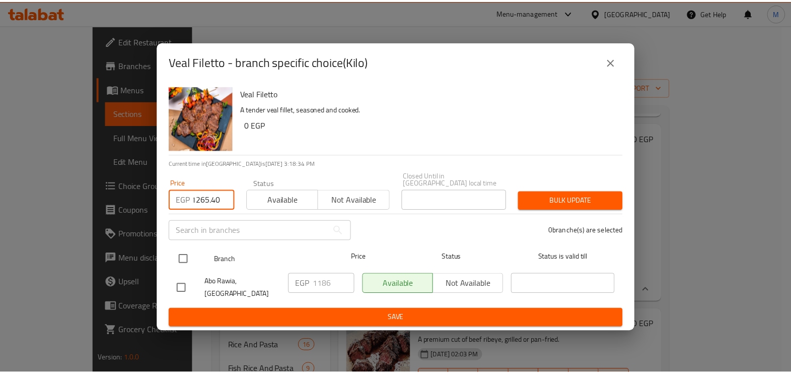
scroll to position [0, 0]
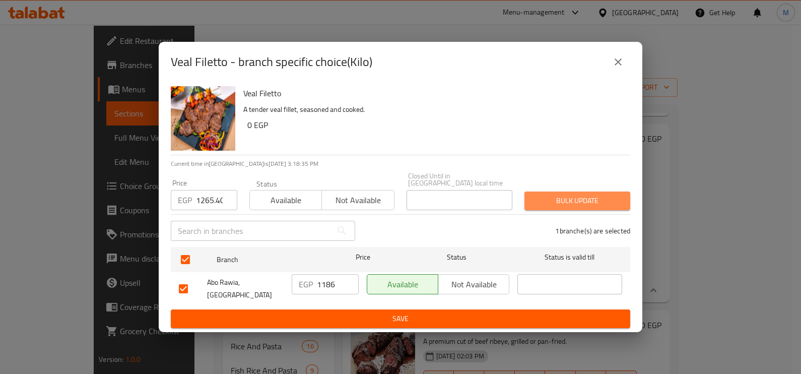
click at [561, 201] on span "Bulk update" at bounding box center [577, 200] width 90 height 13
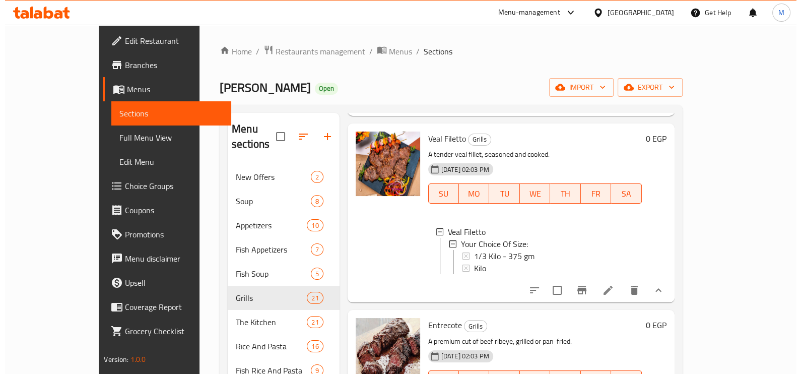
scroll to position [1133, 0]
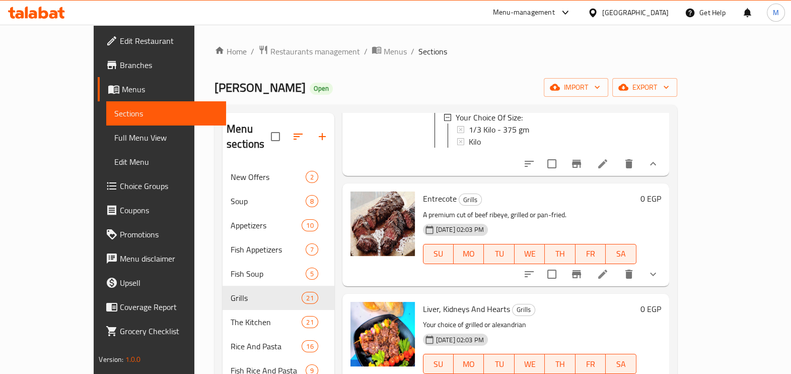
click at [665, 266] on button "show more" at bounding box center [653, 274] width 24 height 24
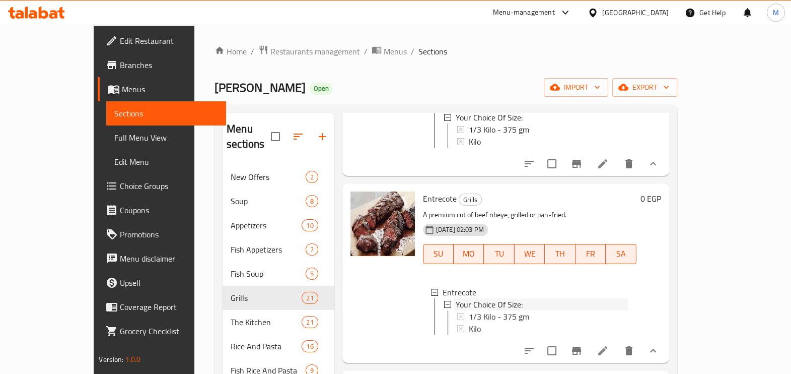
click at [498, 298] on span "Your Choice Of Size:" at bounding box center [489, 304] width 67 height 12
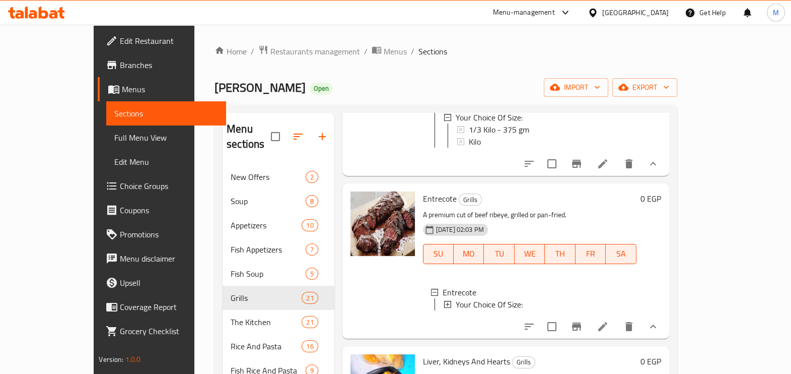
click at [488, 298] on span "Your Choice Of Size:" at bounding box center [489, 304] width 67 height 12
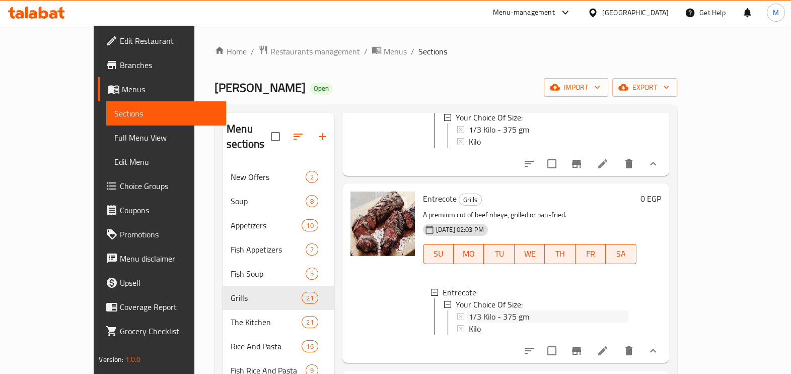
click at [484, 310] on span "1/3 Kilo - 375 gm" at bounding box center [499, 316] width 60 height 12
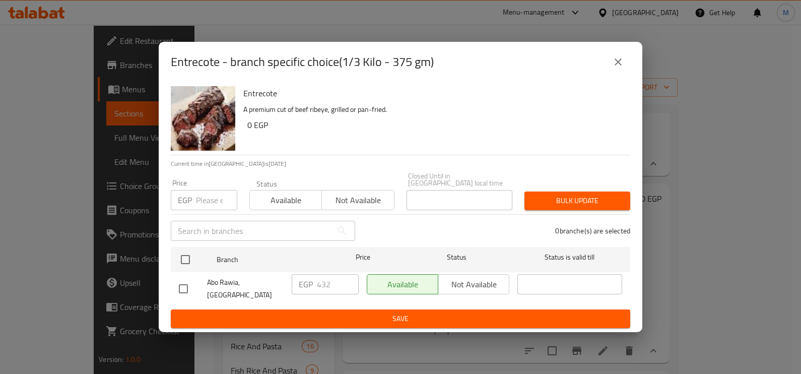
click at [197, 201] on input "number" at bounding box center [216, 200] width 41 height 20
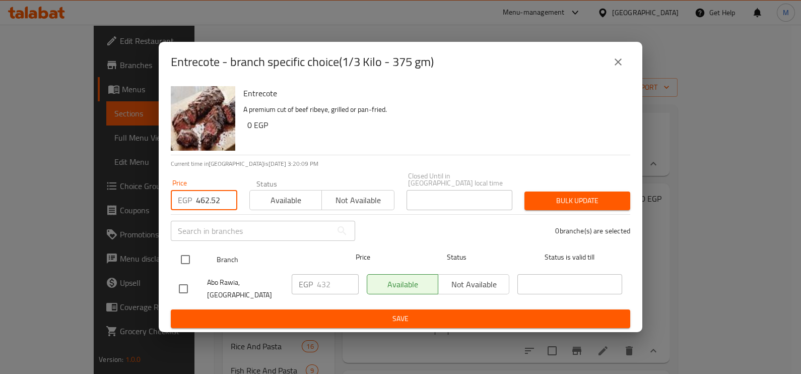
type input "462.52"
click at [179, 259] on input "checkbox" at bounding box center [185, 259] width 21 height 21
checkbox input "true"
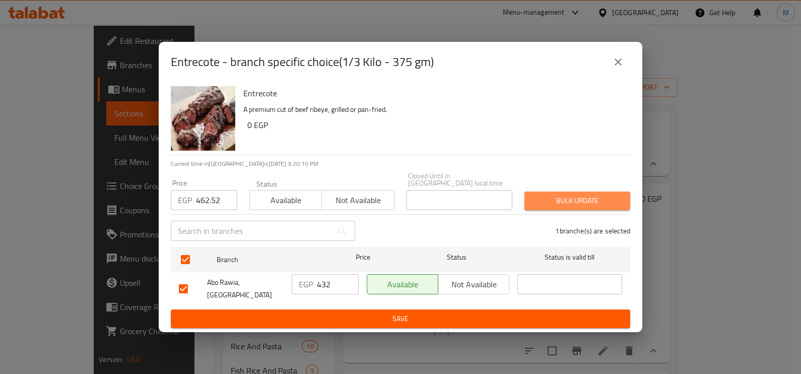
click at [596, 199] on span "Bulk update" at bounding box center [577, 200] width 90 height 13
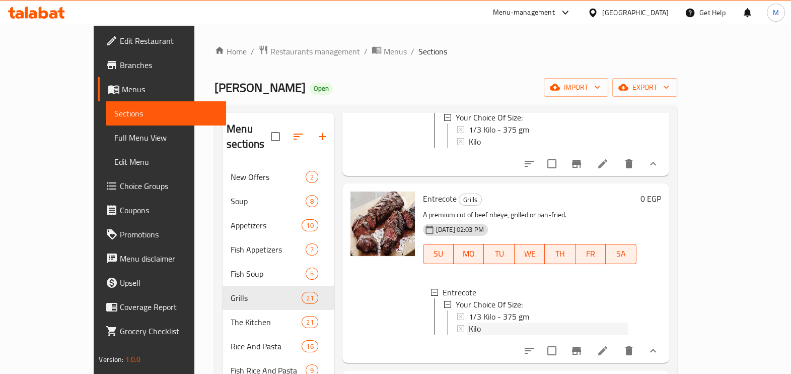
click at [469, 323] on div "Kilo" at bounding box center [549, 328] width 160 height 12
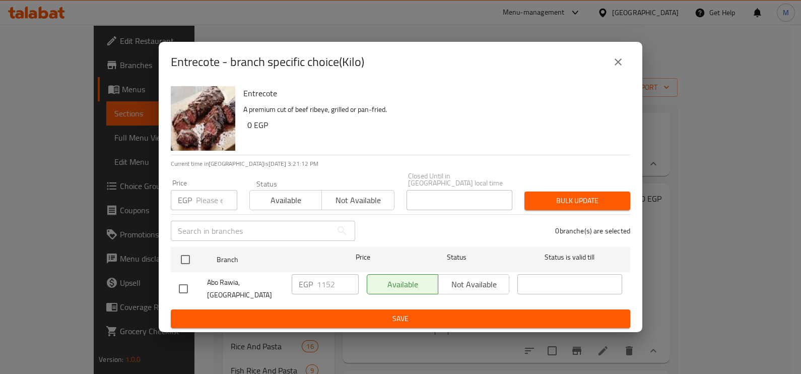
drag, startPoint x: 200, startPoint y: 196, endPoint x: 209, endPoint y: 169, distance: 28.5
click at [204, 196] on input "number" at bounding box center [216, 200] width 41 height 20
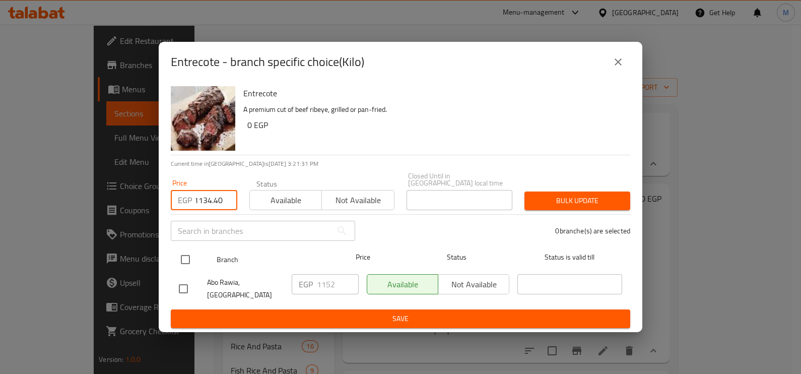
type input "1134.40"
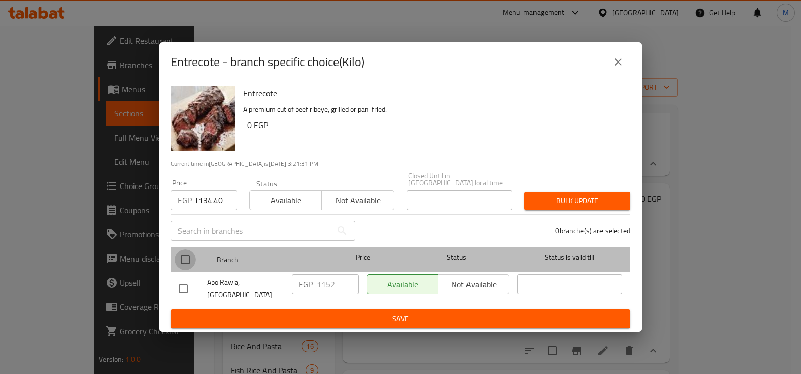
click at [183, 264] on input "checkbox" at bounding box center [185, 259] width 21 height 21
checkbox input "true"
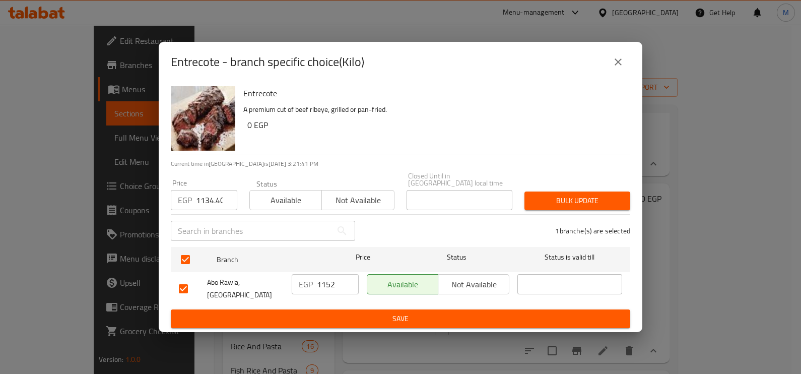
click at [215, 205] on input "1134.40" at bounding box center [216, 200] width 41 height 20
type input "1134.30"
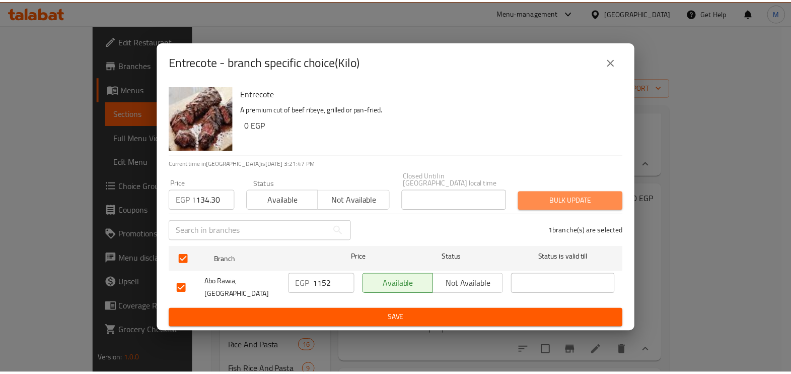
scroll to position [0, 0]
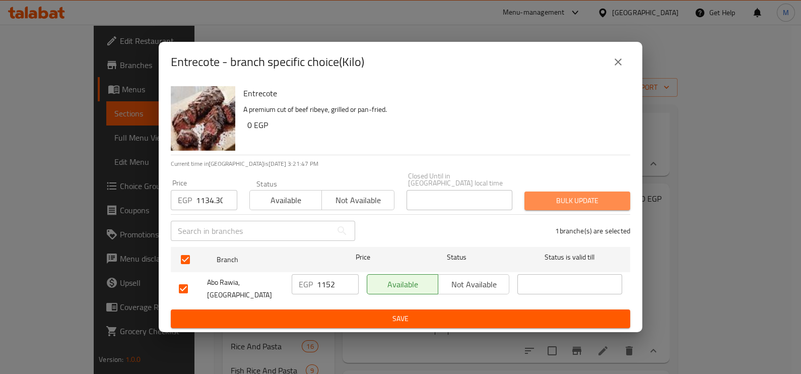
click at [541, 204] on span "Bulk update" at bounding box center [577, 200] width 90 height 13
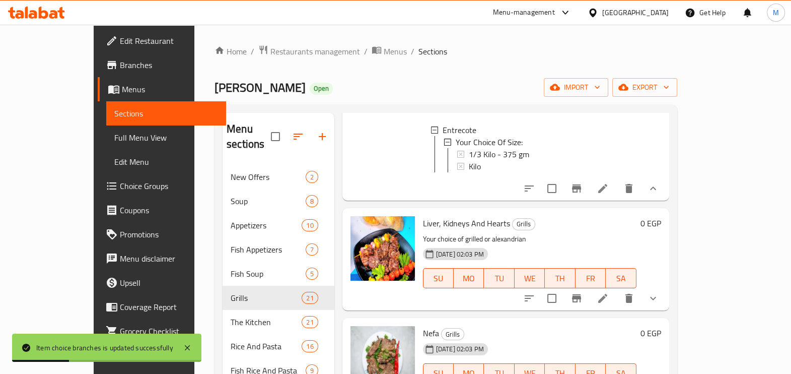
scroll to position [1322, 0]
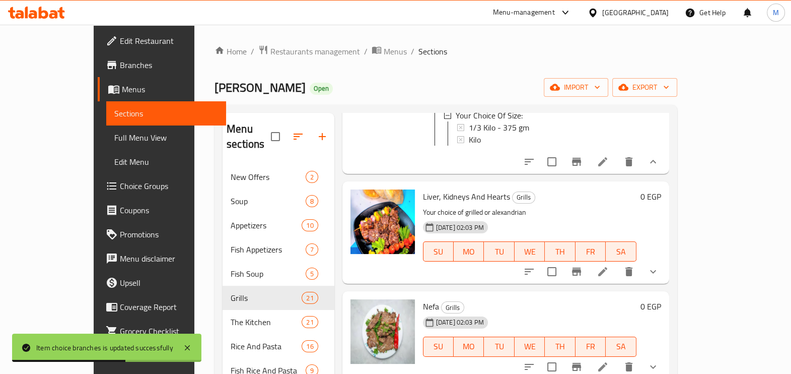
click at [617, 278] on li at bounding box center [603, 271] width 28 height 18
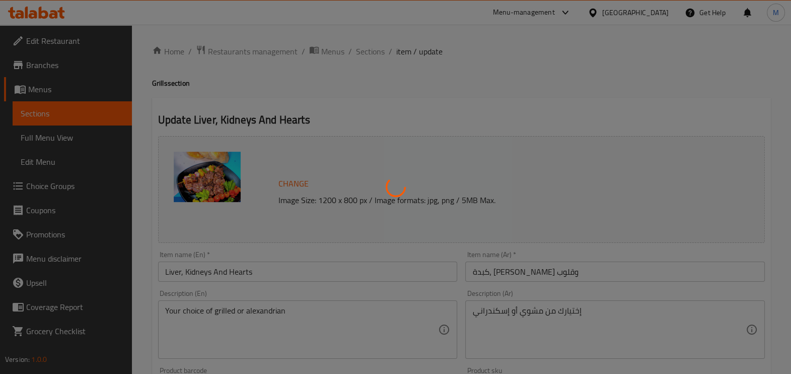
type input "إختيارك من الحجم:"
type input "1"
type input "إختيارك من:"
type input "1"
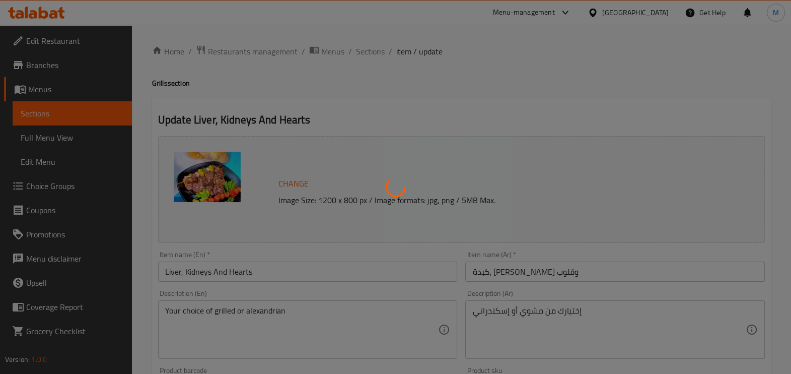
type input "1"
